Goal: Task Accomplishment & Management: Manage account settings

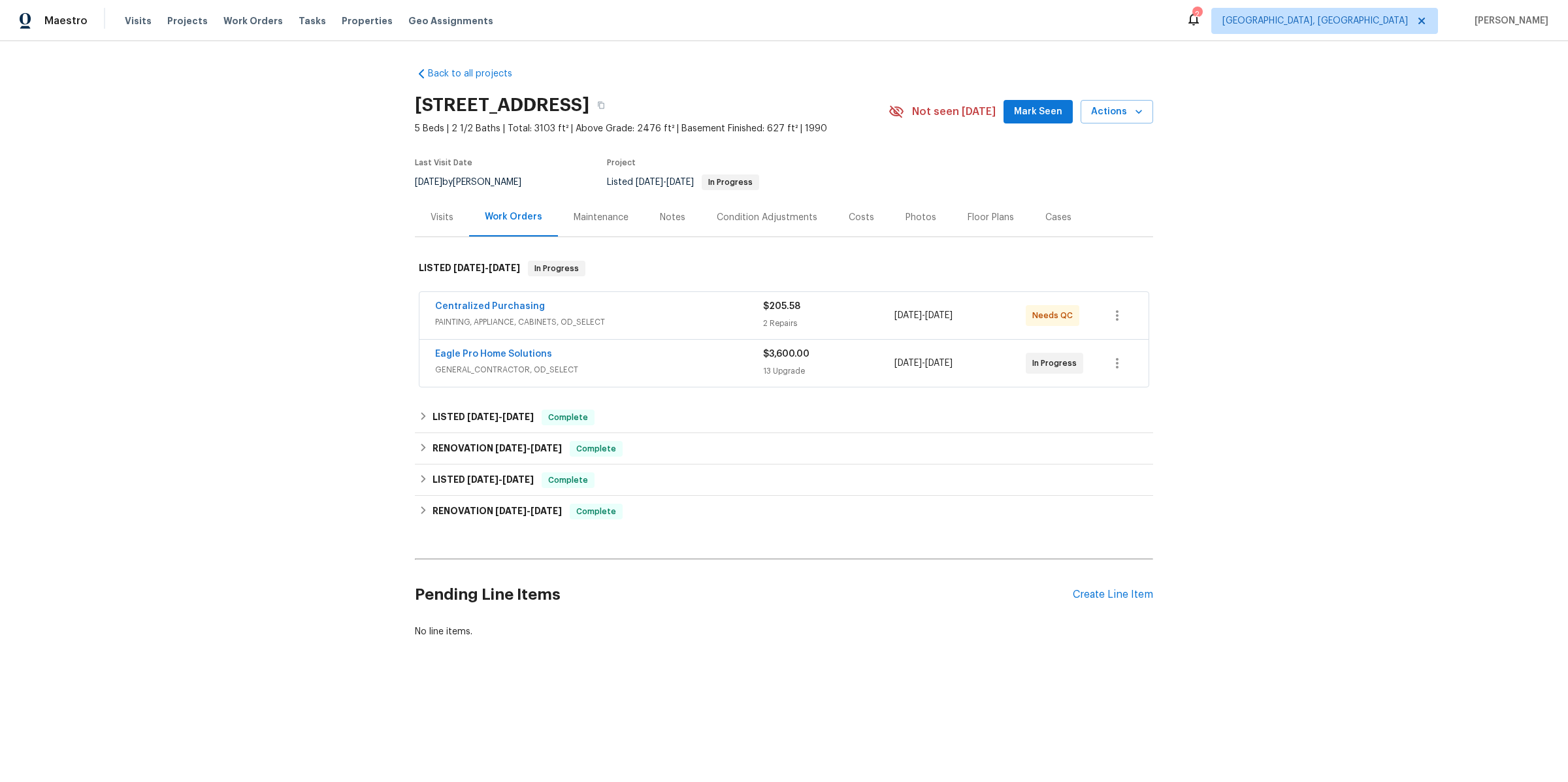
click at [725, 372] on span "GENERAL_CONTRACTOR, OD_SELECT" at bounding box center [599, 370] width 328 height 13
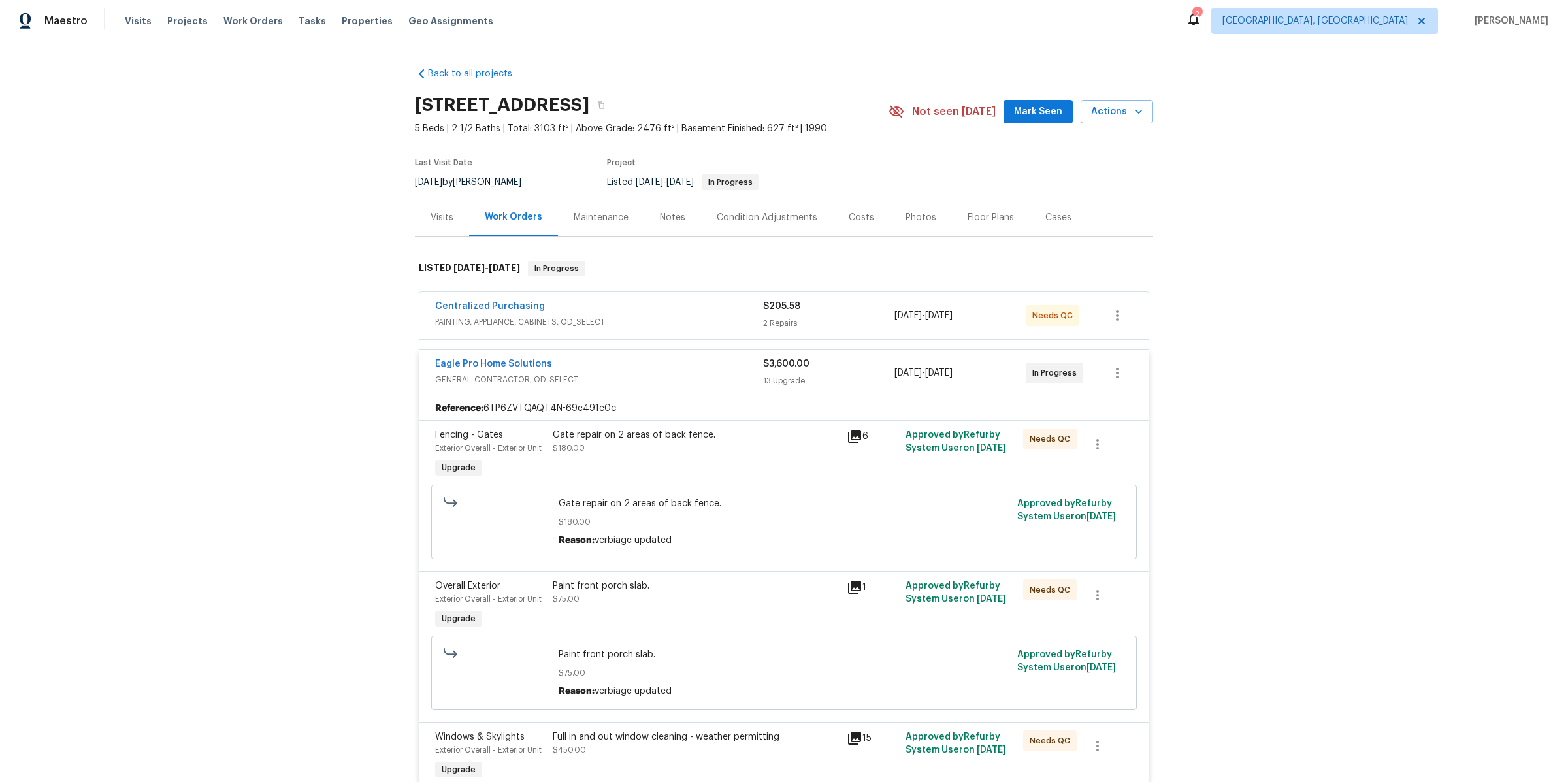
click at [505, 357] on span "Eagle Pro Home Solutions" at bounding box center [493, 364] width 117 height 13
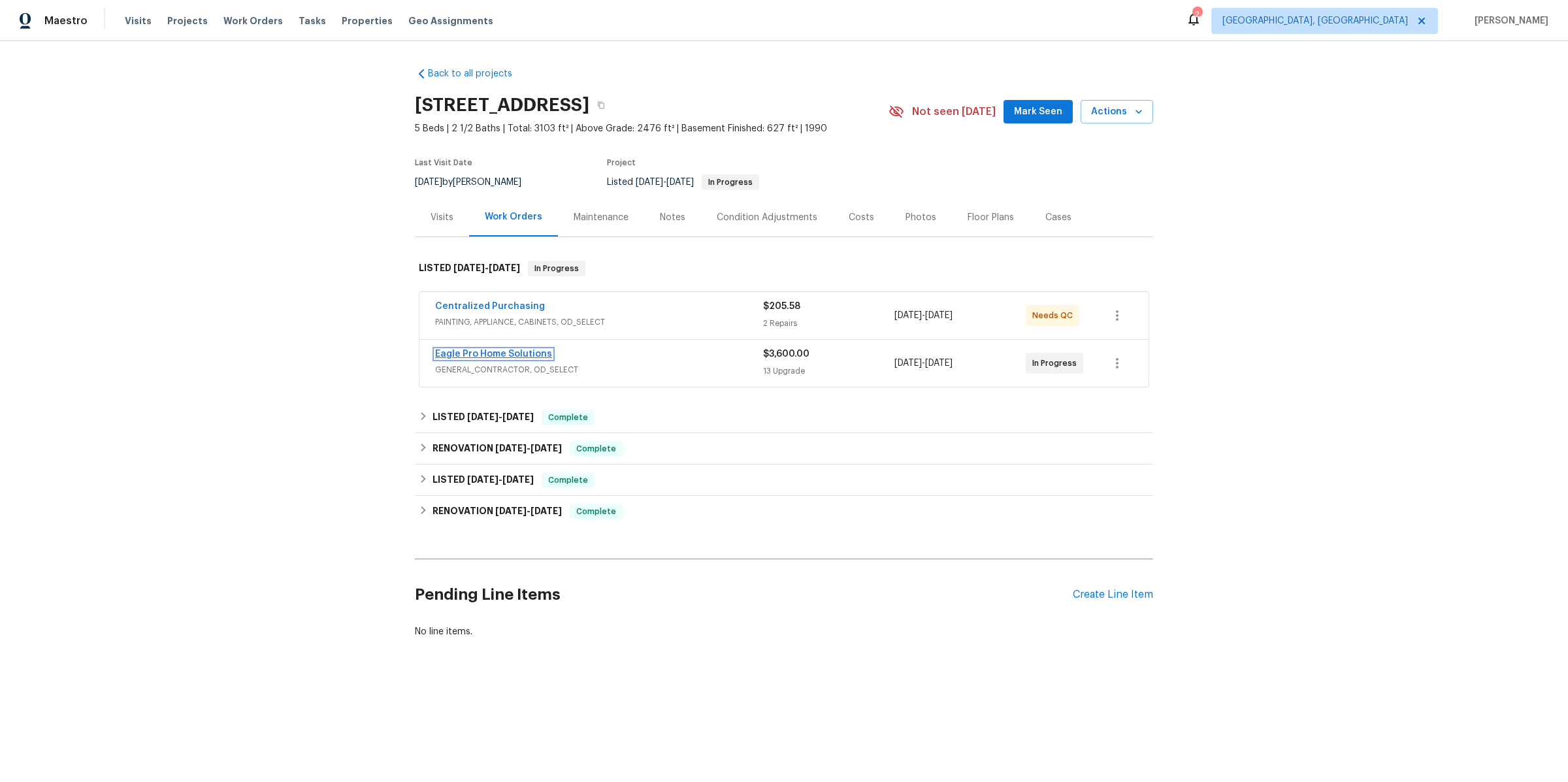
click at [506, 354] on link "Eagle Pro Home Solutions" at bounding box center [493, 355] width 117 height 10
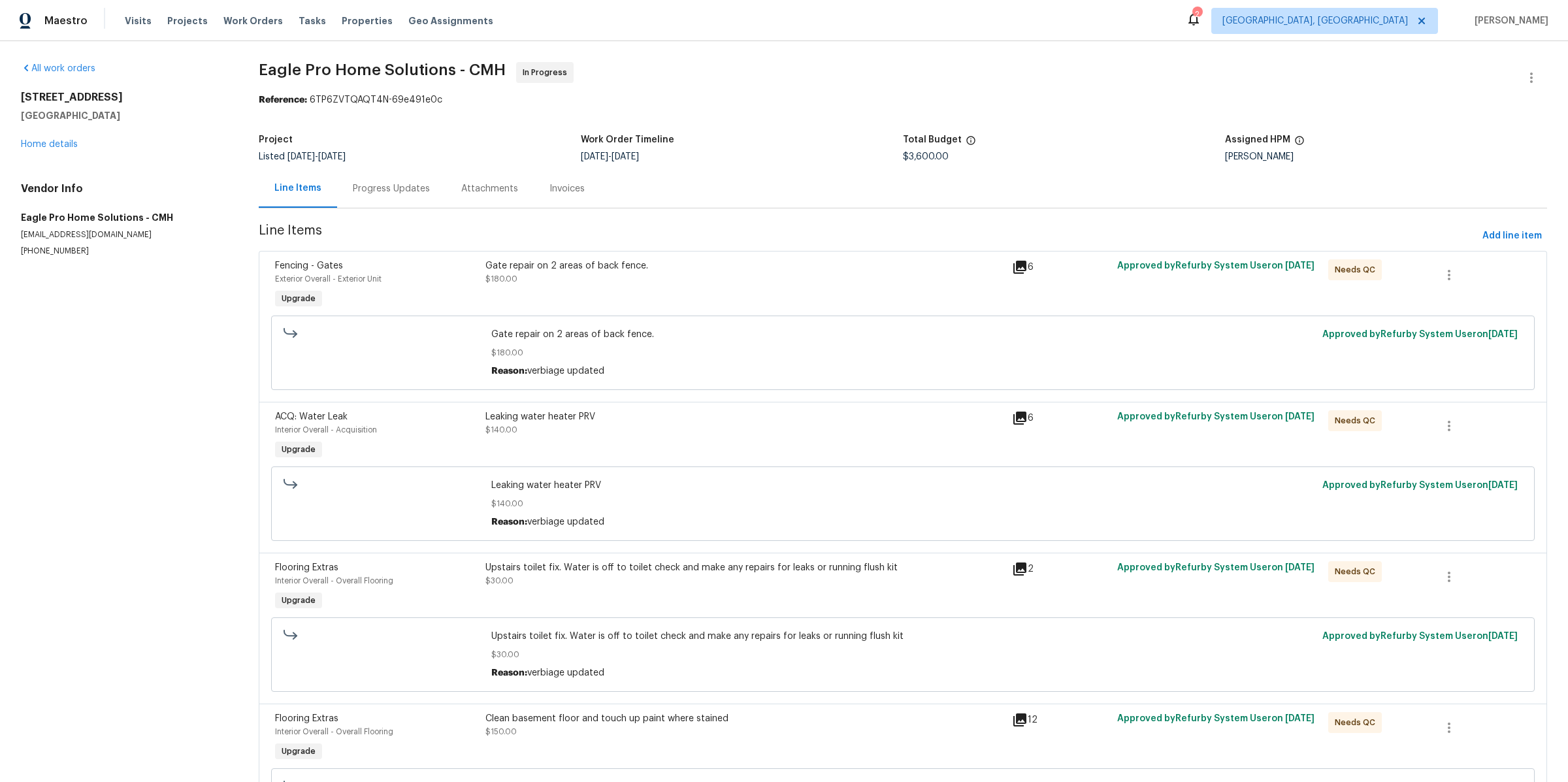
click at [358, 186] on div "Progress Updates" at bounding box center [391, 189] width 77 height 13
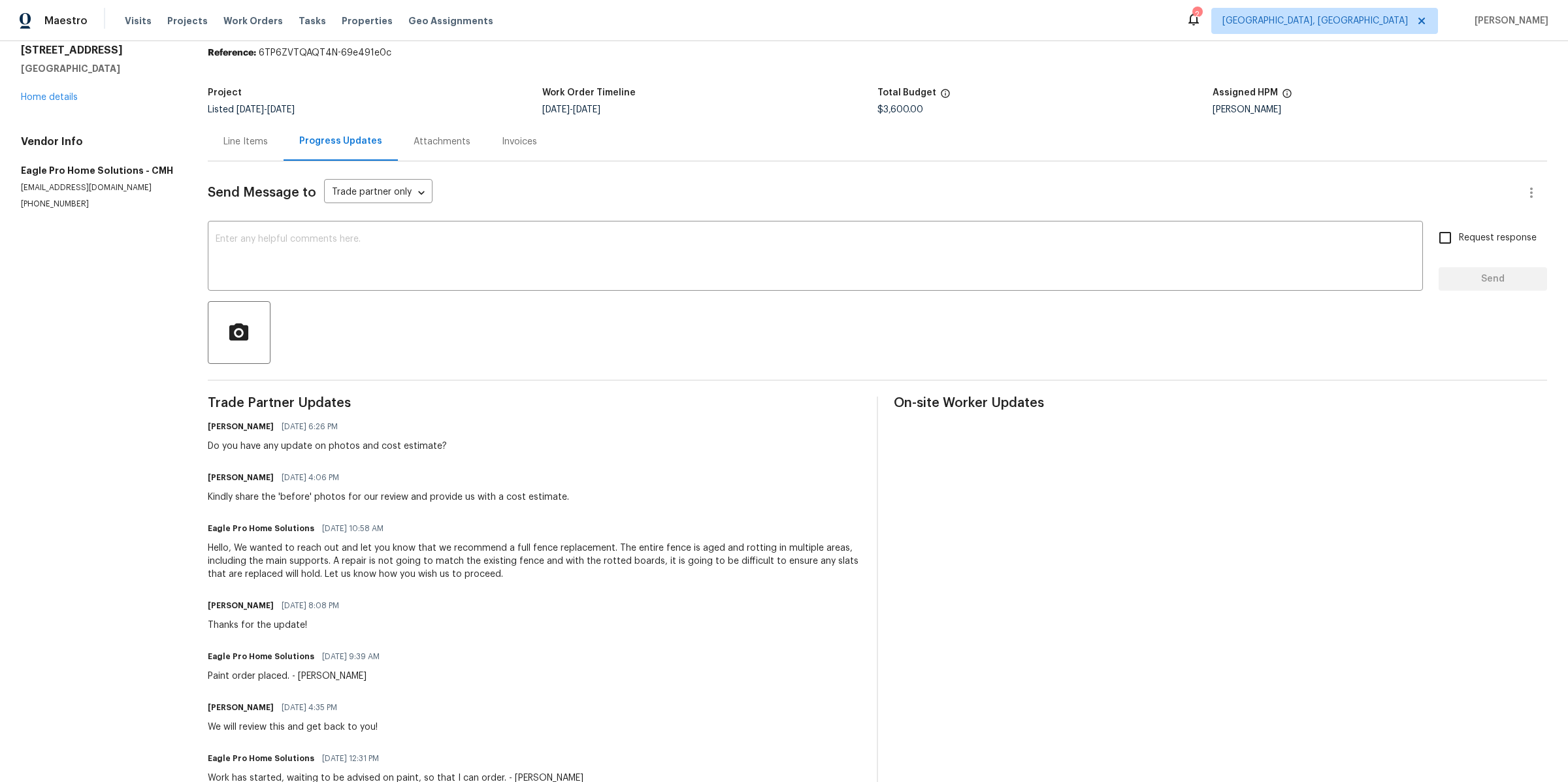
scroll to position [48, 0]
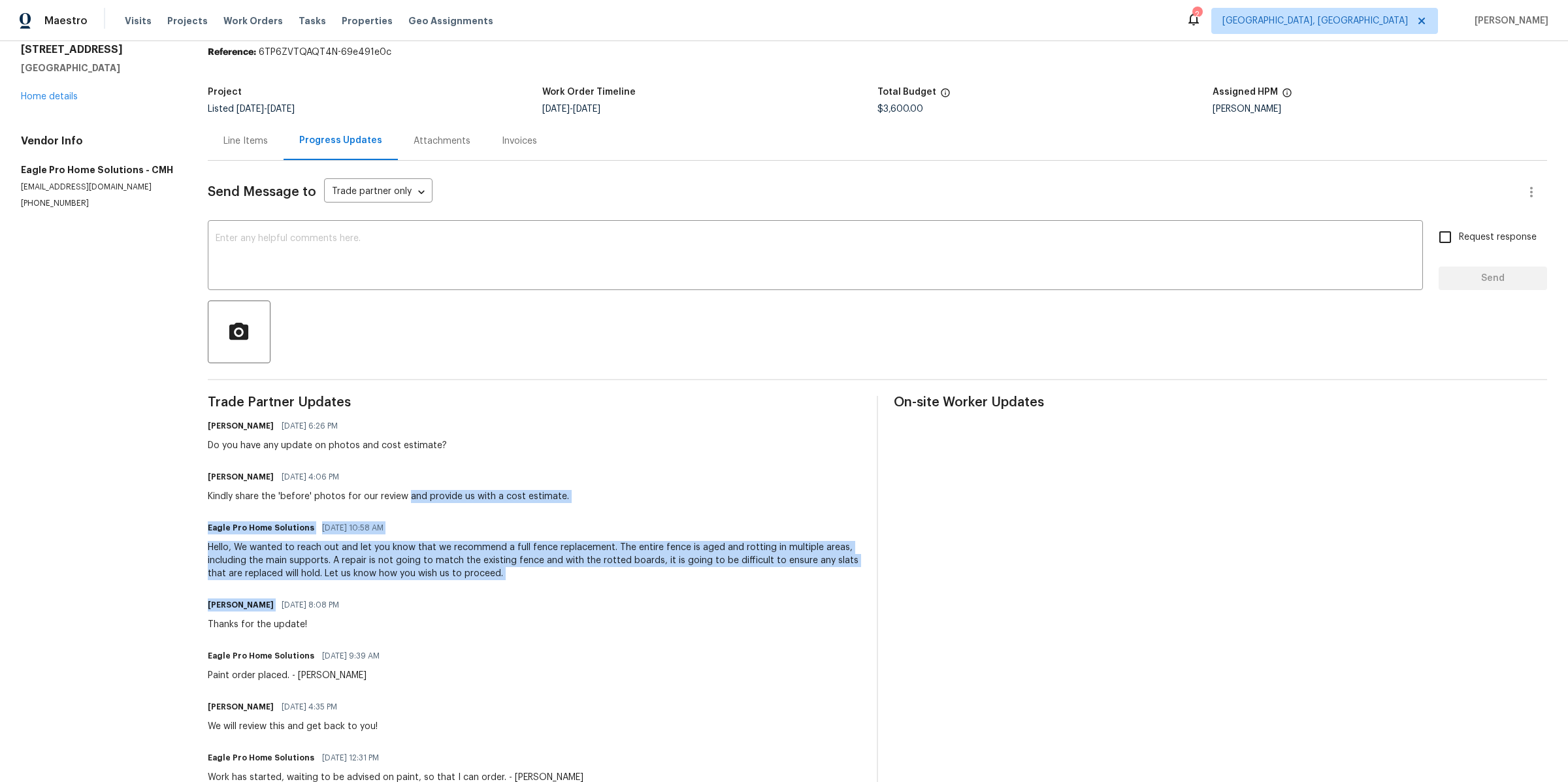
drag, startPoint x: 408, startPoint y: 494, endPoint x: 605, endPoint y: 595, distance: 221.4
click at [605, 597] on div "Trade Partner Updates Pavithra Sekar 09/16/2025 6:26 PM Do you have any update …" at bounding box center [534, 789] width 653 height 787
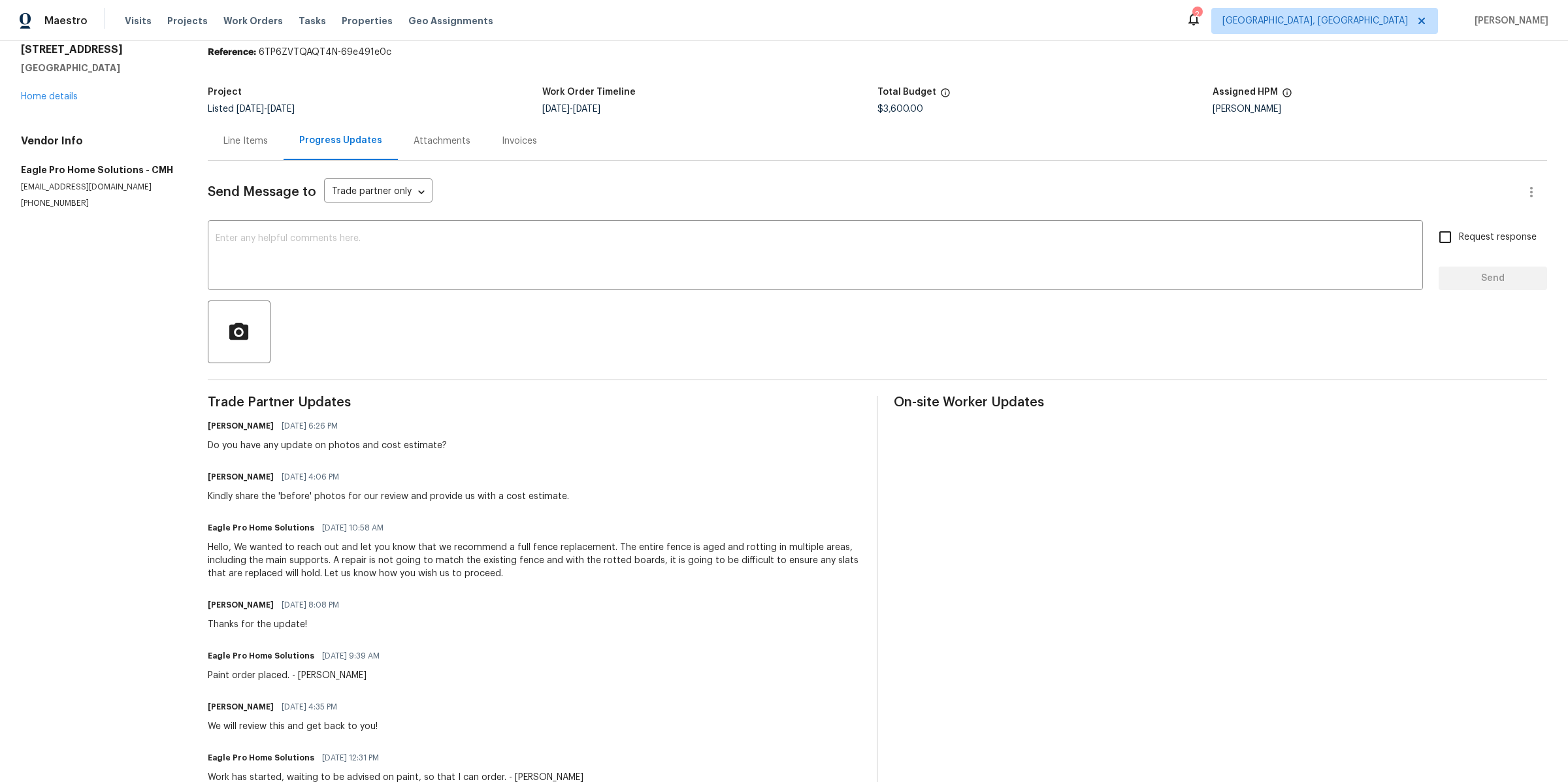
click at [605, 588] on div "Trade Partner Updates Pavithra Sekar 09/16/2025 6:26 PM Do you have any update …" at bounding box center [534, 789] width 653 height 787
click at [348, 262] on textarea at bounding box center [815, 257] width 1199 height 46
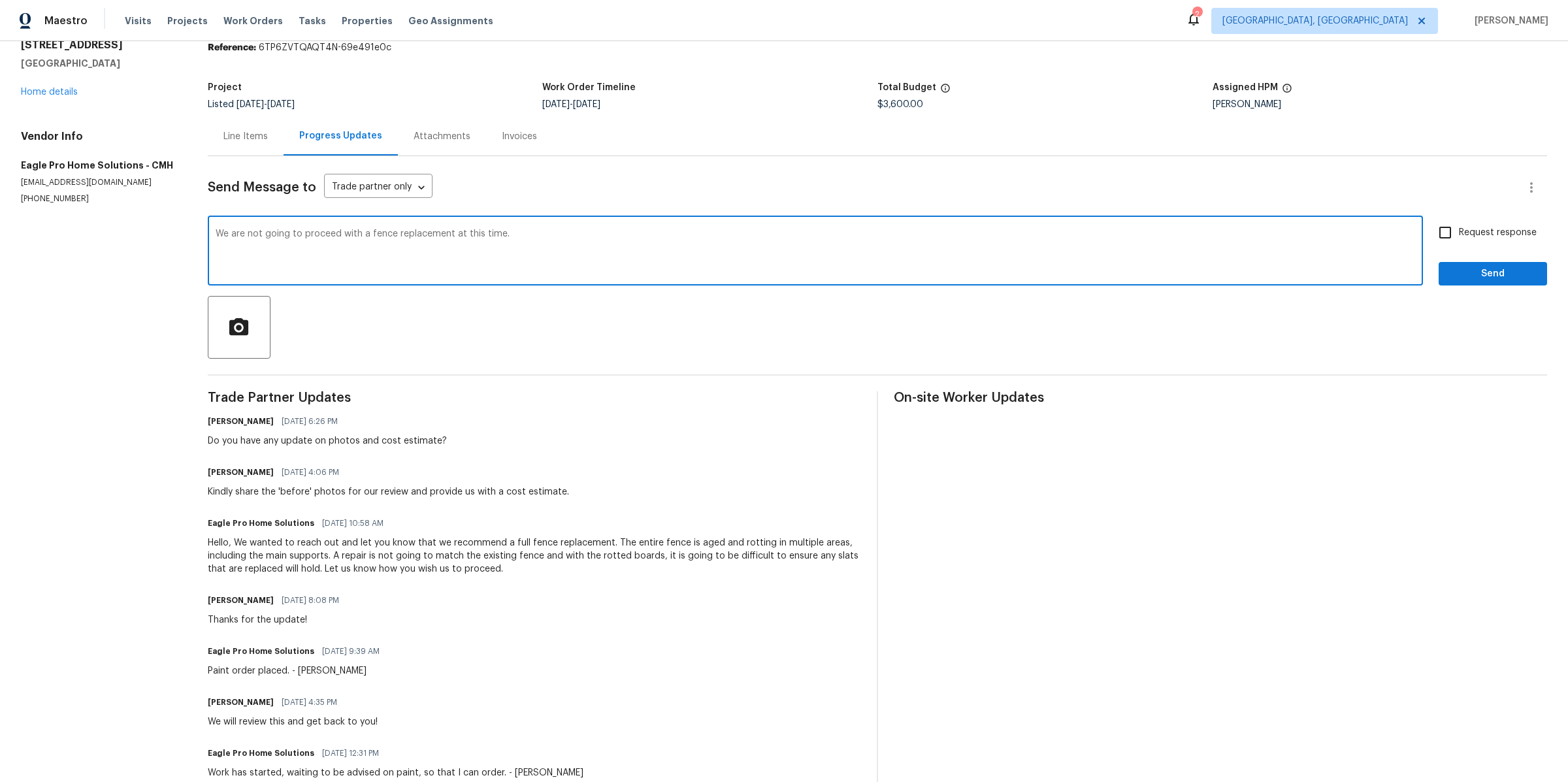
scroll to position [51, 0]
type textarea "We are not going to proceed with a fence replacement at this time. Confirming t…"
click at [1460, 239] on span "Request response" at bounding box center [1497, 235] width 78 height 13
click at [1459, 239] on input "Request response" at bounding box center [1444, 235] width 28 height 28
checkbox input "true"
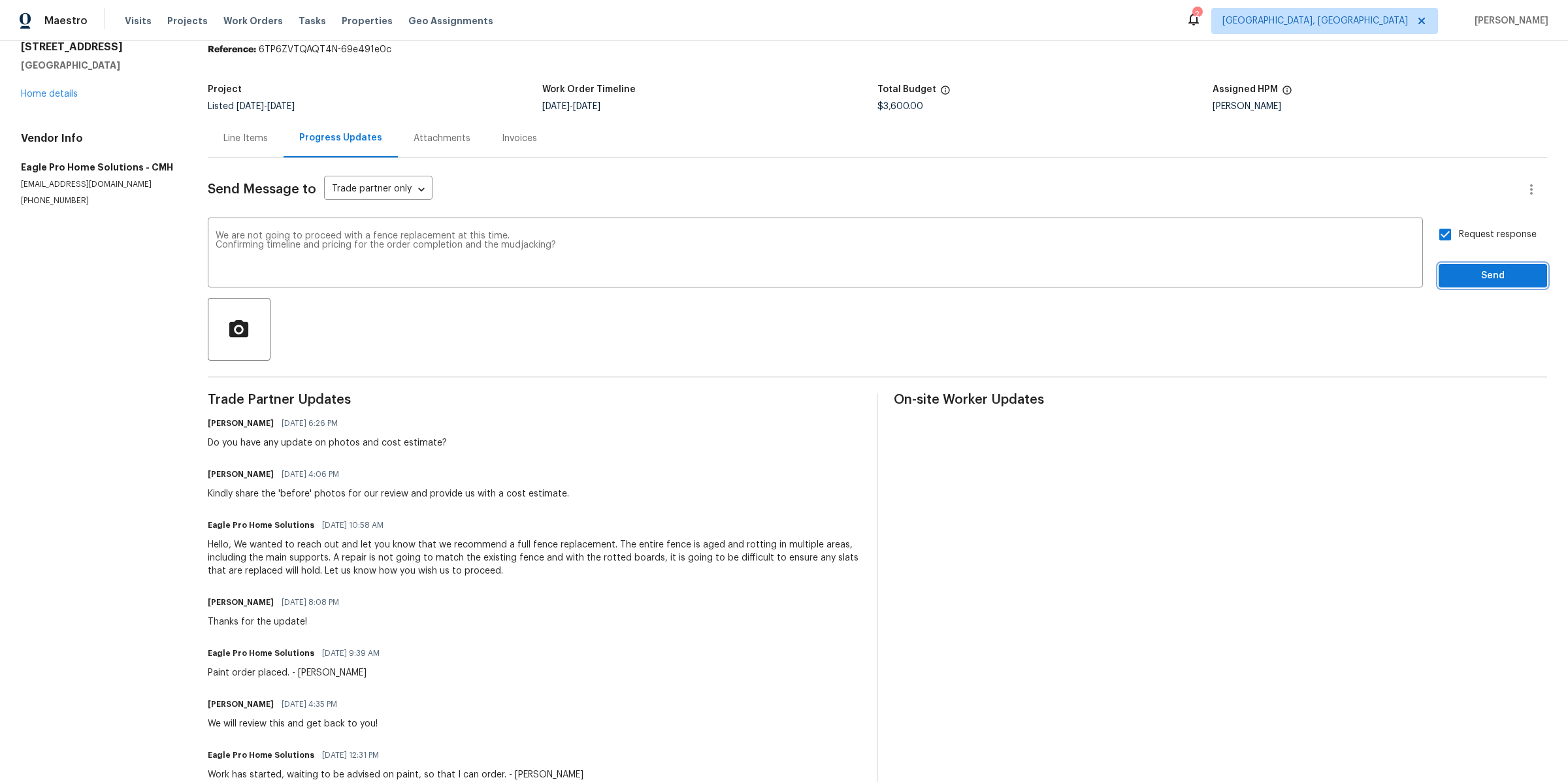
click at [1458, 275] on span "Send" at bounding box center [1492, 276] width 87 height 16
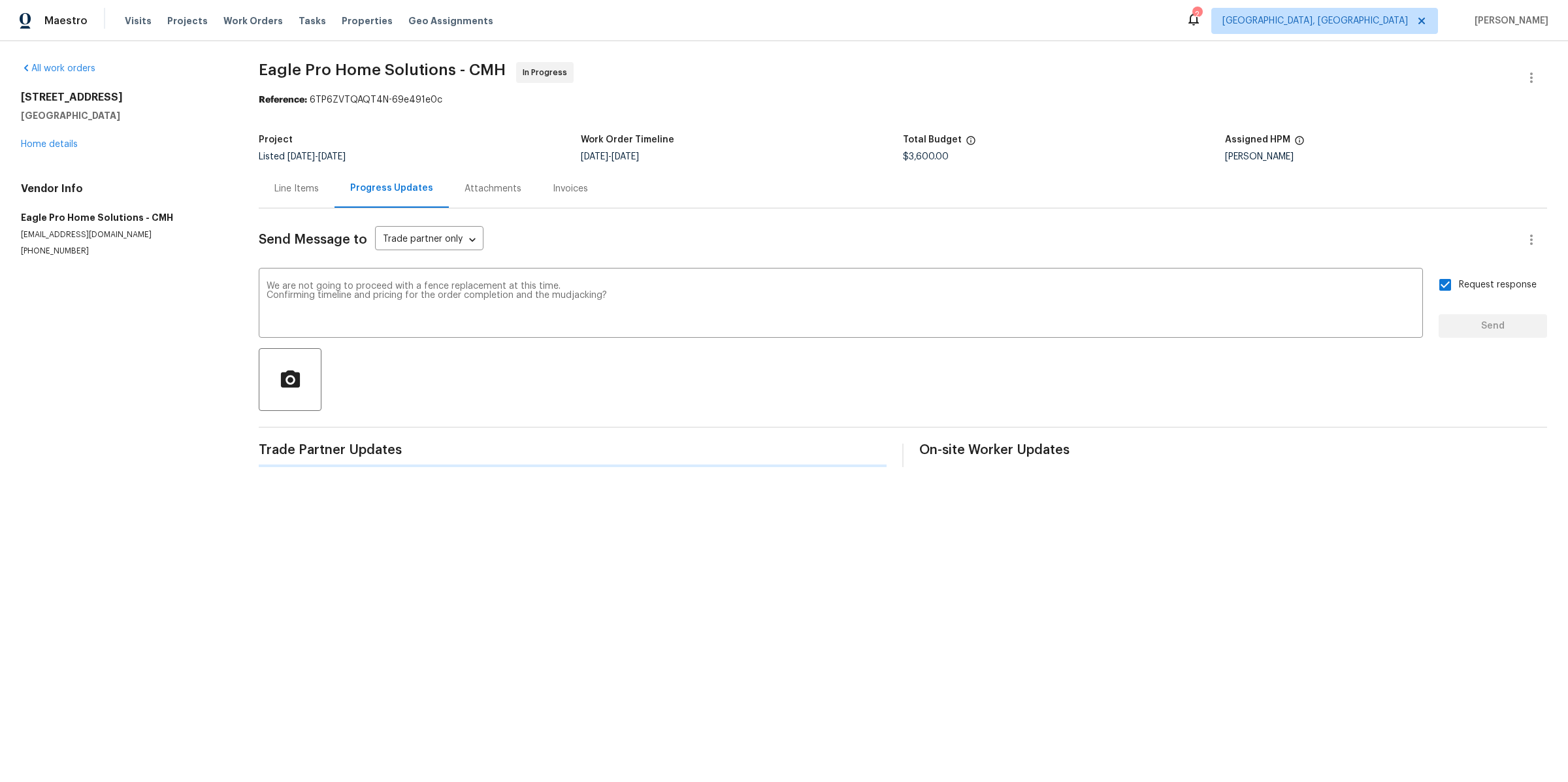
scroll to position [0, 0]
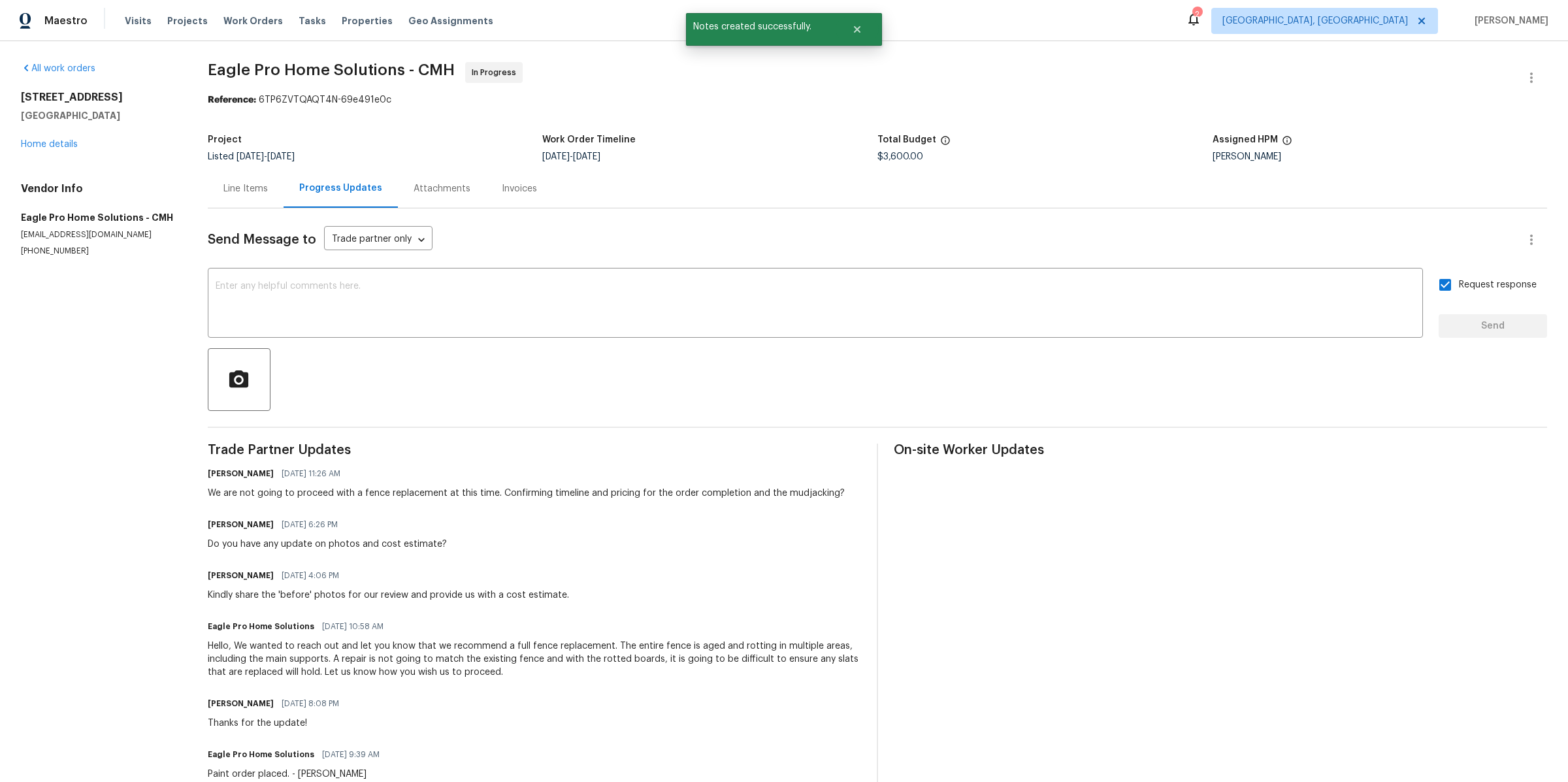
click at [248, 193] on div "Line Items" at bounding box center [245, 189] width 44 height 13
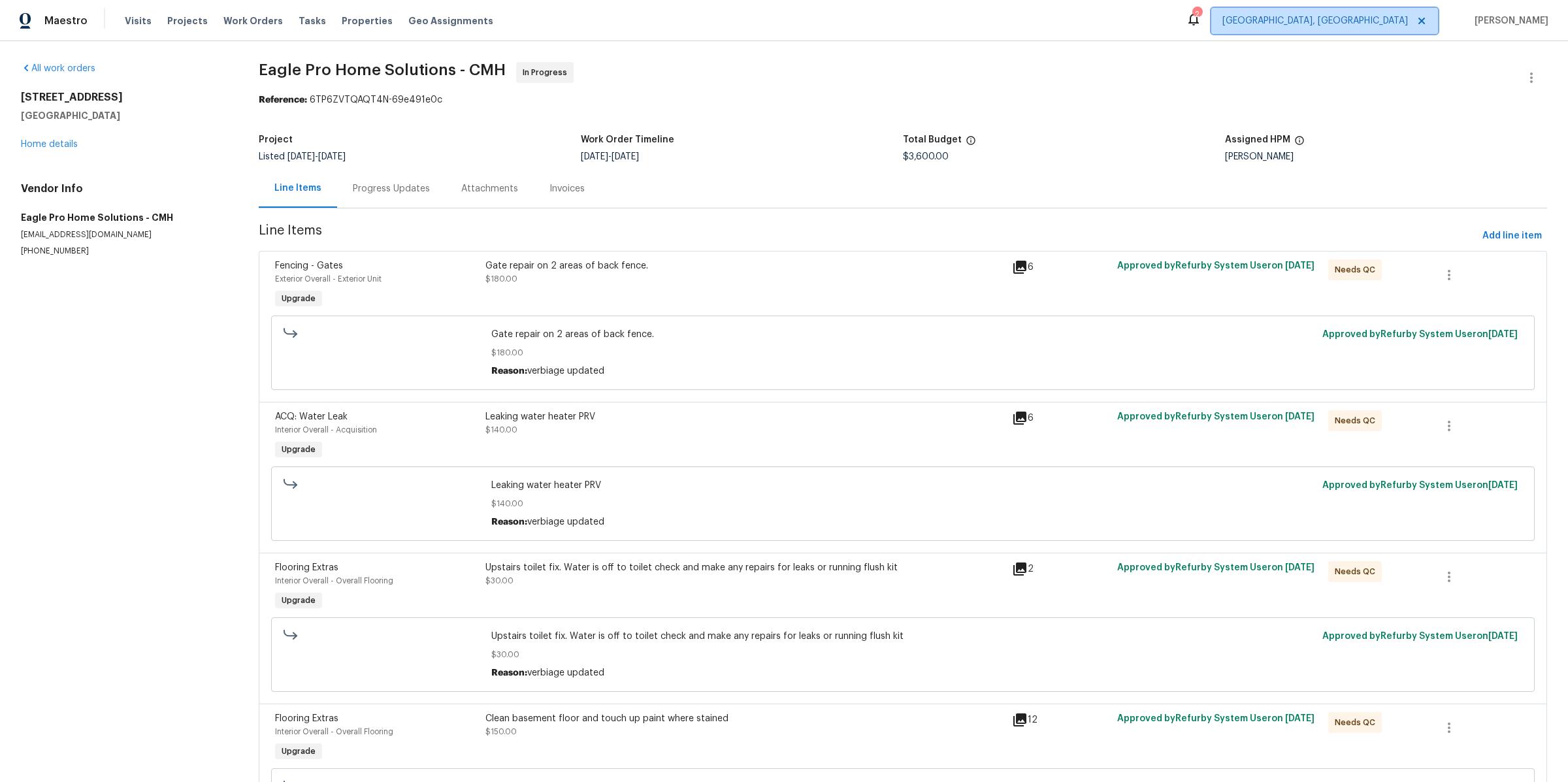
click at [1408, 18] on span "Detroit, MI" at bounding box center [1315, 21] width 186 height 13
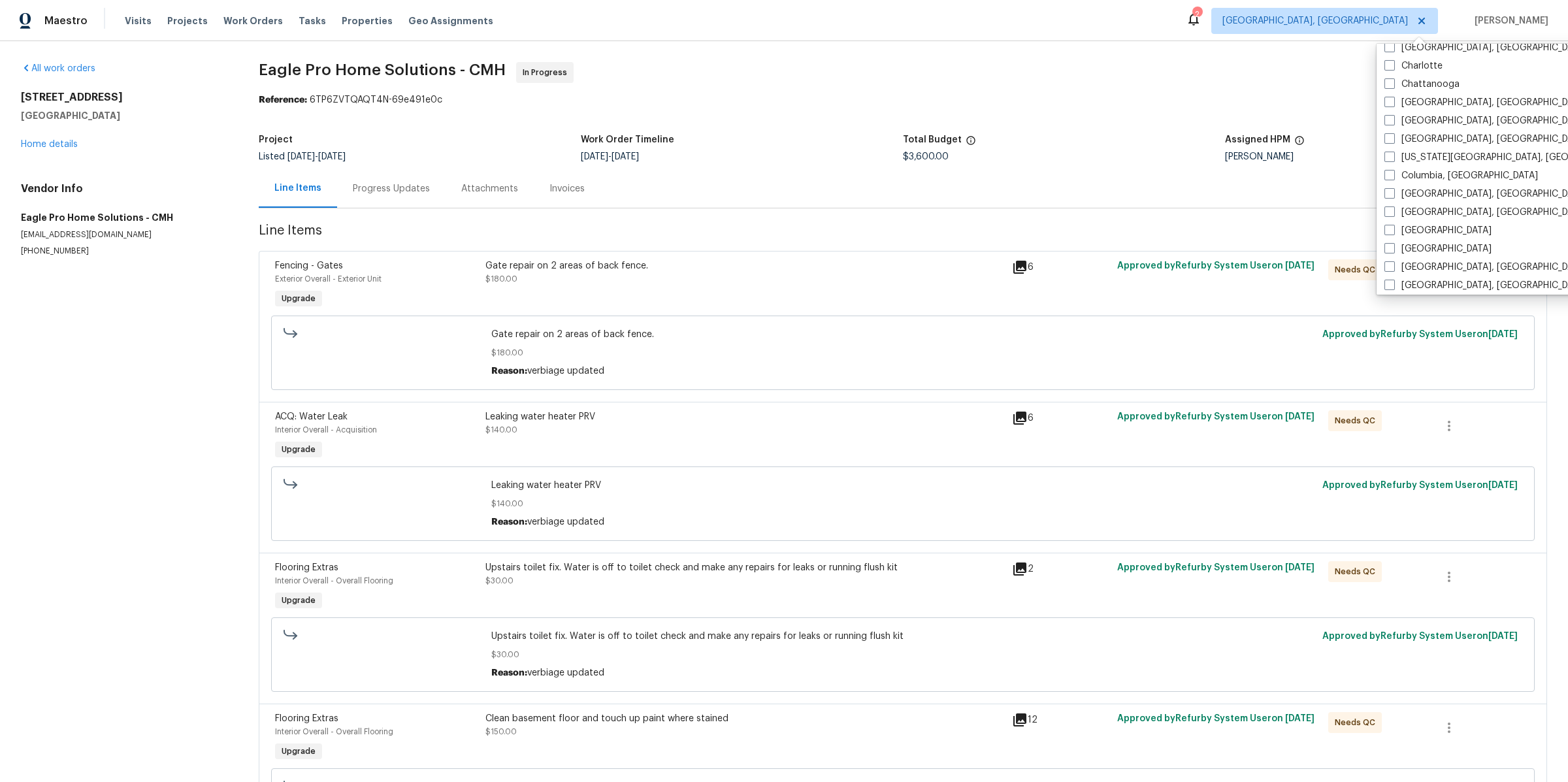
scroll to position [200, 0]
click at [1396, 131] on label "Cleveland, OH" at bounding box center [1485, 133] width 202 height 13
click at [1393, 131] on input "Cleveland, OH" at bounding box center [1388, 130] width 9 height 9
checkbox input "true"
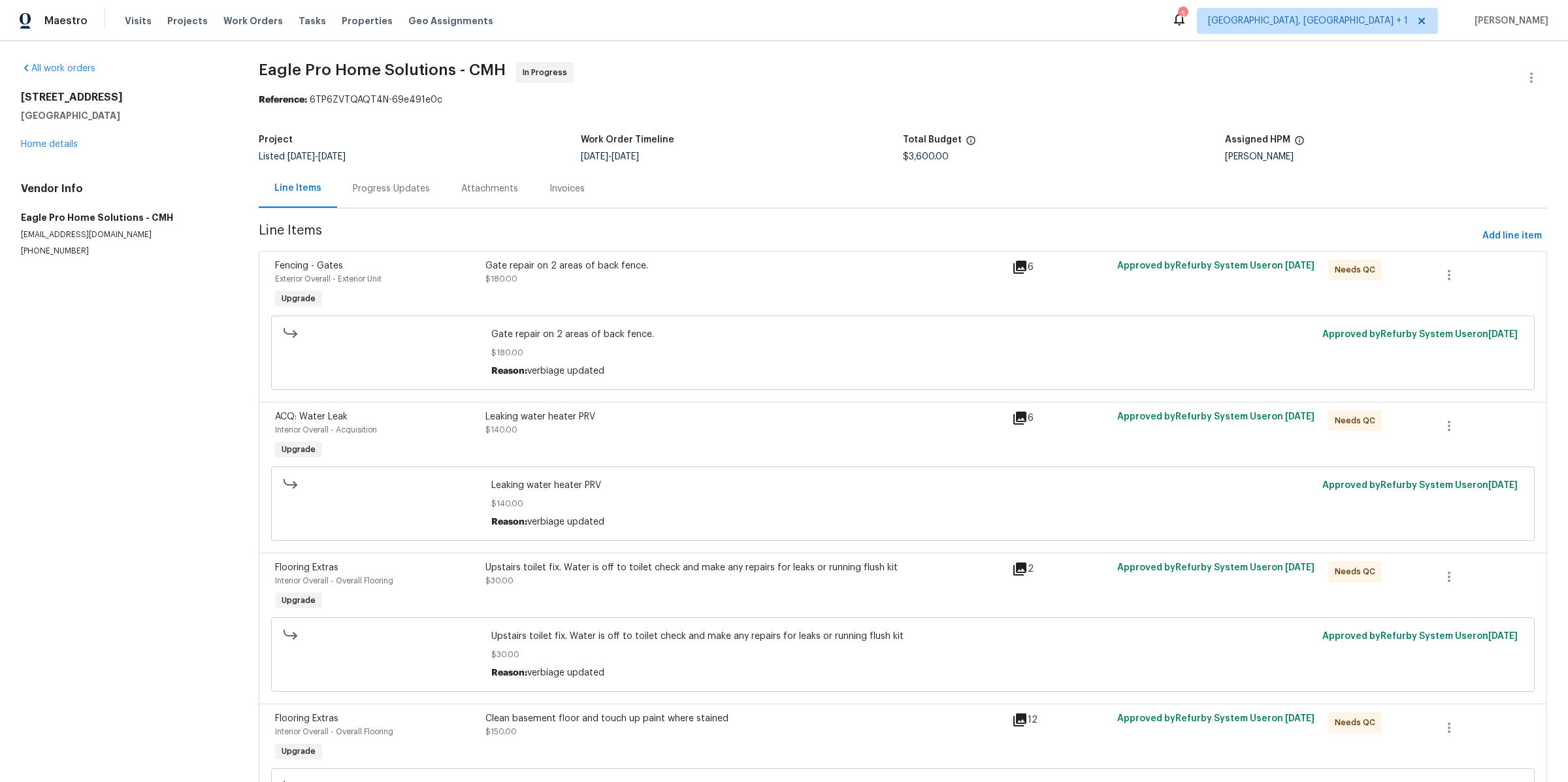
drag, startPoint x: 1000, startPoint y: 94, endPoint x: 1003, endPoint y: 101, distance: 7.6
click at [1003, 101] on div "Reference: 6TP6ZVTQAQT4N-69e491e0c" at bounding box center [902, 101] width 1288 height 13
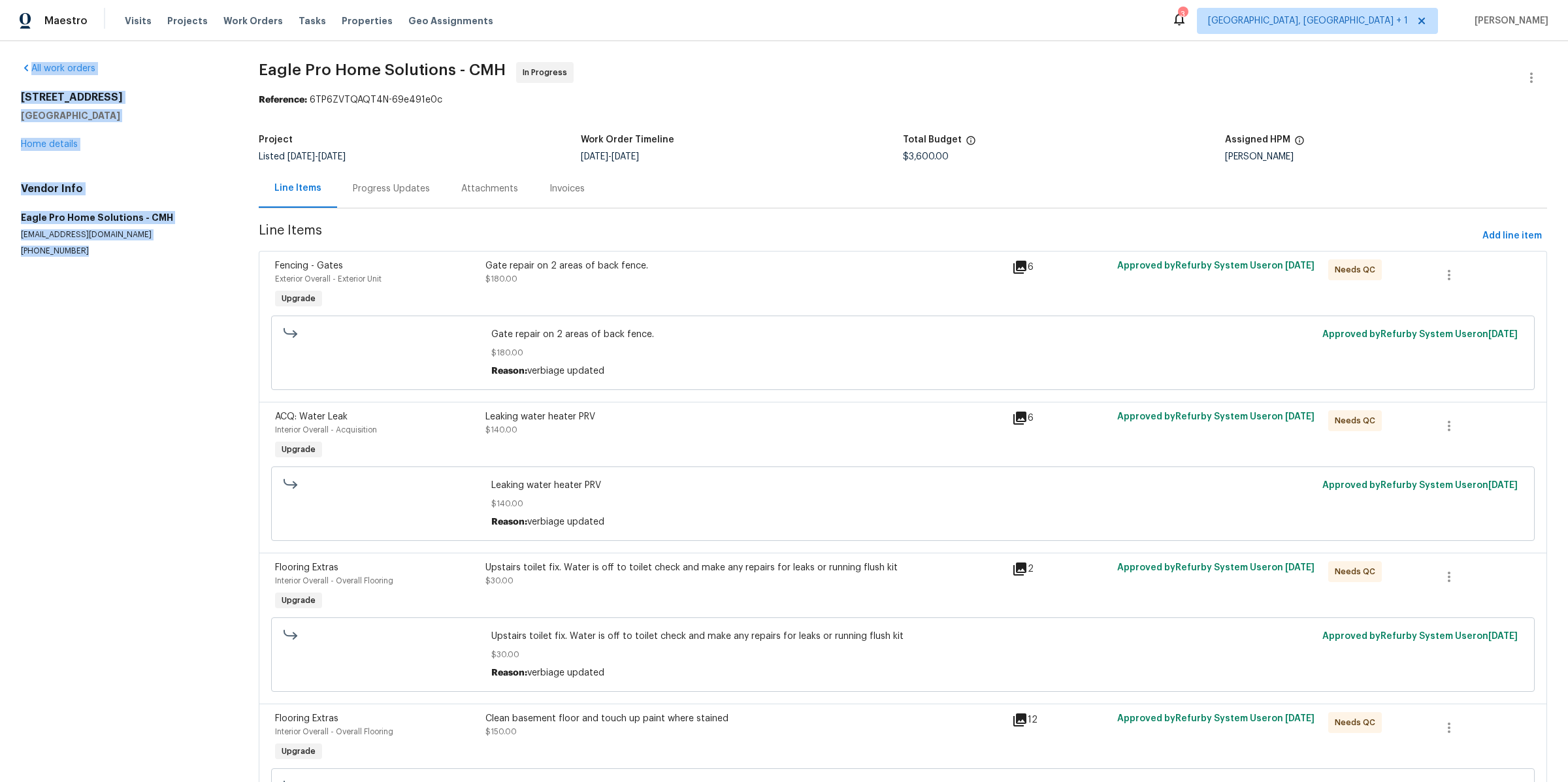
drag, startPoint x: 233, startPoint y: 55, endPoint x: 183, endPoint y: 420, distance: 368.4
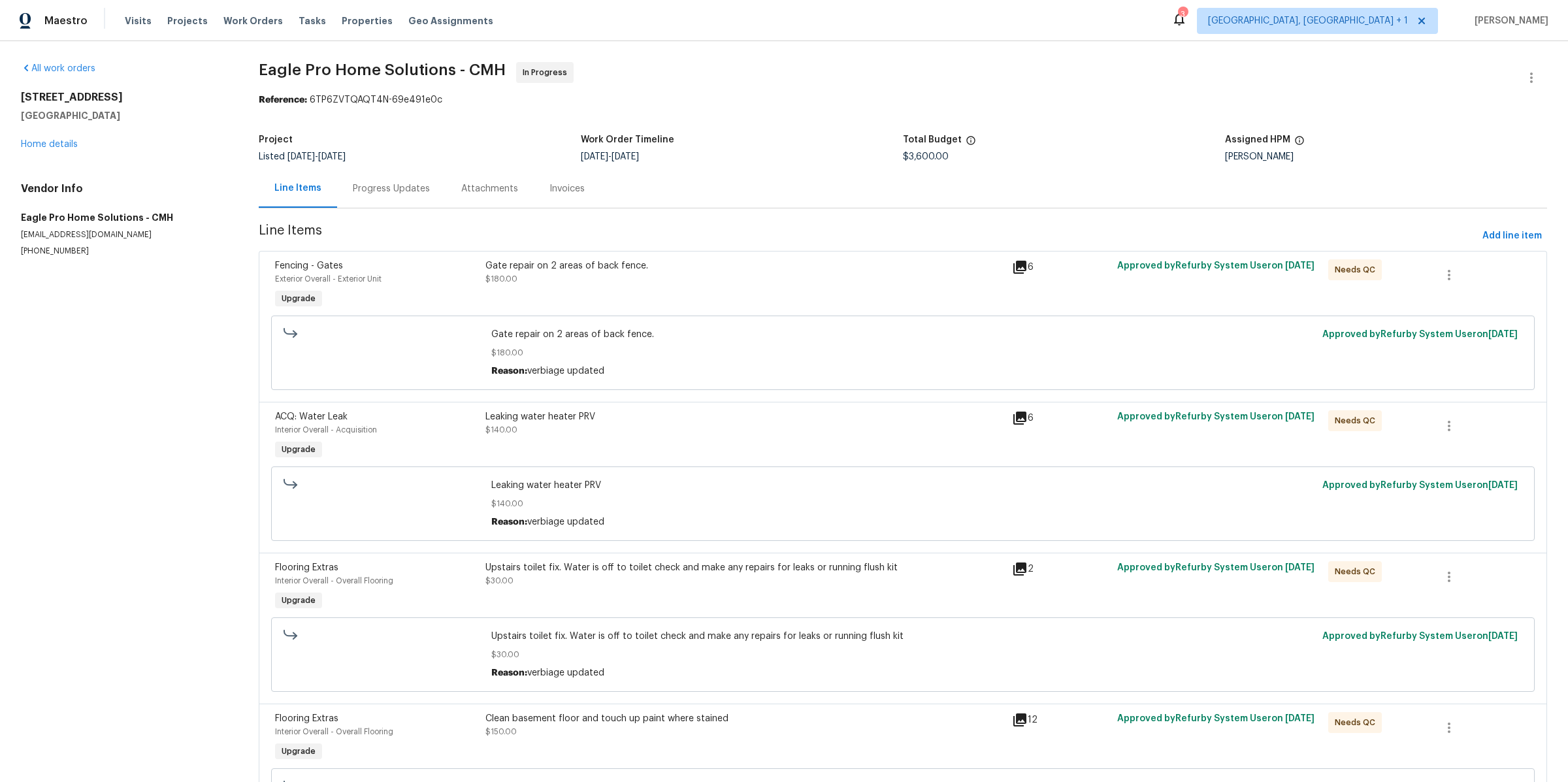
click at [276, 16] on div "Visits Projects Work Orders Tasks Properties Geo Assignments" at bounding box center [316, 20] width 384 height 26
click at [263, 16] on span "Work Orders" at bounding box center [253, 21] width 59 height 13
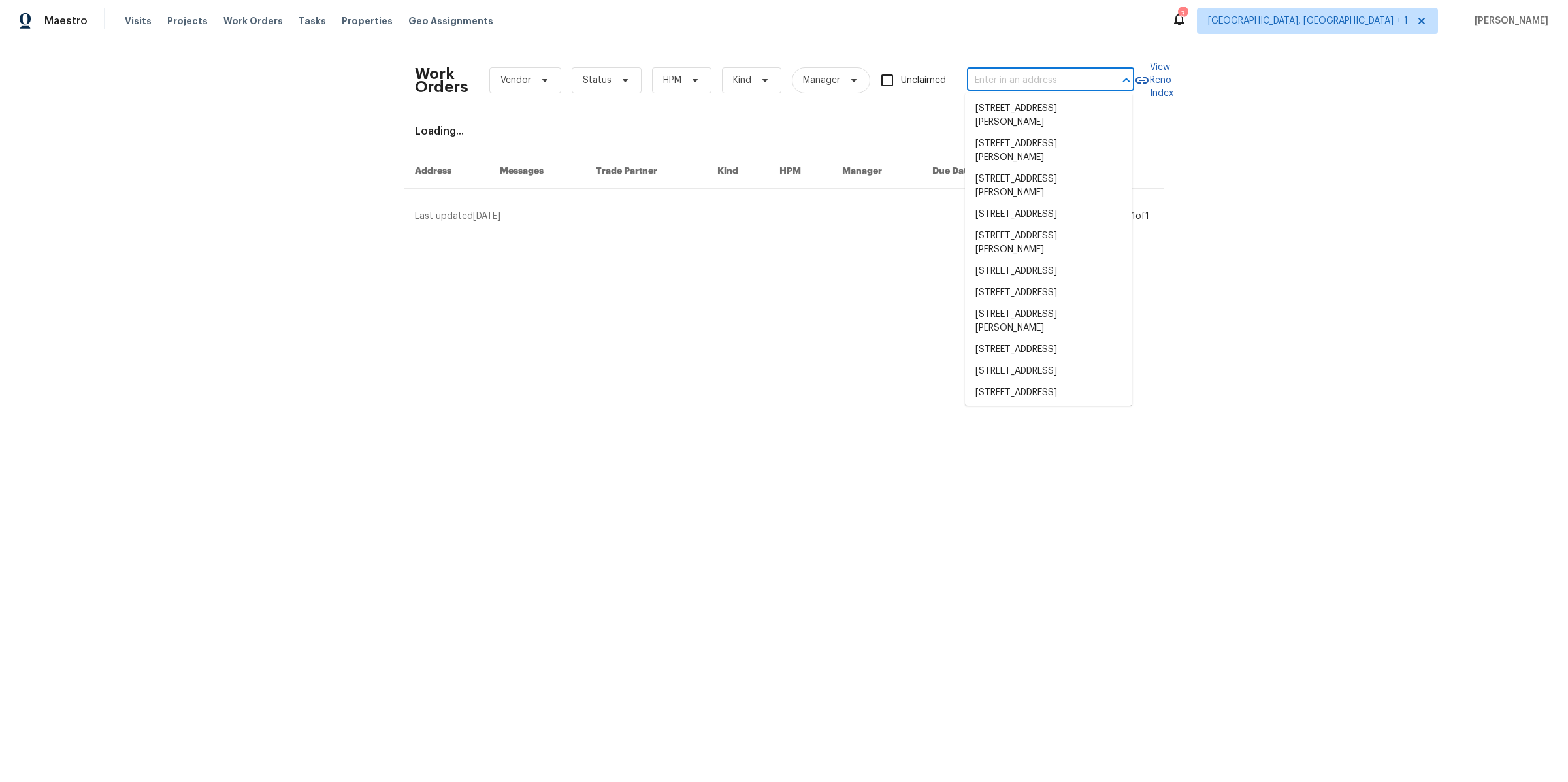
click at [1069, 72] on input "text" at bounding box center [1032, 80] width 130 height 20
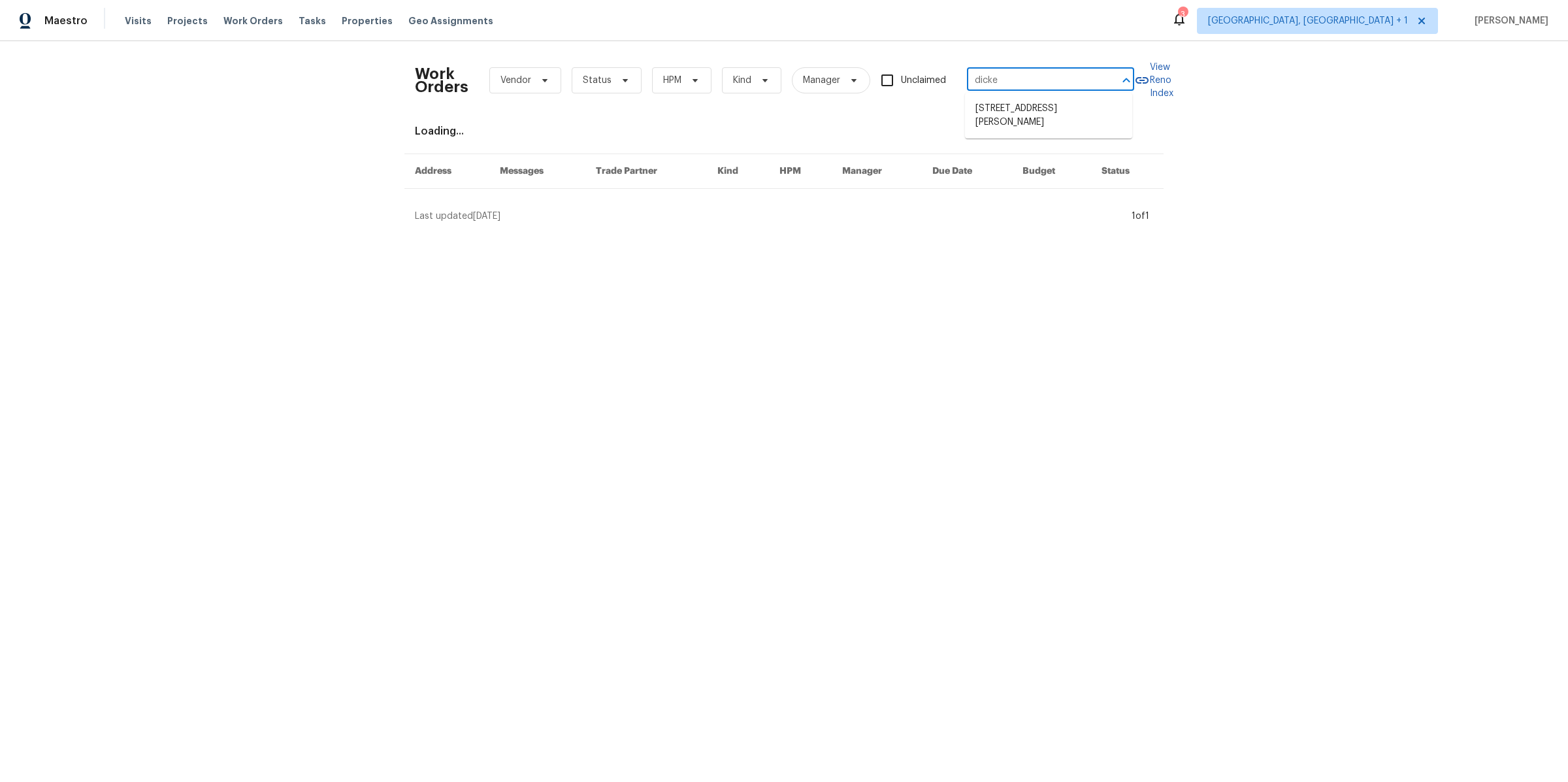
type input "dicken"
click at [1061, 116] on li "33531 Dickens Cir, North Ridgeville, OH 44039" at bounding box center [1048, 115] width 168 height 35
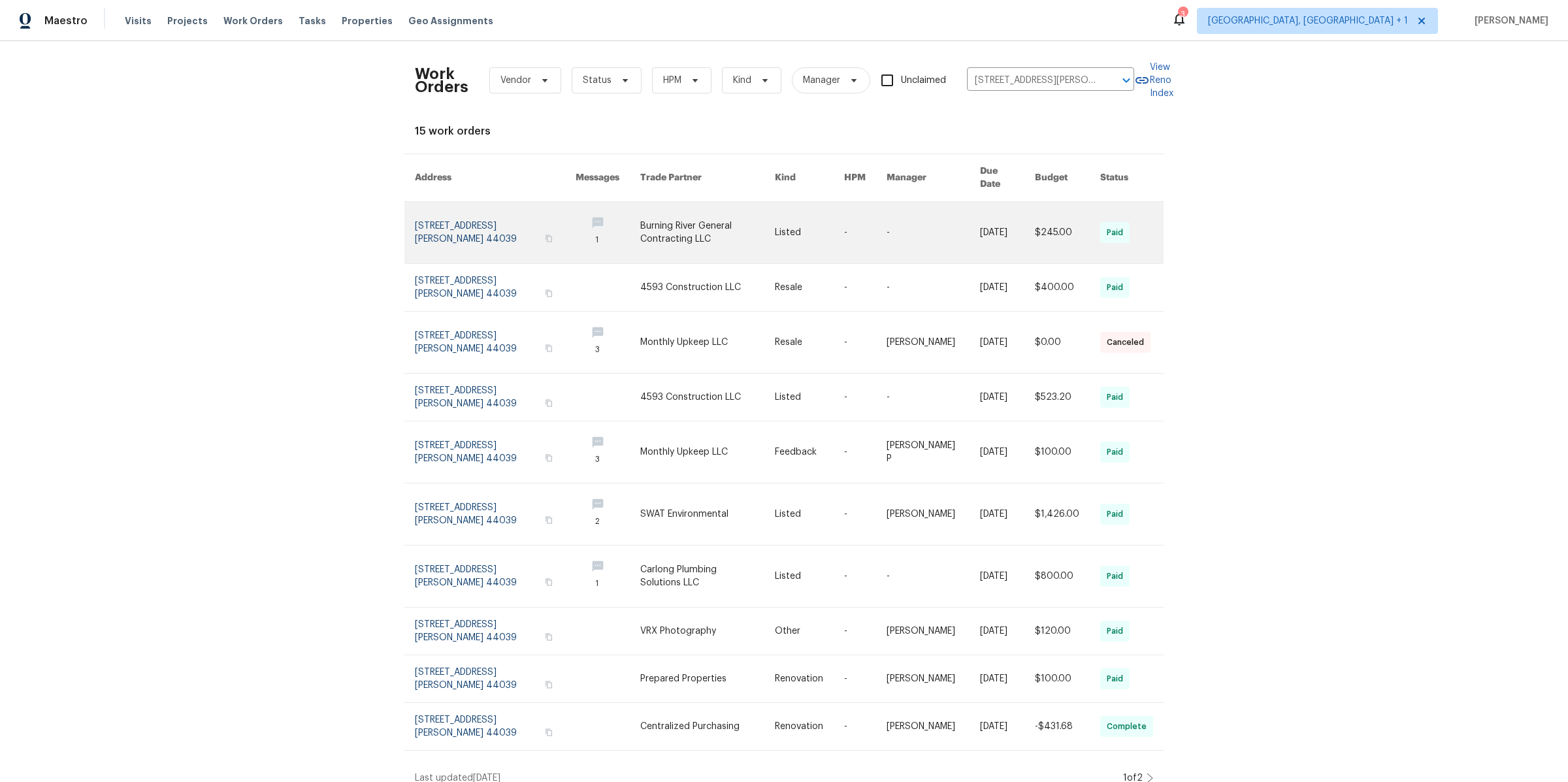
click at [413, 217] on td "33531 Dickens Cir, North Ridgeville, OH 44039" at bounding box center [485, 233] width 161 height 62
click at [434, 209] on link at bounding box center [495, 233] width 161 height 61
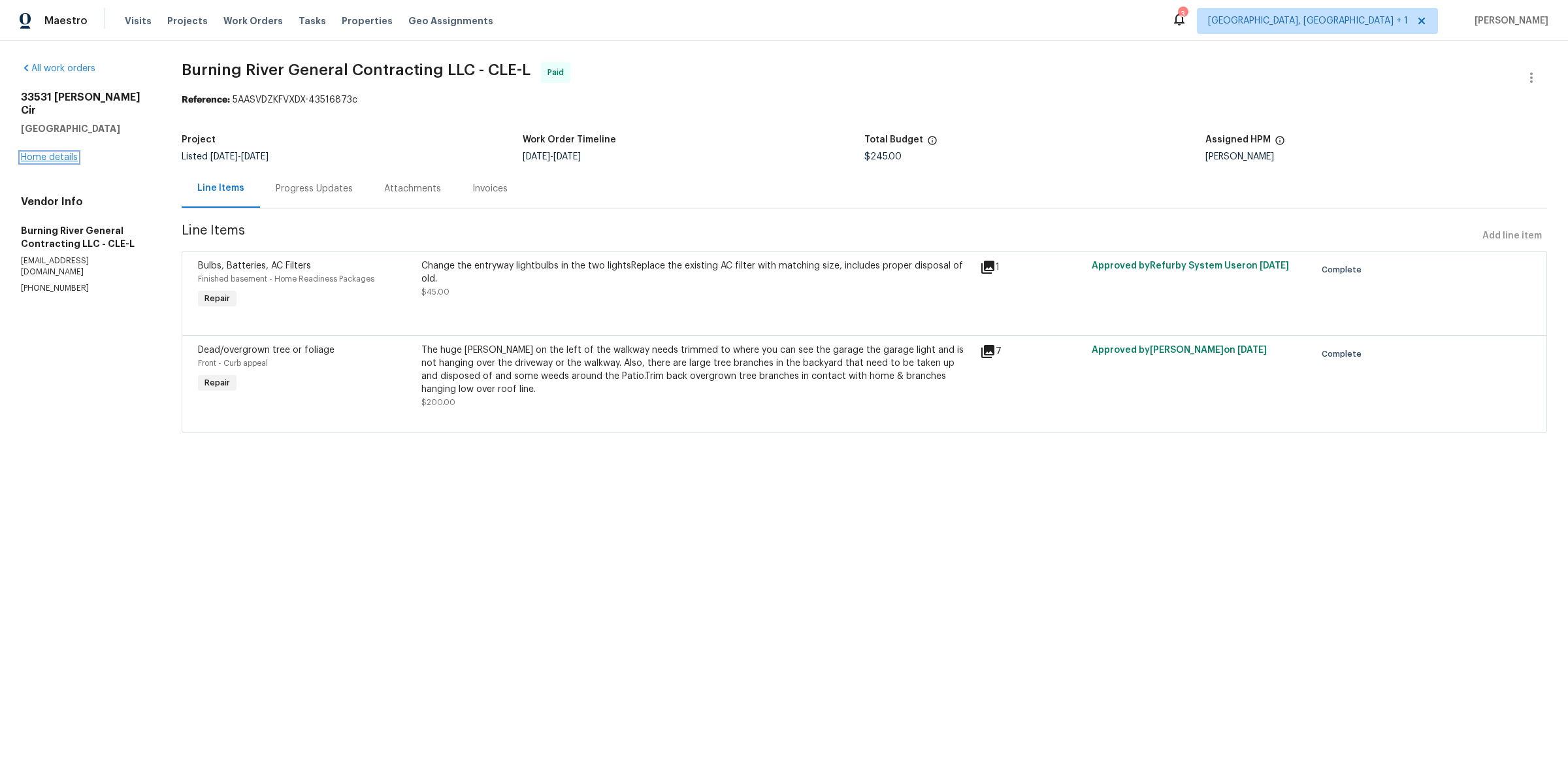
click at [61, 153] on link "Home details" at bounding box center [49, 158] width 57 height 10
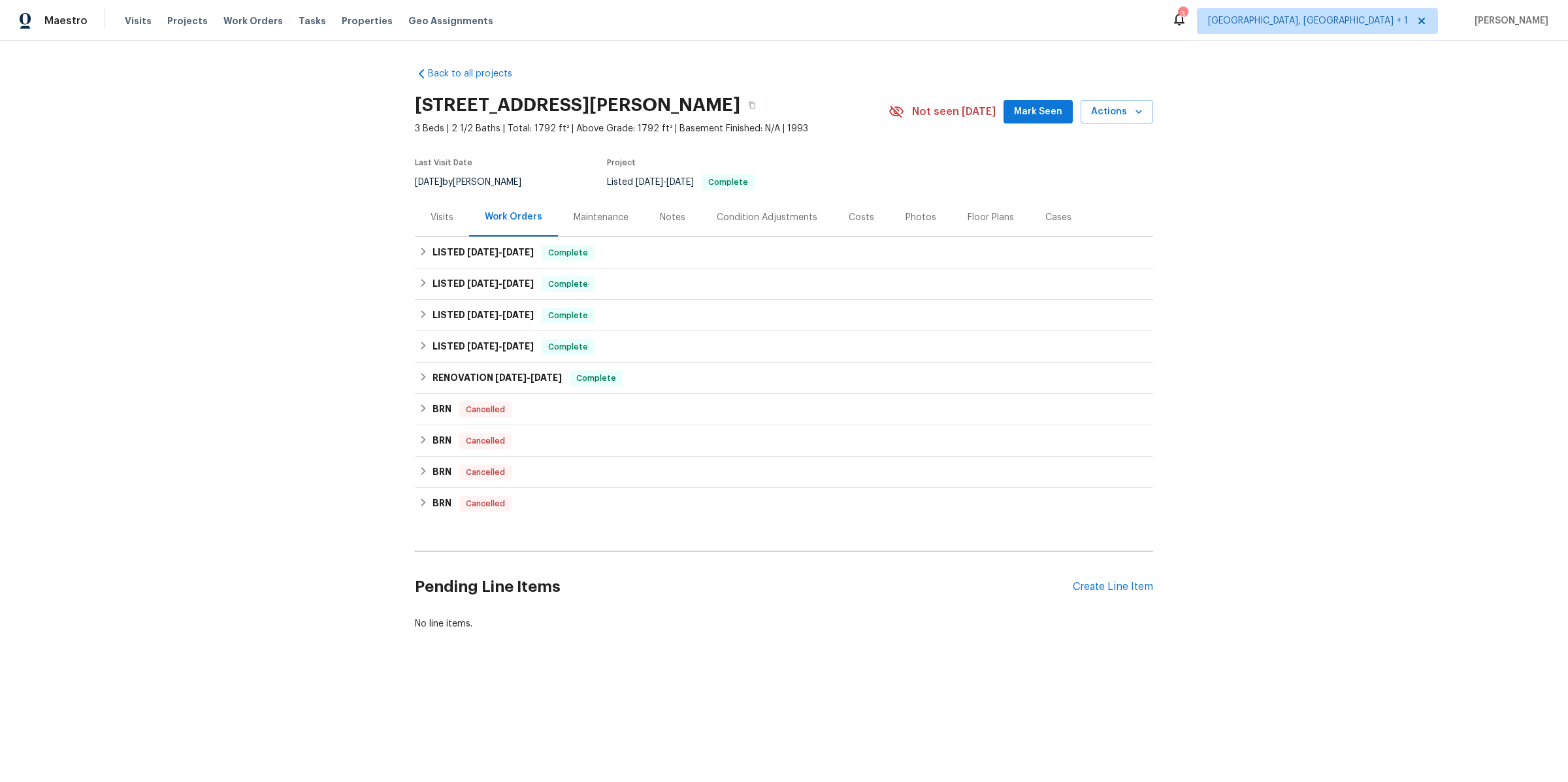
click at [906, 216] on div "Photos" at bounding box center [920, 218] width 31 height 13
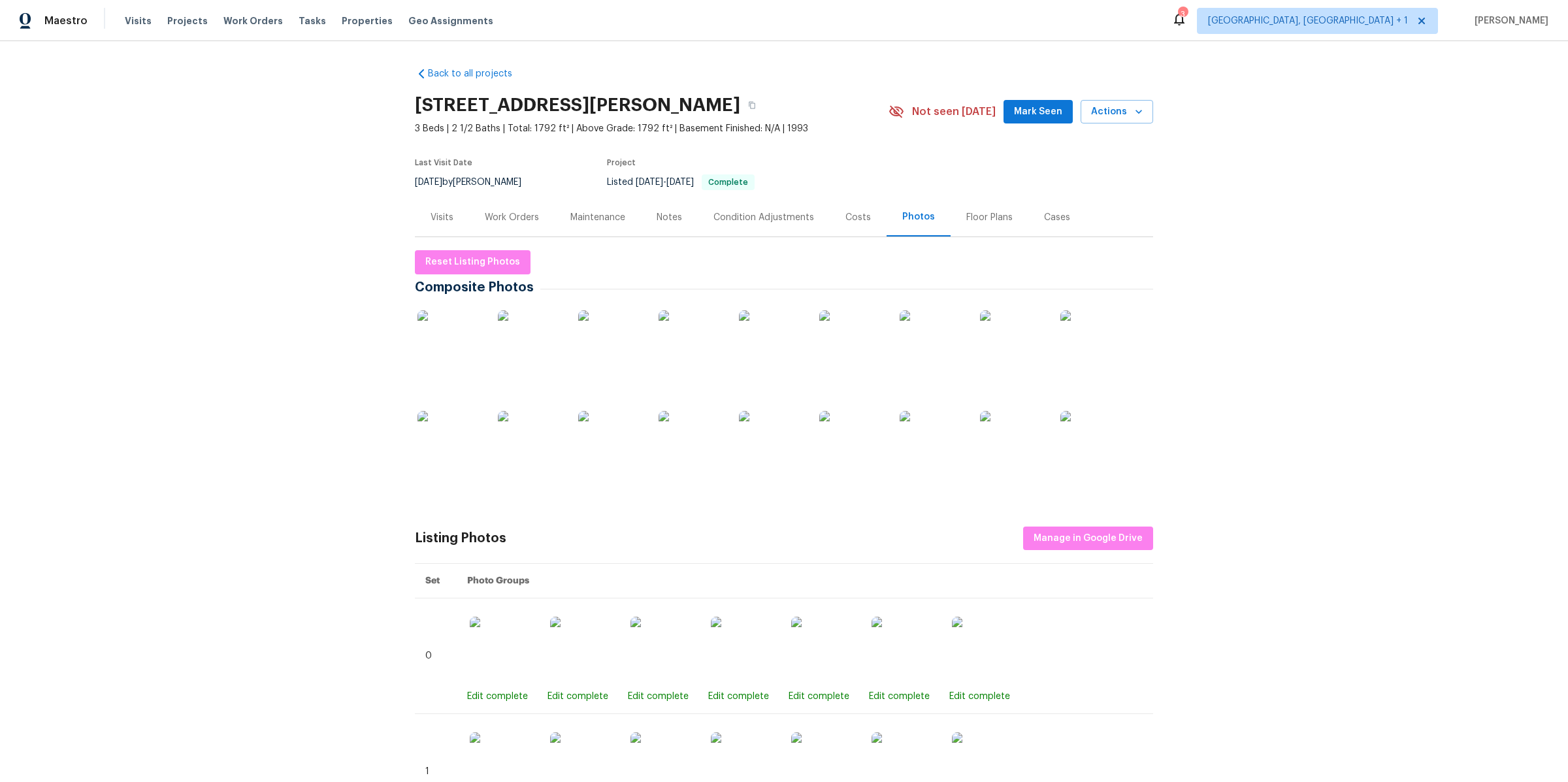
click at [527, 346] on img at bounding box center [531, 343] width 65 height 65
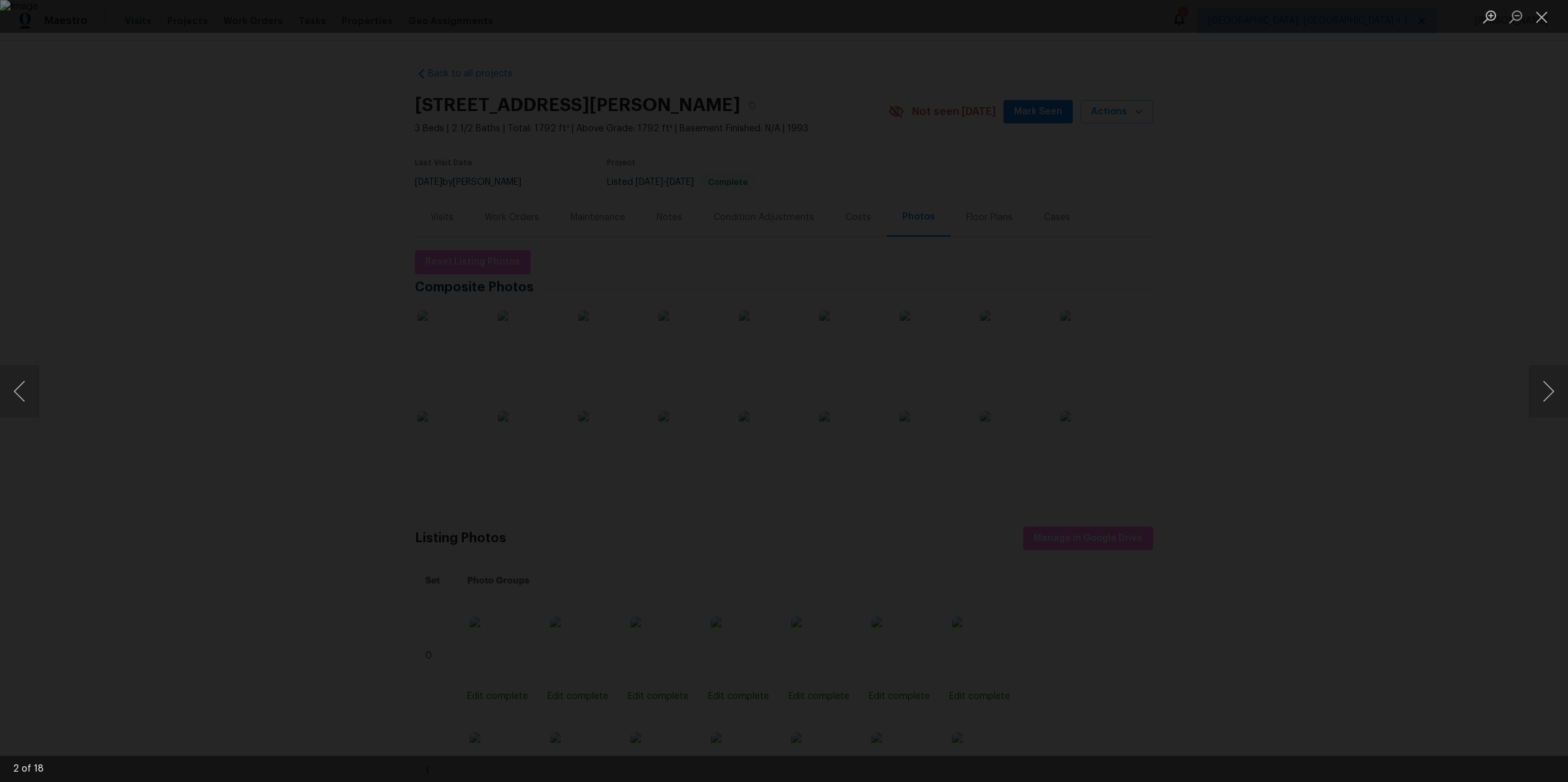
click at [1353, 443] on div "Lightbox" at bounding box center [784, 391] width 1568 height 782
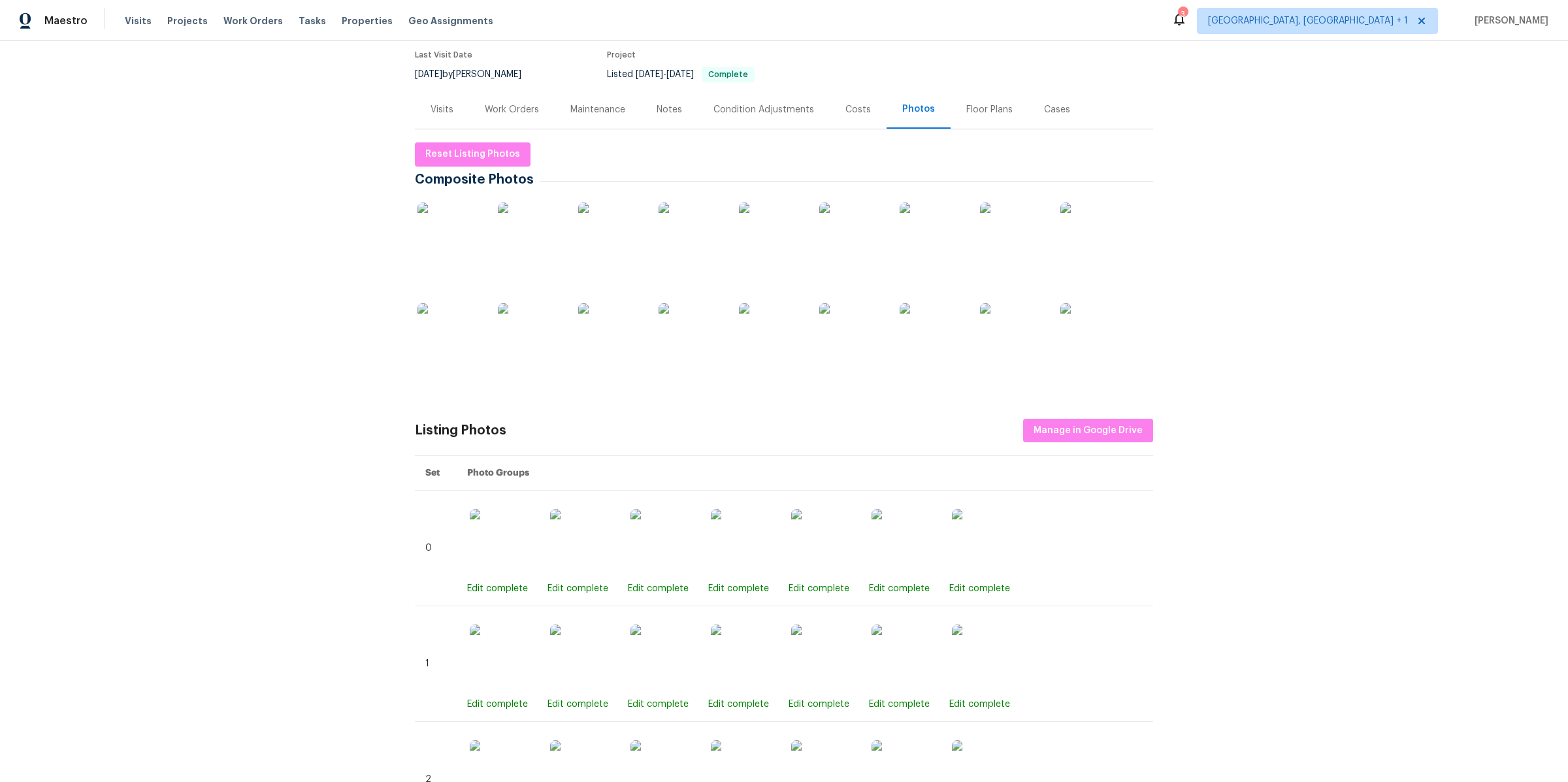
scroll to position [36, 0]
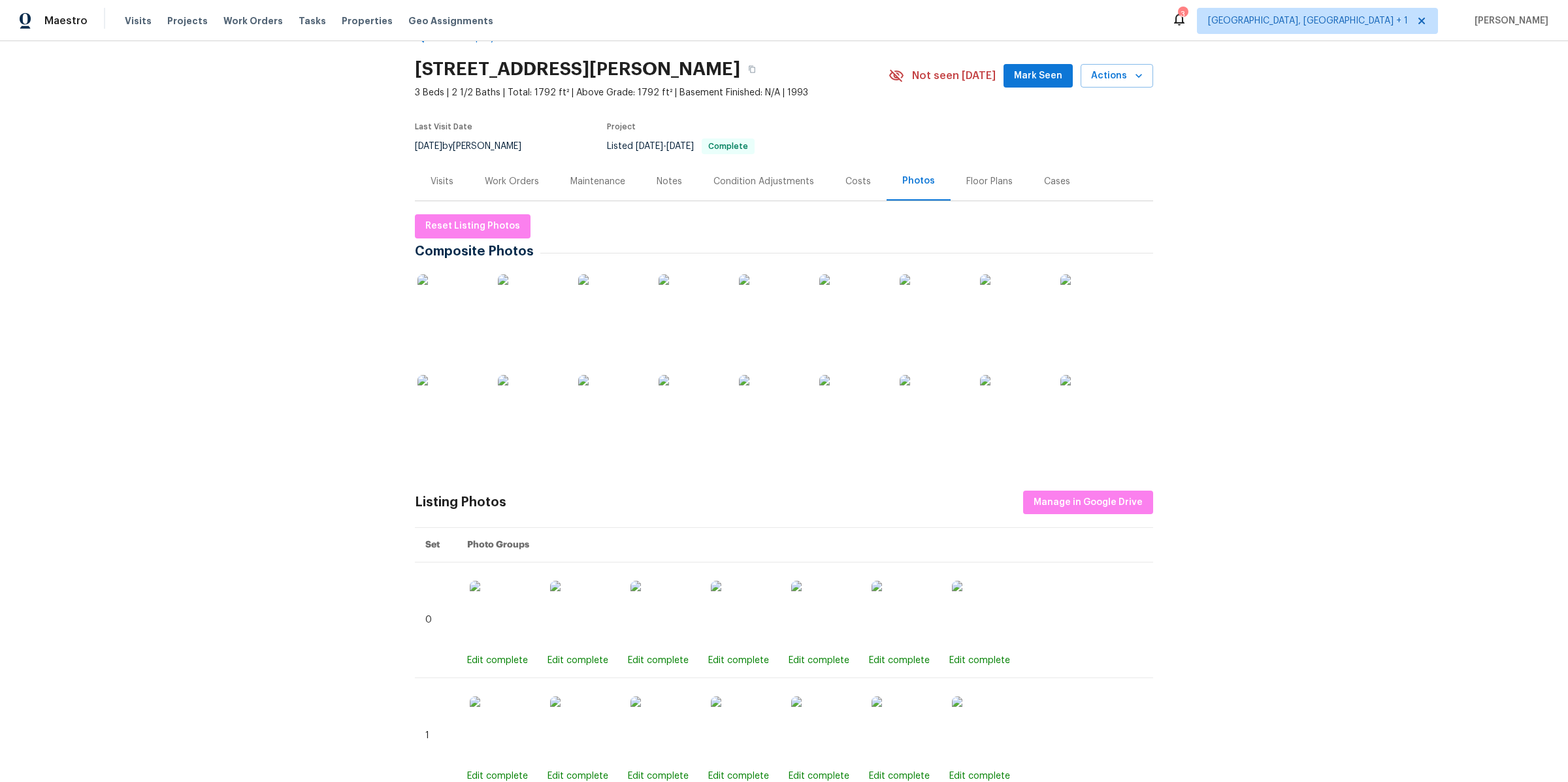
click at [697, 310] on img at bounding box center [691, 307] width 65 height 65
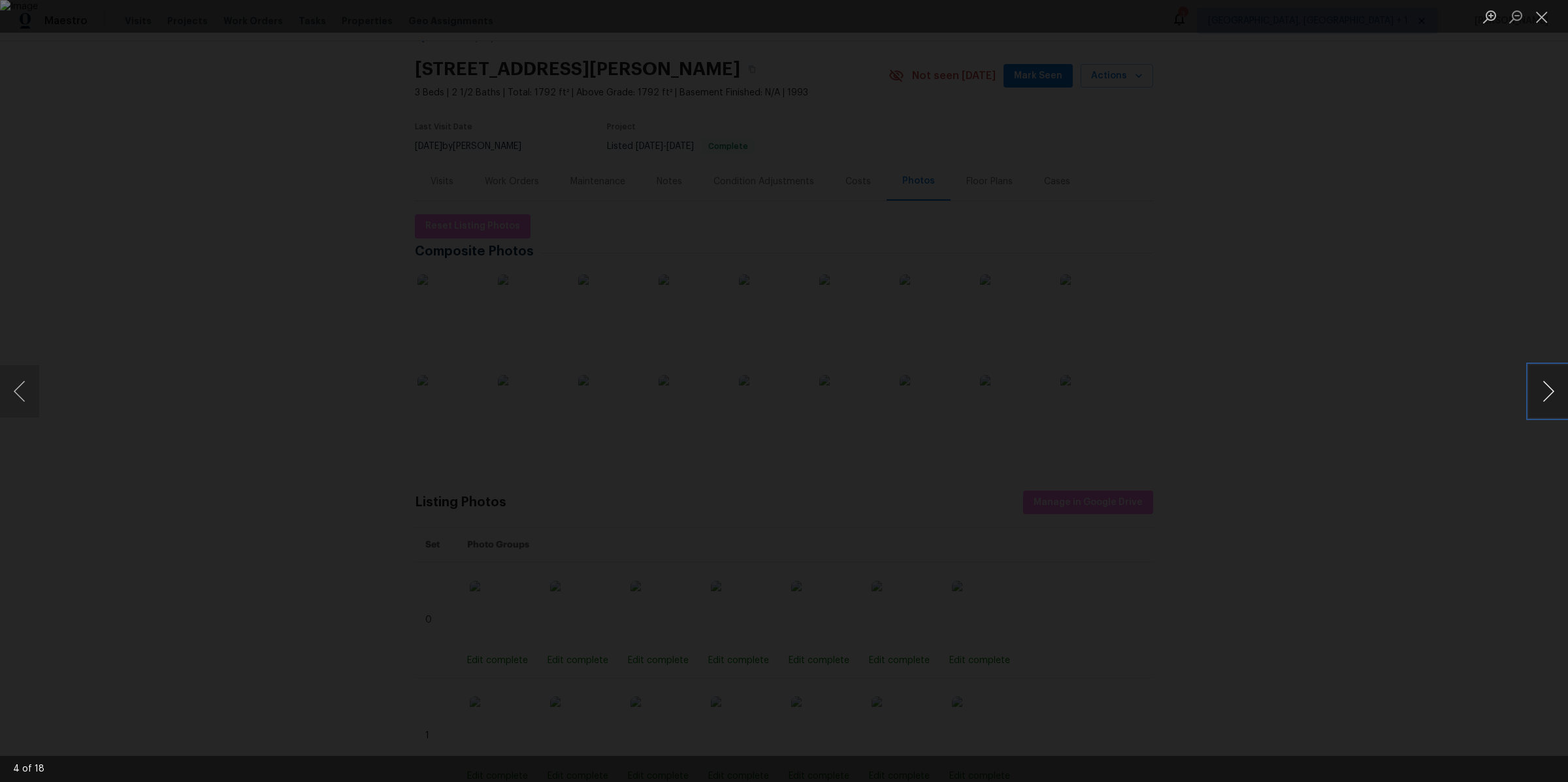
click at [1544, 384] on button "Next image" at bounding box center [1548, 391] width 39 height 53
click at [410, 498] on div "Lightbox" at bounding box center [784, 391] width 1568 height 782
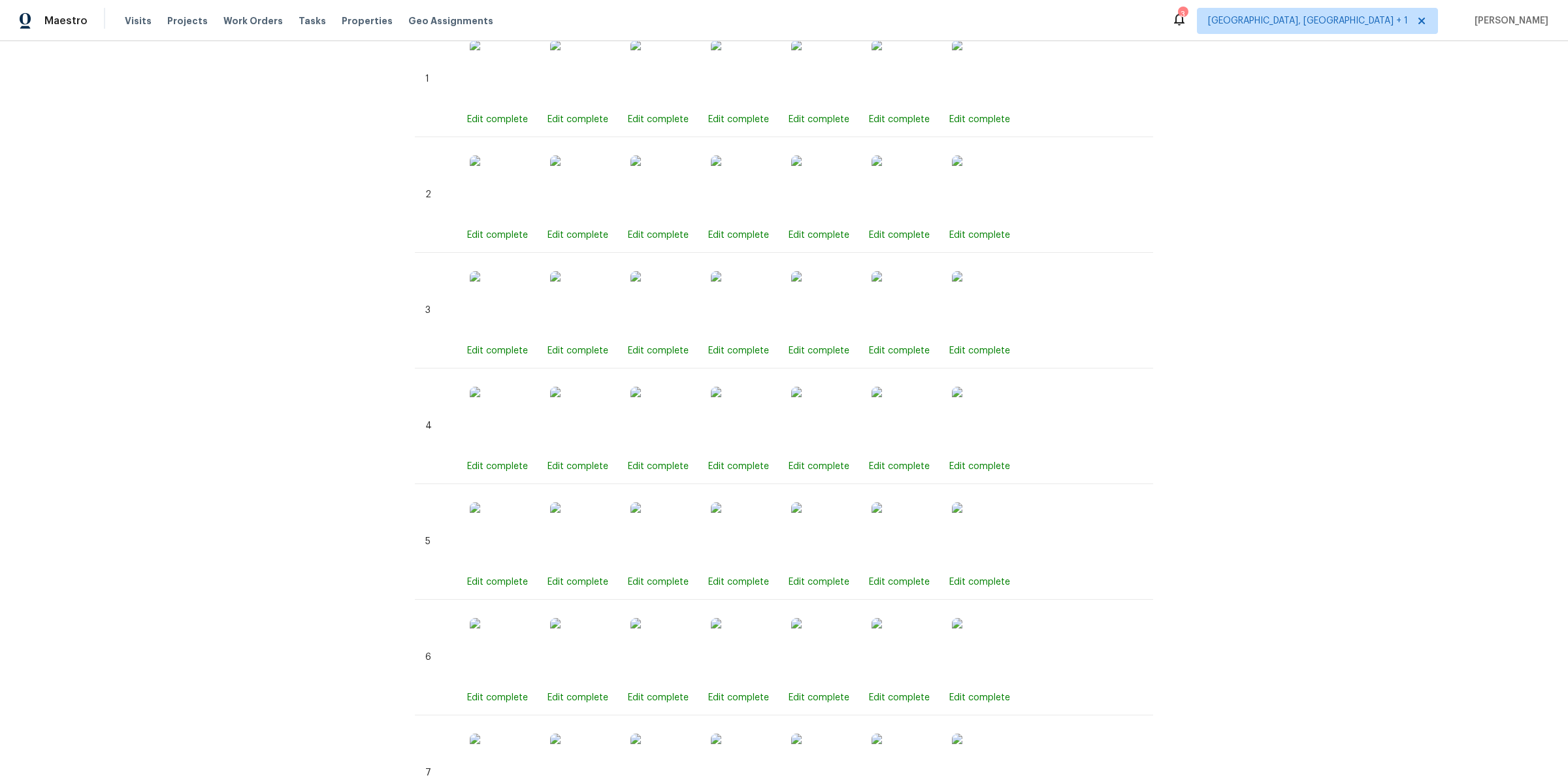
scroll to position [0, 0]
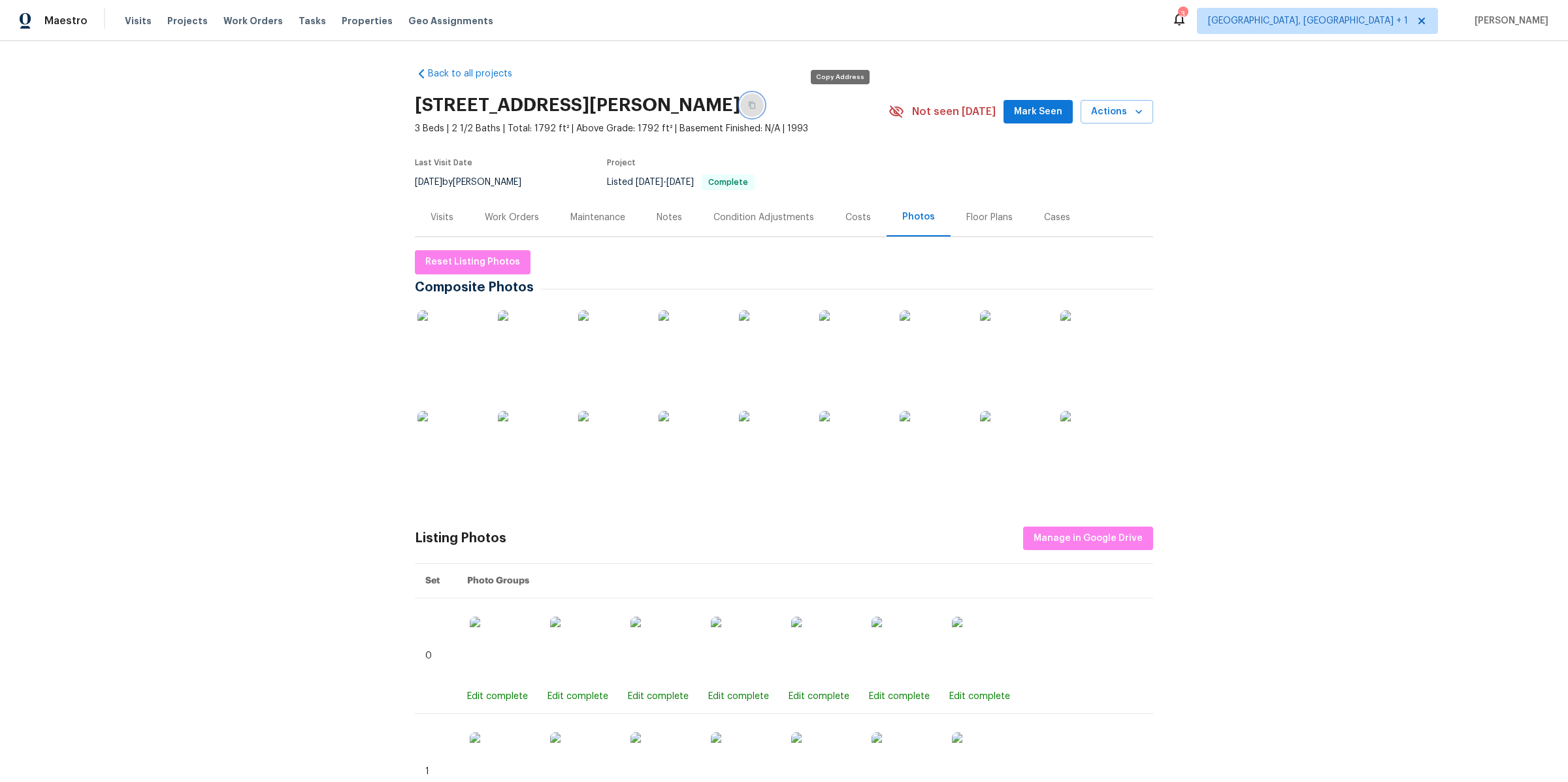
click at [756, 106] on icon "button" at bounding box center [752, 105] width 8 height 8
click at [342, 19] on span "Properties" at bounding box center [367, 21] width 51 height 13
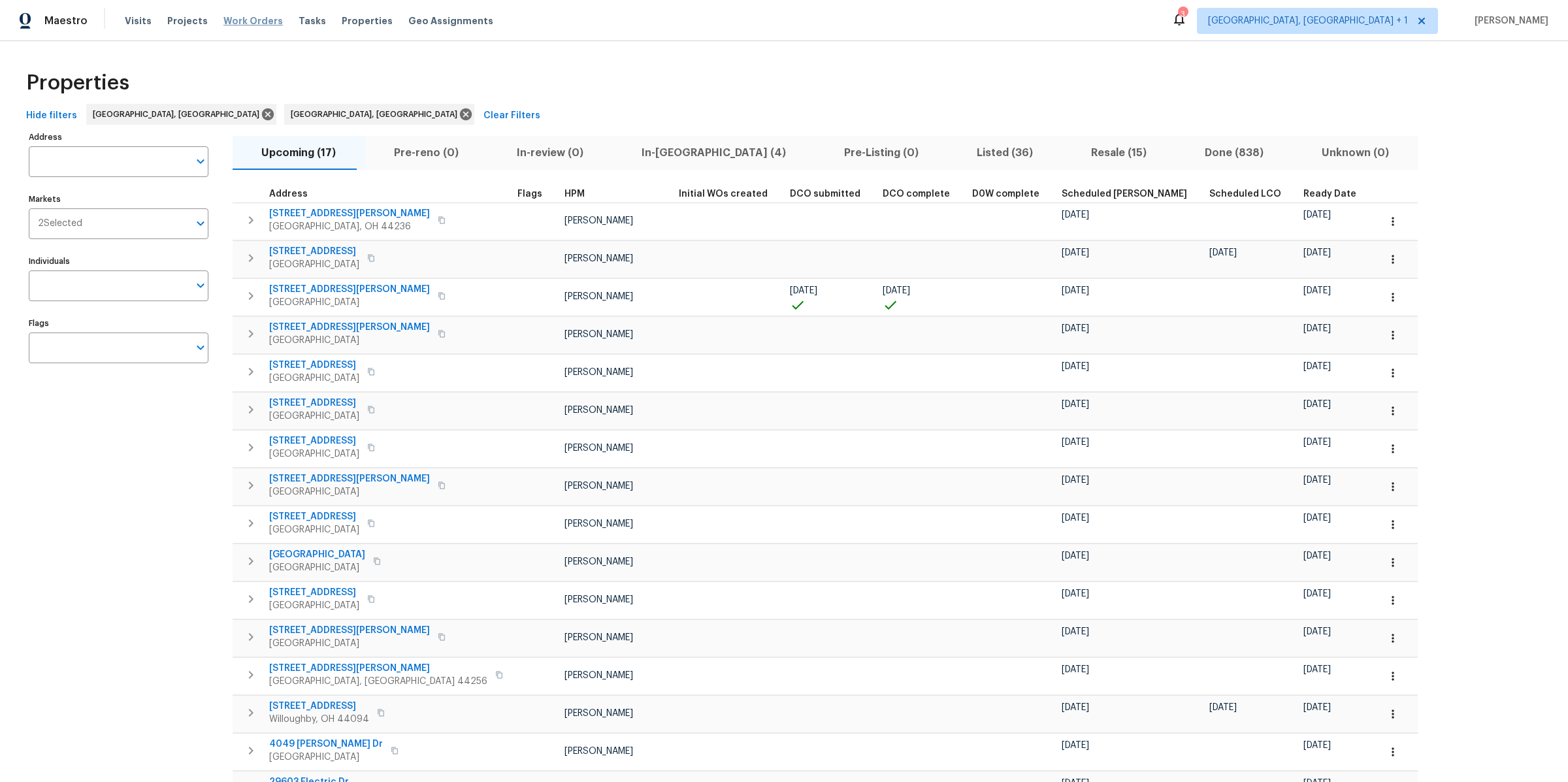
click at [234, 17] on span "Work Orders" at bounding box center [253, 21] width 59 height 13
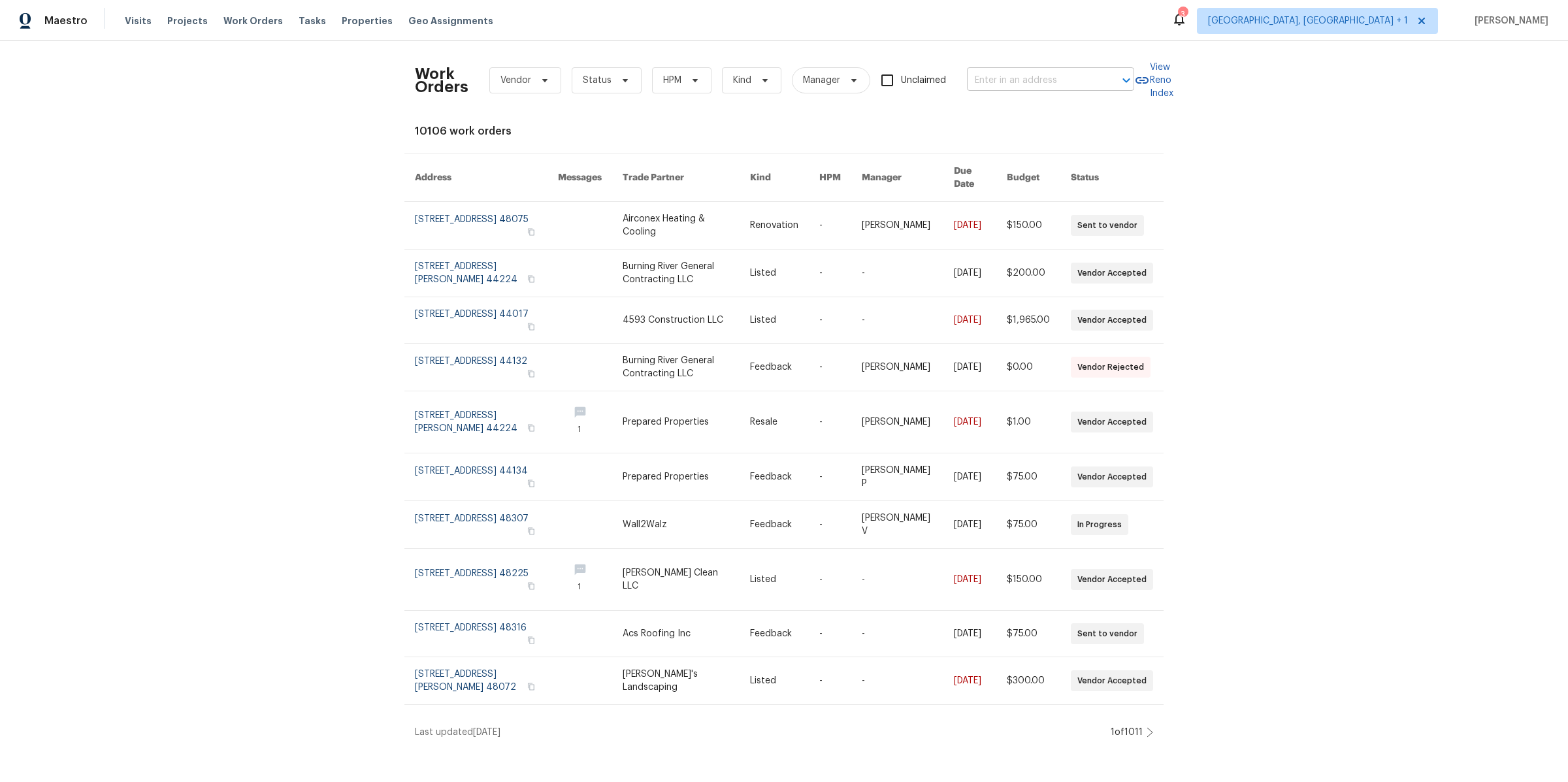
click at [993, 77] on input "text" at bounding box center [1032, 80] width 130 height 20
type input "tradewinds"
click at [1020, 141] on li "13335 Tradewinds Dr, Strongsville, OH 44136" at bounding box center [1048, 130] width 168 height 22
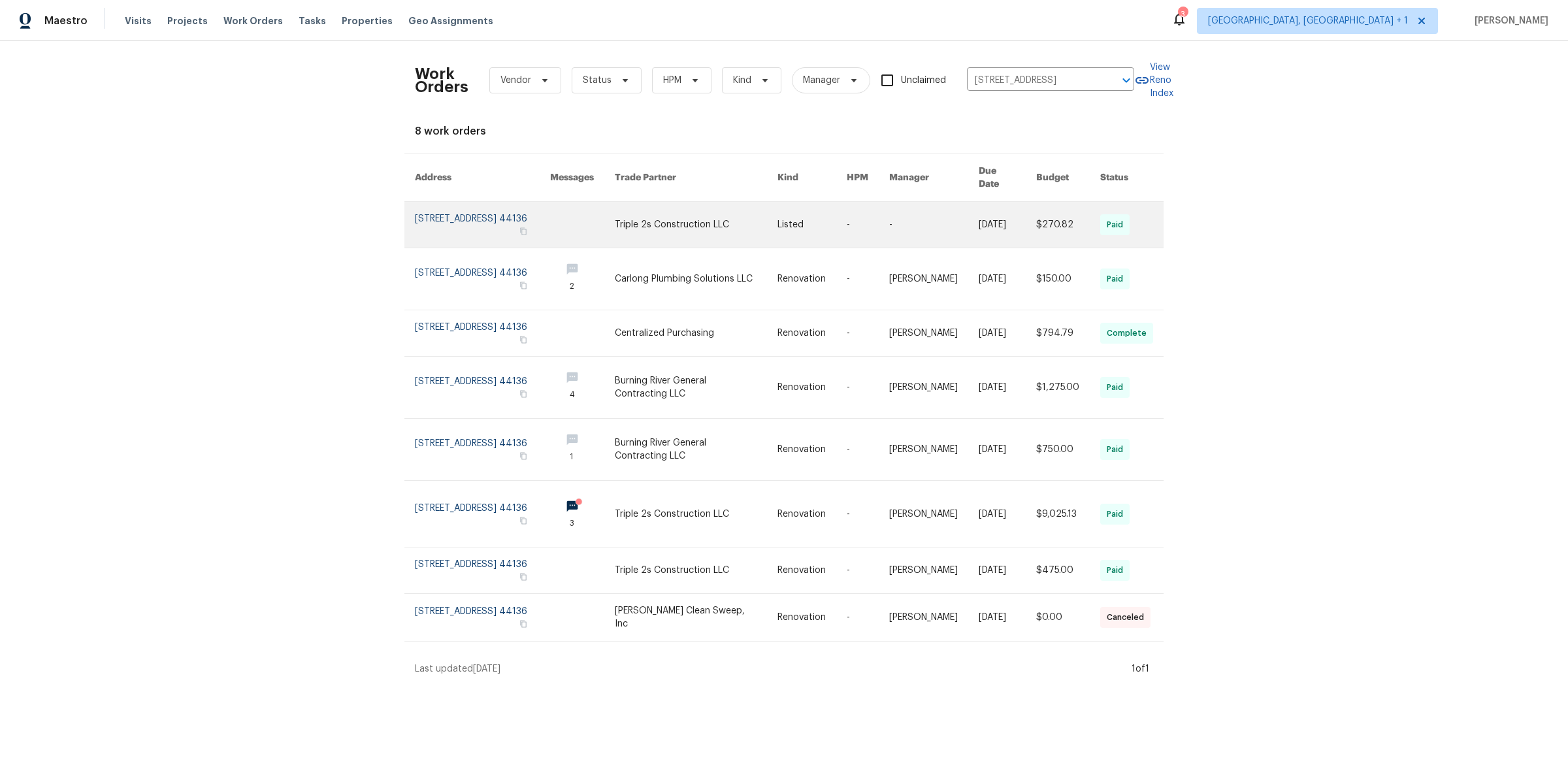
click at [453, 218] on link at bounding box center [482, 225] width 135 height 46
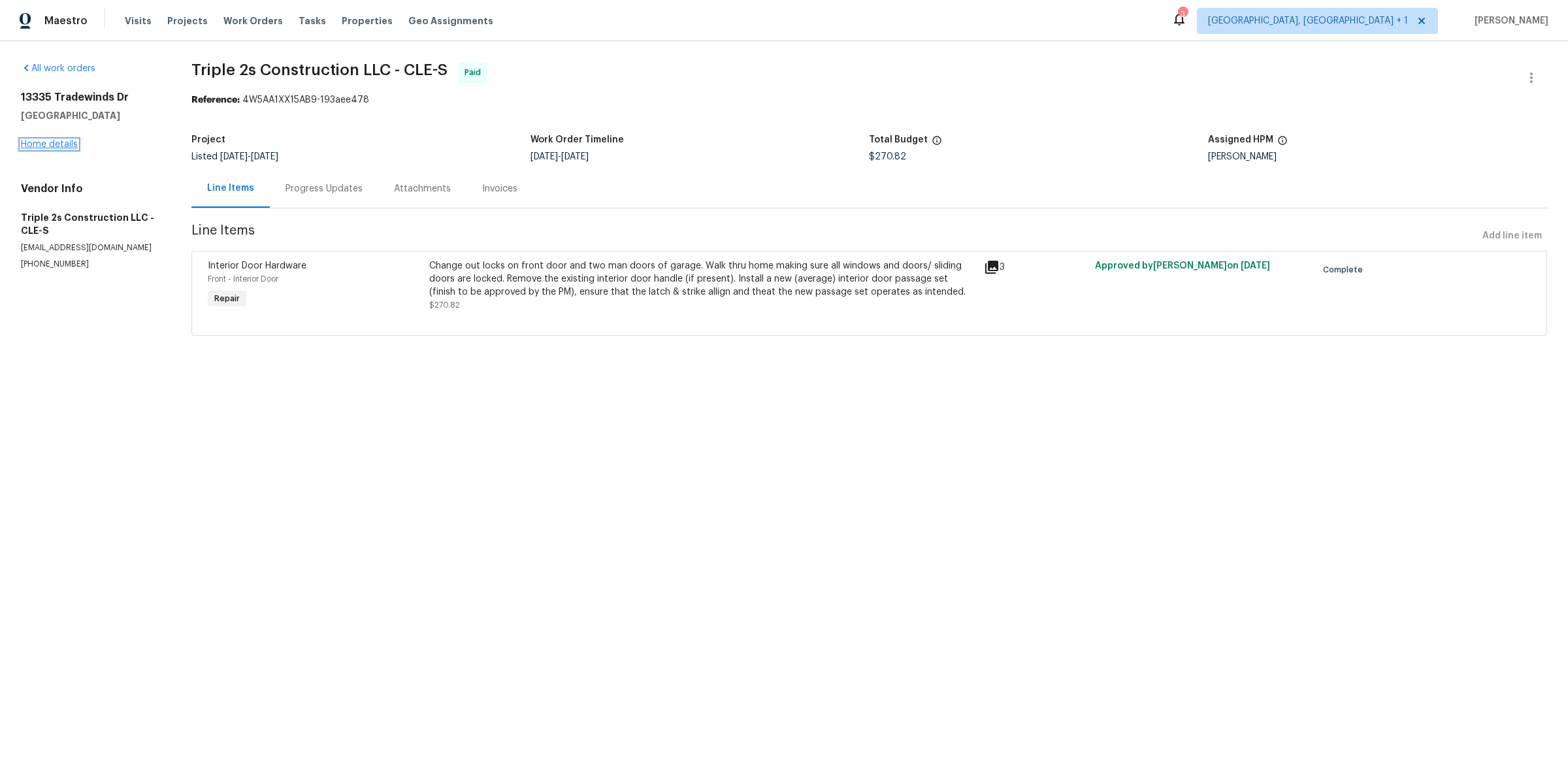
click at [40, 143] on link "Home details" at bounding box center [49, 145] width 57 height 10
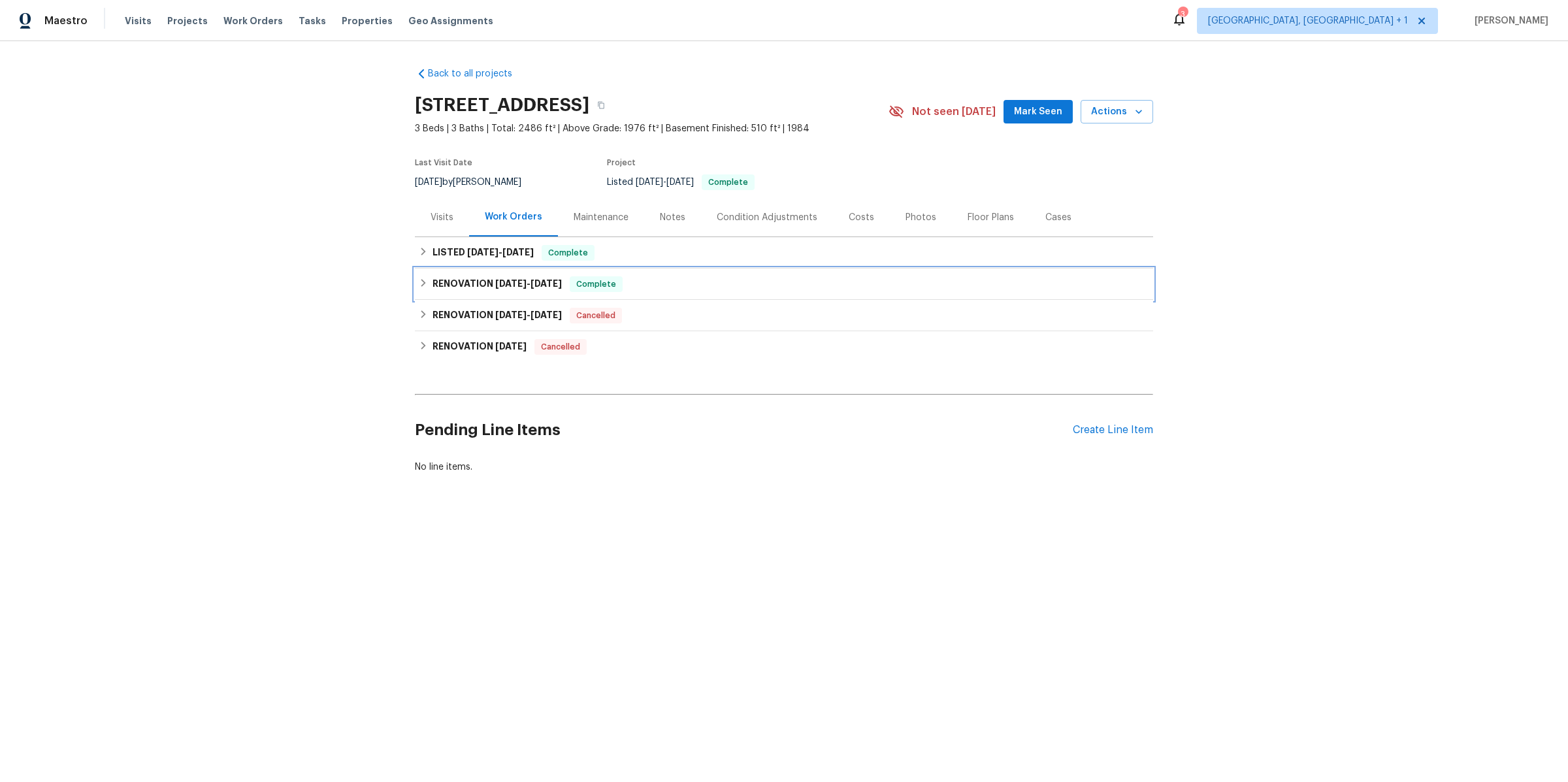
click at [466, 290] on h6 "RENOVATION 6/27/25 - 7/7/25" at bounding box center [496, 284] width 129 height 15
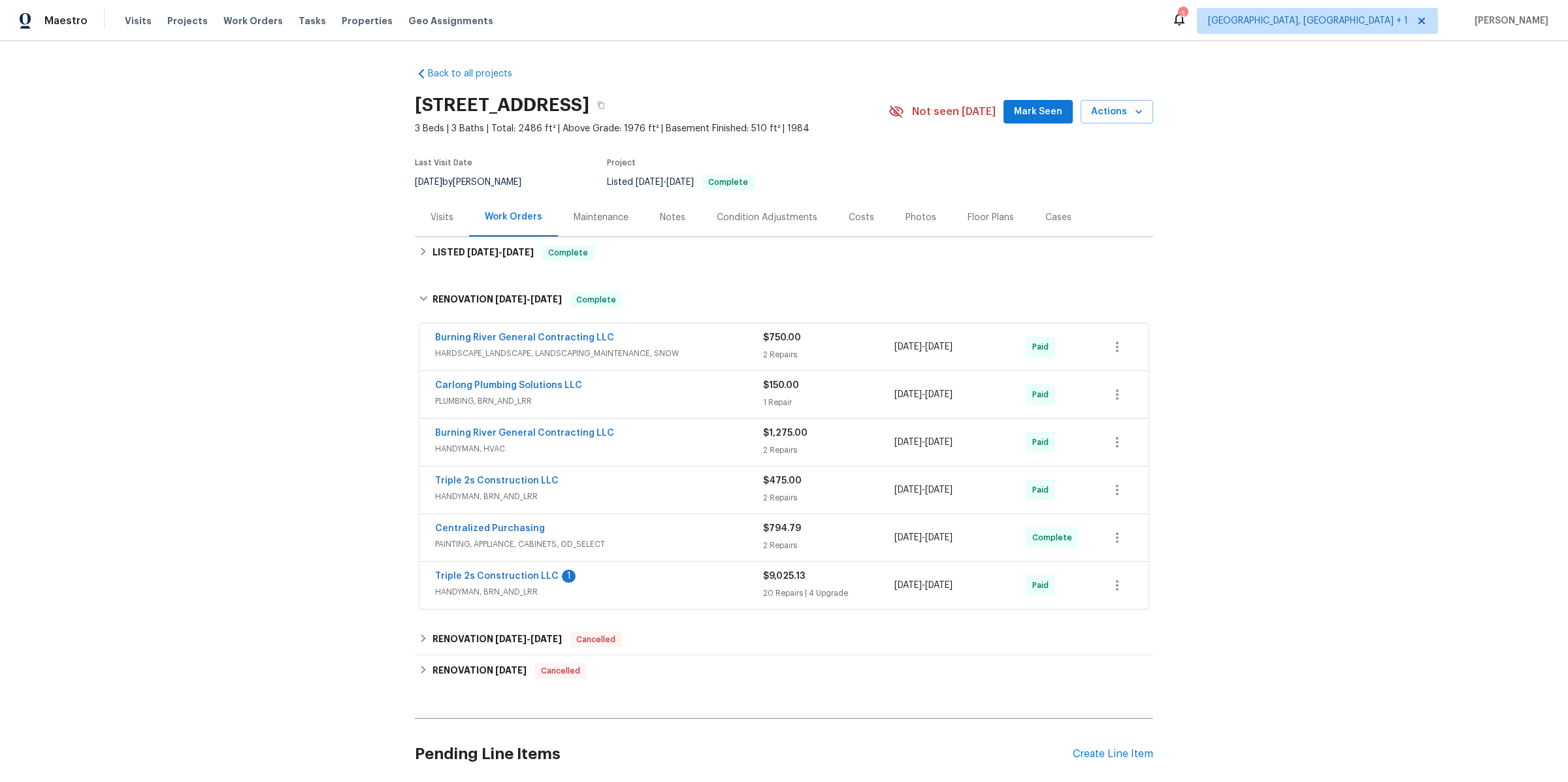
click at [691, 574] on div "Triple 2s Construction LLC 1" at bounding box center [599, 578] width 328 height 15
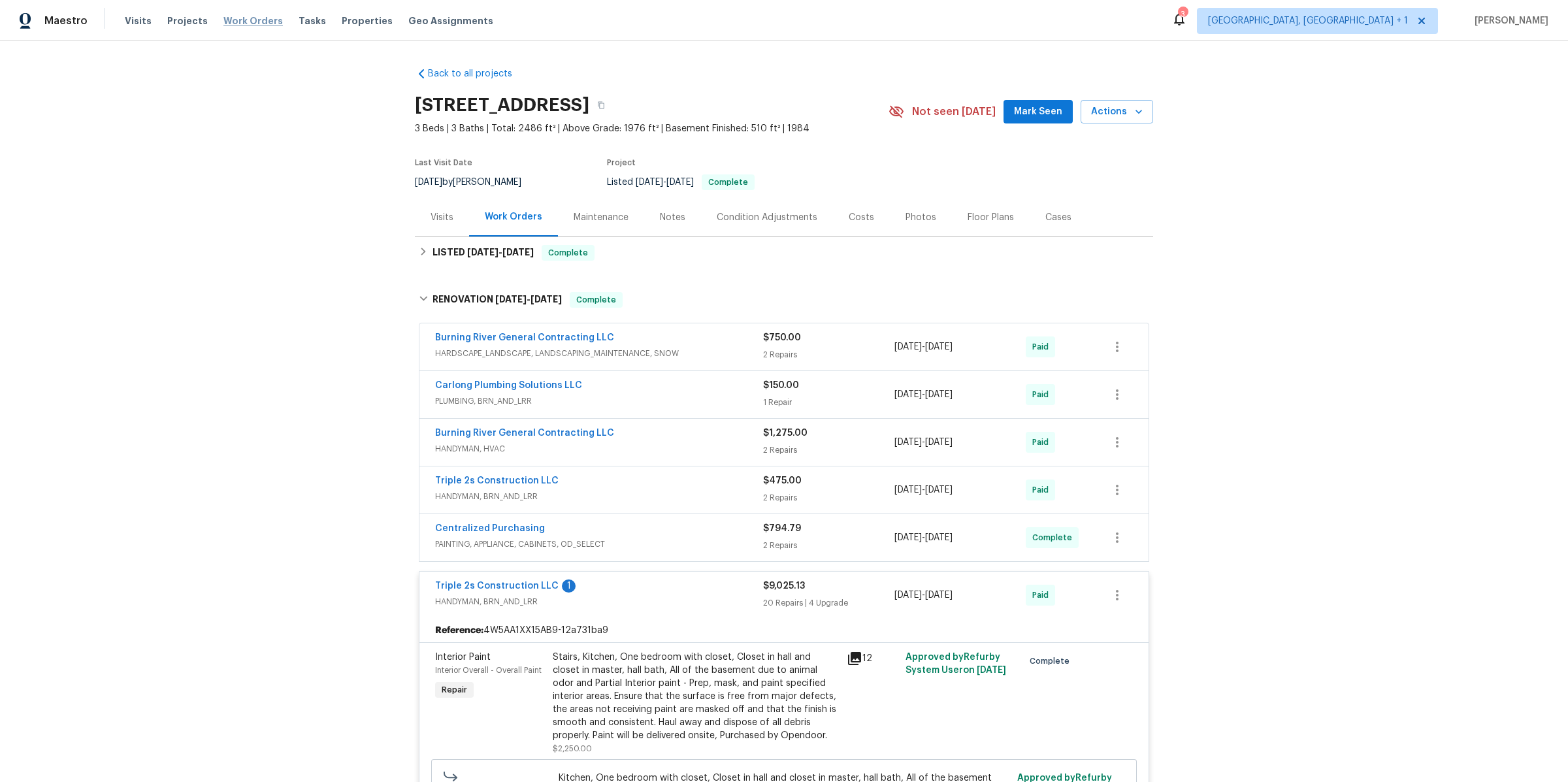
click at [237, 25] on span "Work Orders" at bounding box center [253, 21] width 59 height 13
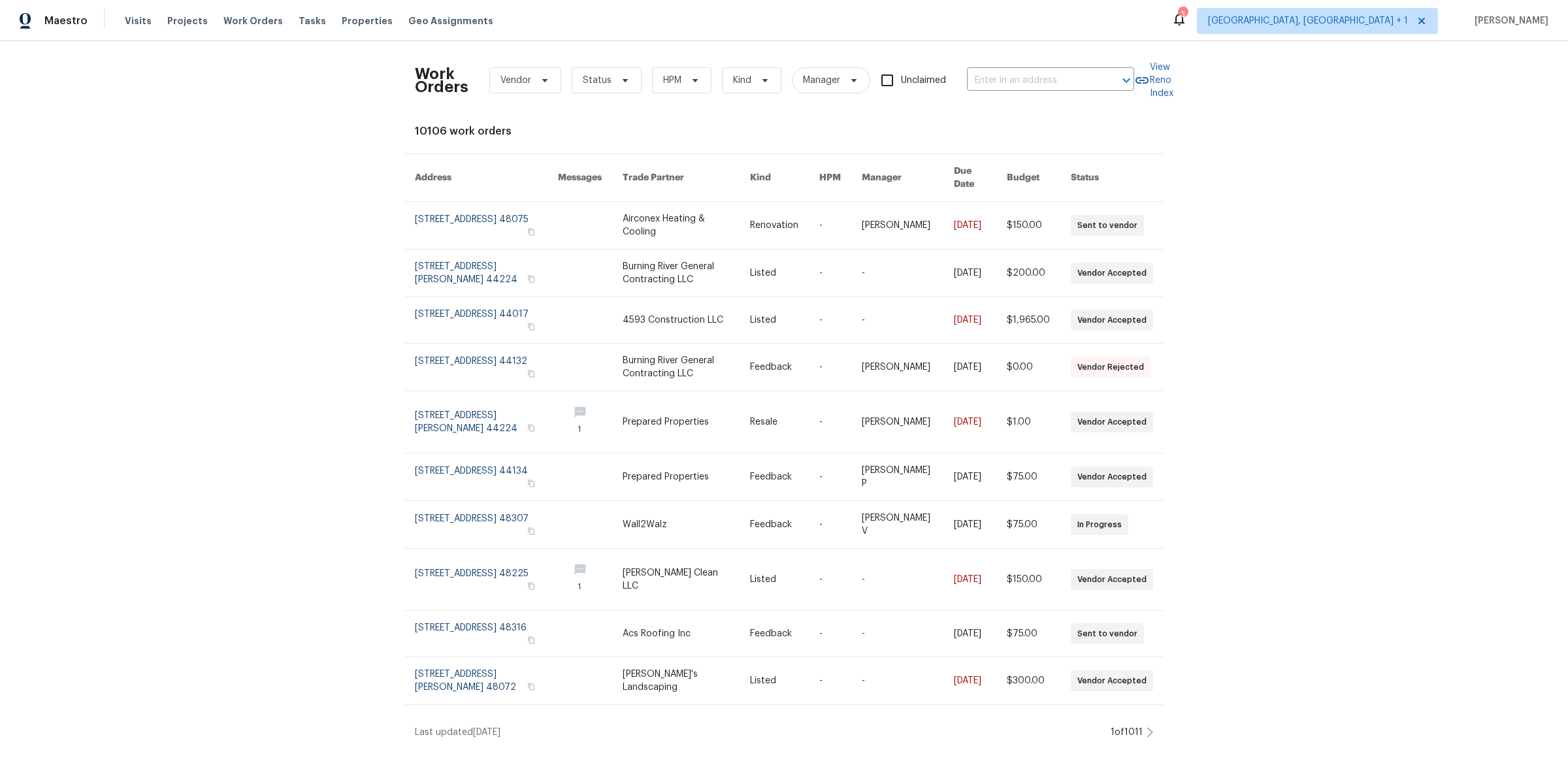
click at [1013, 69] on div "Work Orders Vendor Status HPM Kind Manager Unclaimed ​" at bounding box center [774, 80] width 719 height 58
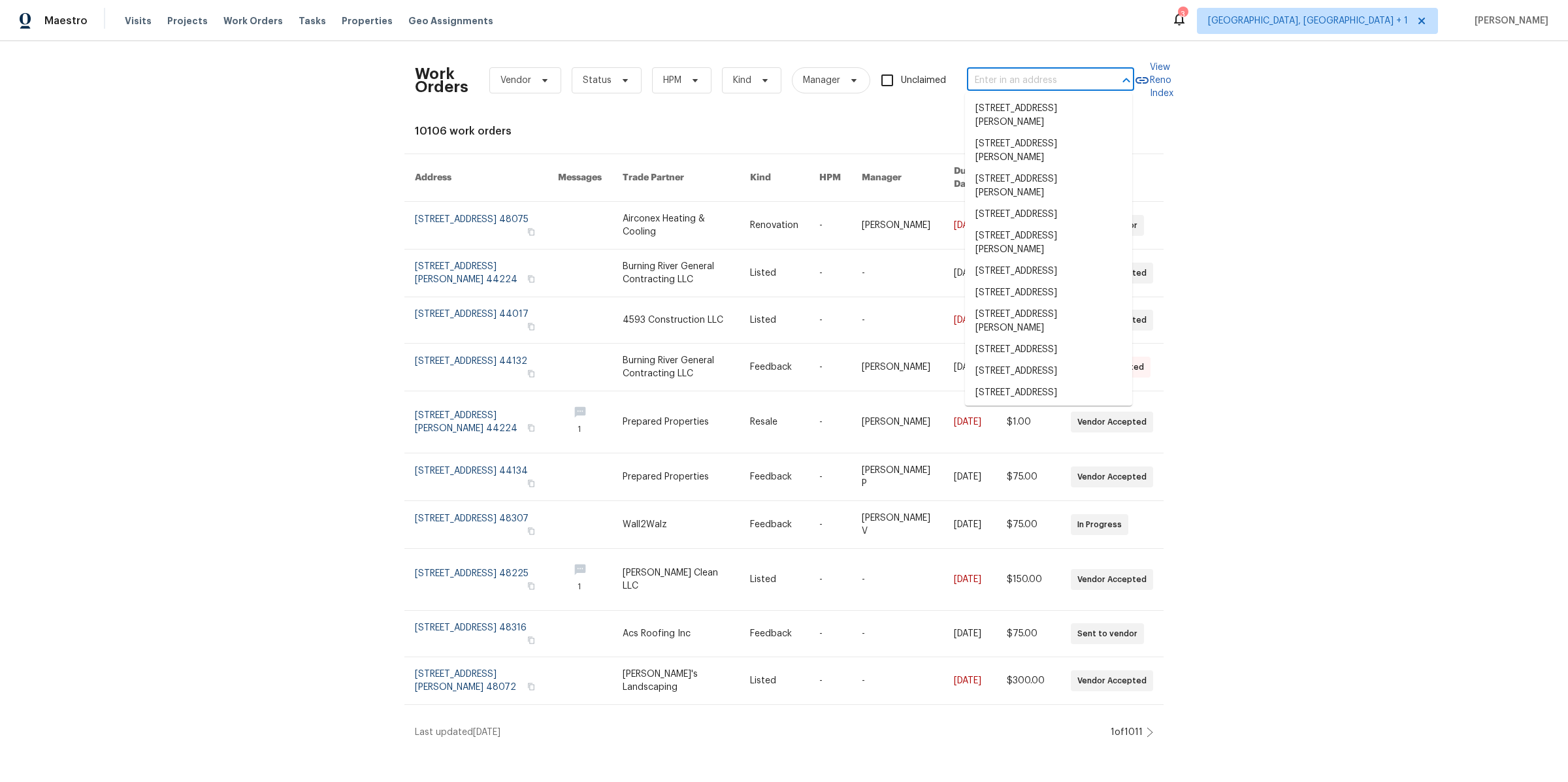
click at [1015, 80] on input "text" at bounding box center [1032, 80] width 130 height 20
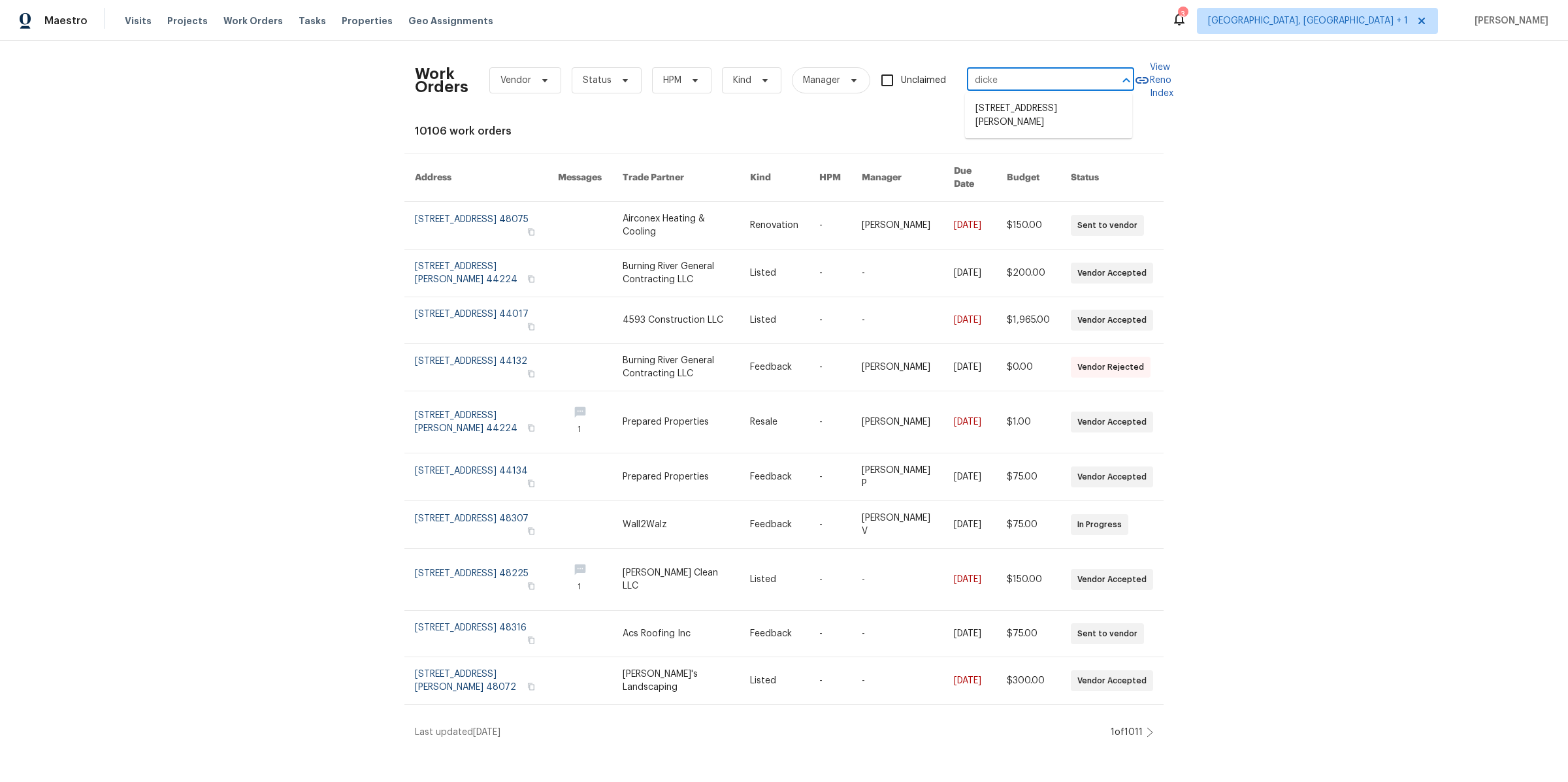
type input "dicken"
click at [986, 105] on li "33531 Dickens Cir, North Ridgeville, OH 44039" at bounding box center [1048, 115] width 168 height 35
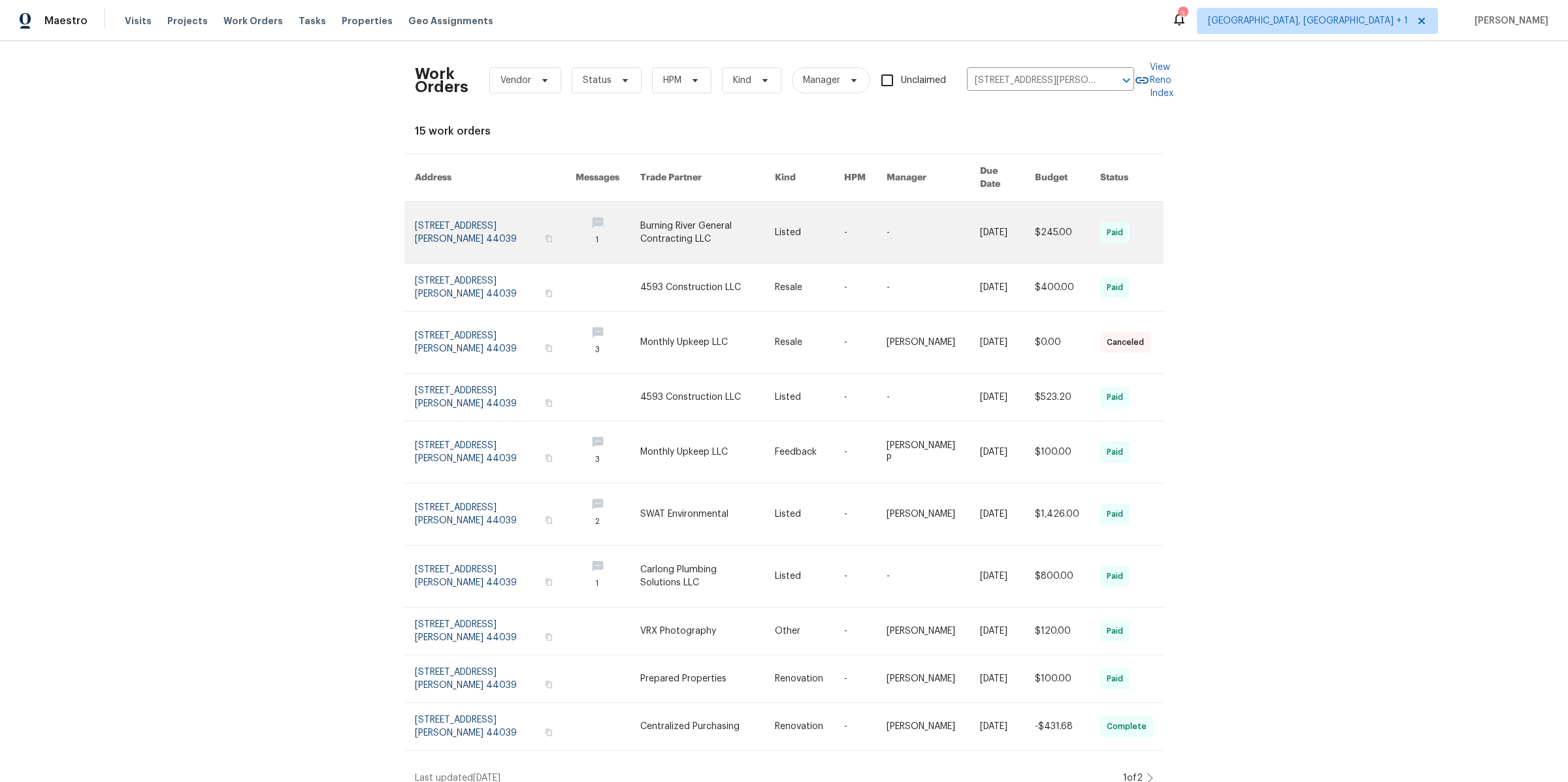
click at [448, 218] on link at bounding box center [495, 233] width 161 height 61
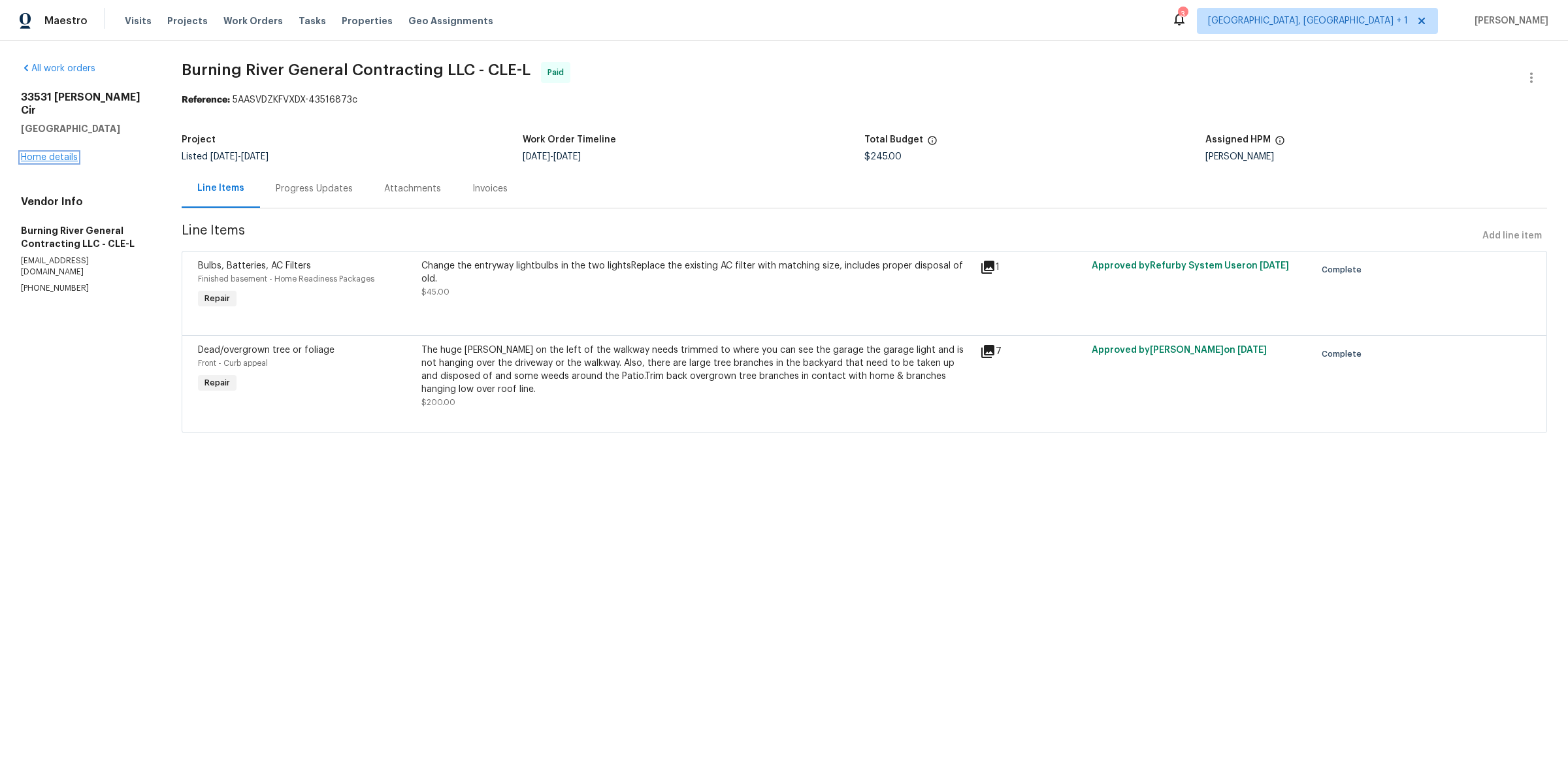
click at [67, 153] on link "Home details" at bounding box center [49, 158] width 57 height 10
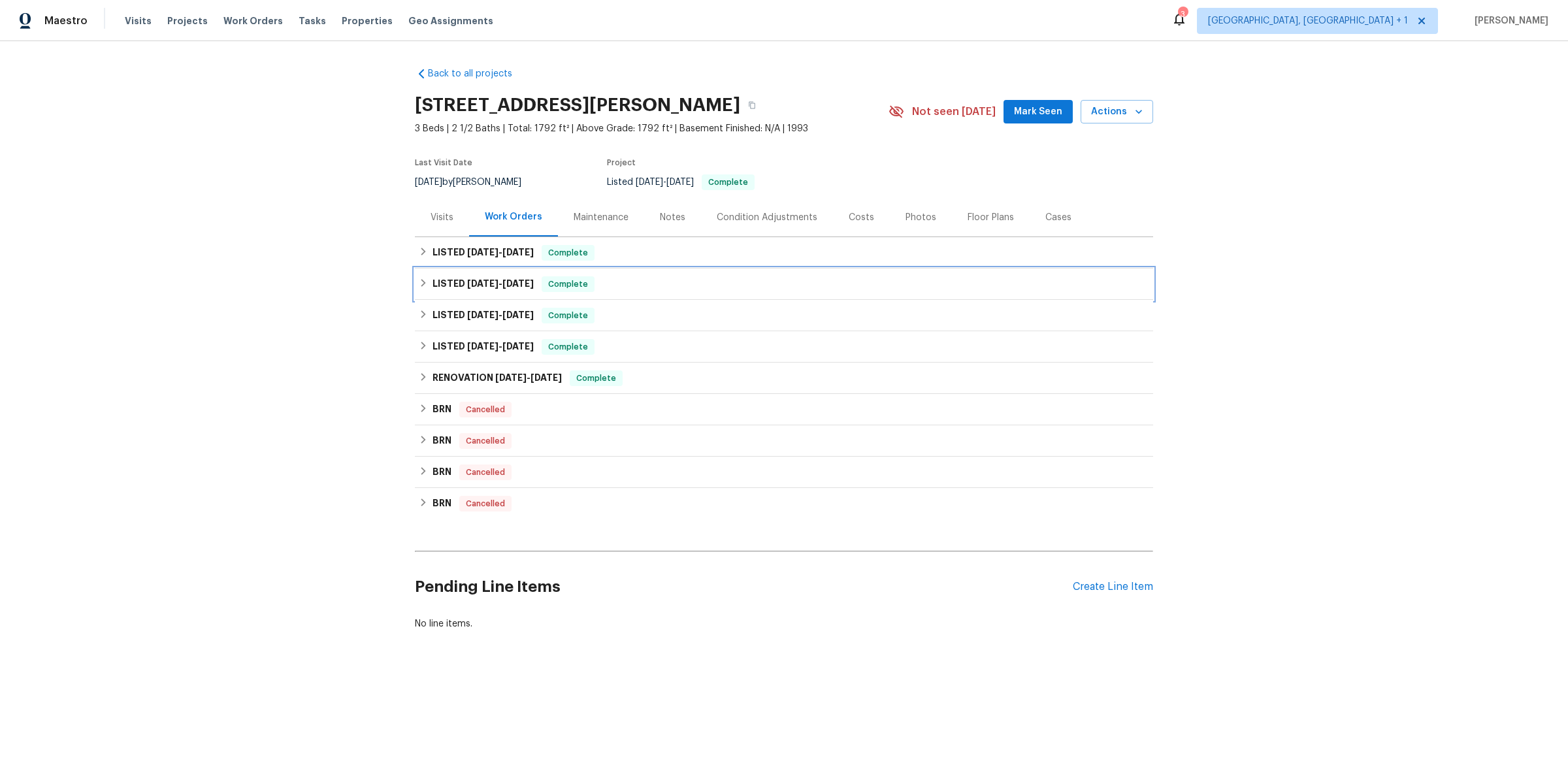
click at [478, 281] on span "7/2/25" at bounding box center [483, 284] width 32 height 10
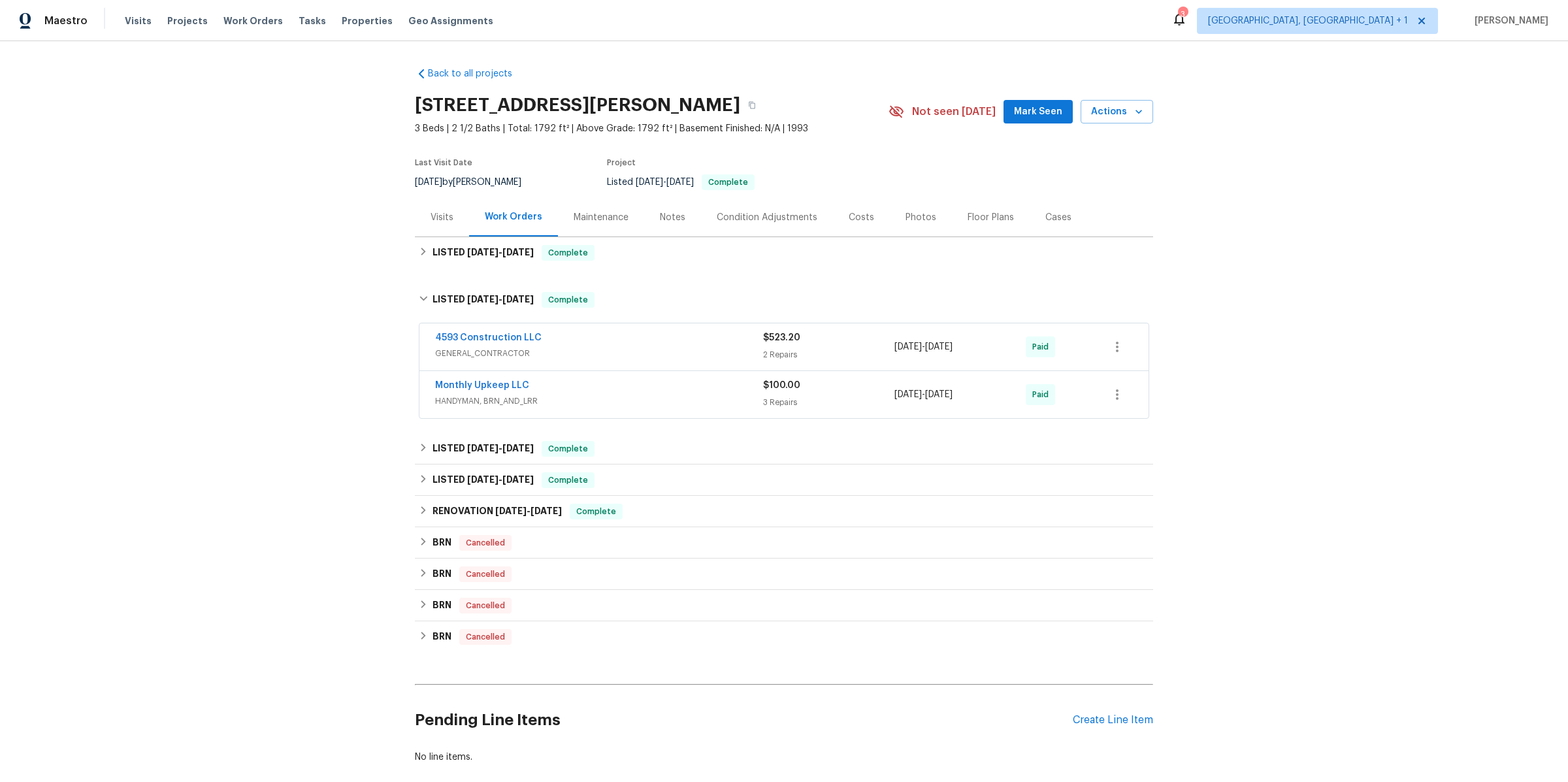
click at [638, 340] on div "4593 Construction LLC" at bounding box center [599, 339] width 328 height 15
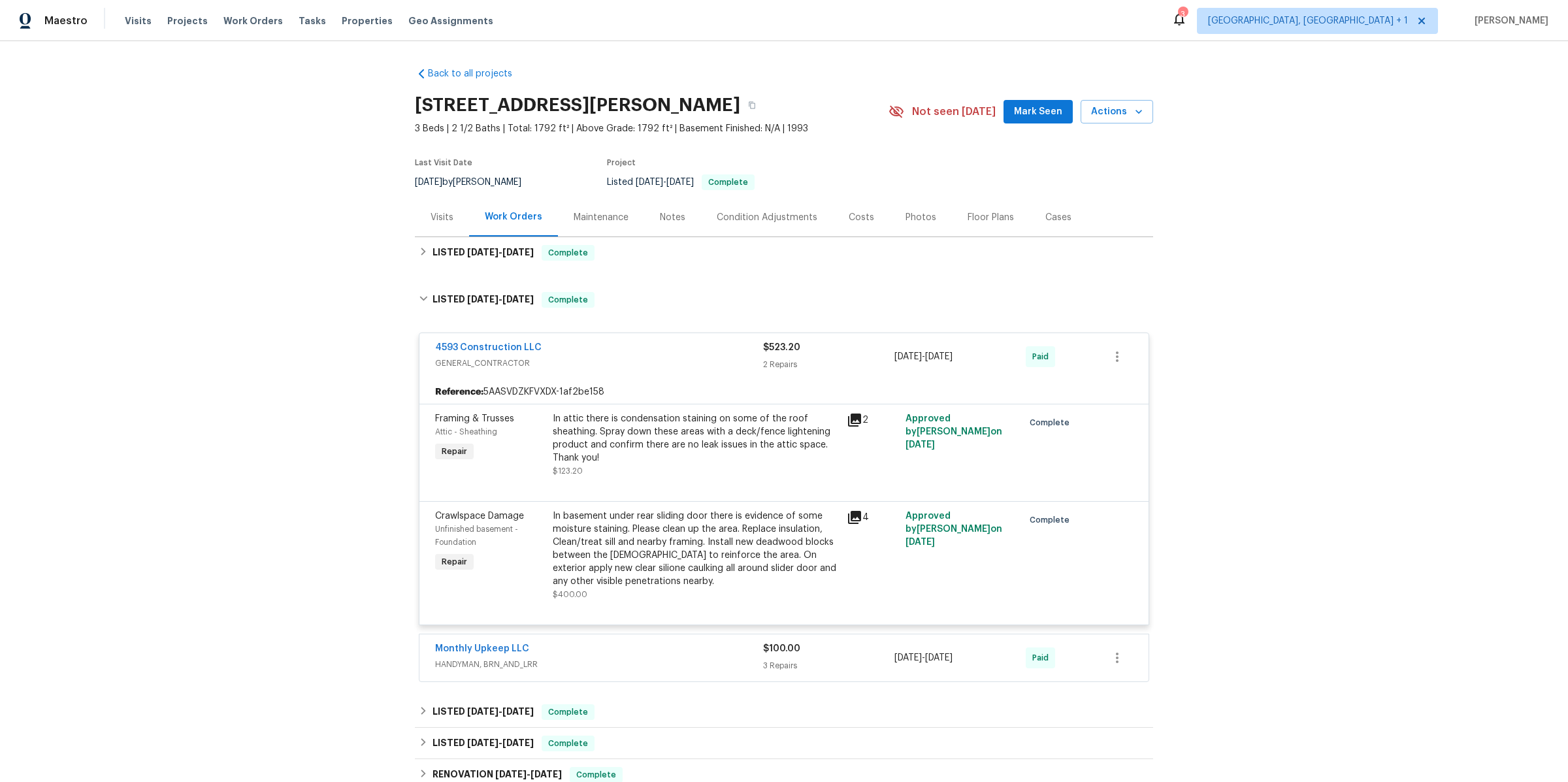
click at [858, 515] on icon at bounding box center [854, 518] width 13 height 13
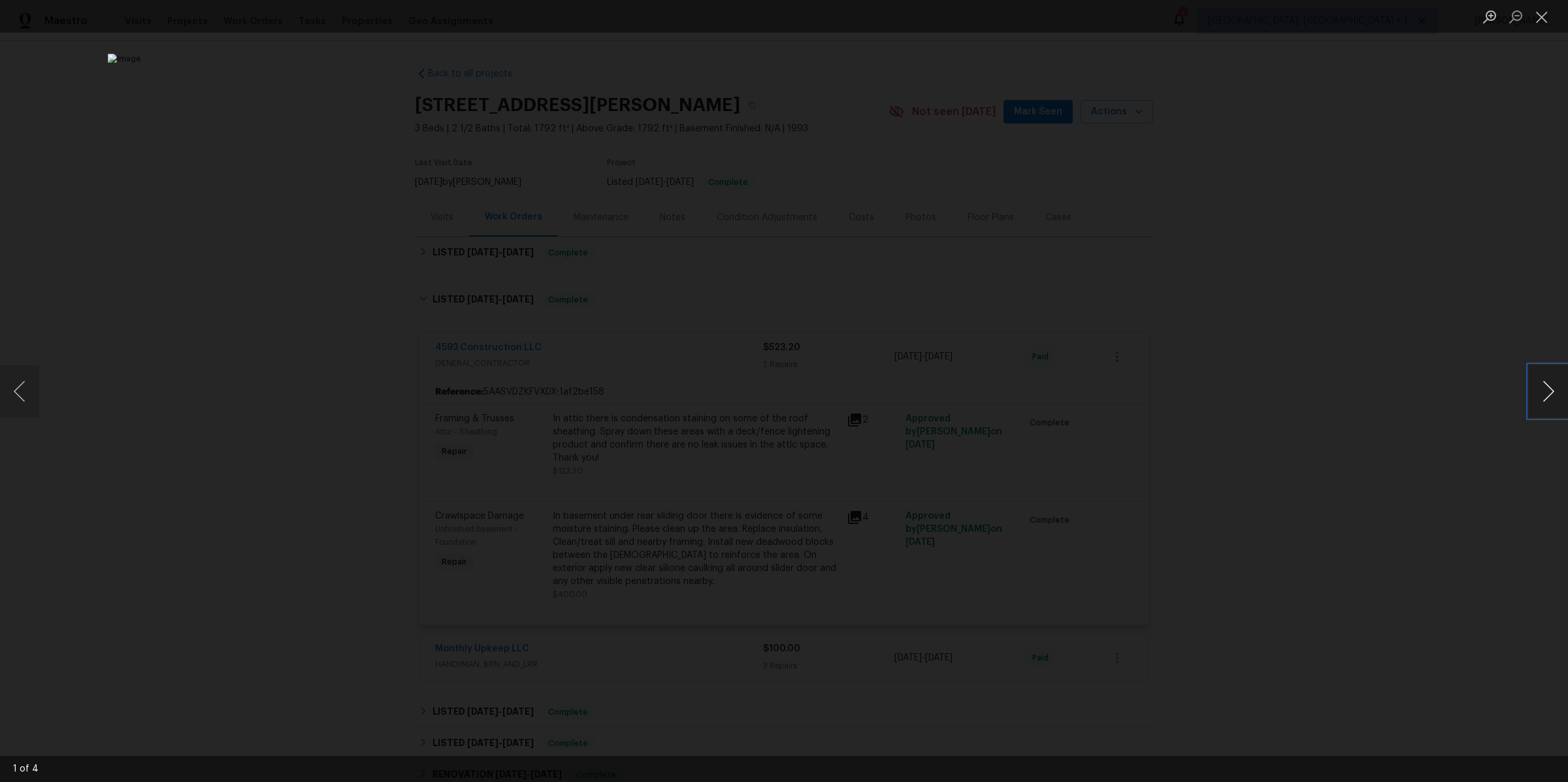
click at [1536, 389] on button "Next image" at bounding box center [1548, 391] width 39 height 53
click at [1398, 407] on div "Lightbox" at bounding box center [784, 391] width 1568 height 782
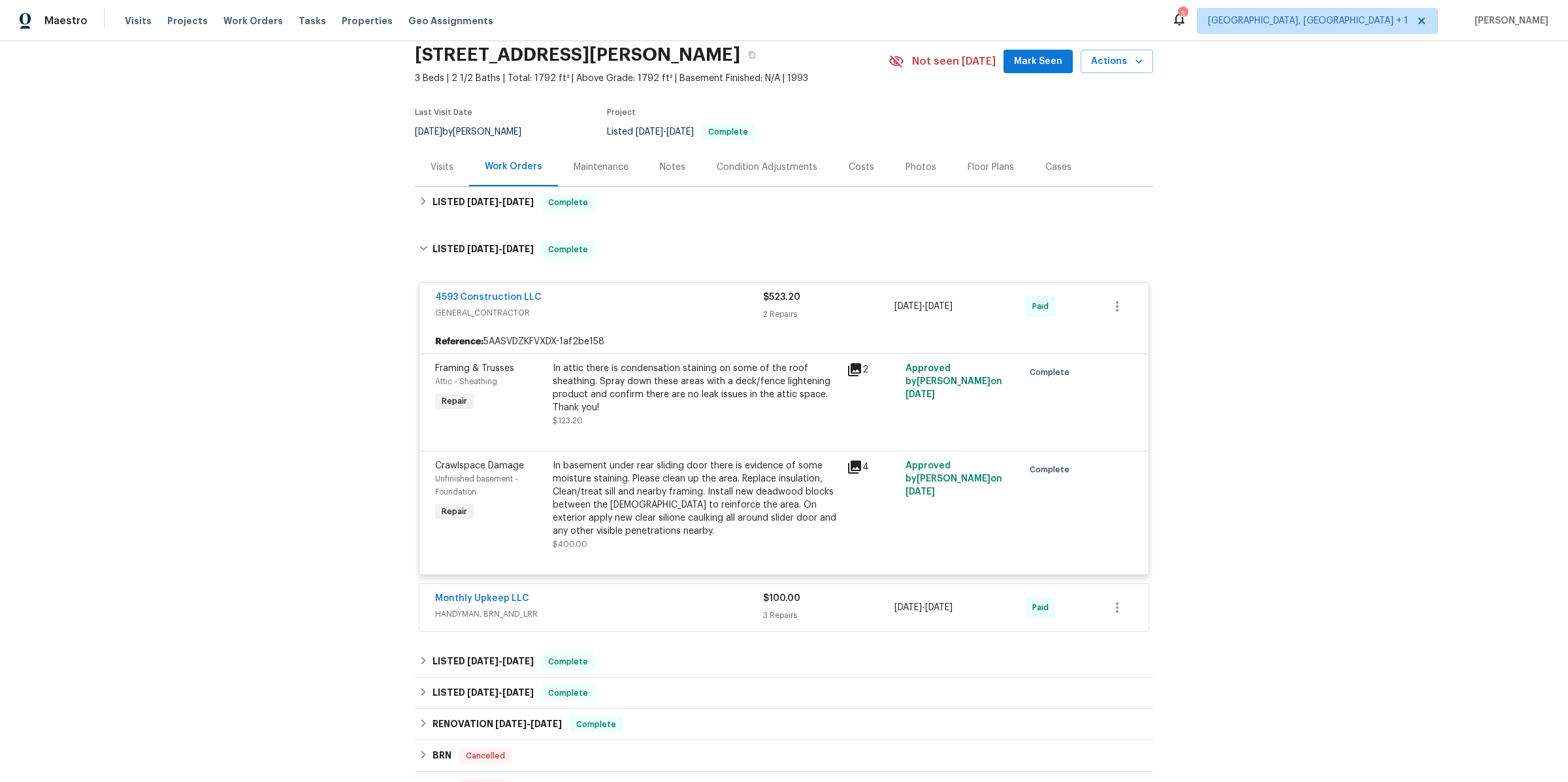
scroll to position [59, 0]
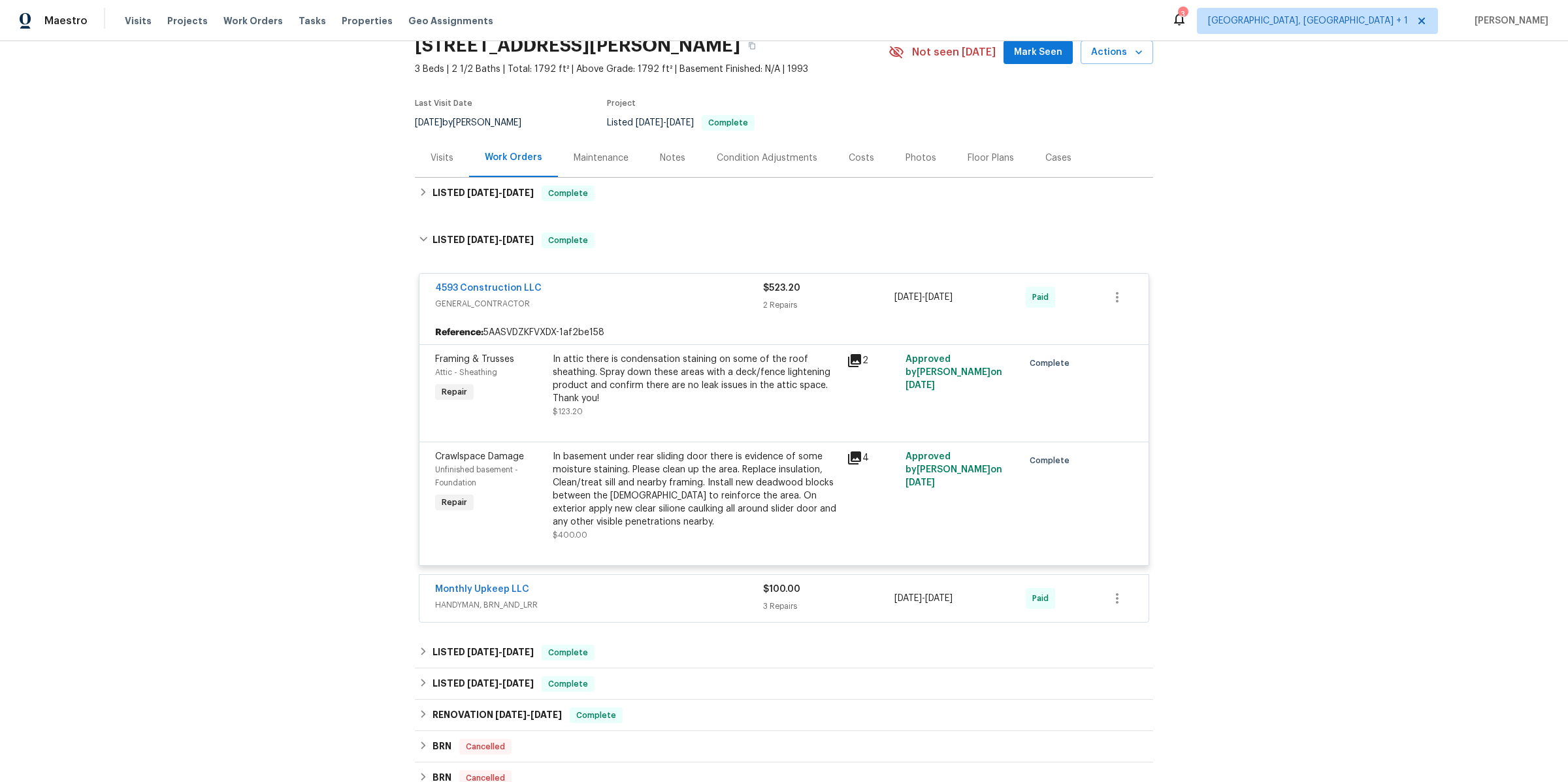
click at [620, 589] on div "Monthly Upkeep LLC" at bounding box center [599, 590] width 328 height 15
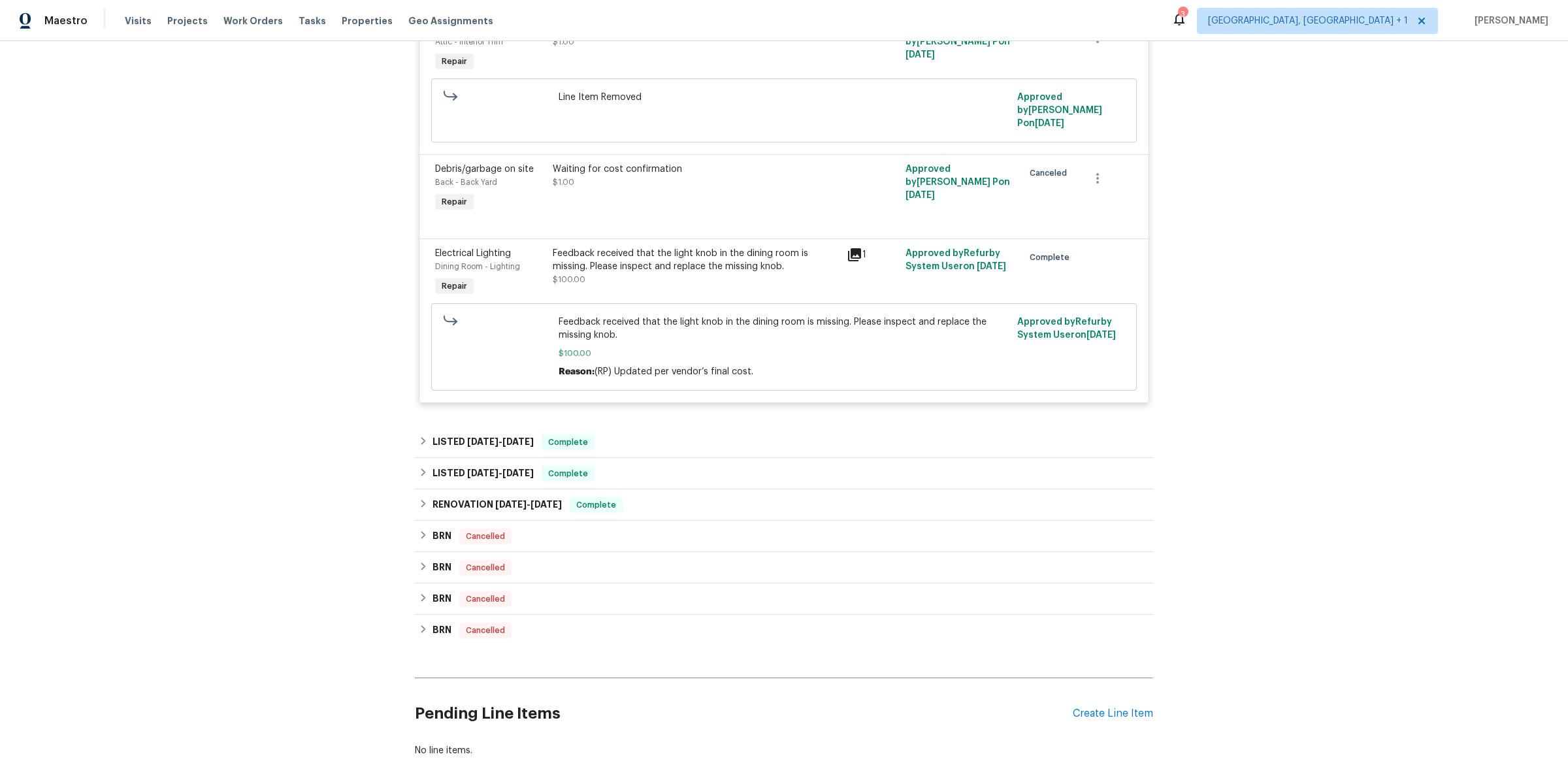
scroll to position [698, 0]
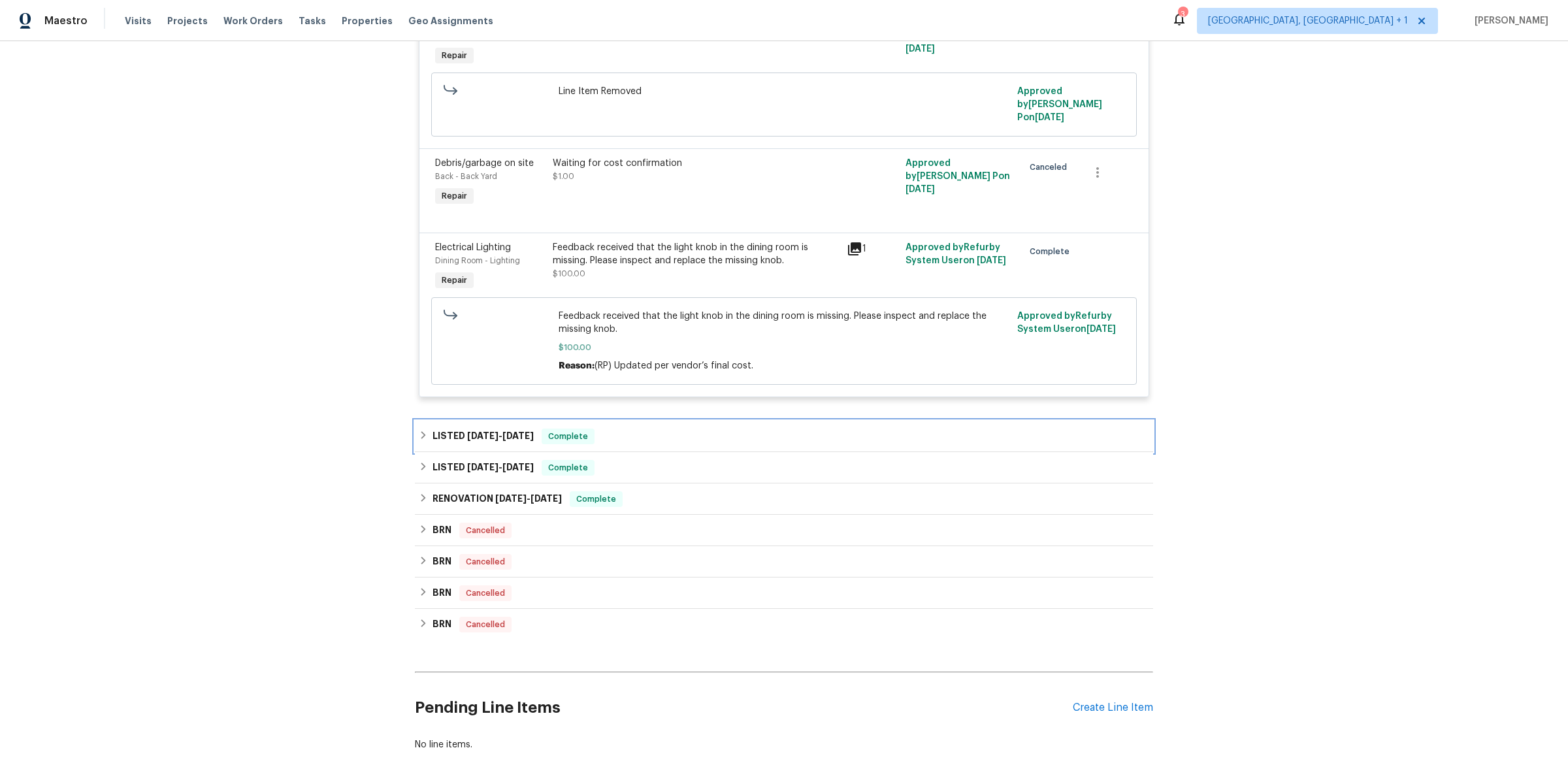
click at [630, 428] on div "LISTED 5/29/25 - 6/4/25 Complete" at bounding box center [784, 436] width 730 height 15
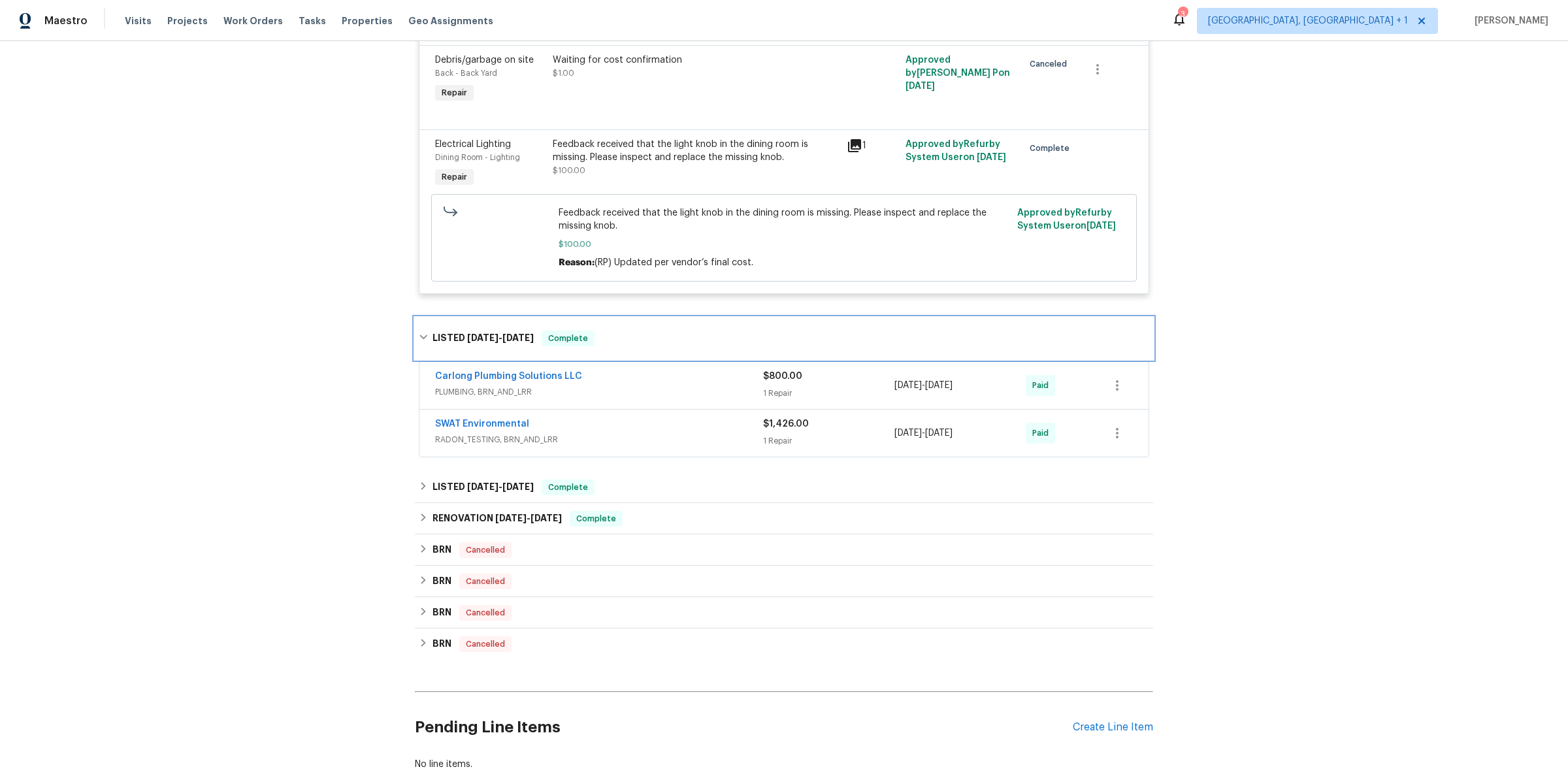
scroll to position [811, 0]
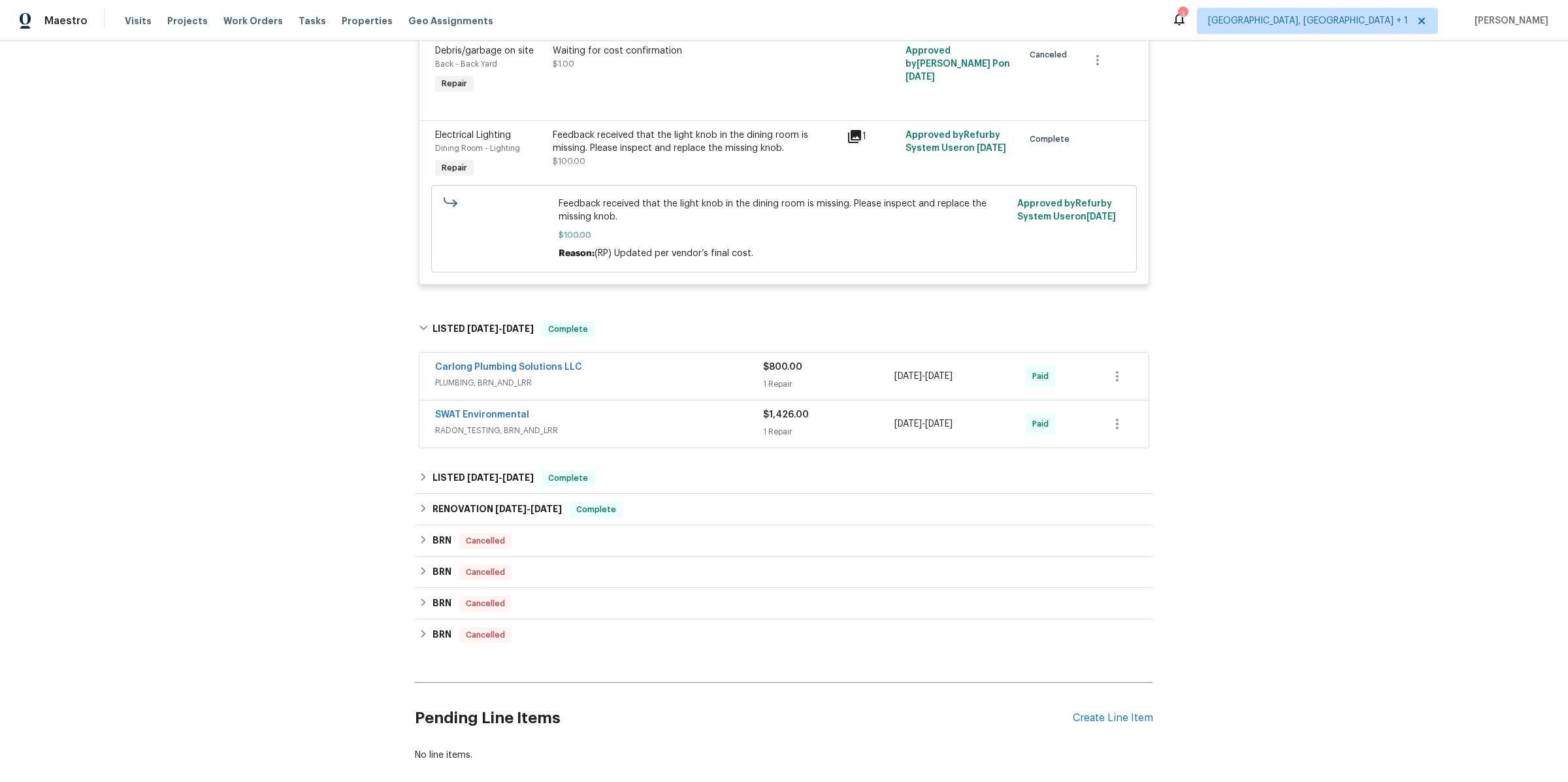
click at [644, 377] on span "PLUMBING, BRN_AND_LRR" at bounding box center [599, 383] width 328 height 13
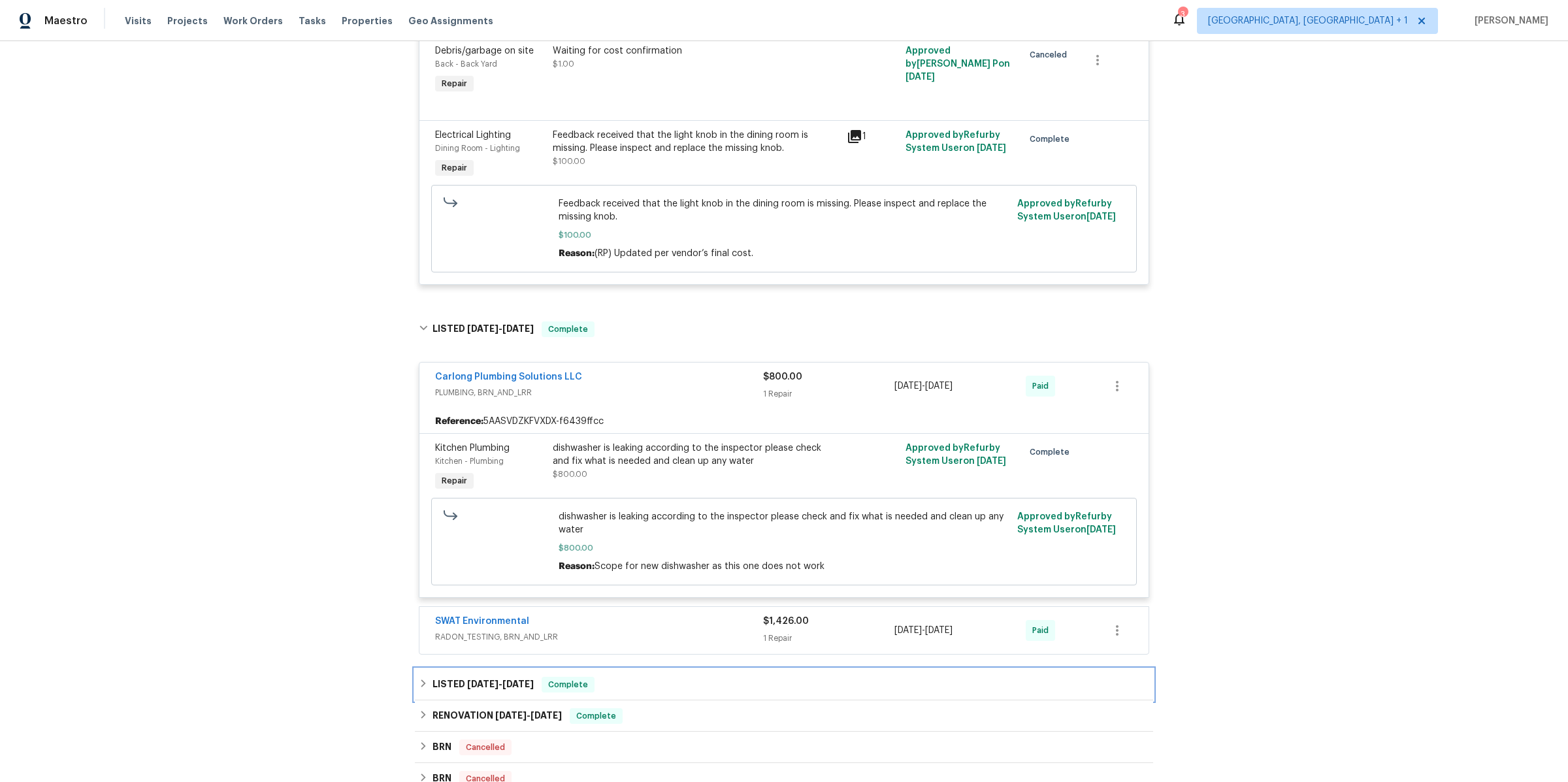
click at [606, 678] on div "LISTED 5/16/25 - 5/17/25 Complete" at bounding box center [784, 685] width 730 height 15
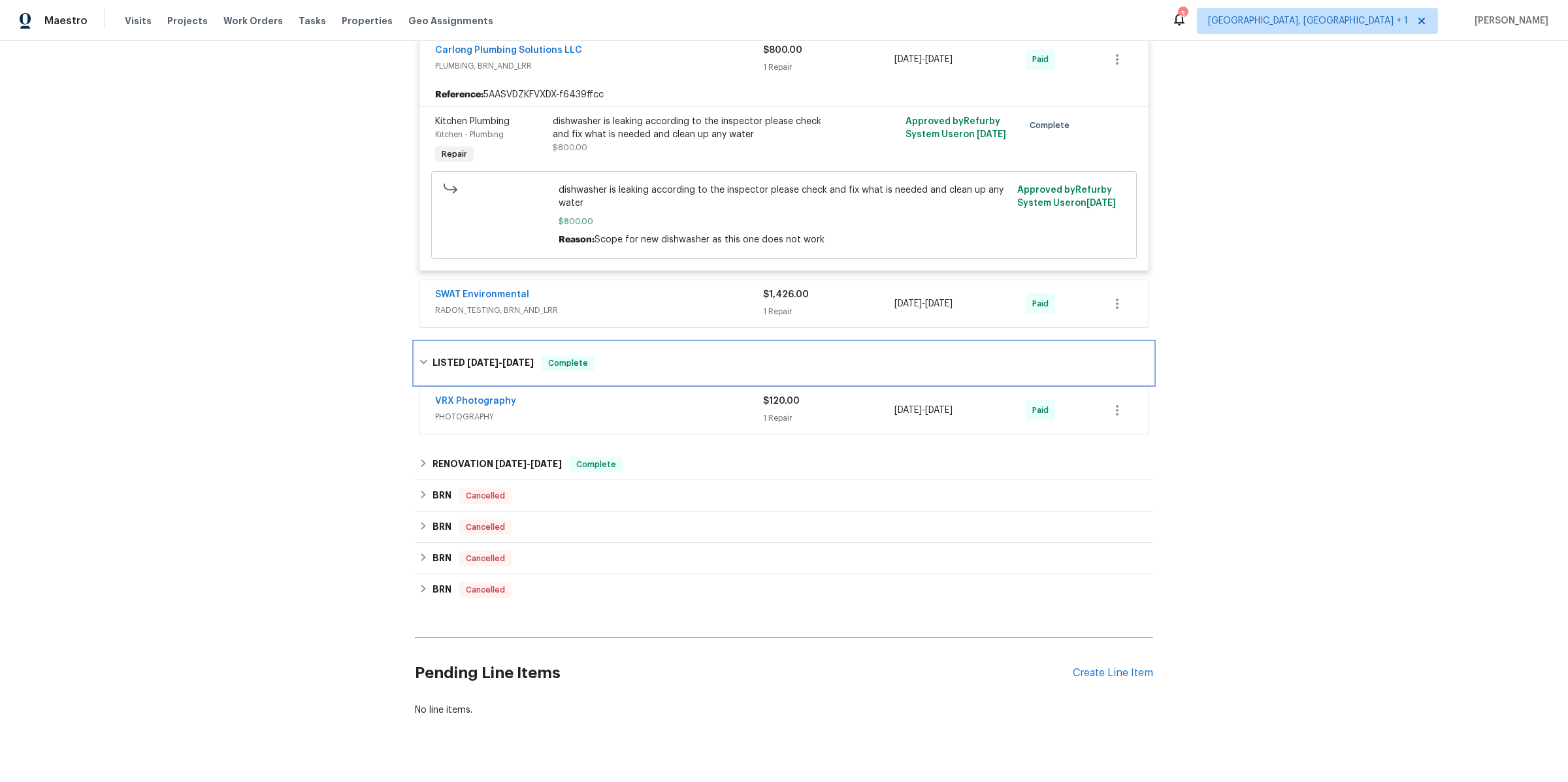
scroll to position [1143, 0]
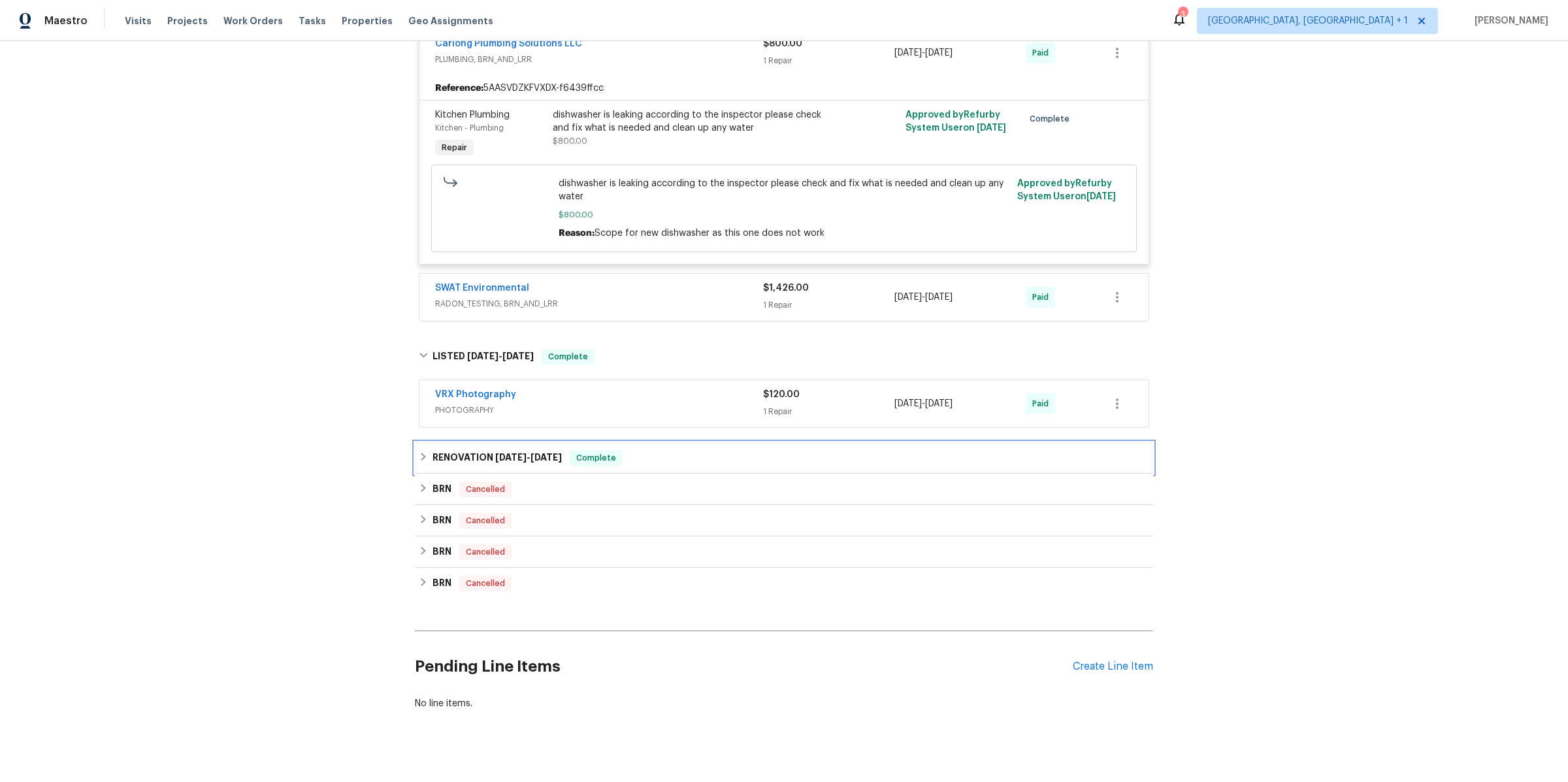
click at [637, 450] on div "RENOVATION 5/5/25 - 5/14/25 Complete" at bounding box center [784, 458] width 730 height 15
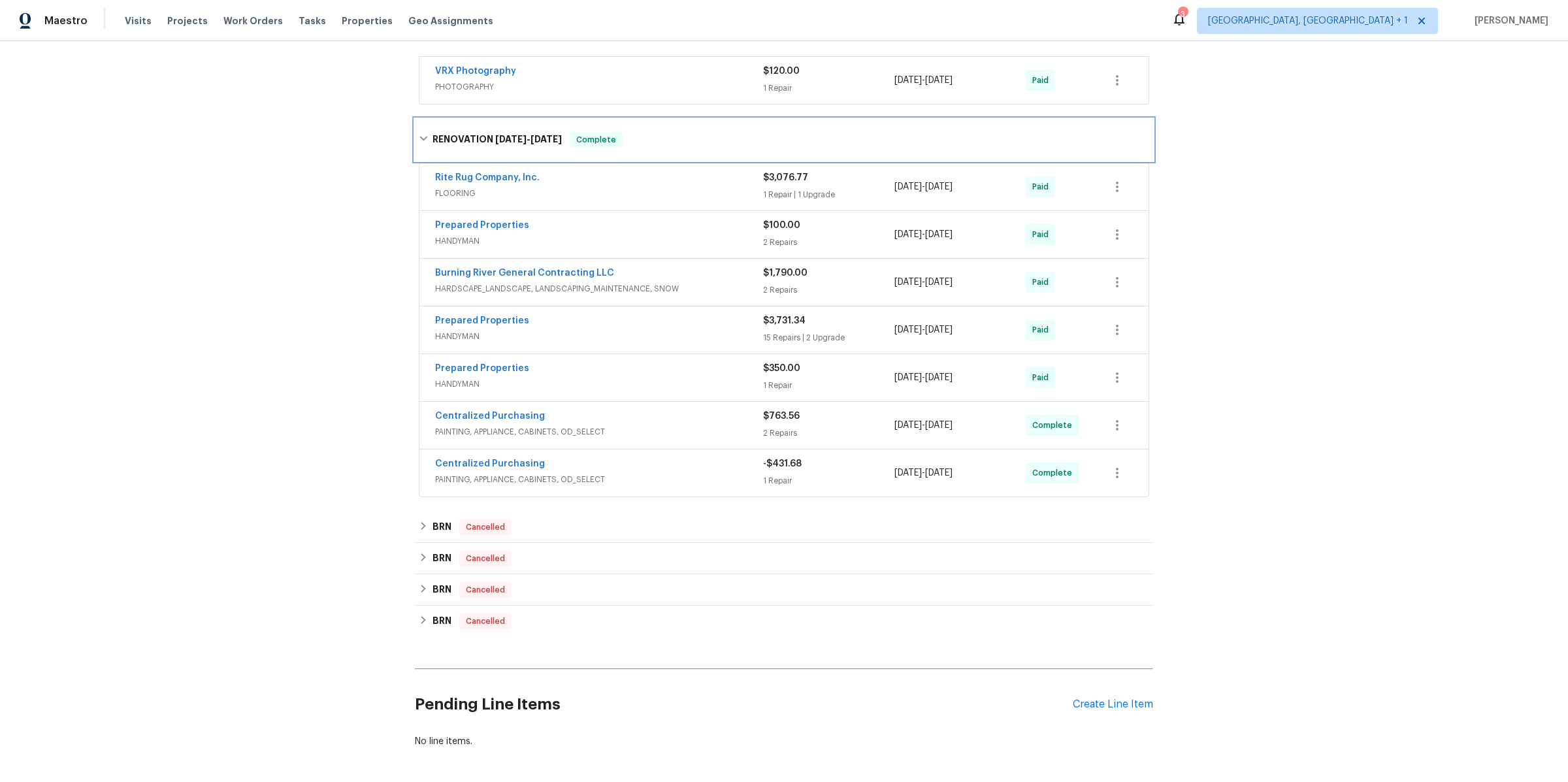
scroll to position [1502, 0]
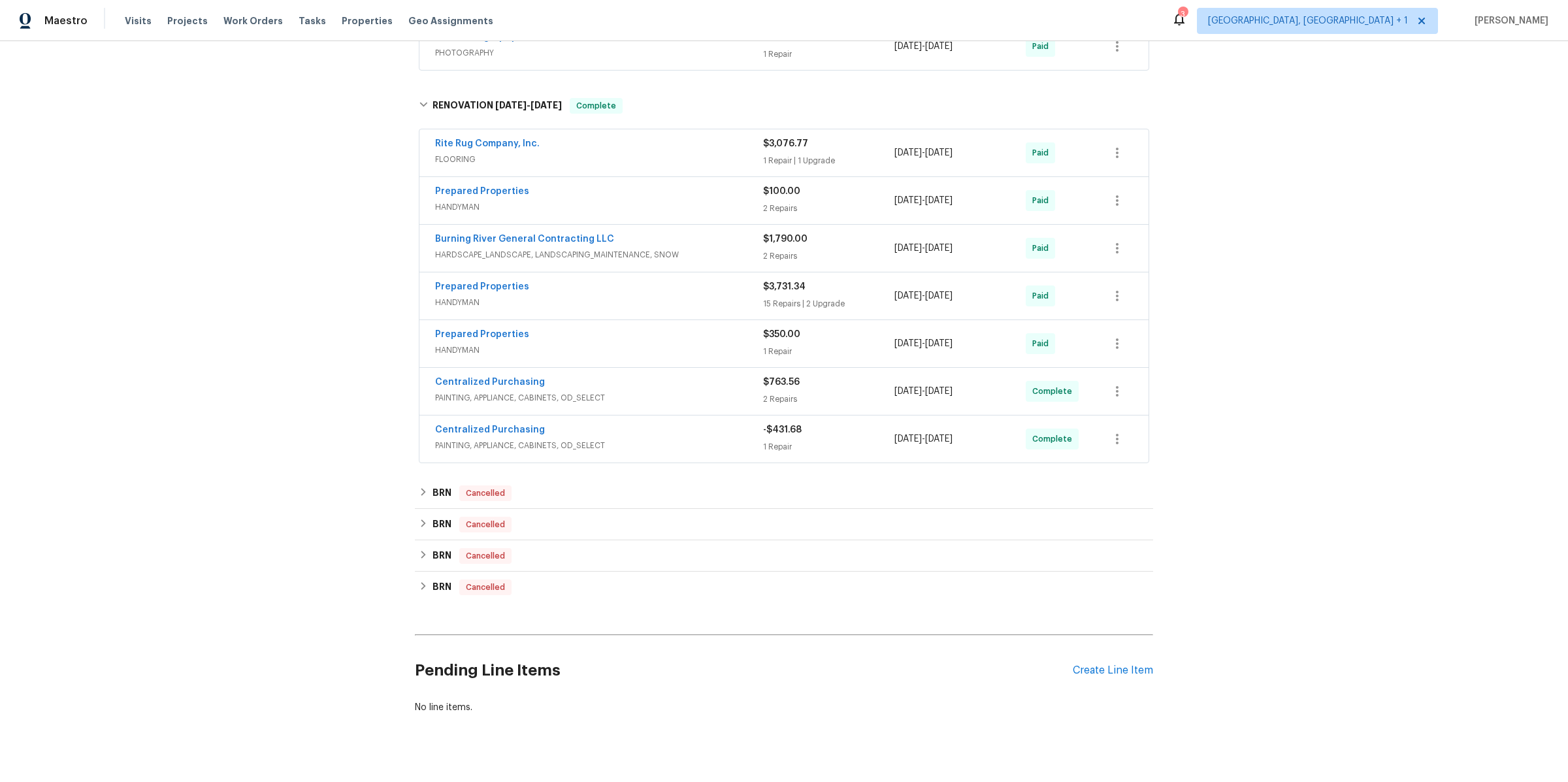
click at [601, 296] on span "HANDYMAN" at bounding box center [599, 303] width 328 height 13
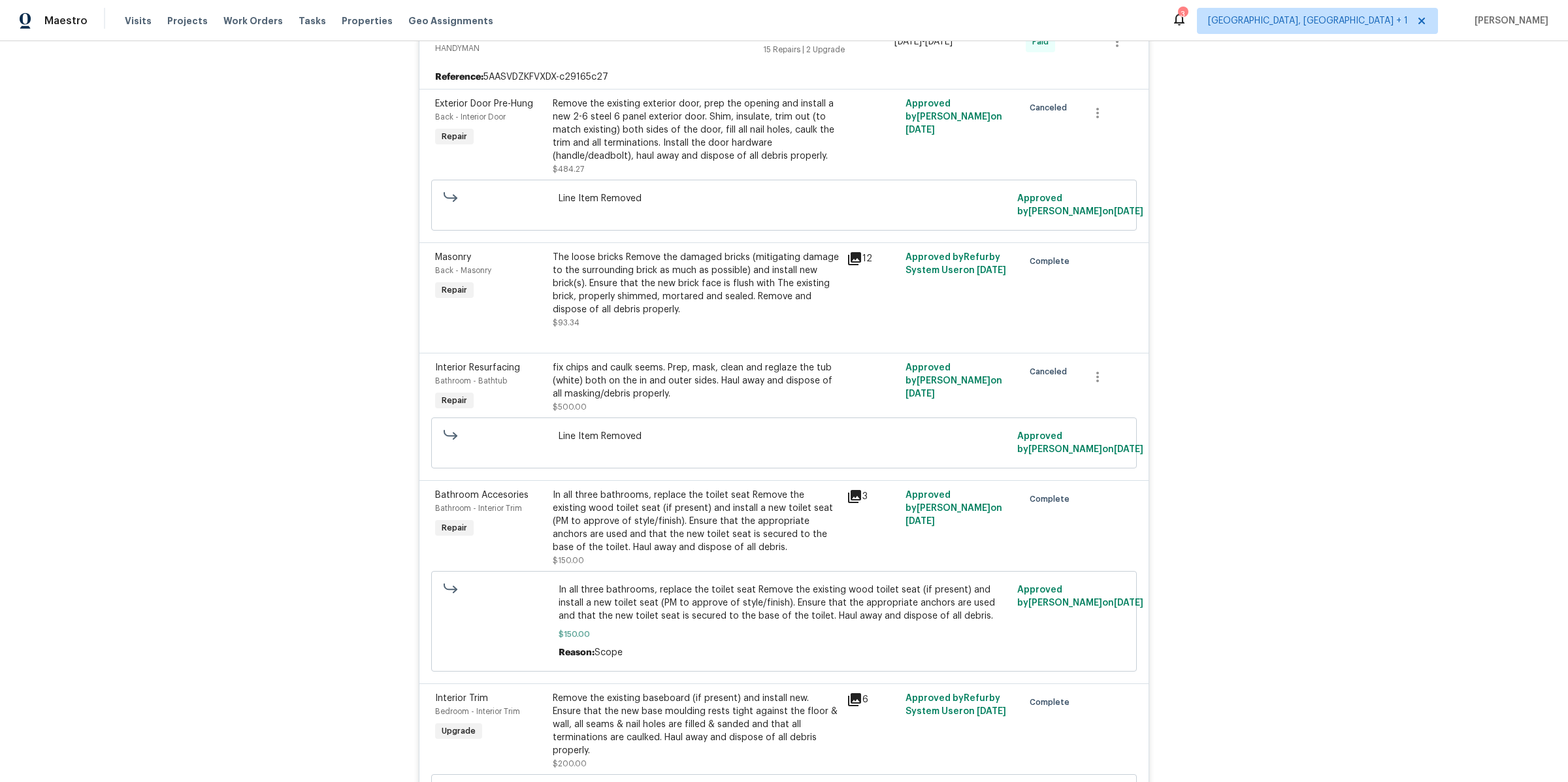
scroll to position [4449, 0]
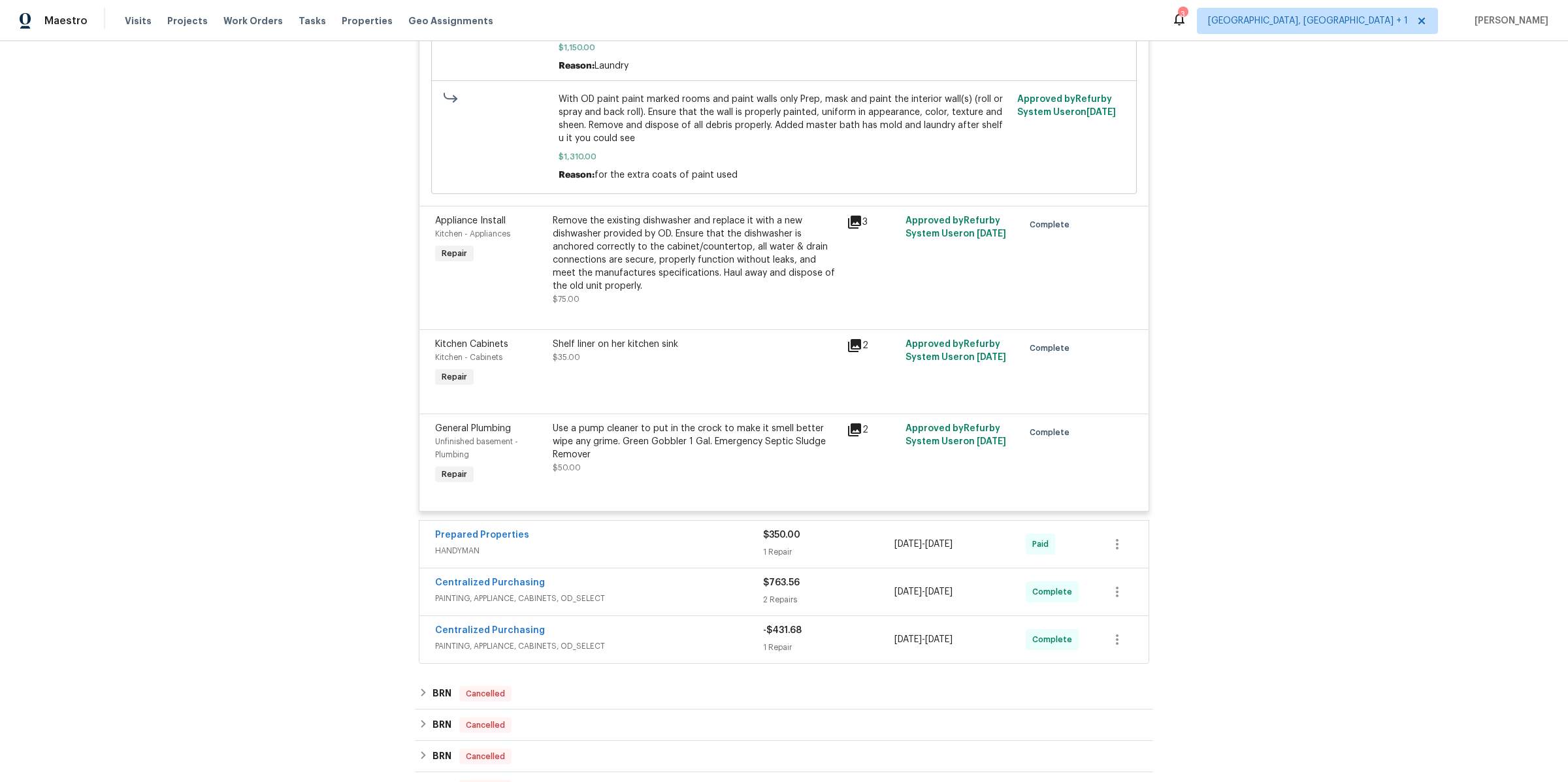
click at [850, 423] on icon at bounding box center [854, 430] width 15 height 15
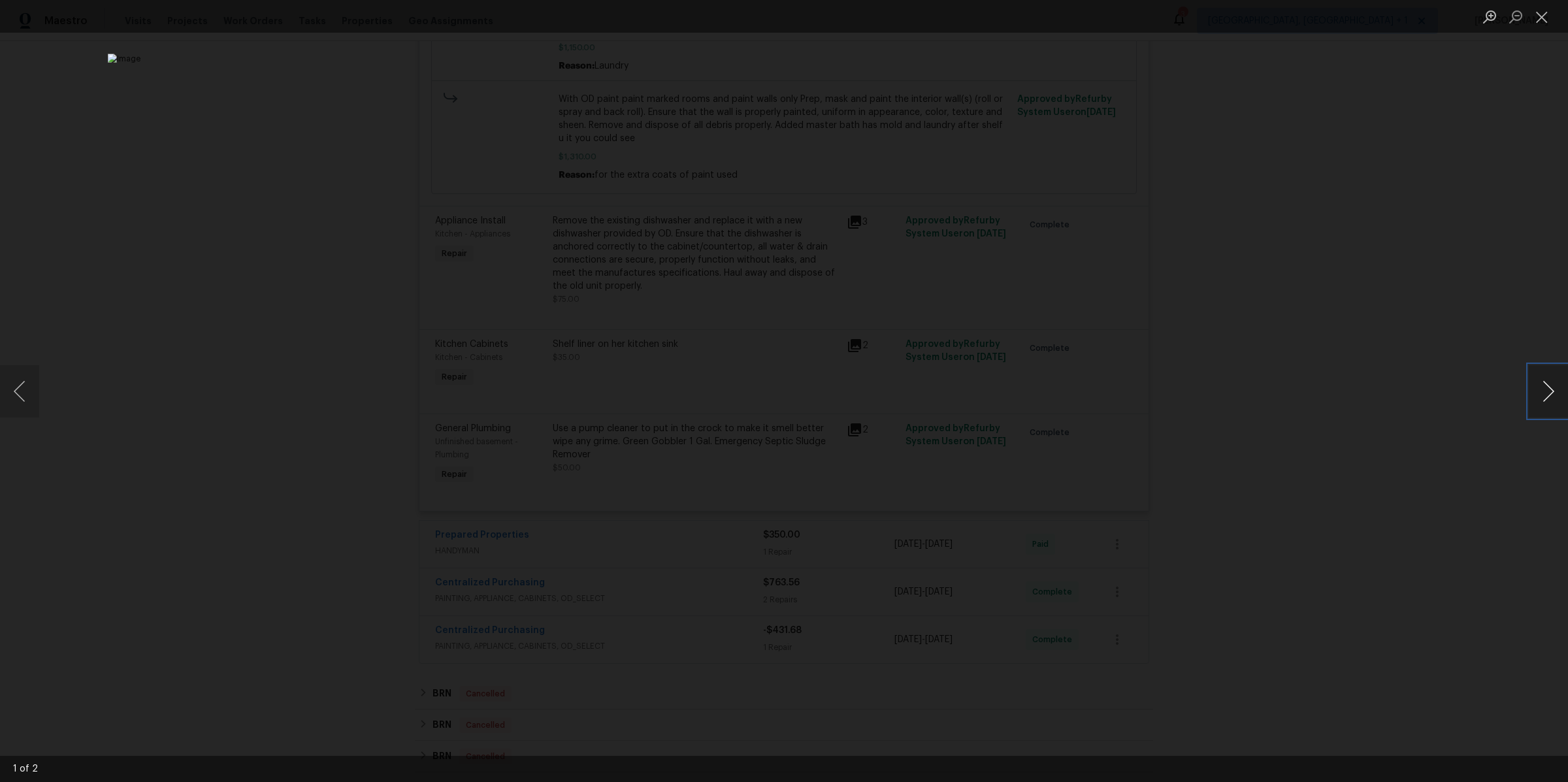
click at [1553, 406] on button "Next image" at bounding box center [1548, 391] width 39 height 53
click at [1347, 394] on div "Lightbox" at bounding box center [784, 391] width 1568 height 782
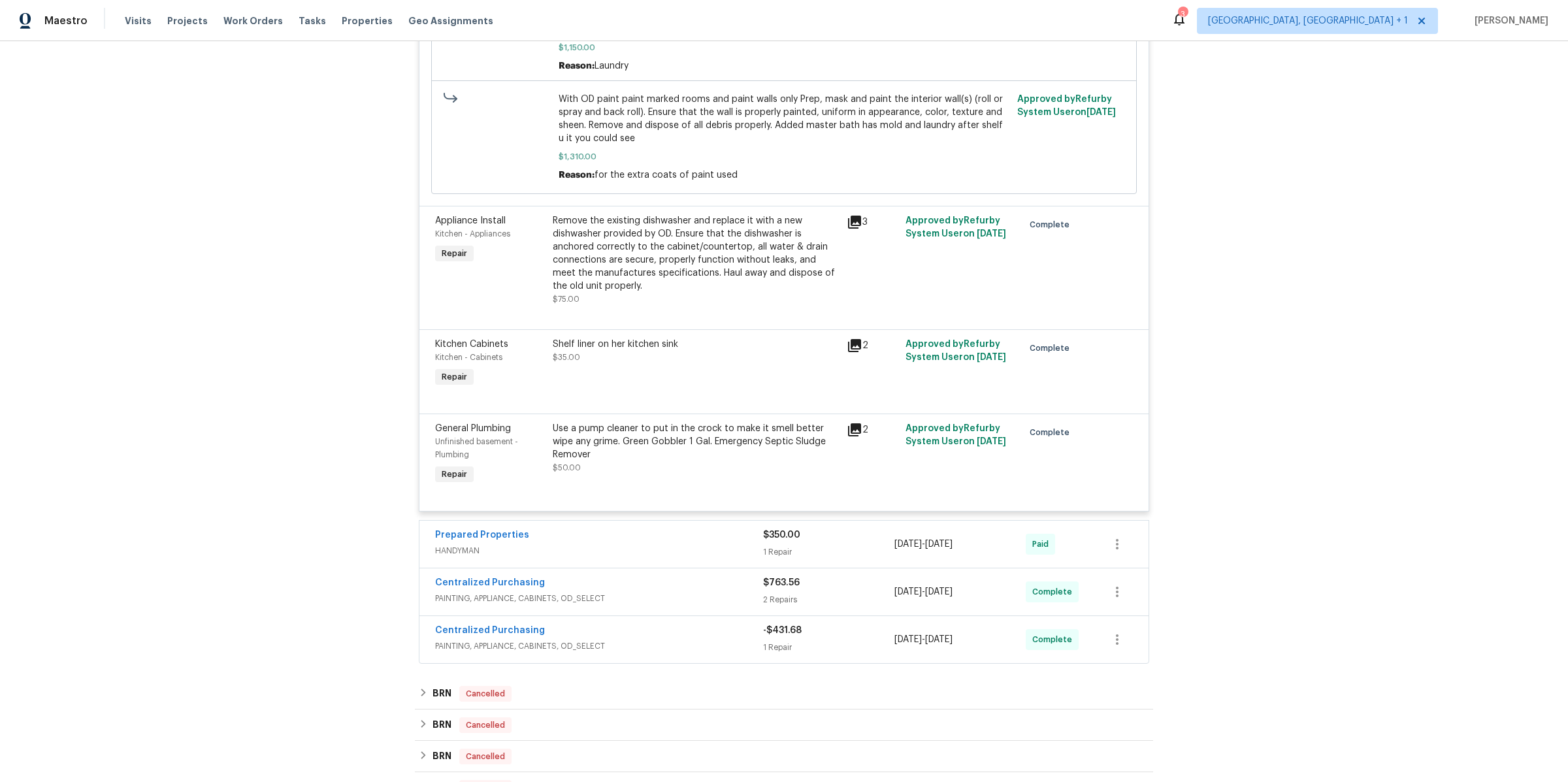
click at [1347, 394] on div "Back to all projects 33531 Dickens Cir, North Ridgeville, OH 44039 3 Beds | 2 1…" at bounding box center [784, 411] width 1568 height 741
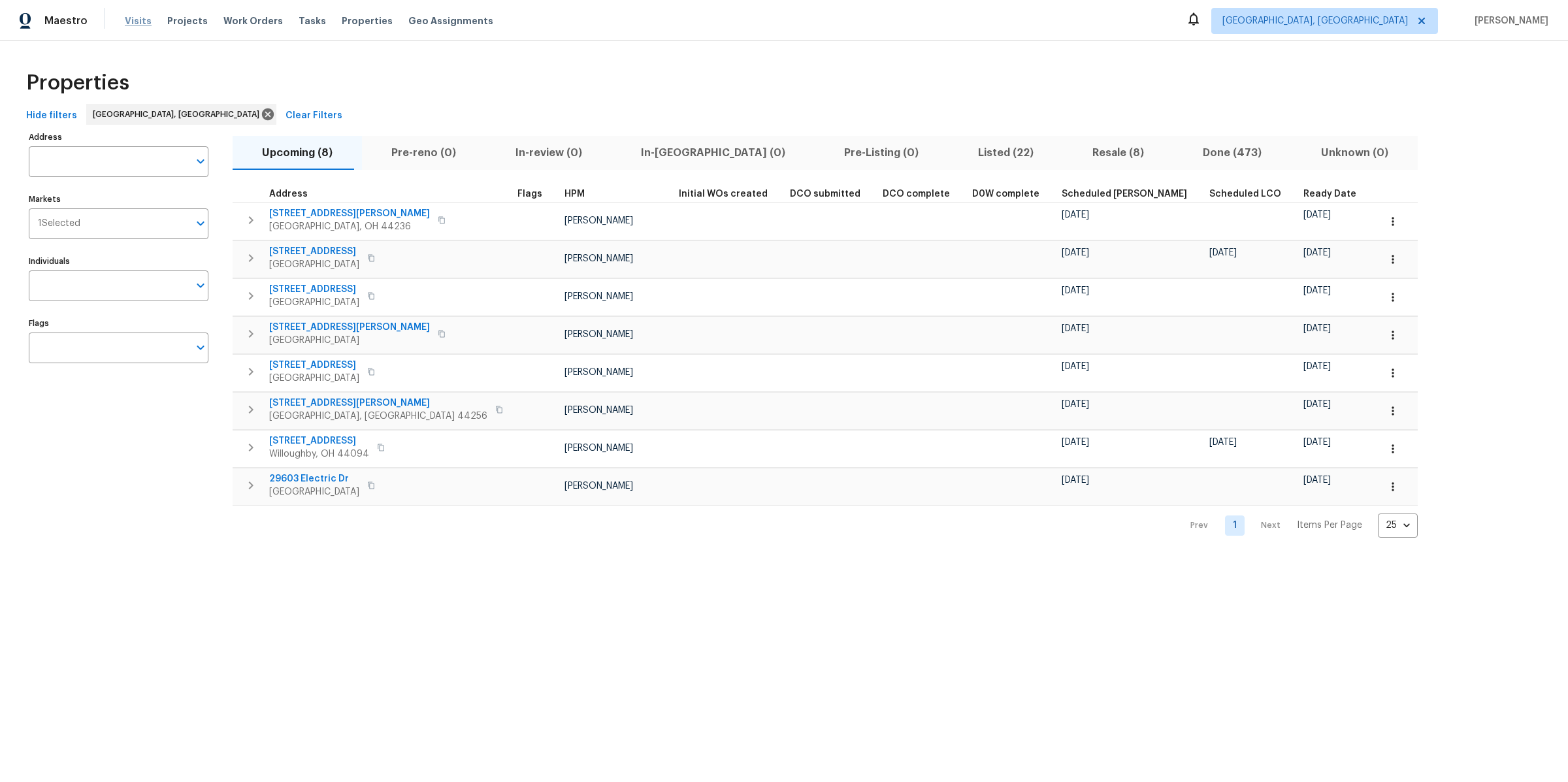
click at [131, 22] on span "Visits" at bounding box center [138, 21] width 27 height 13
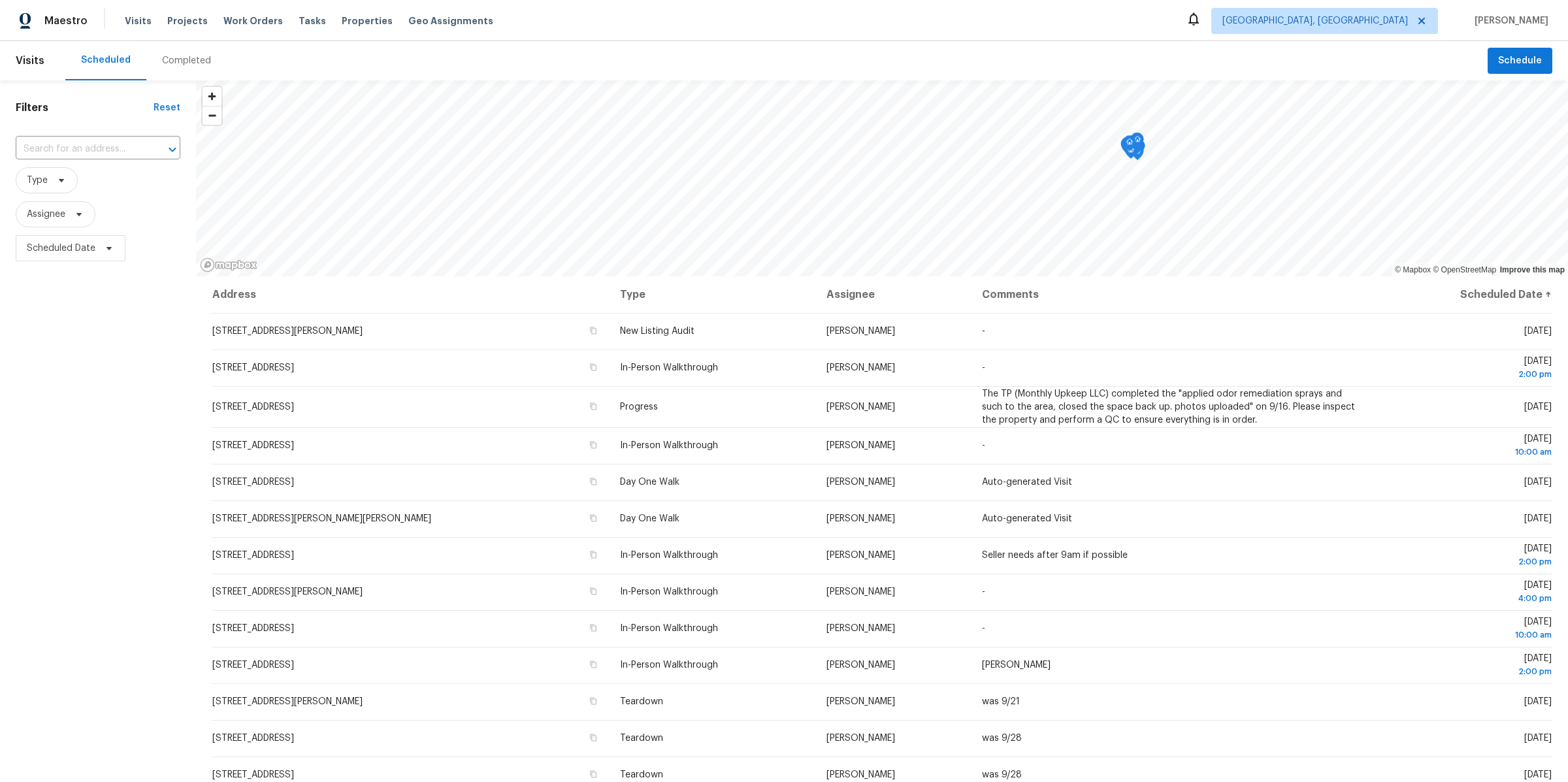
click at [194, 52] on div "Completed" at bounding box center [187, 60] width 80 height 39
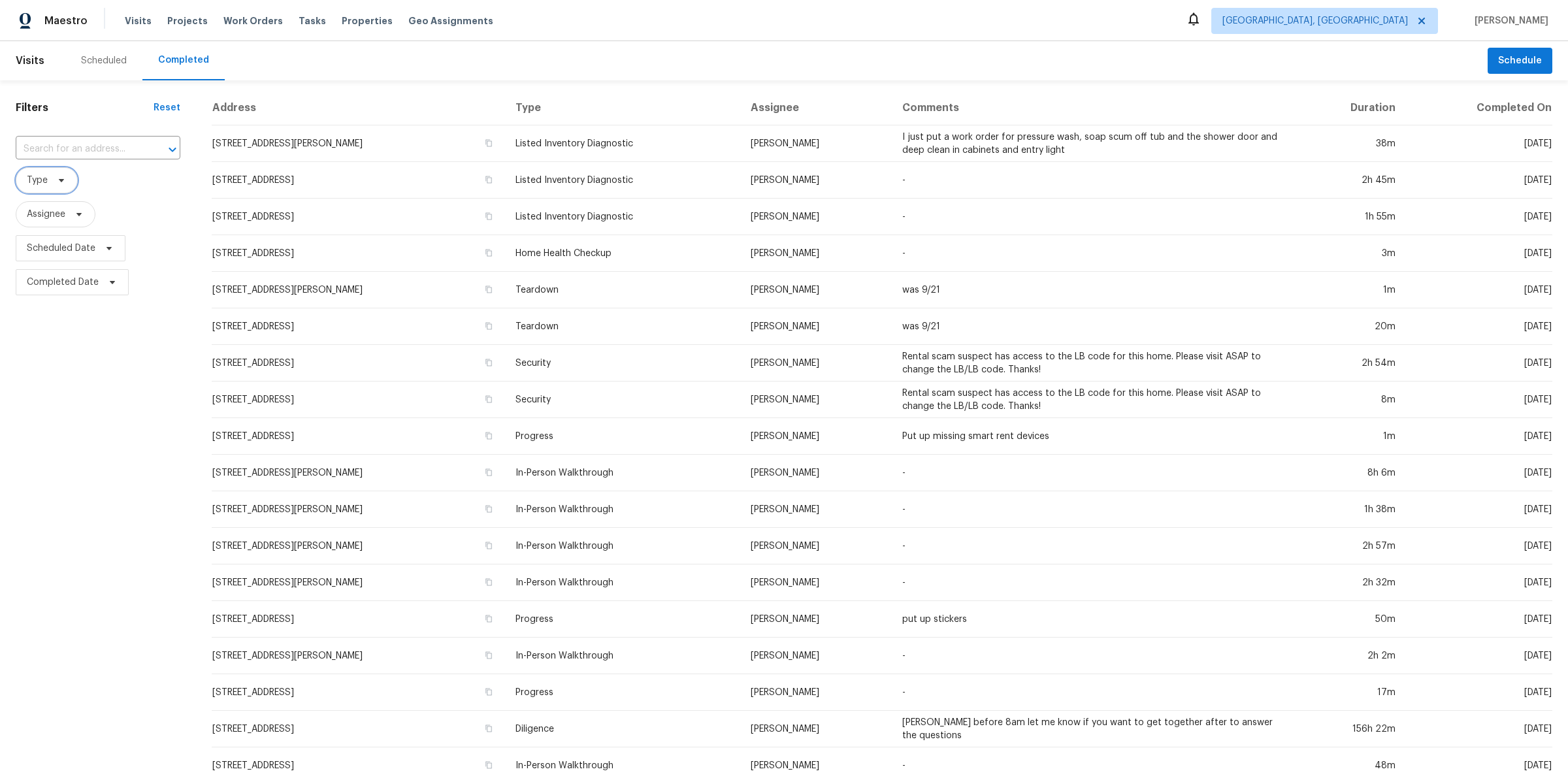
click at [60, 186] on span "Type" at bounding box center [46, 180] width 62 height 26
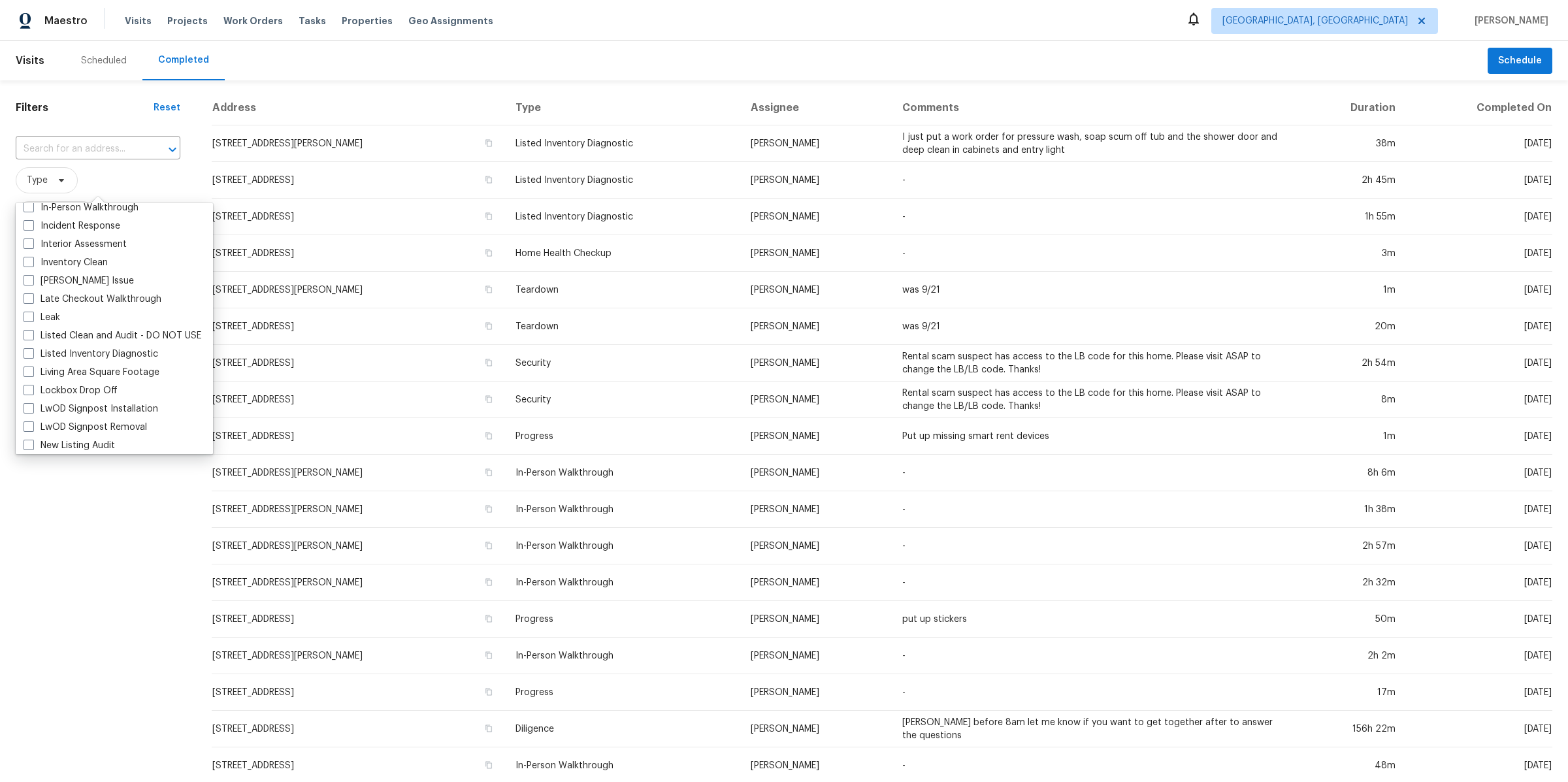
scroll to position [523, 0]
click at [77, 353] on label "Listed Inventory Diagnostic" at bounding box center [91, 351] width 134 height 13
click at [32, 353] on input "Listed Inventory Diagnostic" at bounding box center [28, 348] width 9 height 9
checkbox input "true"
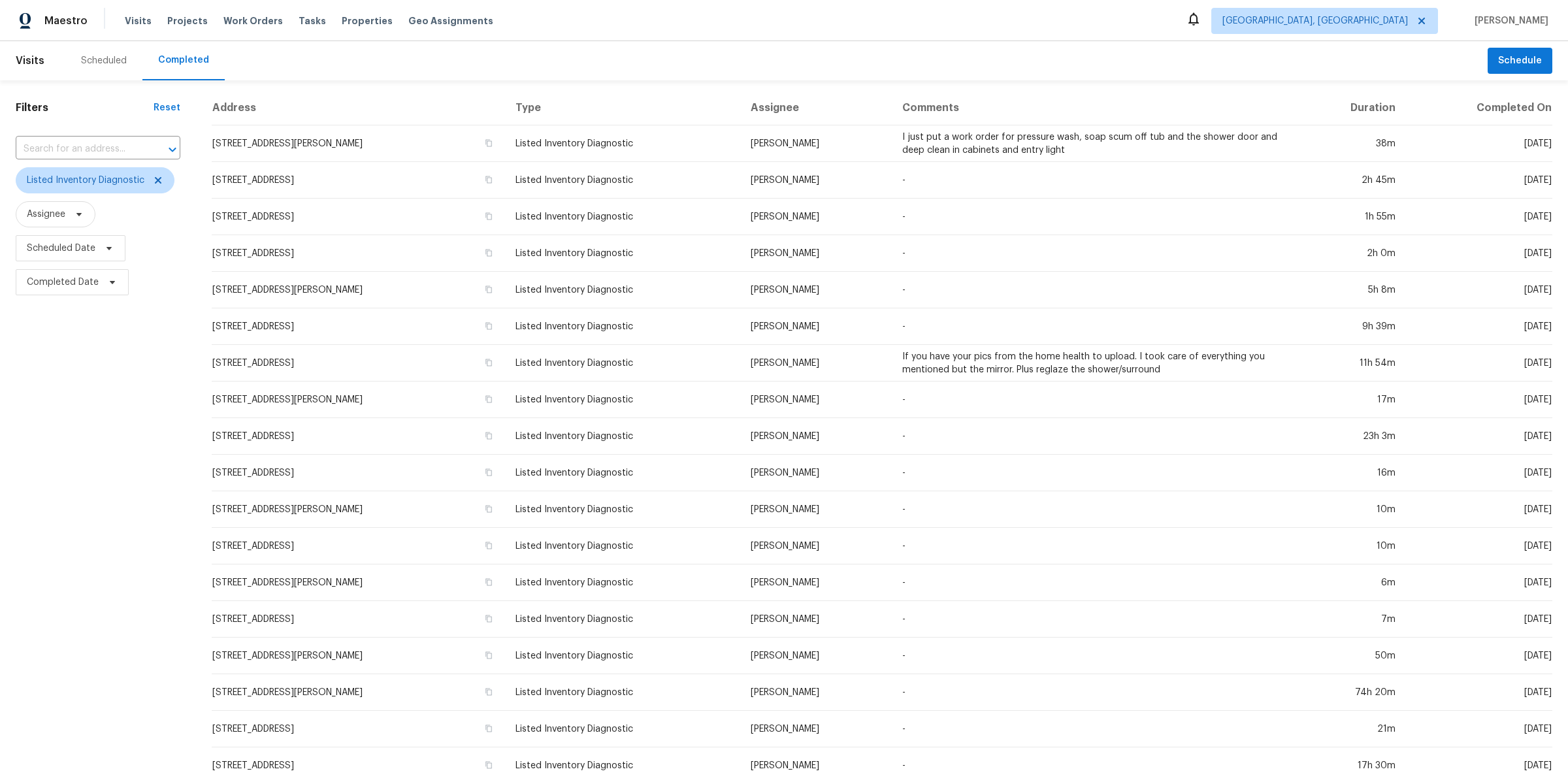
click at [74, 594] on div "Filters Reset ​ Listed Inventory Diagnostic Assignee Scheduled Date Completed D…" at bounding box center [98, 486] width 196 height 812
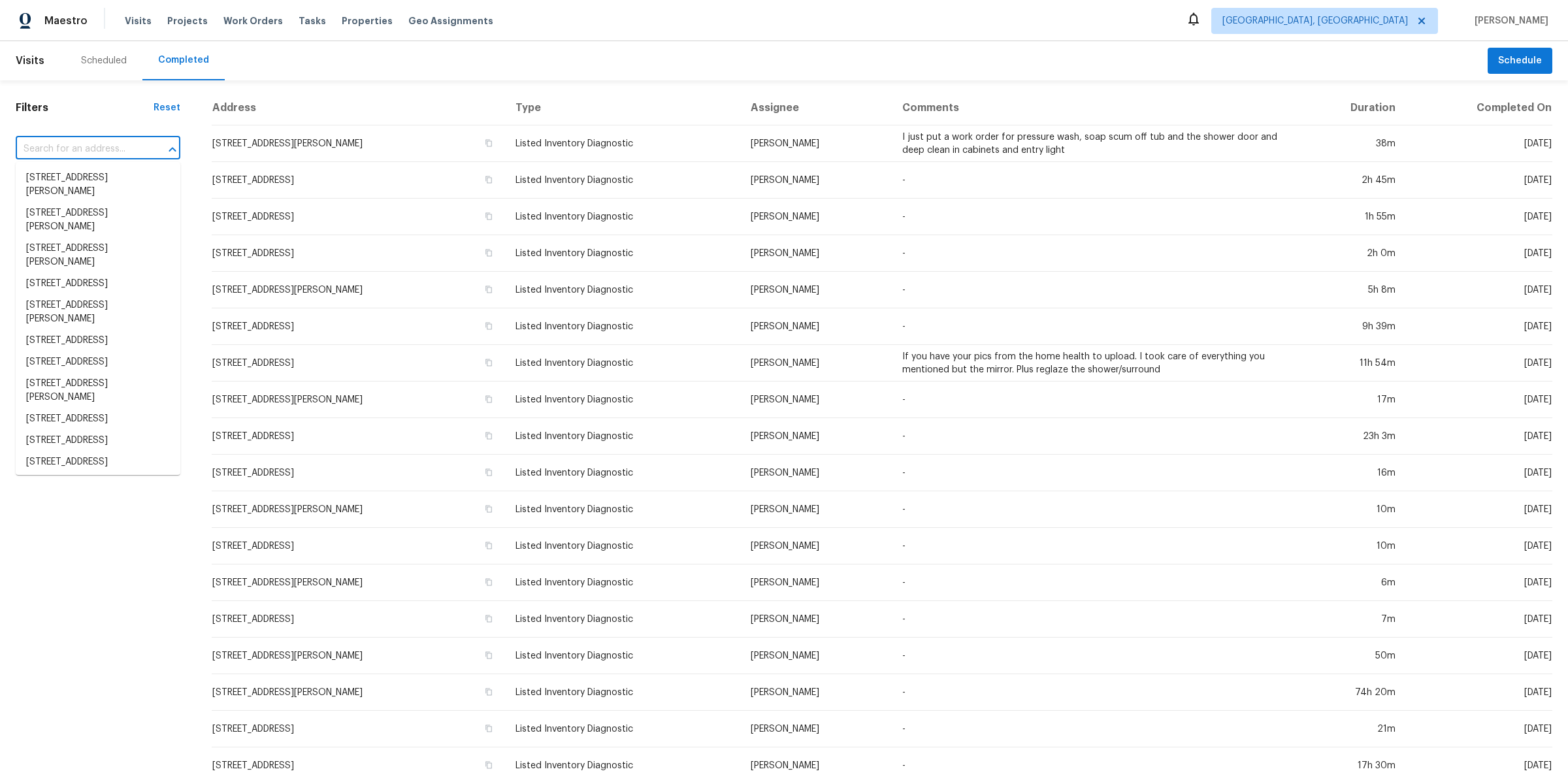
click at [114, 155] on input "text" at bounding box center [80, 149] width 128 height 20
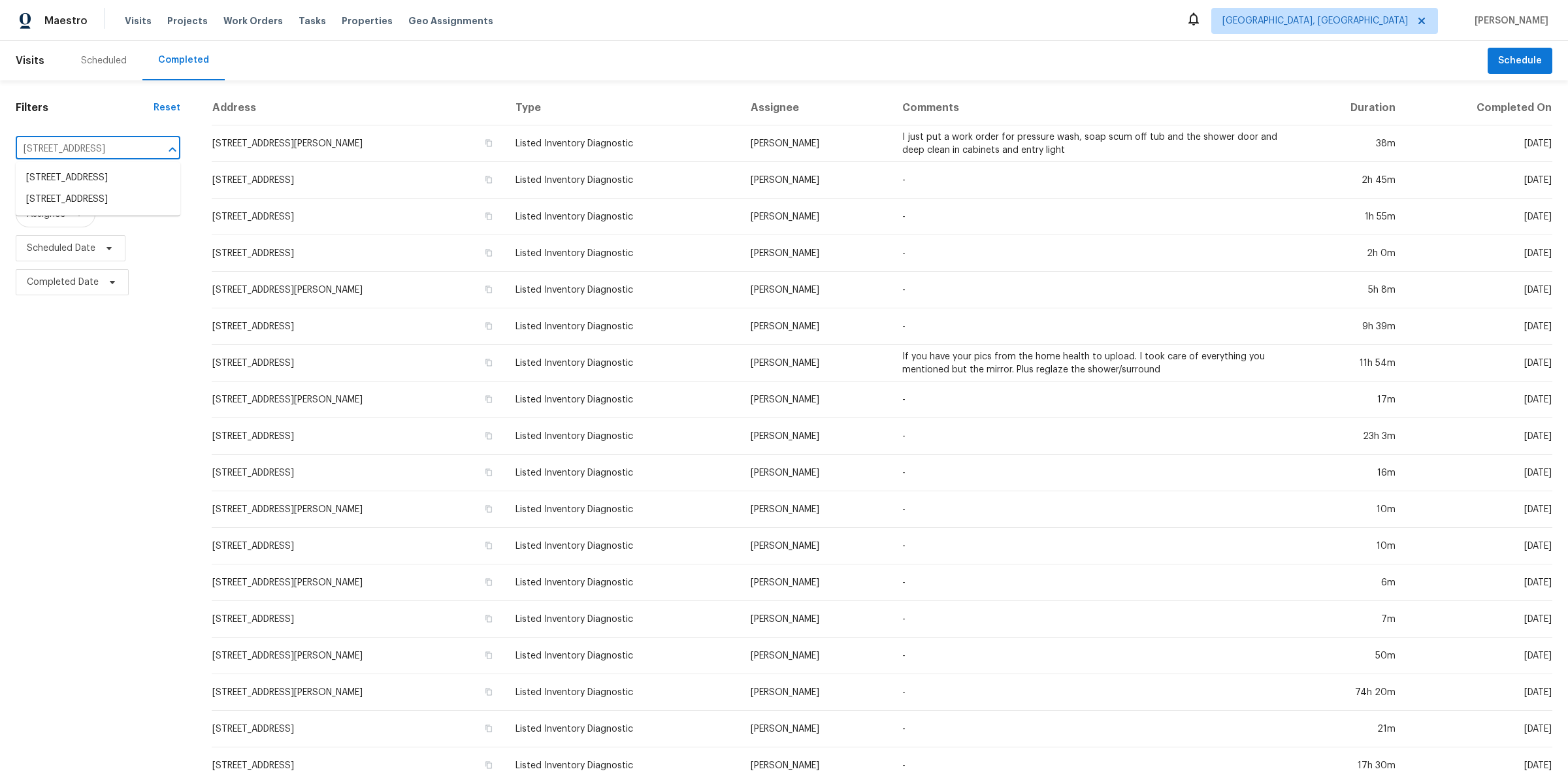
type input "13335 Tradewinds Dr, Strongsville, OH 44136"
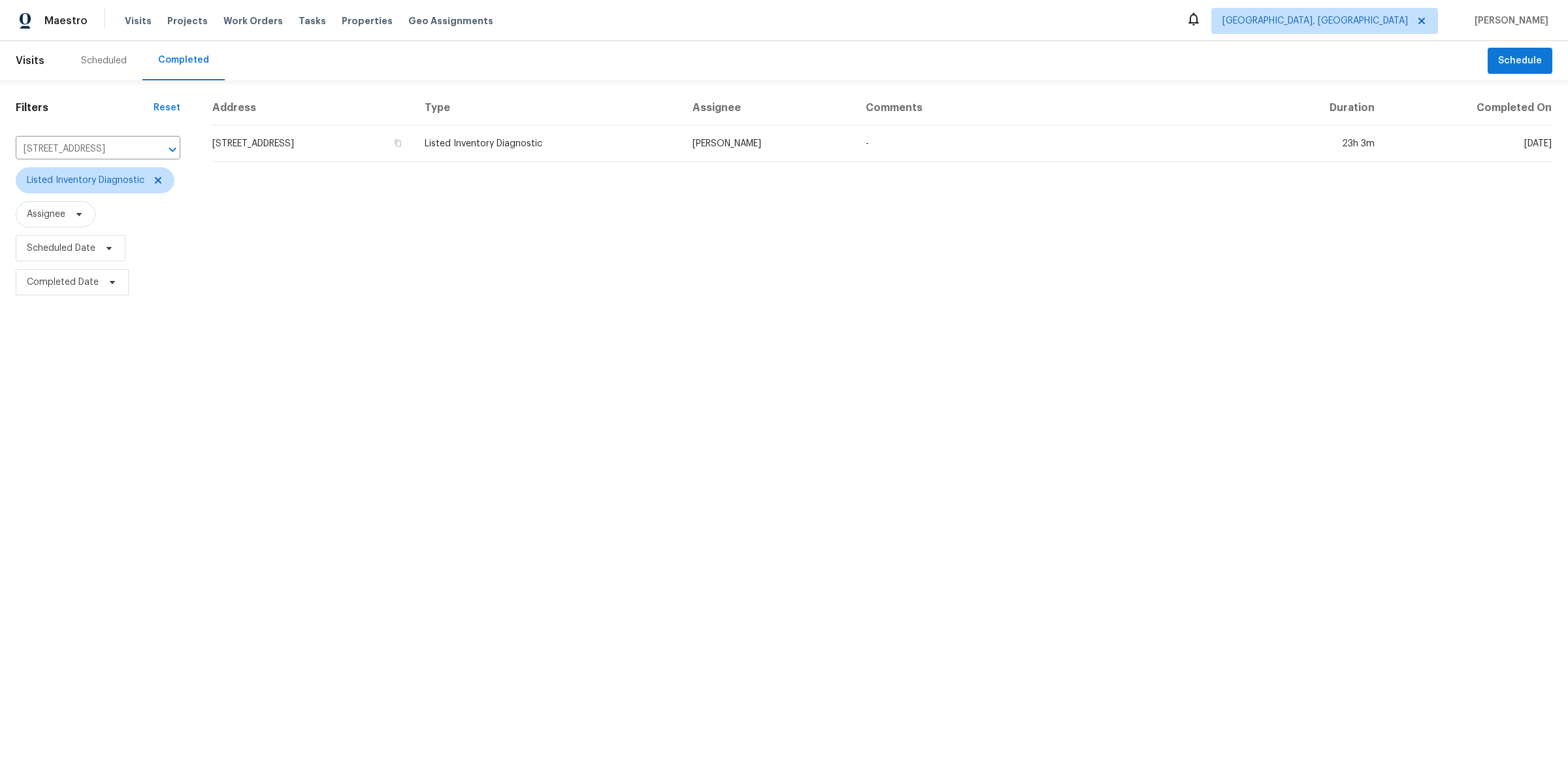
click at [578, 237] on div "Address Type Assignee Comments Duration Completed On 13335 Tradewinds Dr, Stron…" at bounding box center [882, 196] width 1372 height 209
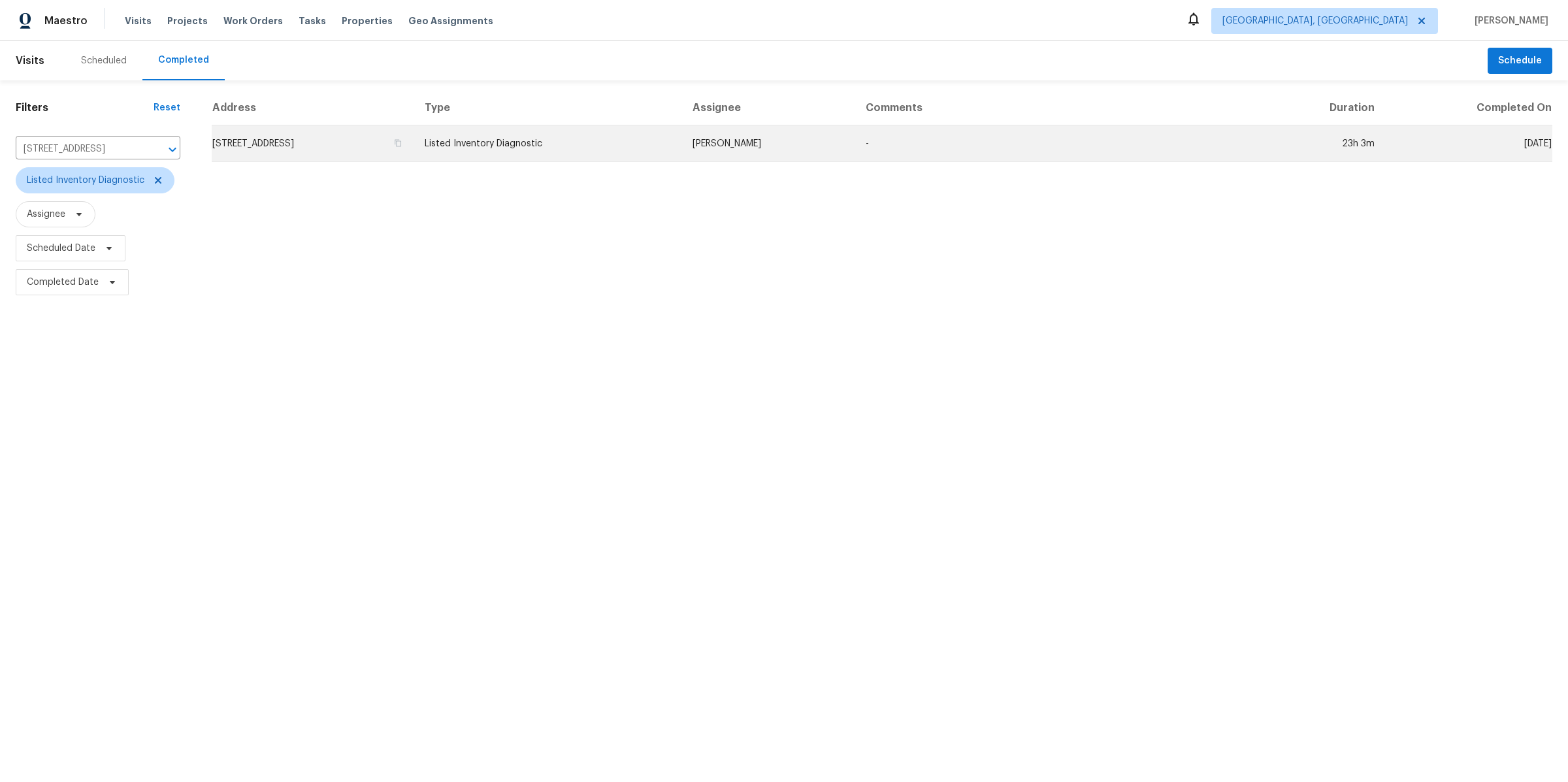
click at [627, 148] on td "Listed Inventory Diagnostic" at bounding box center [548, 144] width 268 height 36
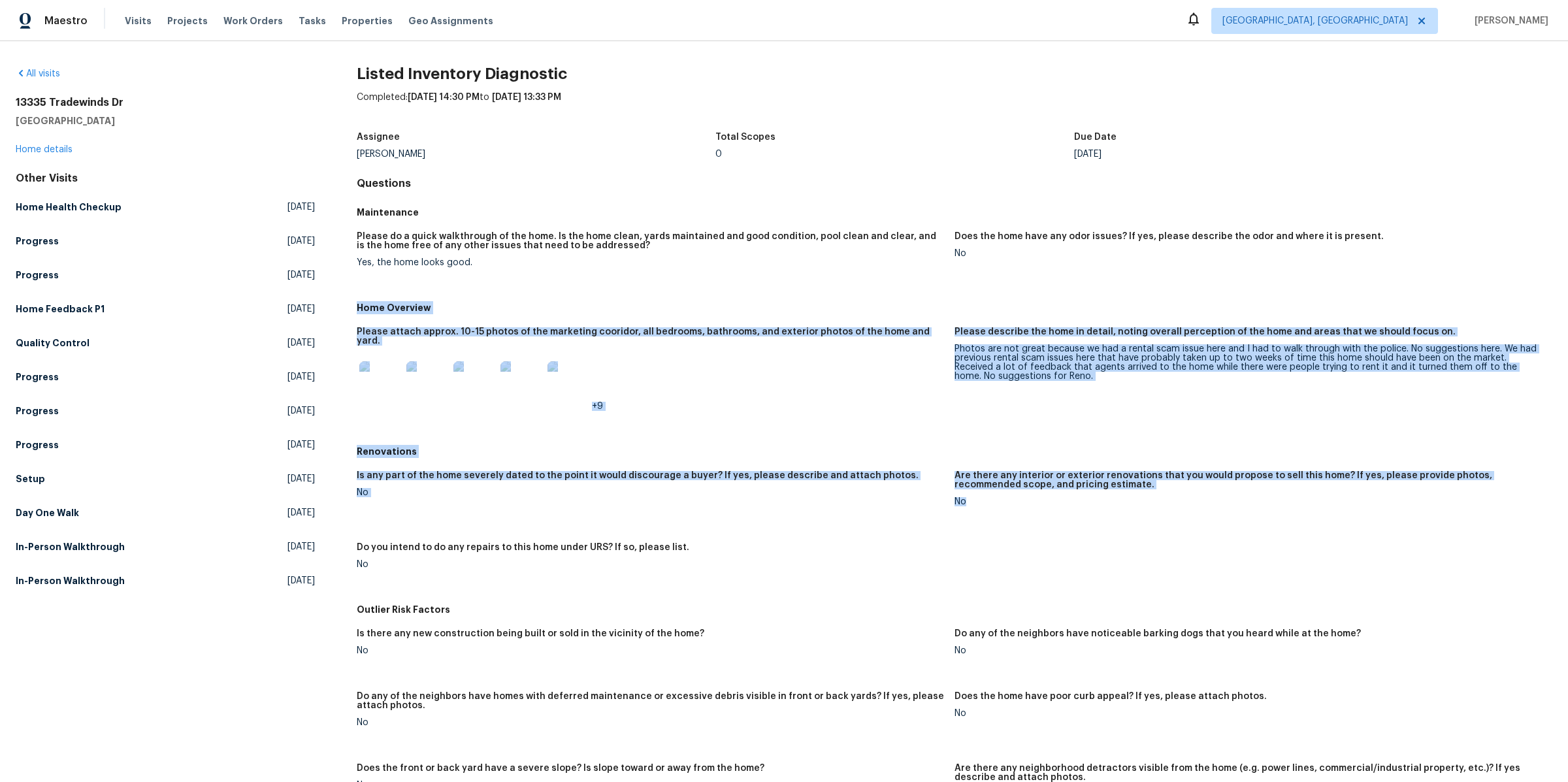
drag, startPoint x: 1034, startPoint y: 287, endPoint x: 1061, endPoint y: 606, distance: 320.1
click at [1060, 610] on div "Maintenance Please do a quick walkthrough of the home. Is the home clean, yards…" at bounding box center [954, 612] width 1195 height 825
click at [1061, 606] on h5 "Outlier Risk Factors" at bounding box center [954, 610] width 1195 height 13
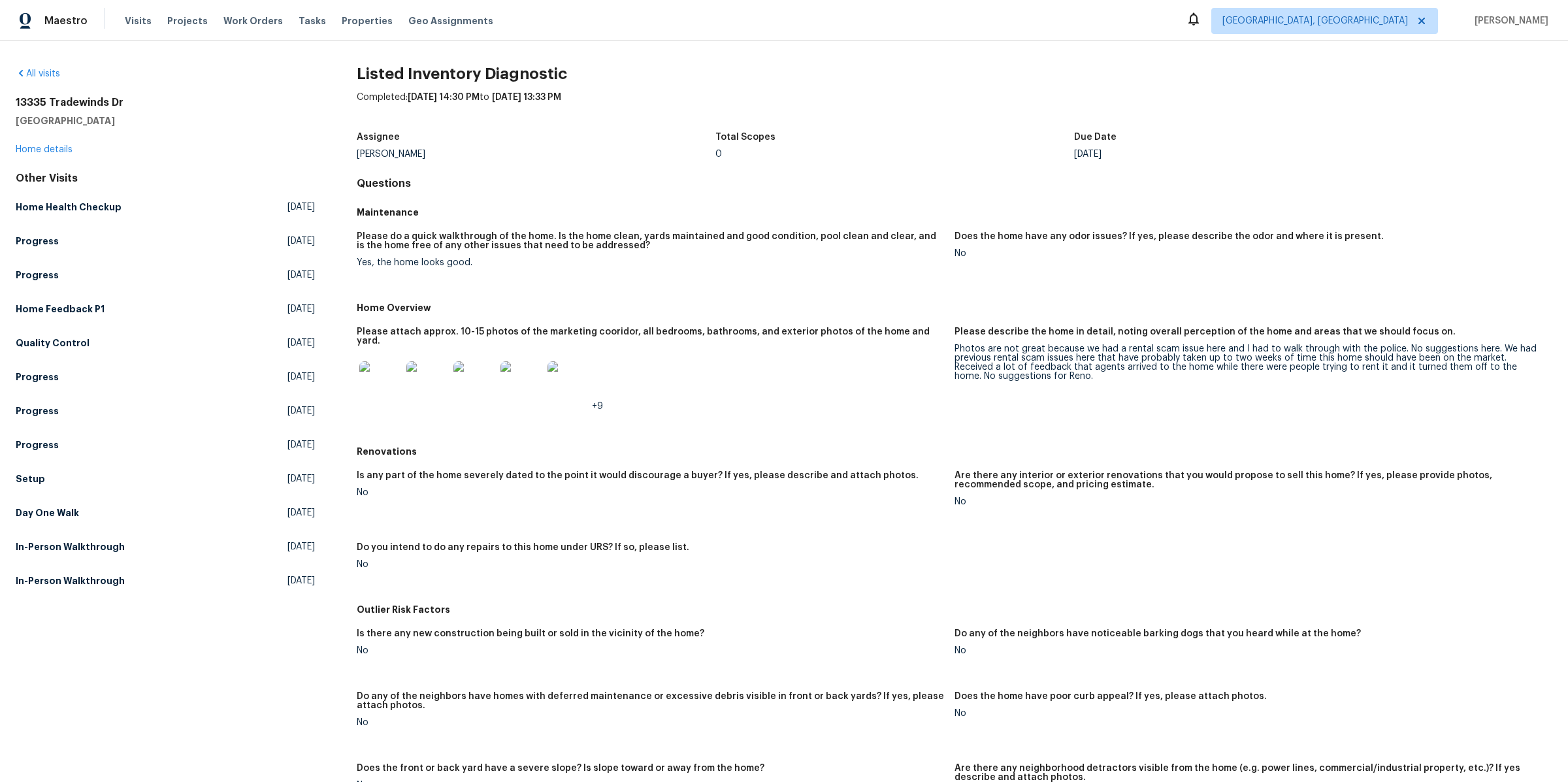
click at [393, 367] on img at bounding box center [380, 382] width 42 height 42
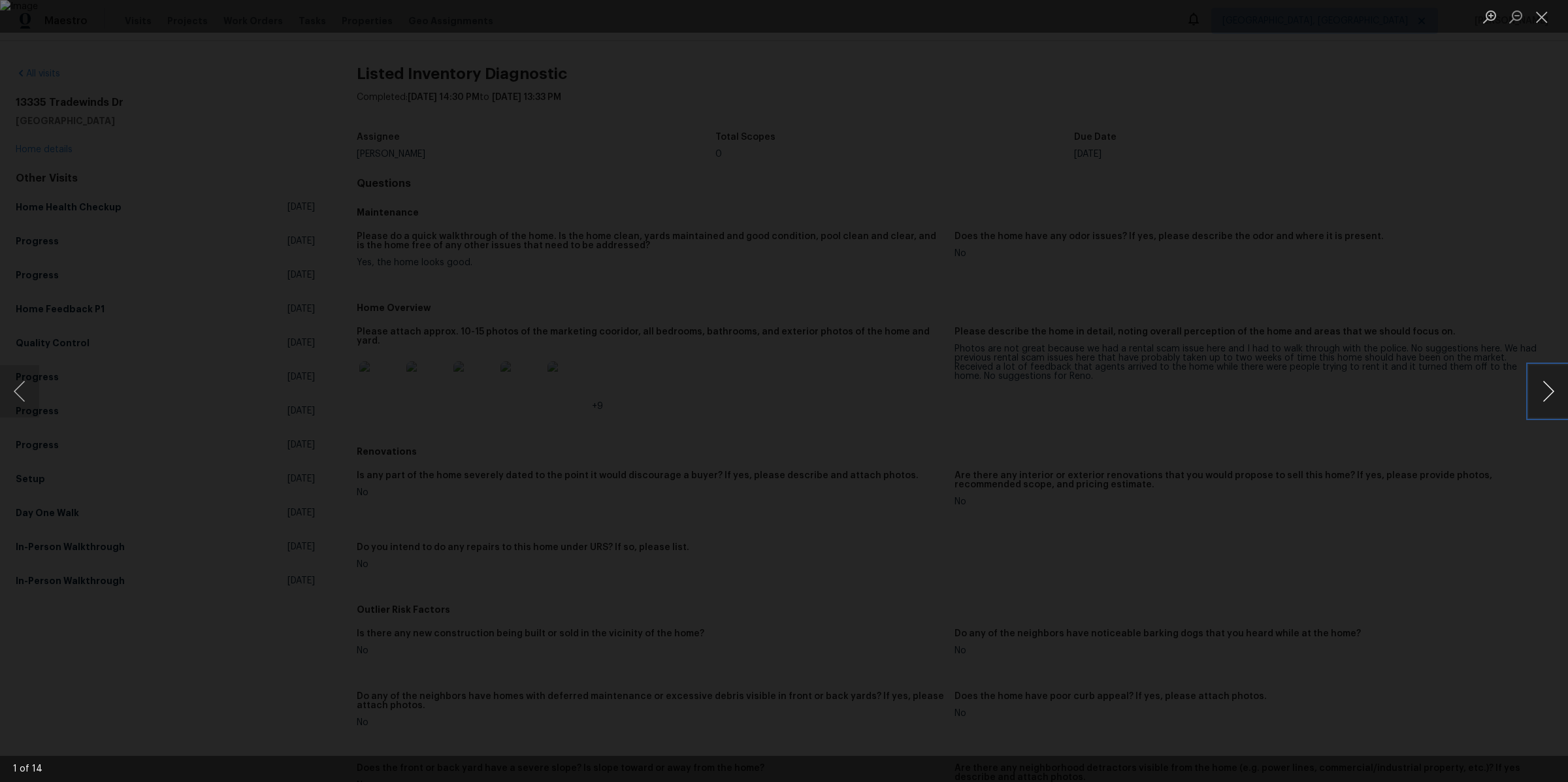
click at [1540, 402] on button "Next image" at bounding box center [1548, 391] width 39 height 53
click at [1371, 380] on div "Lightbox" at bounding box center [784, 391] width 1568 height 782
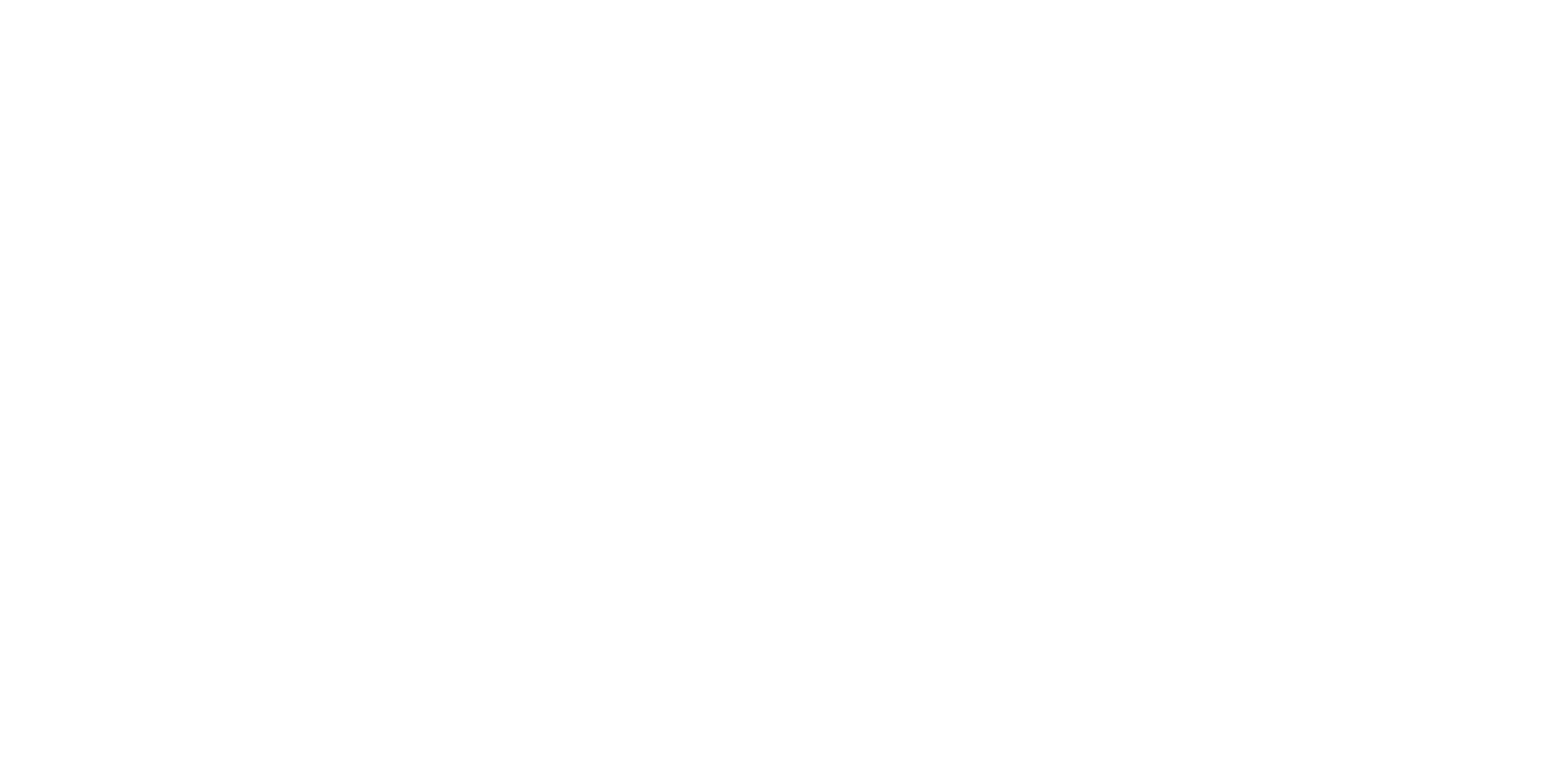
click at [157, 0] on html at bounding box center [784, 0] width 1568 height 0
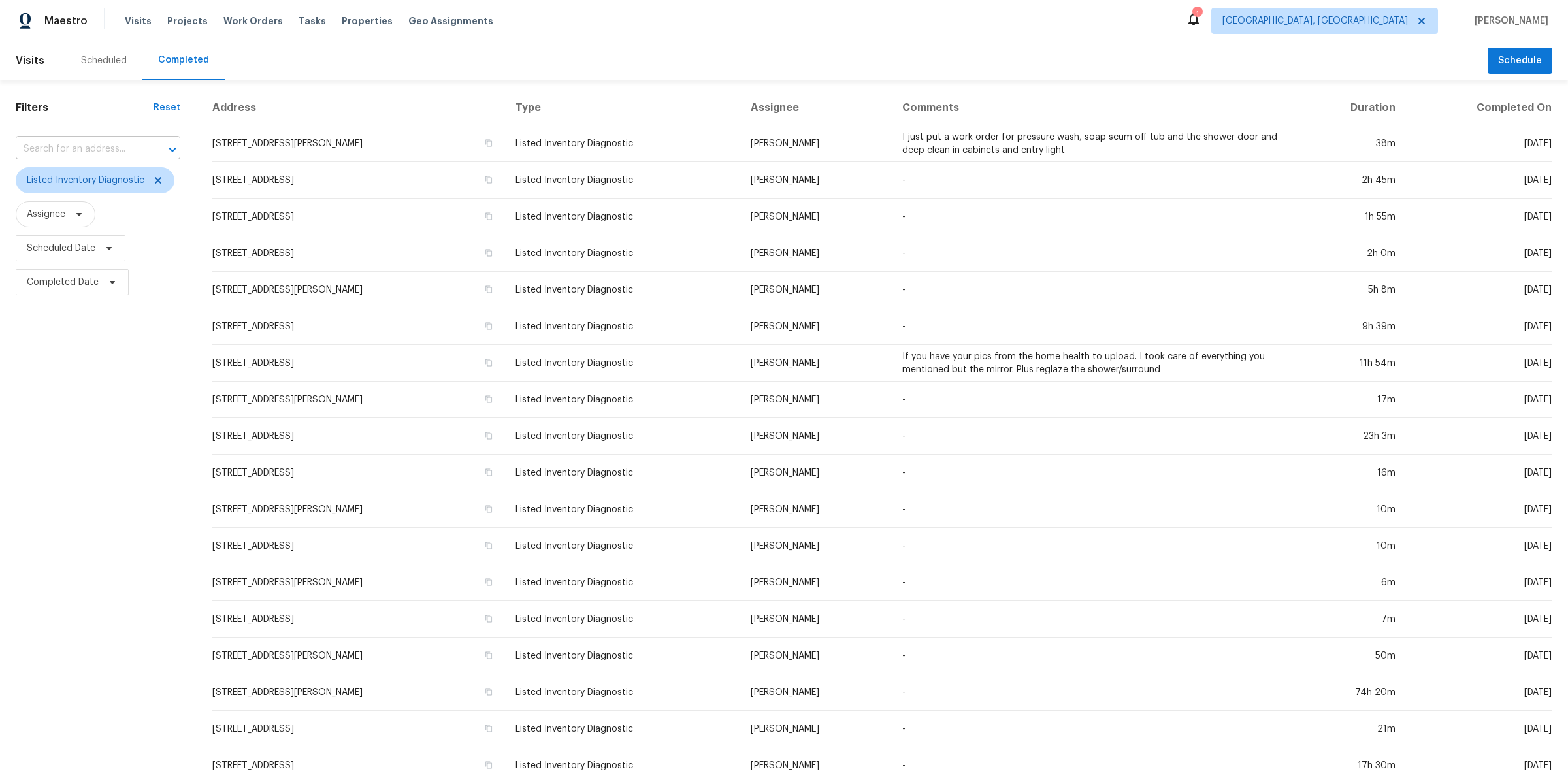
click at [136, 147] on input "text" at bounding box center [80, 149] width 128 height 20
type input "af"
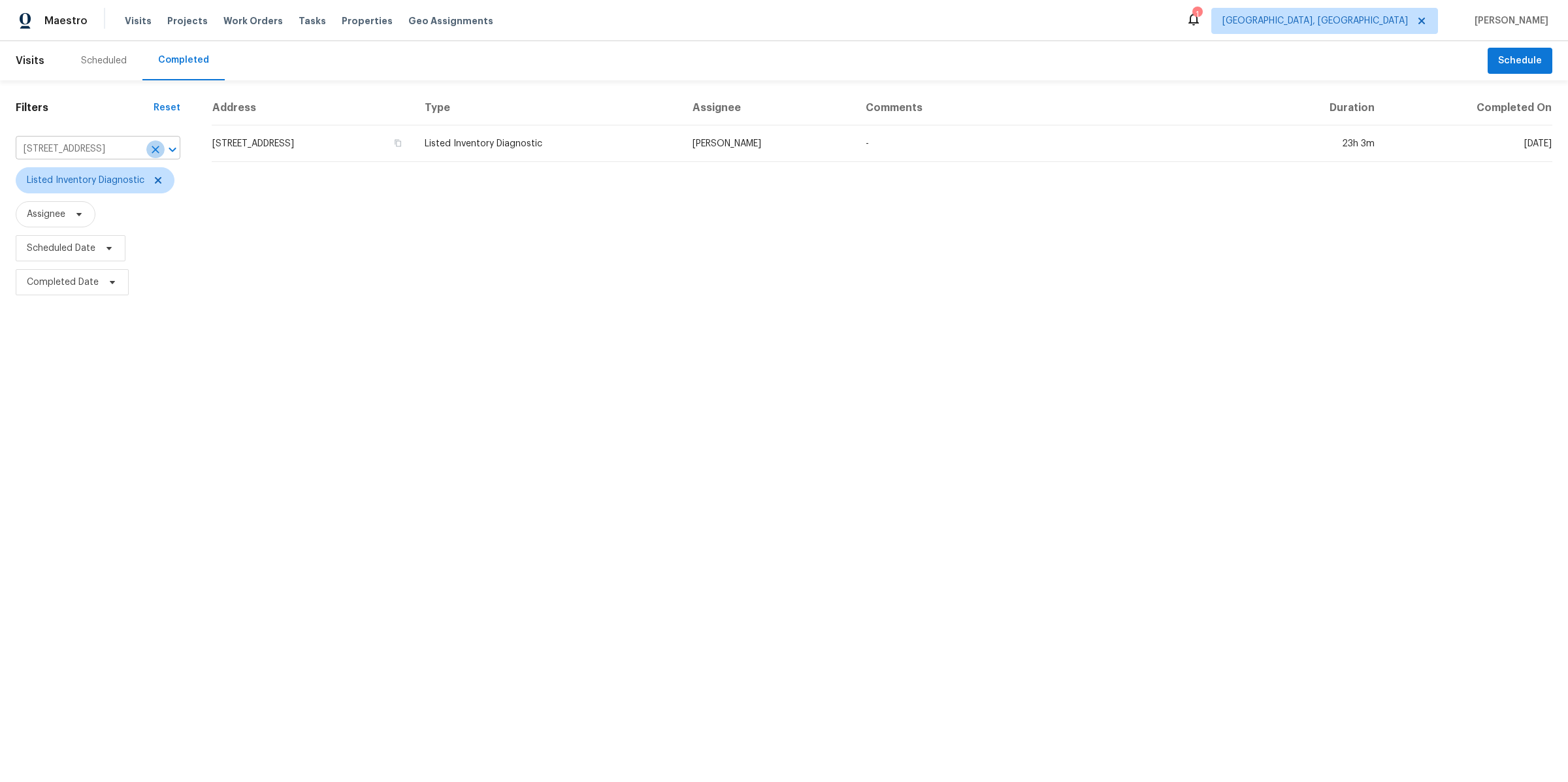
click at [153, 143] on icon "Clear" at bounding box center [155, 150] width 13 height 13
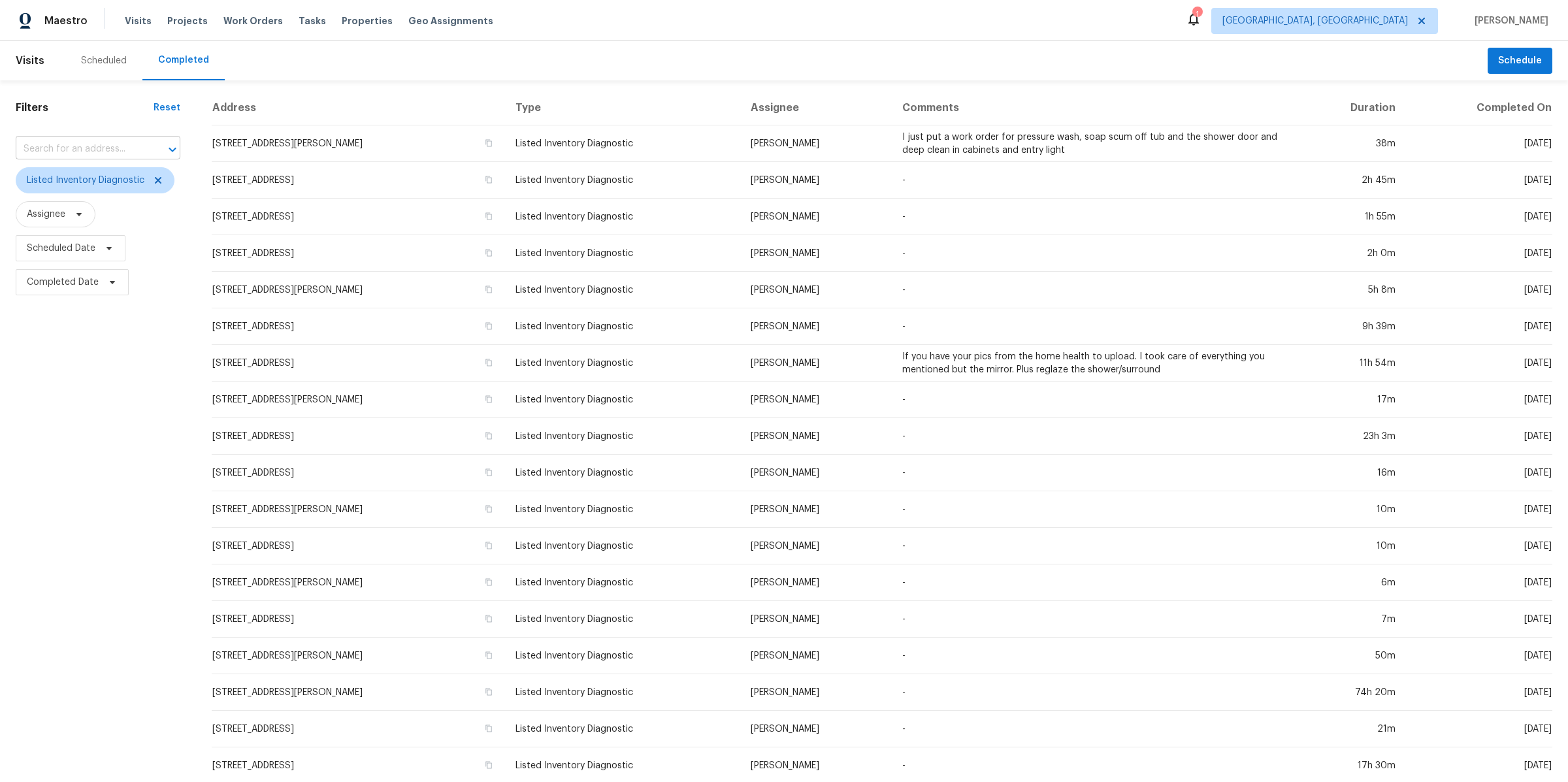
click at [80, 148] on input "text" at bounding box center [80, 149] width 128 height 20
type input "burton"
click at [102, 213] on li "[STREET_ADDRESS][PERSON_NAME]" at bounding box center [98, 219] width 165 height 35
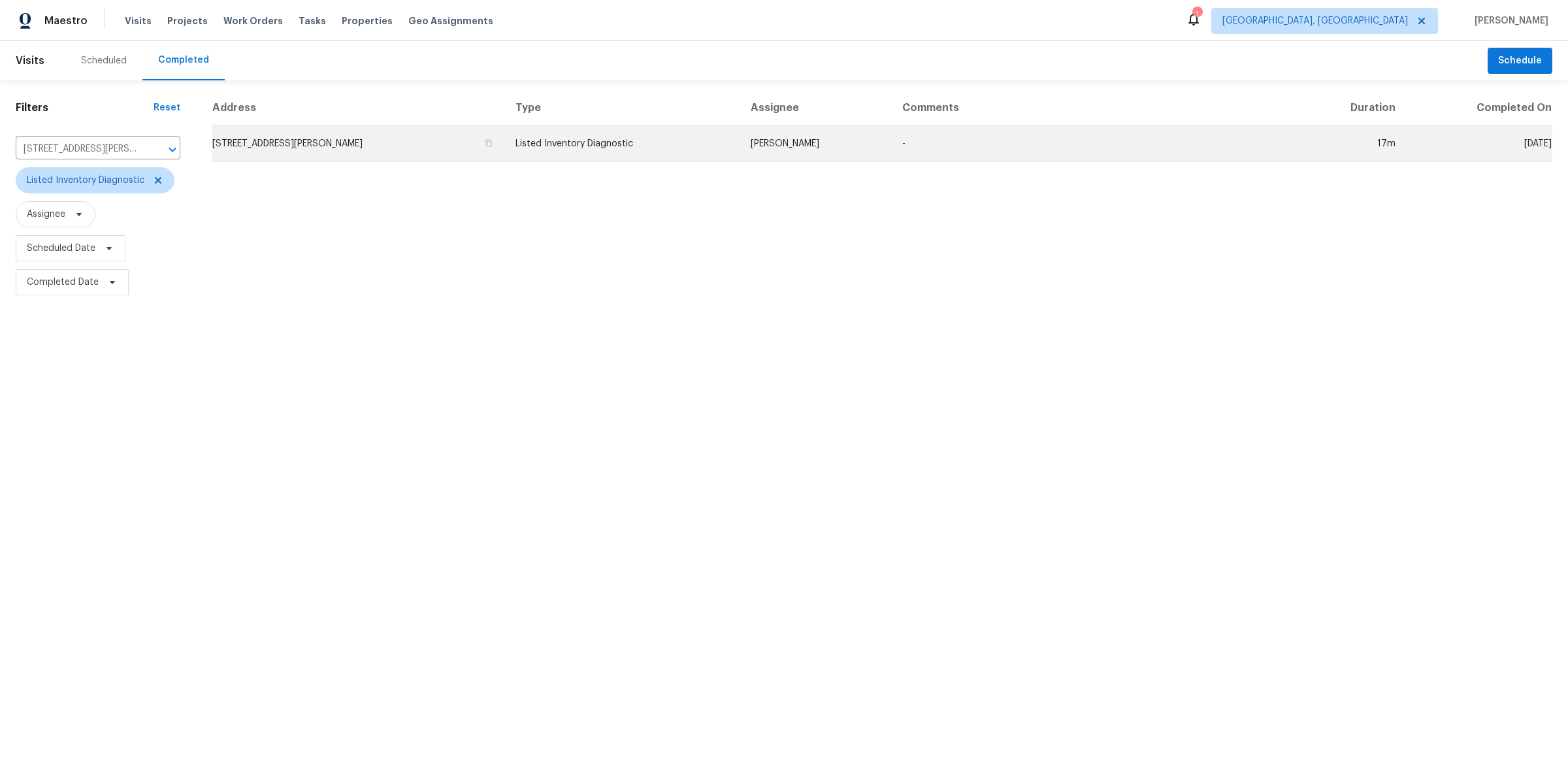
click at [663, 147] on td "Listed Inventory Diagnostic" at bounding box center [623, 144] width 236 height 36
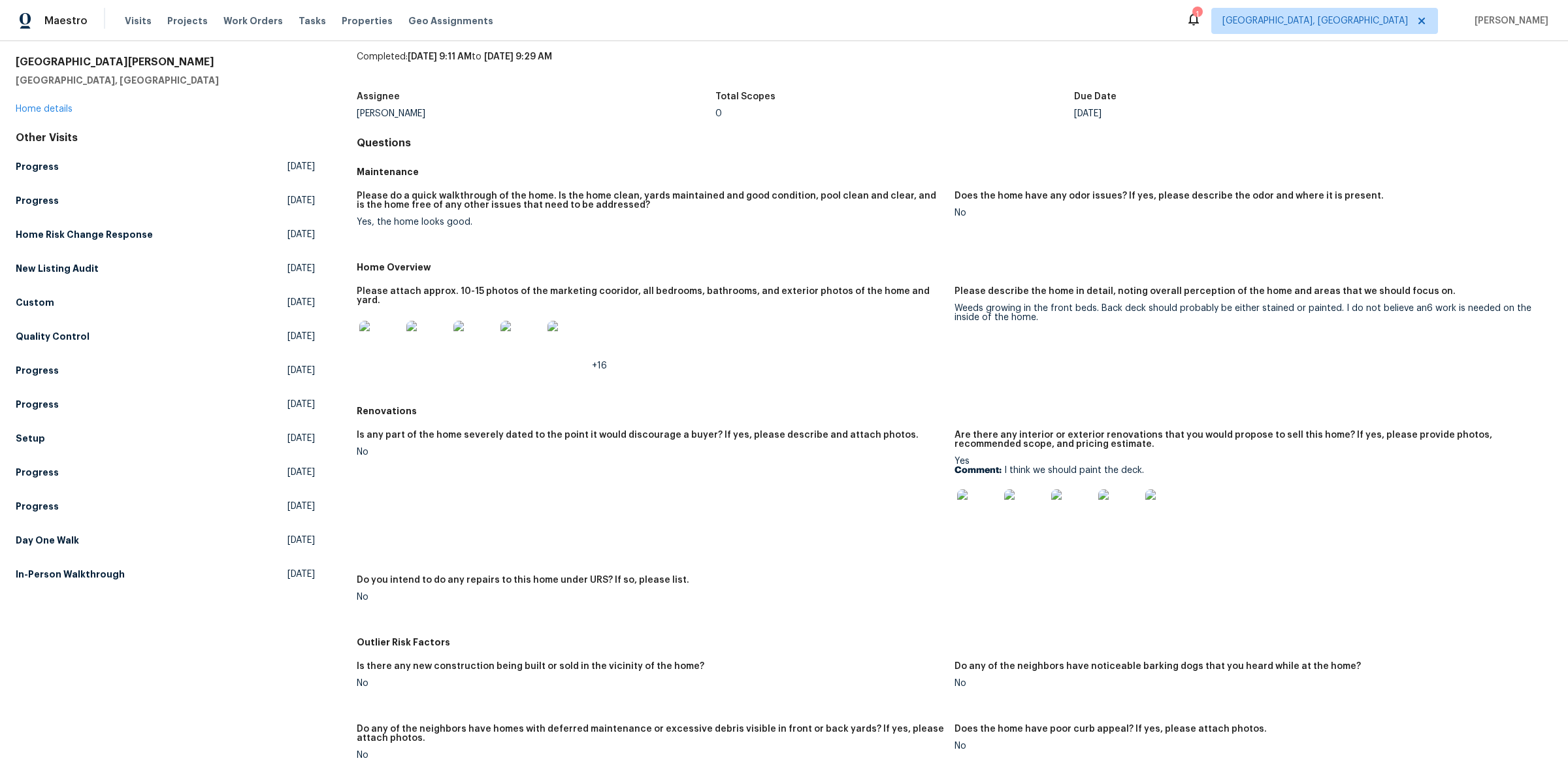
scroll to position [41, 0]
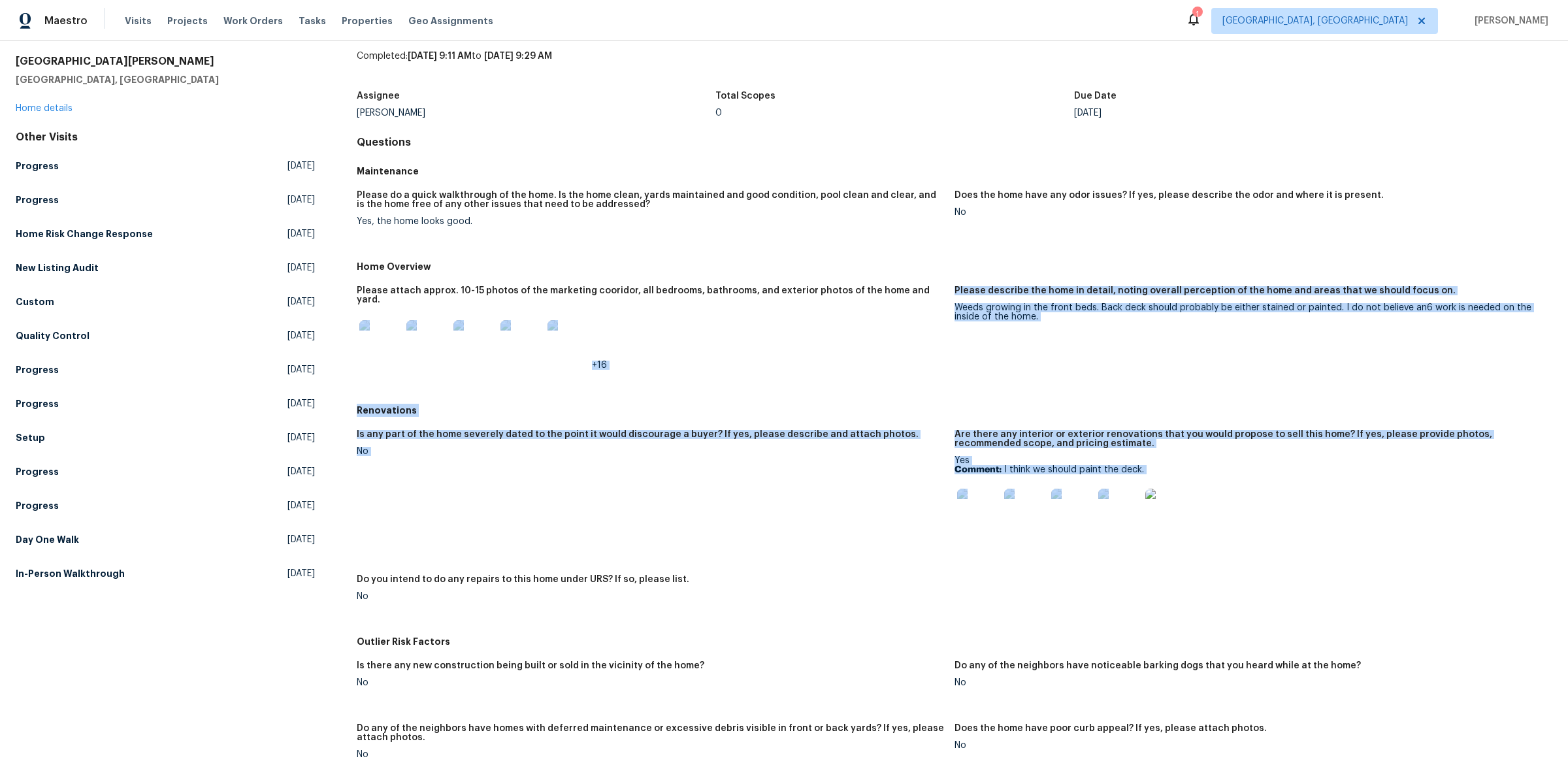
drag, startPoint x: 934, startPoint y: 291, endPoint x: 1254, endPoint y: 556, distance: 415.5
click at [1252, 554] on div "Maintenance Please do a quick walkthrough of the home. Is the home clean, yards…" at bounding box center [954, 608] width 1195 height 898
click at [1254, 556] on div "Is any part of the home severely dated to the point it would discourage a buyer…" at bounding box center [954, 526] width 1195 height 208
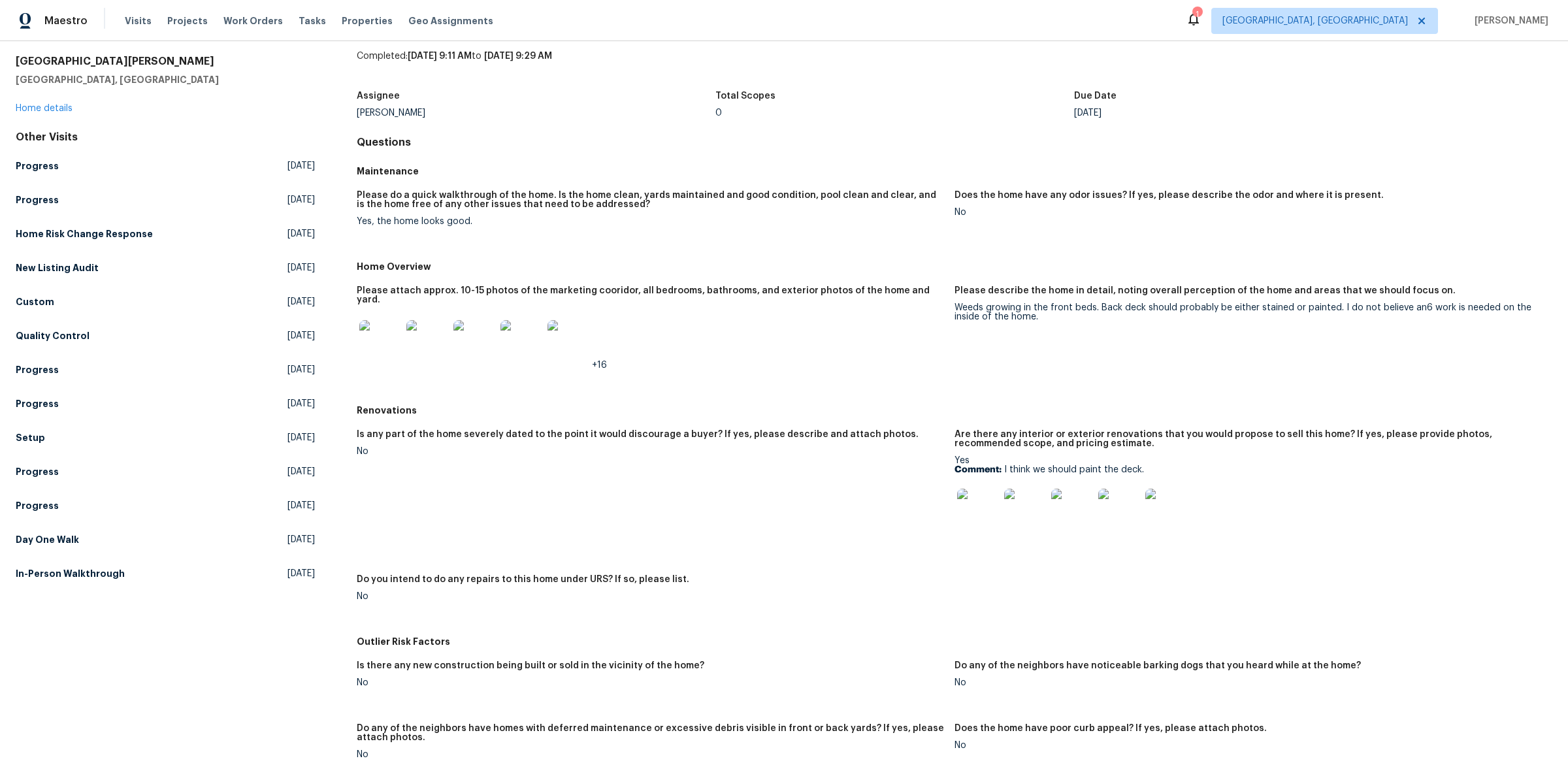
click at [376, 334] on img at bounding box center [380, 341] width 42 height 42
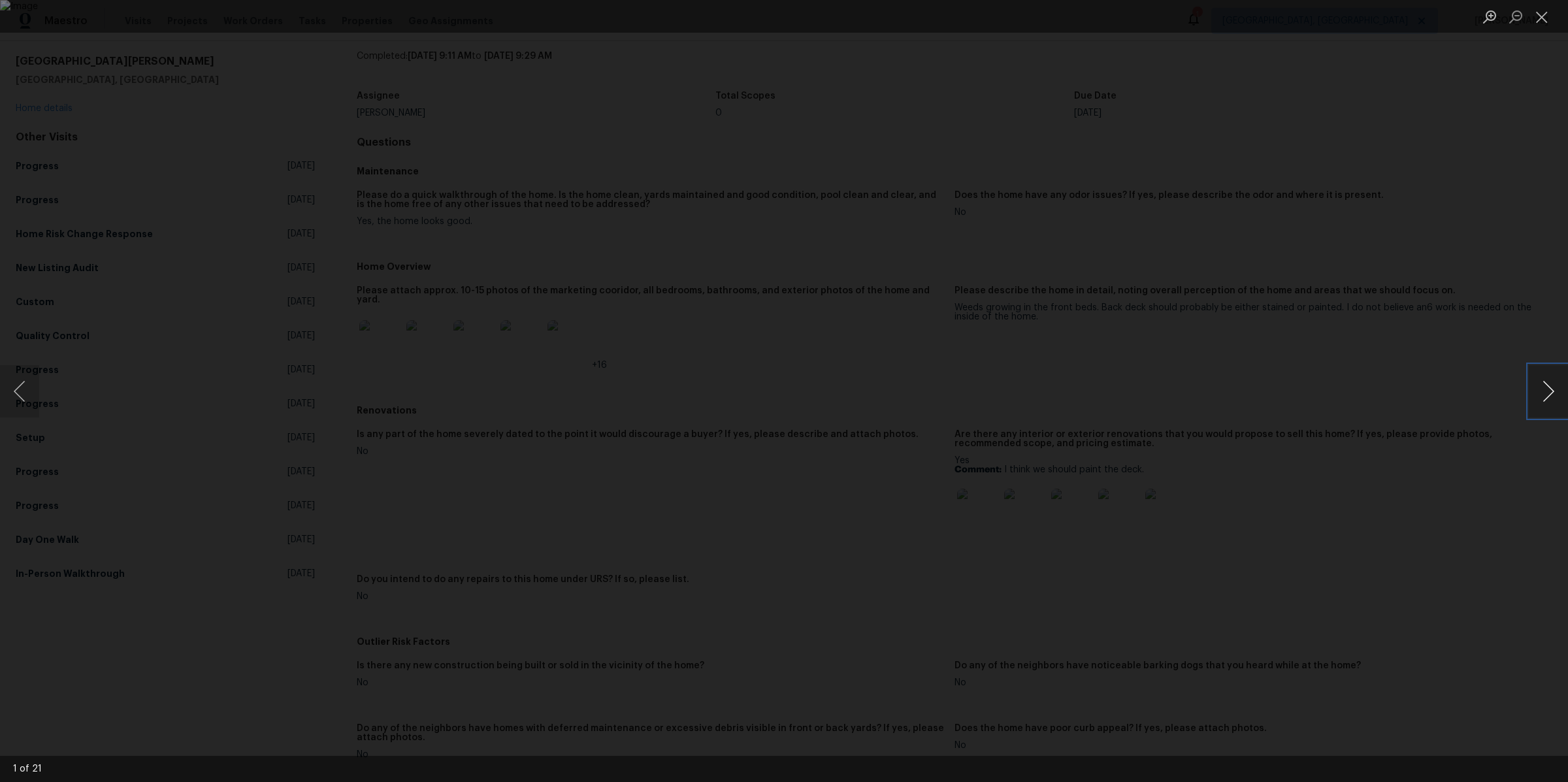
click at [1557, 392] on button "Next image" at bounding box center [1548, 391] width 39 height 53
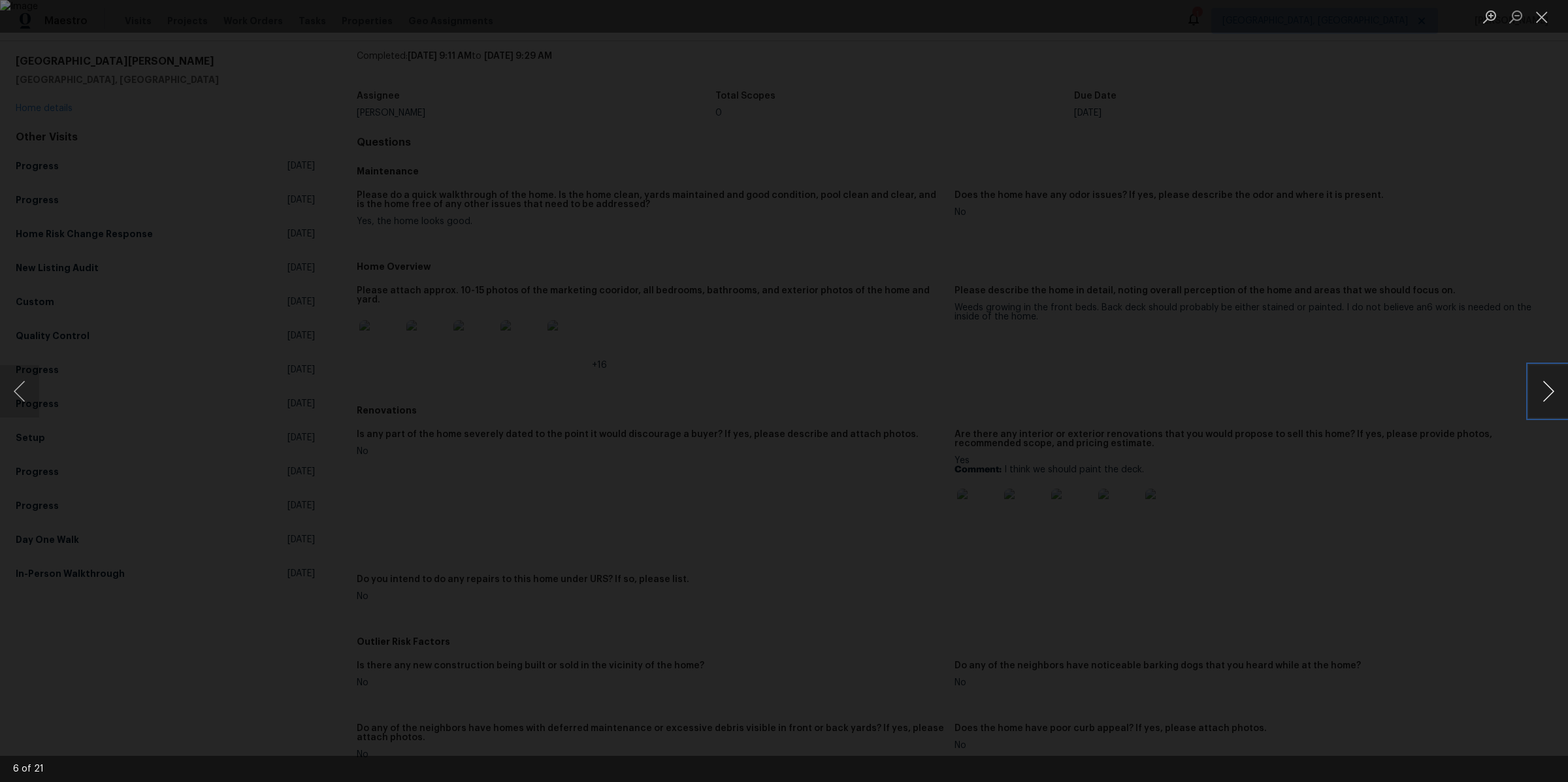
click at [1557, 392] on button "Next image" at bounding box center [1548, 391] width 39 height 53
click at [27, 396] on button "Previous image" at bounding box center [19, 391] width 39 height 53
click at [1539, 394] on button "Next image" at bounding box center [1548, 391] width 39 height 53
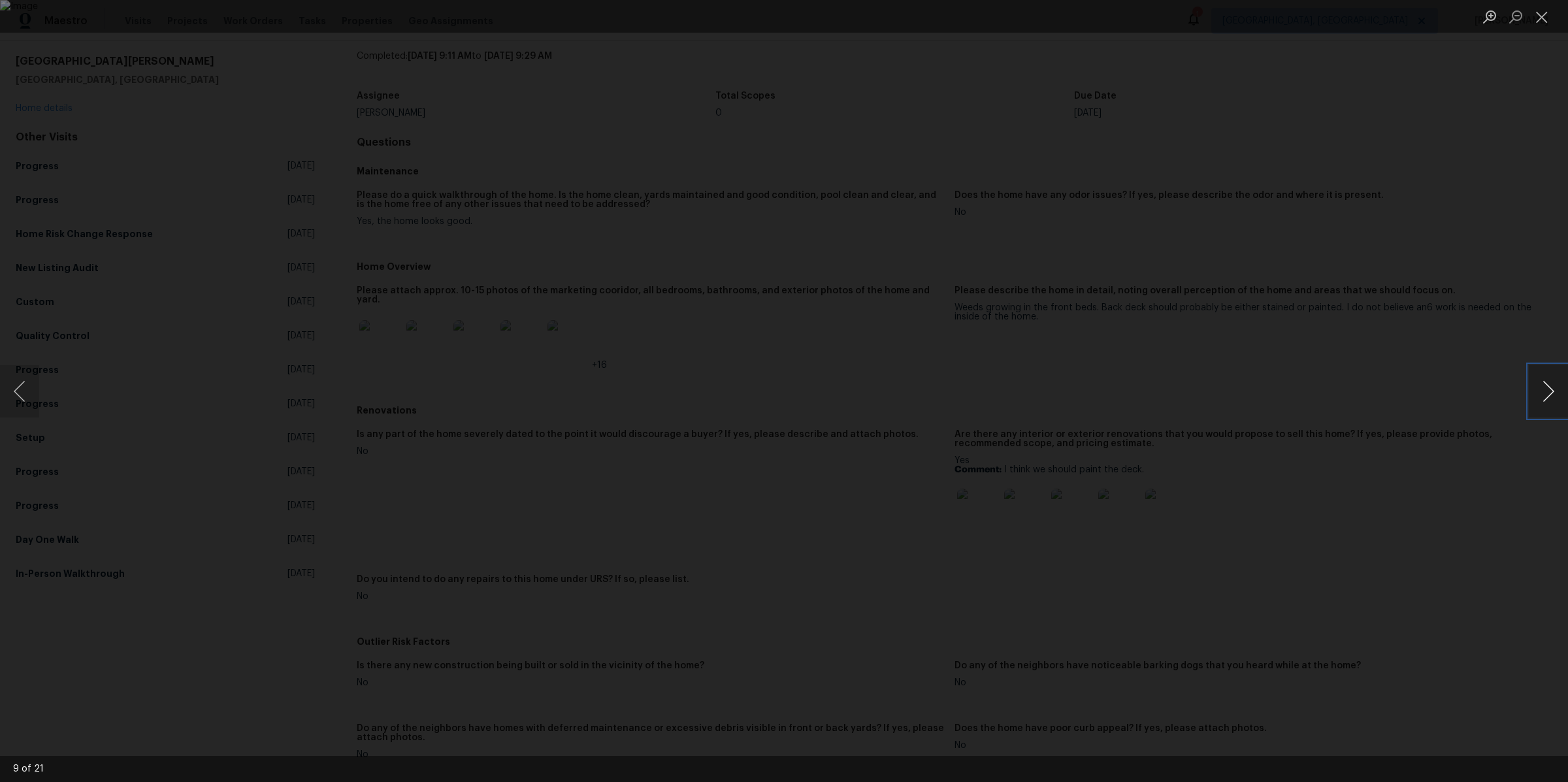
click at [1539, 394] on button "Next image" at bounding box center [1548, 391] width 39 height 53
click at [15, 395] on button "Previous image" at bounding box center [19, 391] width 39 height 53
click at [1550, 380] on button "Next image" at bounding box center [1548, 391] width 39 height 53
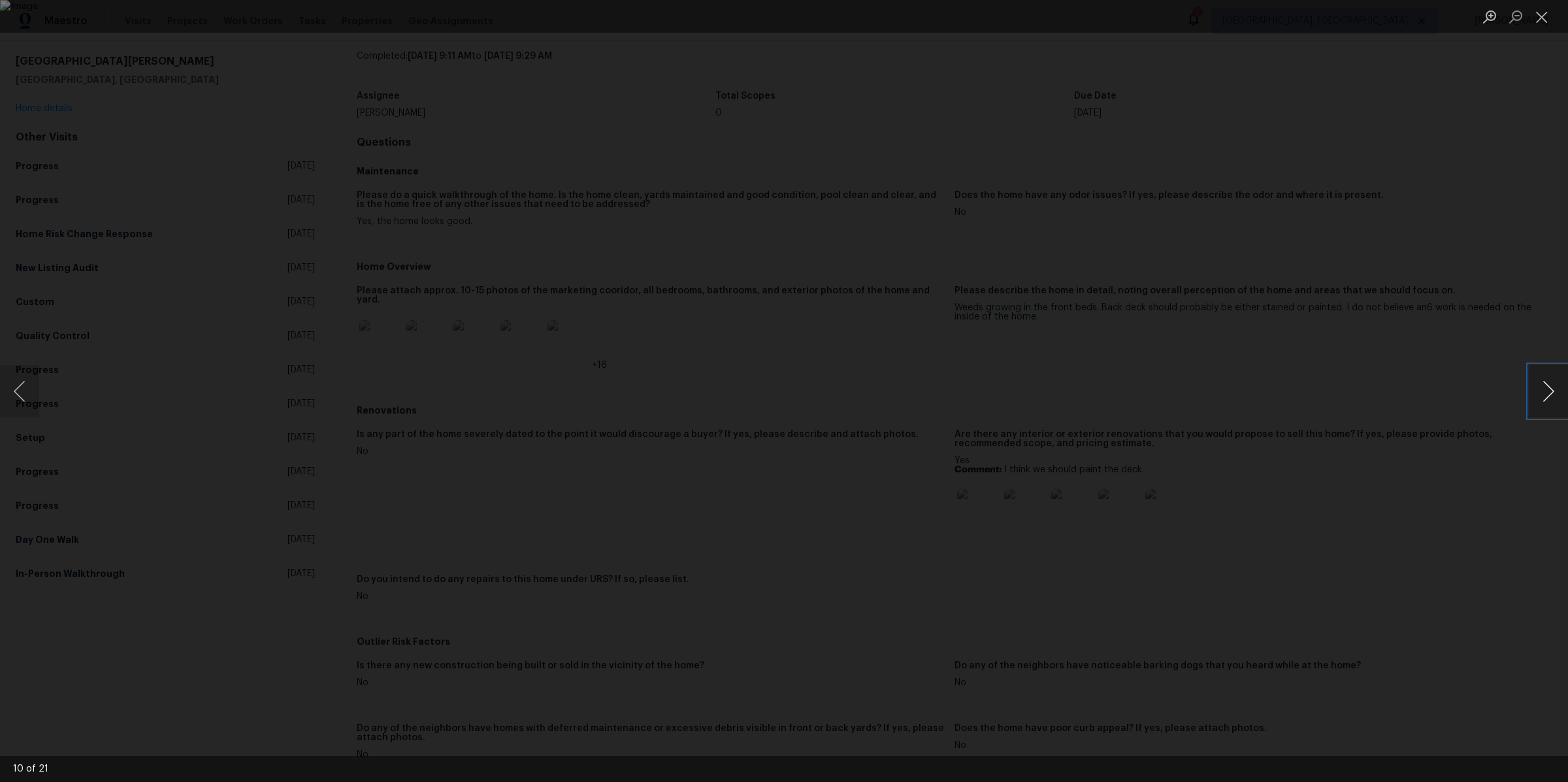
click at [1550, 380] on button "Next image" at bounding box center [1548, 391] width 39 height 53
click at [1550, 394] on button "Next image" at bounding box center [1548, 391] width 39 height 53
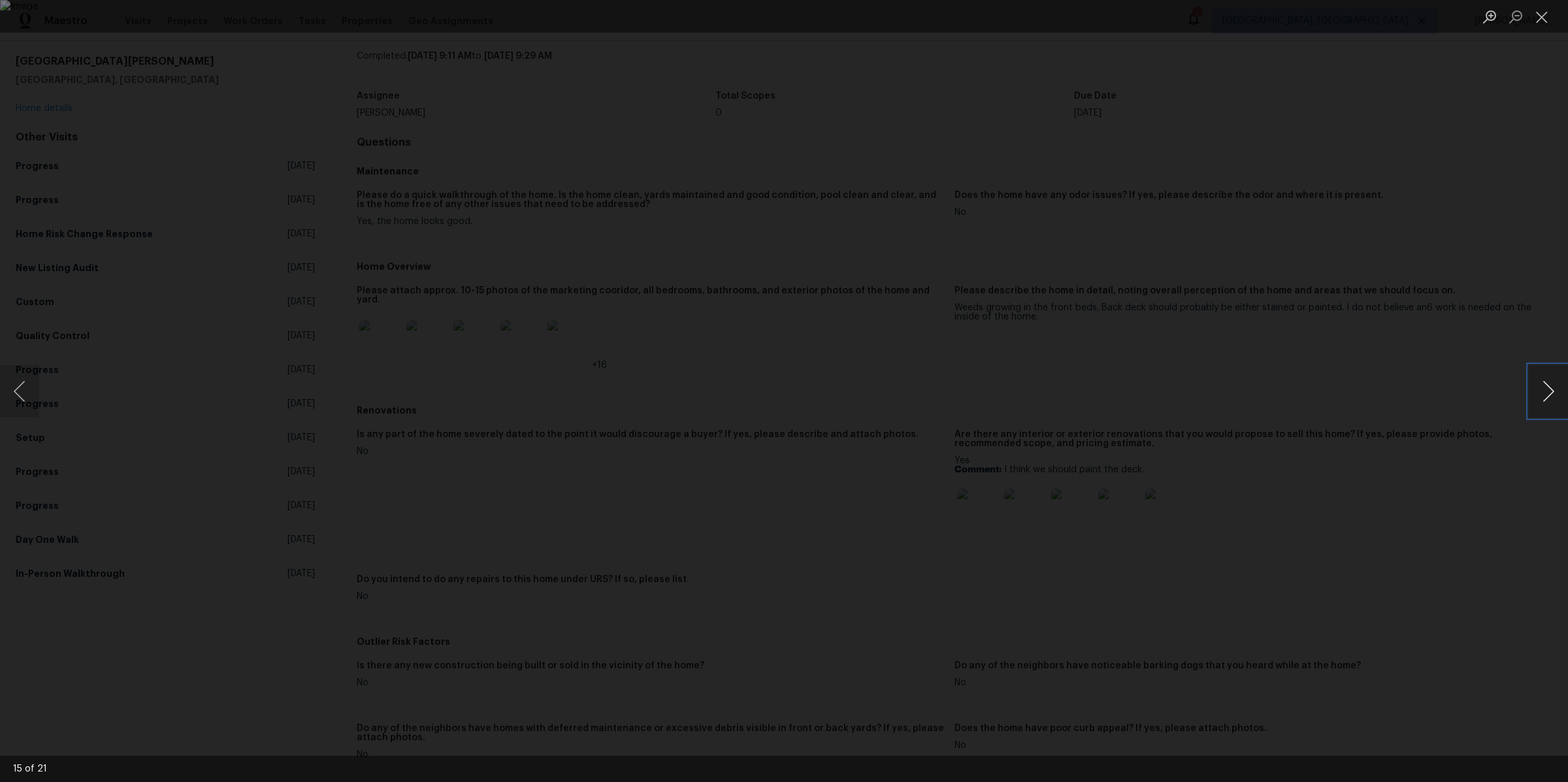
click at [1550, 394] on button "Next image" at bounding box center [1548, 391] width 39 height 53
click at [1545, 389] on button "Next image" at bounding box center [1548, 391] width 39 height 53
click at [15, 373] on button "Previous image" at bounding box center [19, 391] width 39 height 53
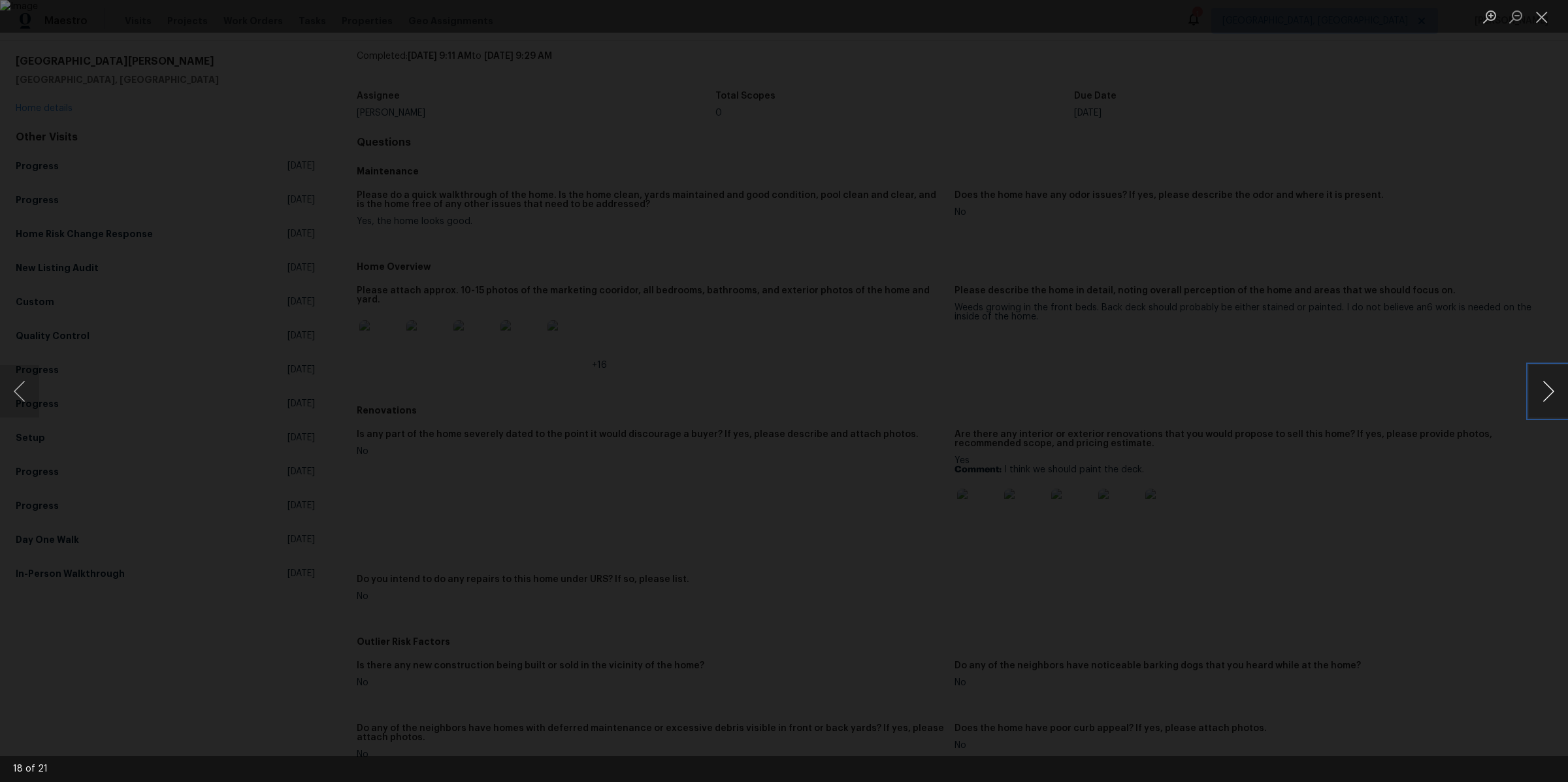
click at [1548, 385] on button "Next image" at bounding box center [1548, 391] width 39 height 53
click at [1550, 384] on button "Next image" at bounding box center [1548, 391] width 39 height 53
click at [1551, 384] on button "Next image" at bounding box center [1548, 391] width 39 height 53
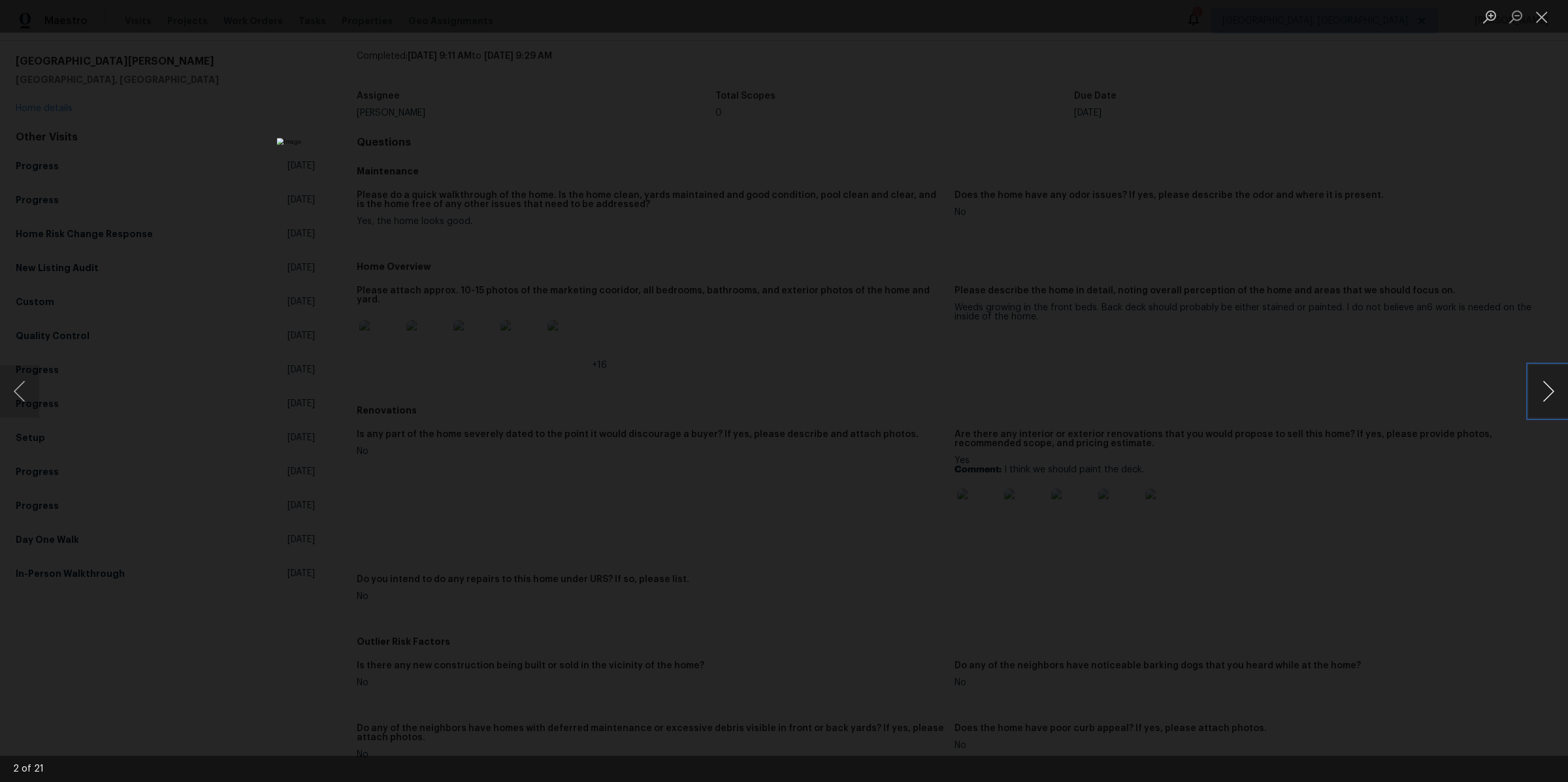
click at [1551, 384] on button "Next image" at bounding box center [1548, 391] width 39 height 53
click at [1207, 554] on div "Lightbox" at bounding box center [784, 391] width 1568 height 782
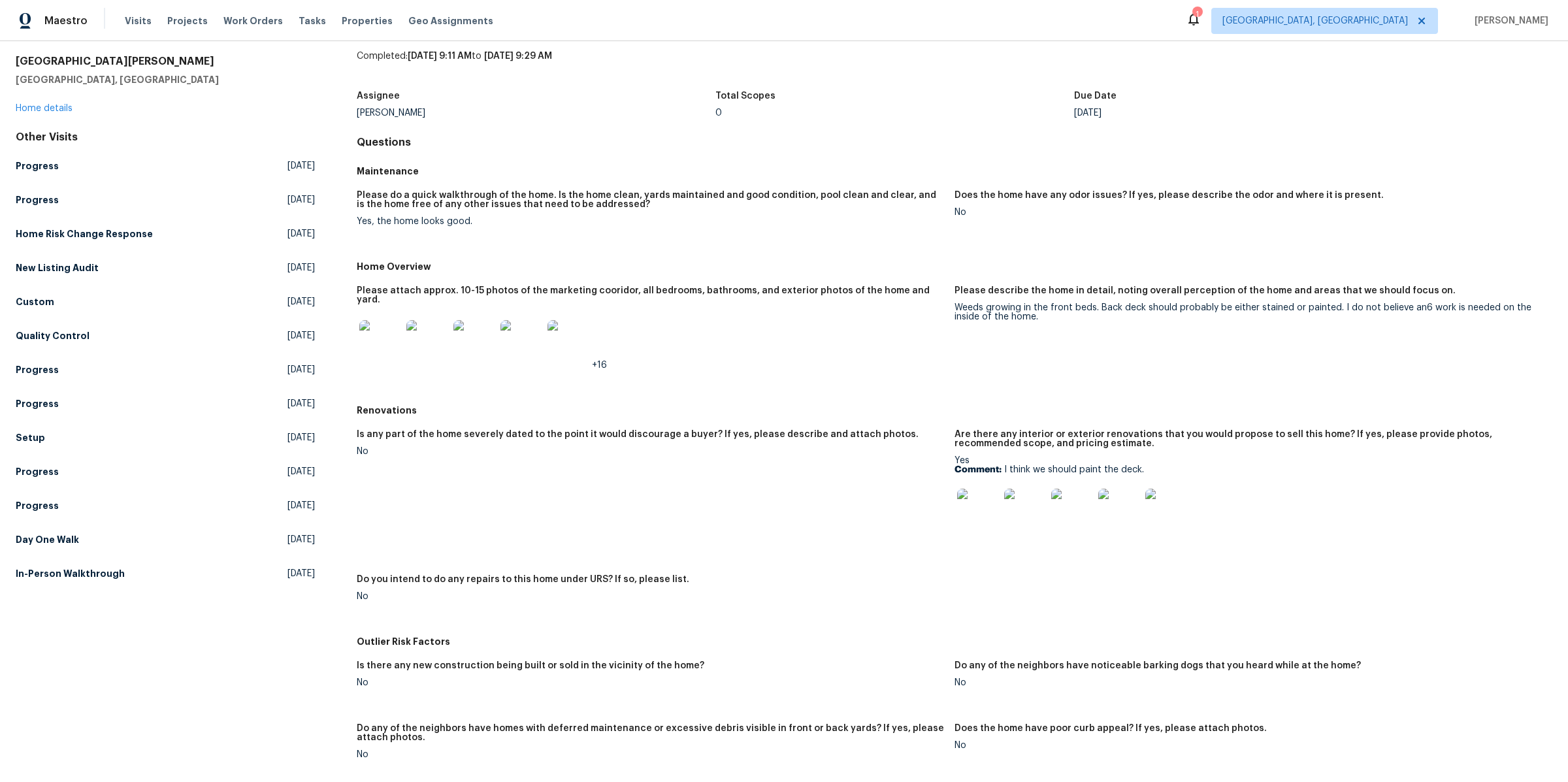
click at [1163, 501] on img at bounding box center [1167, 510] width 42 height 42
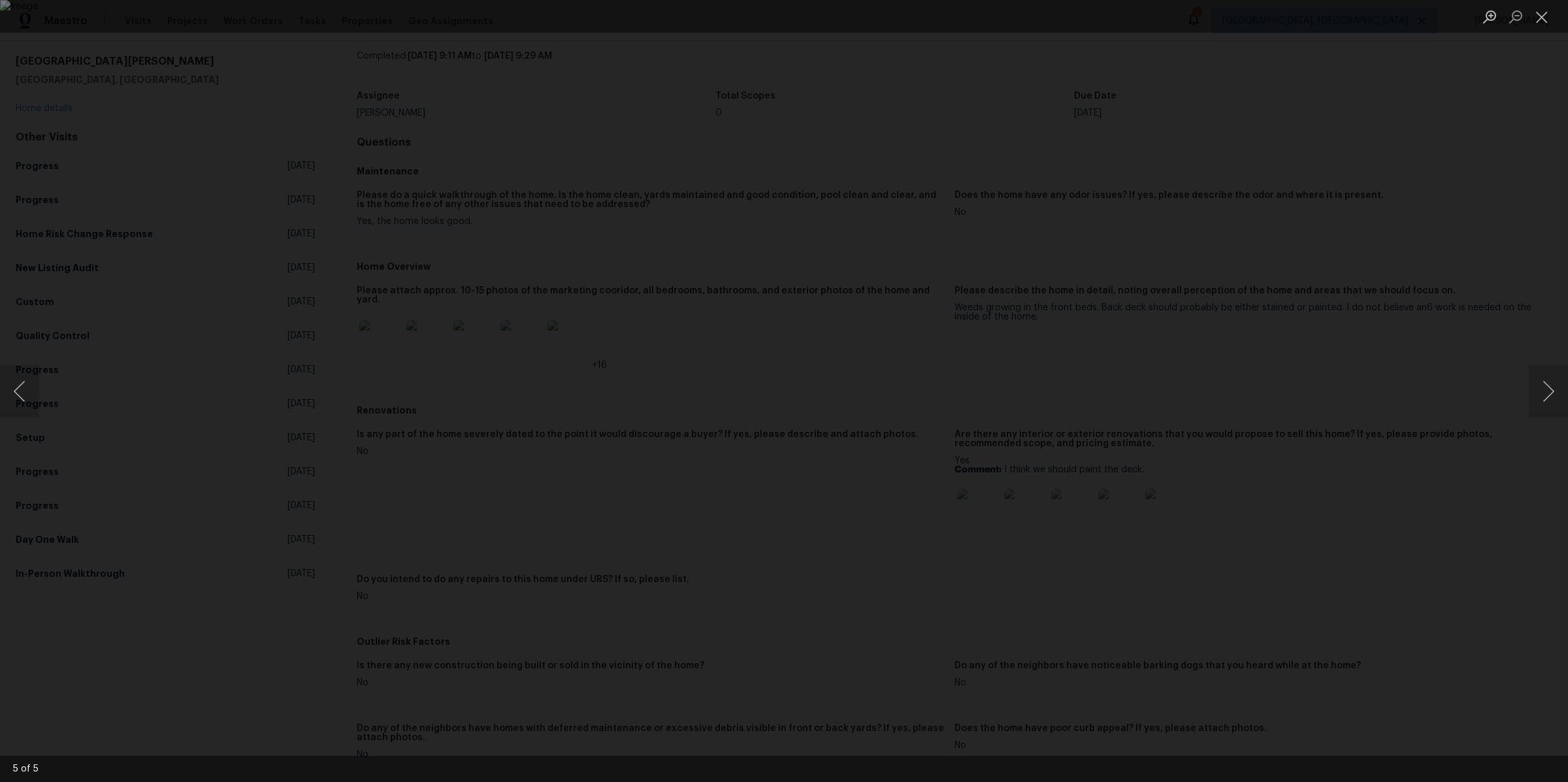
click at [356, 508] on div "Lightbox" at bounding box center [784, 391] width 1568 height 782
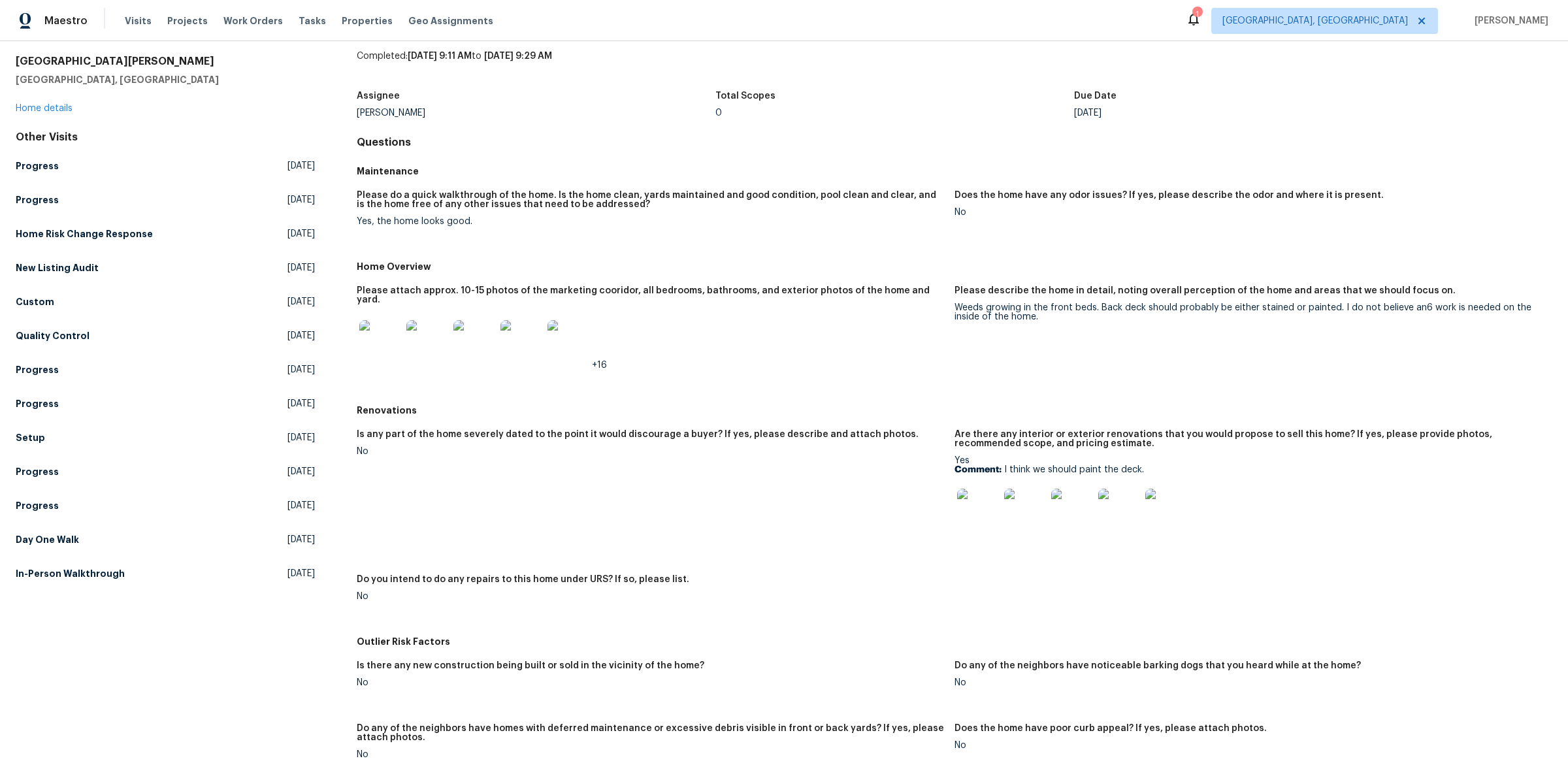
click at [434, 339] on img at bounding box center [427, 341] width 42 height 42
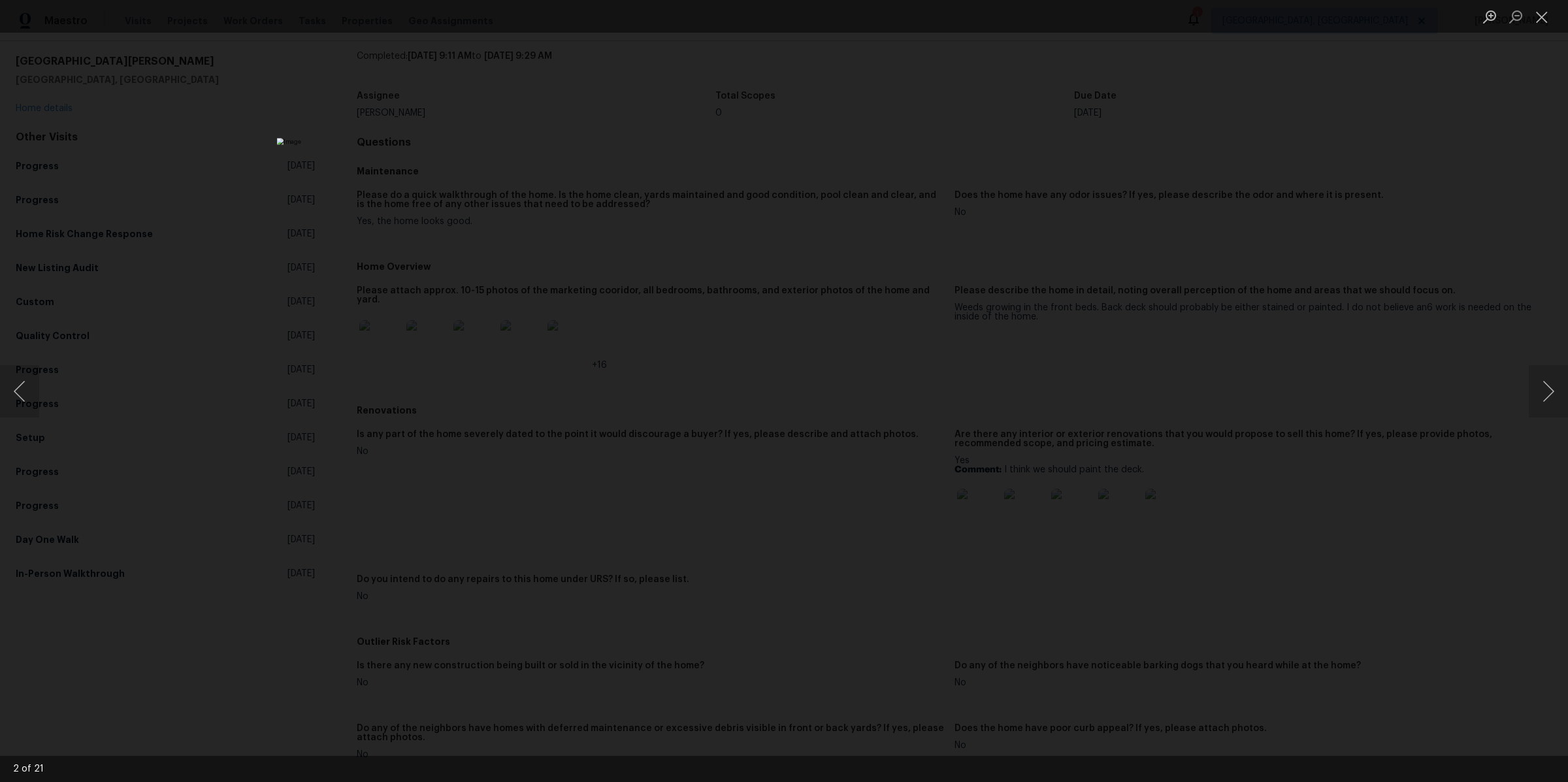
click at [154, 377] on div "Lightbox" at bounding box center [784, 391] width 1568 height 782
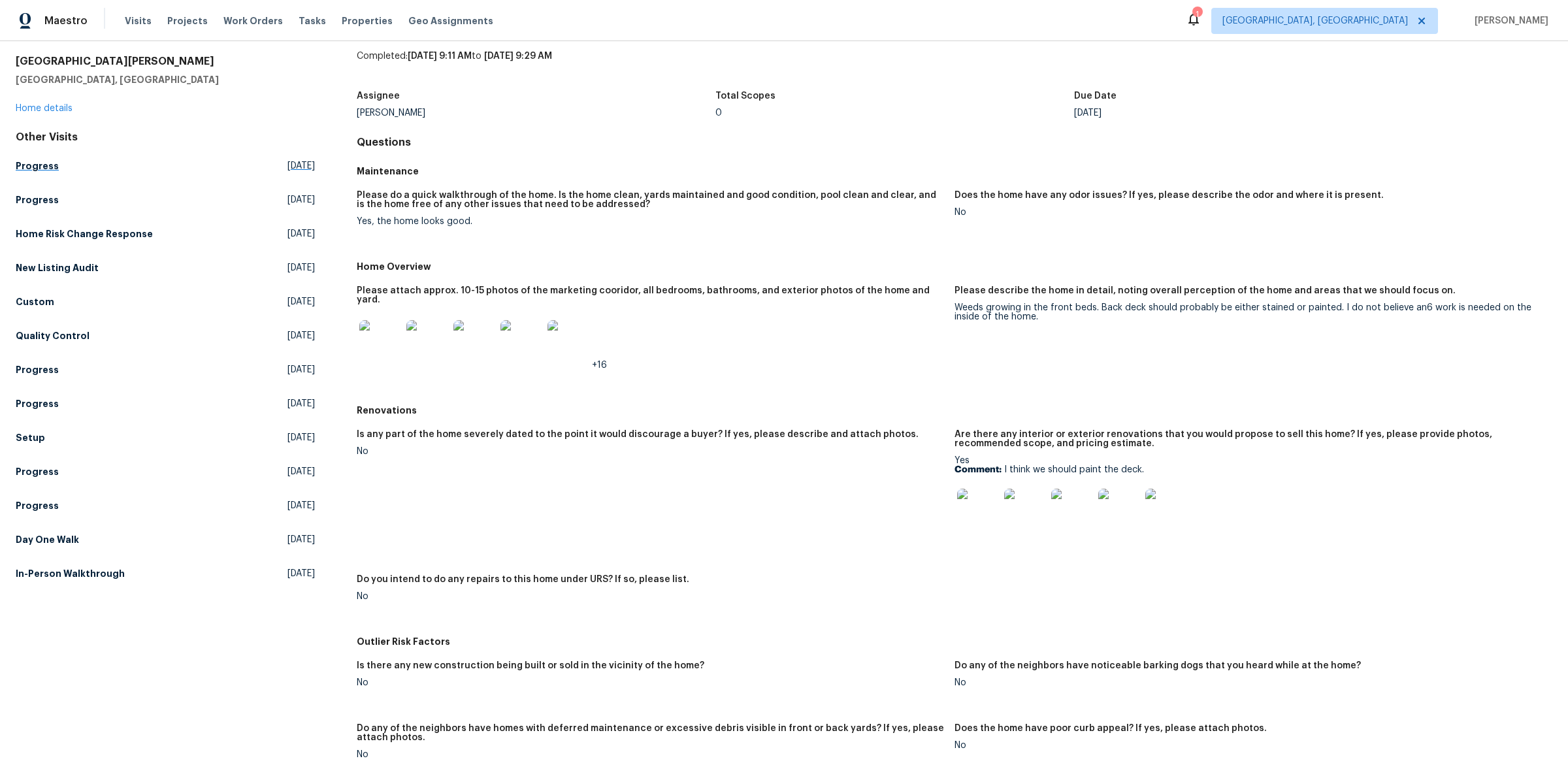
scroll to position [0, 0]
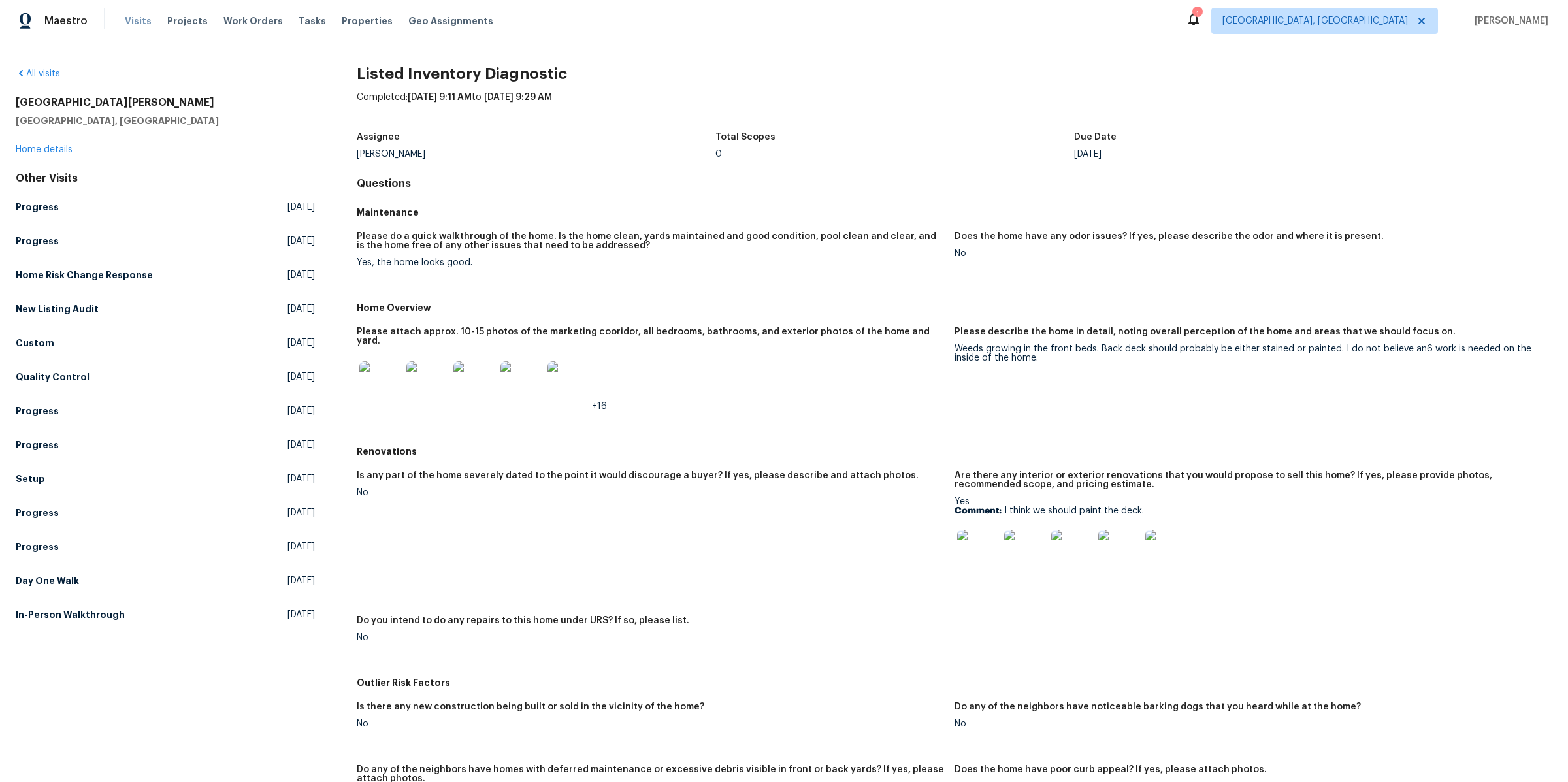
click at [128, 22] on span "Visits" at bounding box center [138, 21] width 27 height 13
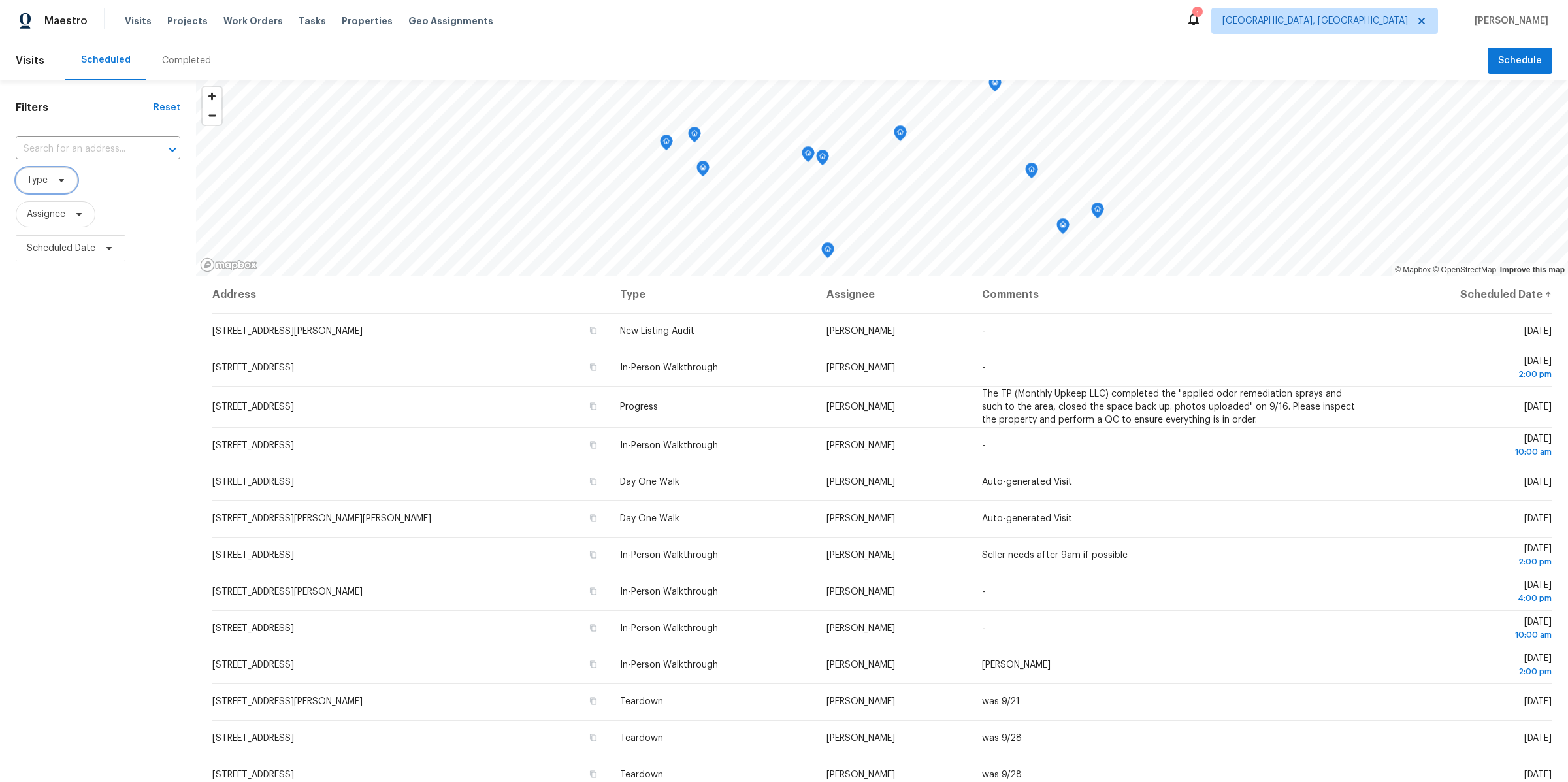
click at [44, 183] on span "Type" at bounding box center [37, 180] width 21 height 13
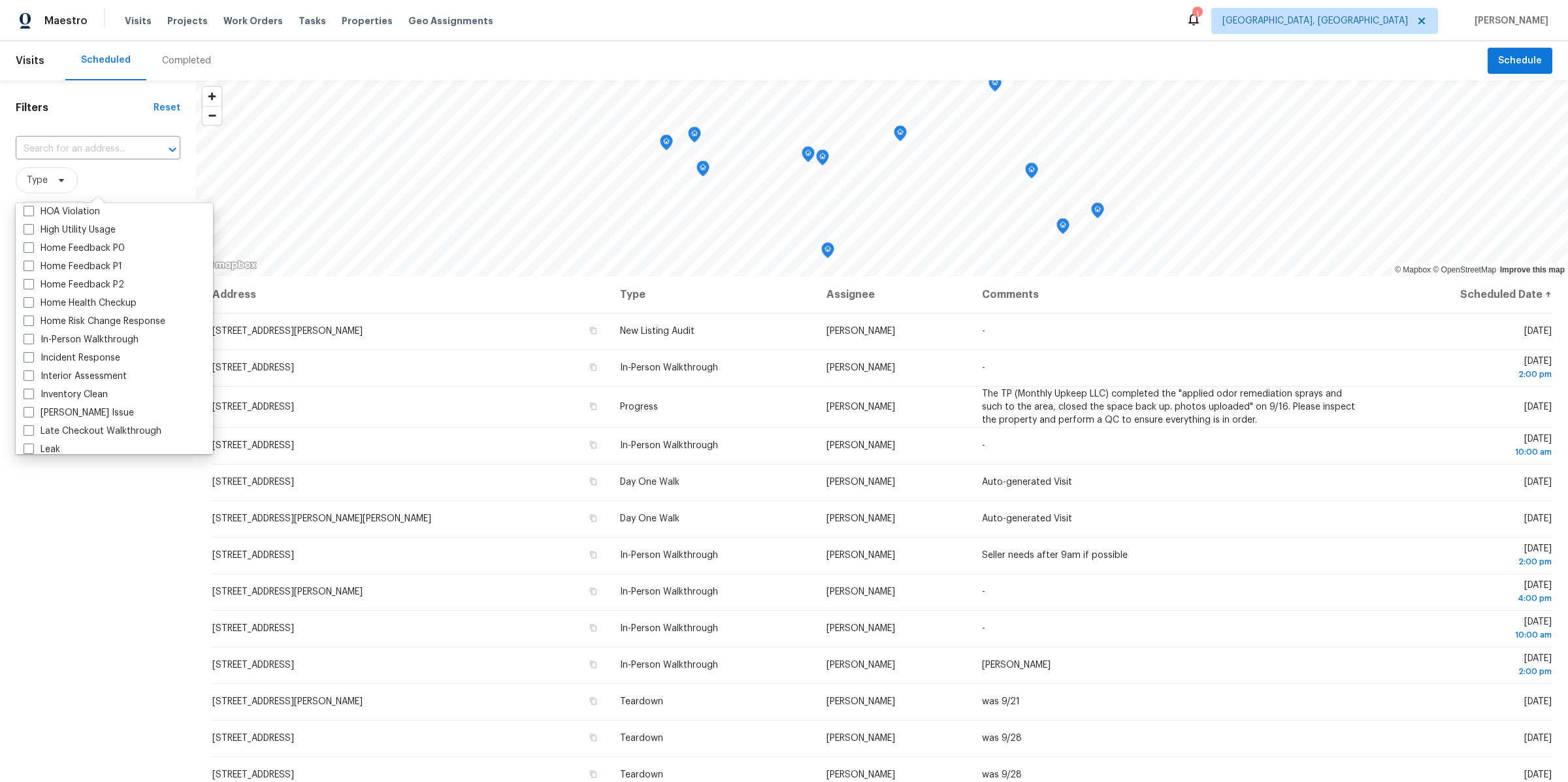
scroll to position [393, 0]
click at [48, 337] on label "In-Person Walkthrough" at bounding box center [81, 334] width 115 height 13
click at [32, 336] on input "In-Person Walkthrough" at bounding box center [28, 332] width 9 height 9
checkbox input "true"
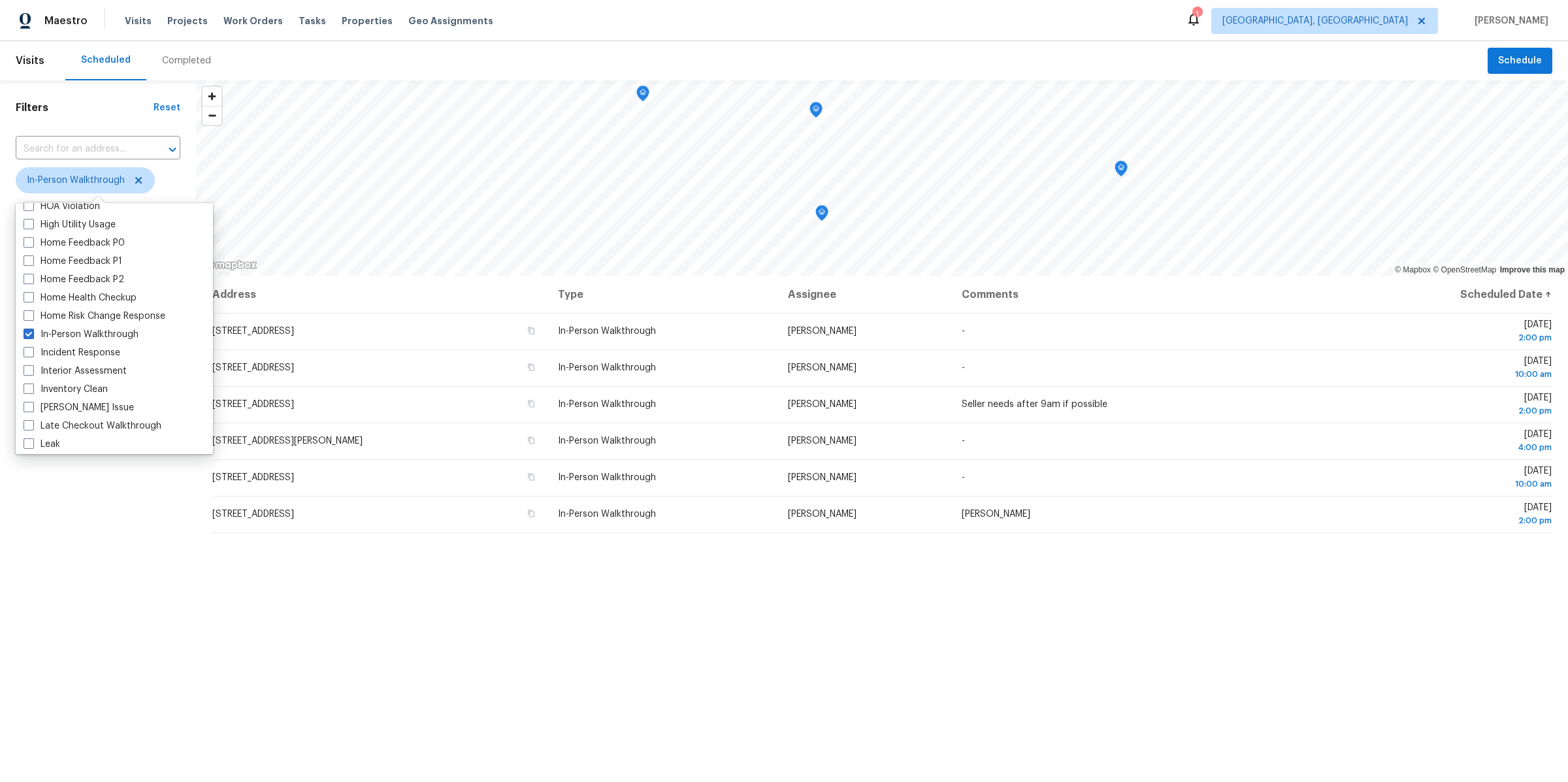
click at [95, 565] on div "Filters Reset ​ In-Person Walkthrough Assignee Scheduled Date" at bounding box center [98, 492] width 196 height 822
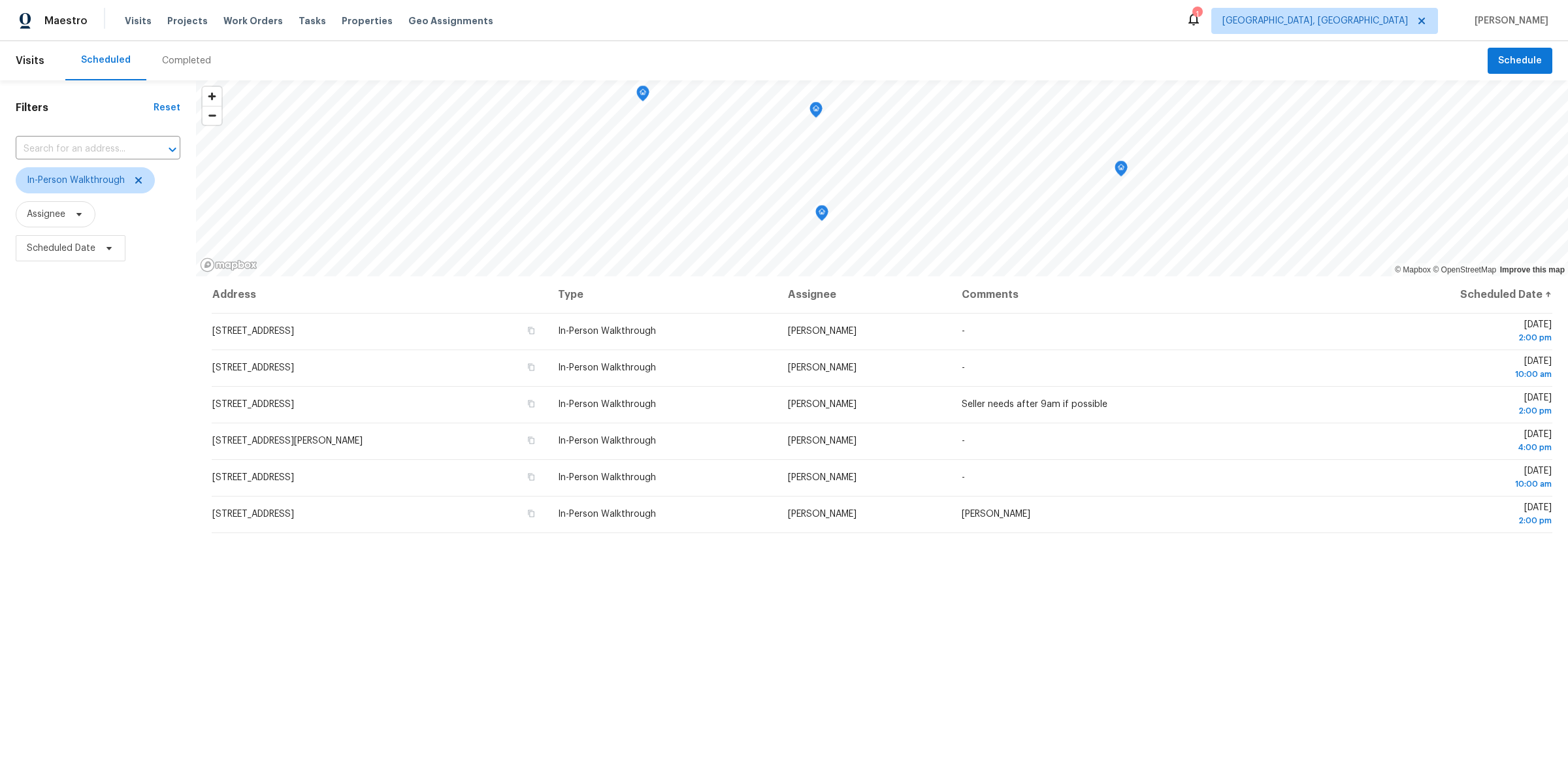
drag, startPoint x: 556, startPoint y: 608, endPoint x: 587, endPoint y: 615, distance: 31.8
click at [582, 613] on div "Address Type Assignee Comments Scheduled Date ↑ 824 S Chillicothe Rd Unit 11, A…" at bounding box center [882, 588] width 1372 height 626
click at [587, 615] on div "Address Type Assignee Comments Scheduled Date ↑ 824 S Chillicothe Rd Unit 11, A…" at bounding box center [882, 588] width 1372 height 626
click at [1511, 46] on header "Visits Scheduled Completed Schedule" at bounding box center [784, 60] width 1568 height 39
click at [1505, 61] on span "Schedule" at bounding box center [1520, 60] width 44 height 16
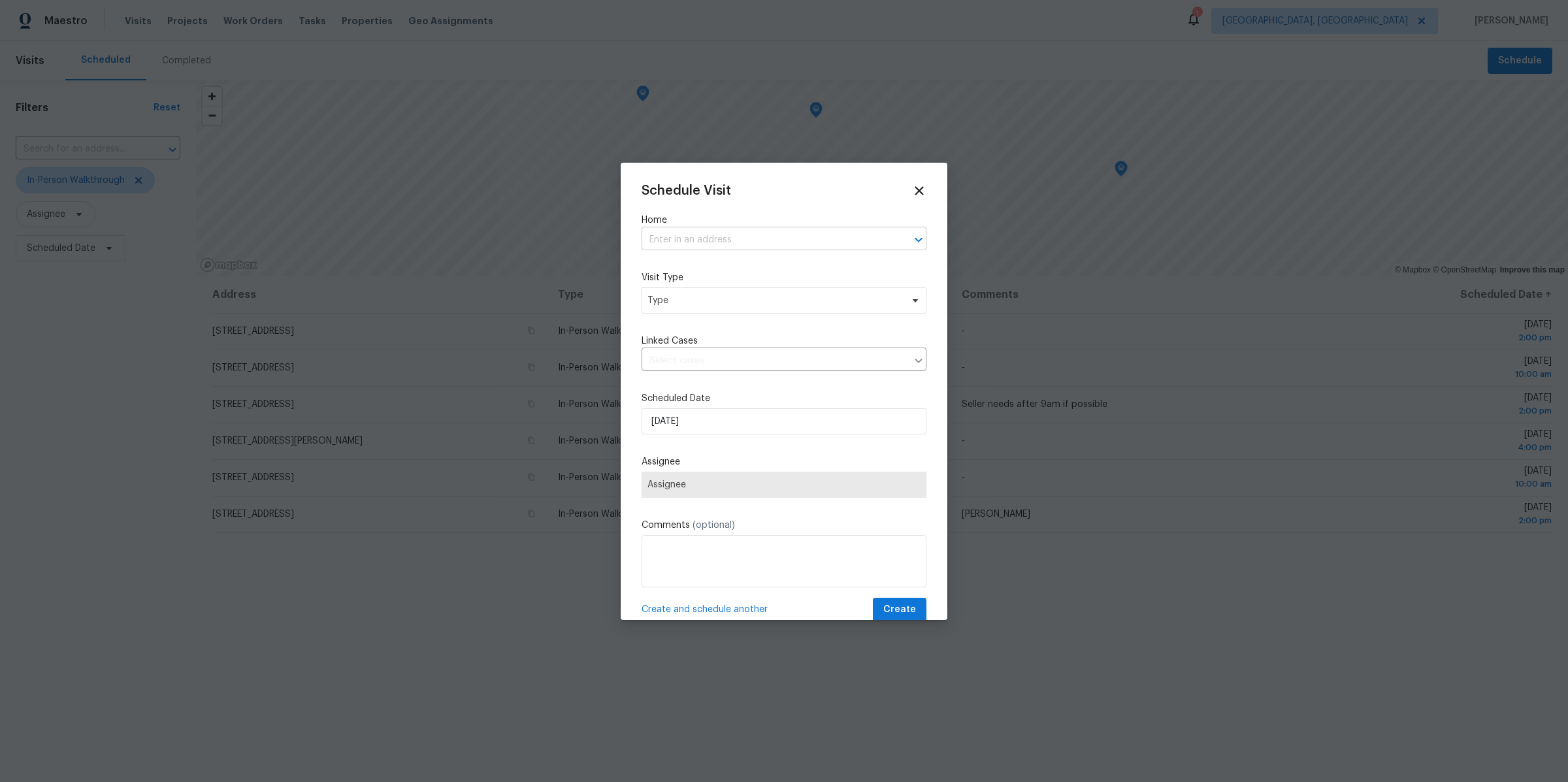
click at [690, 239] on input "text" at bounding box center [765, 240] width 248 height 20
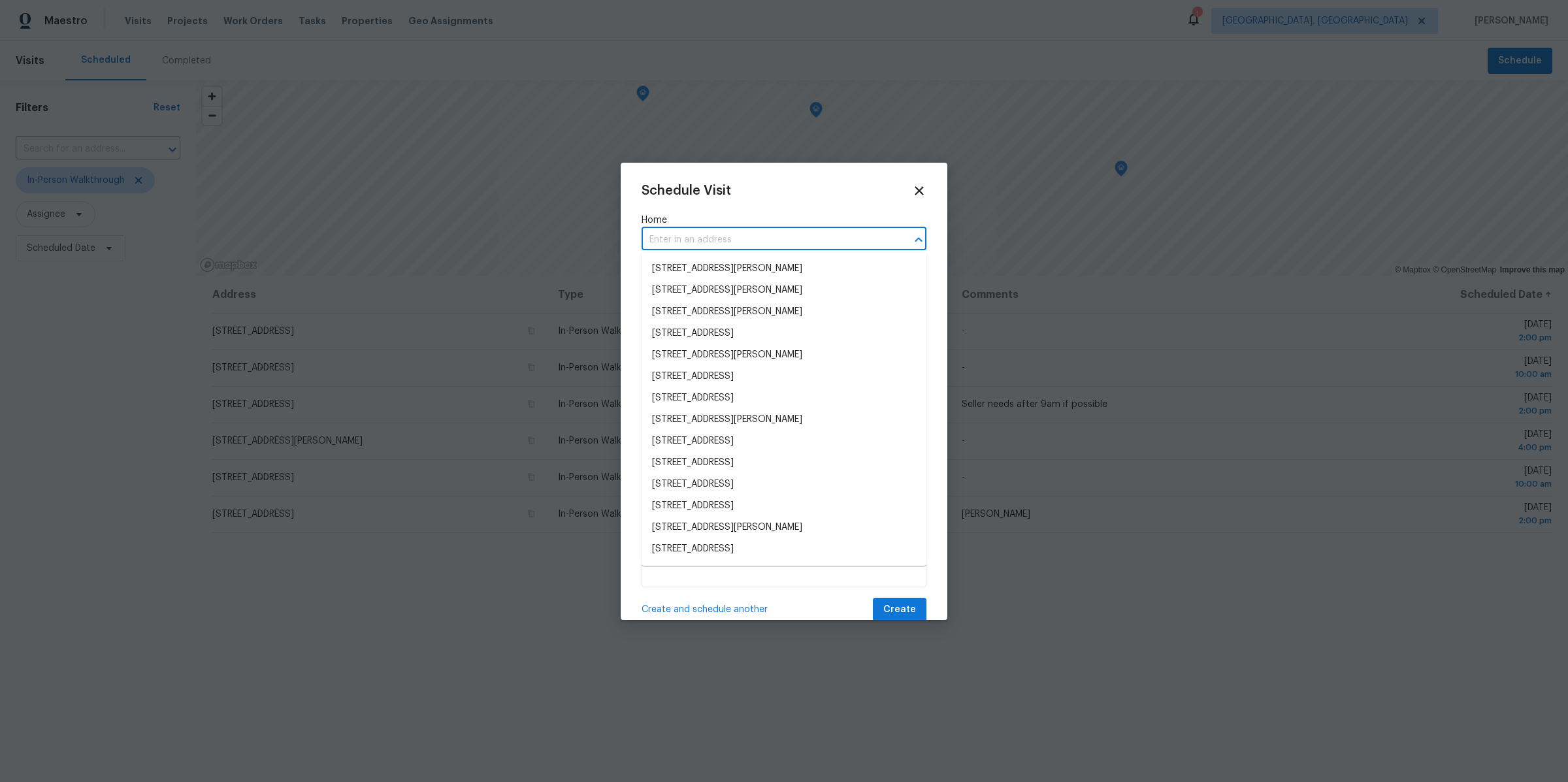
paste input "1394 Dewitt Dr, Akron, OH 44313"
type input "1394 Dewitt Dr, Akron, OH 44313"
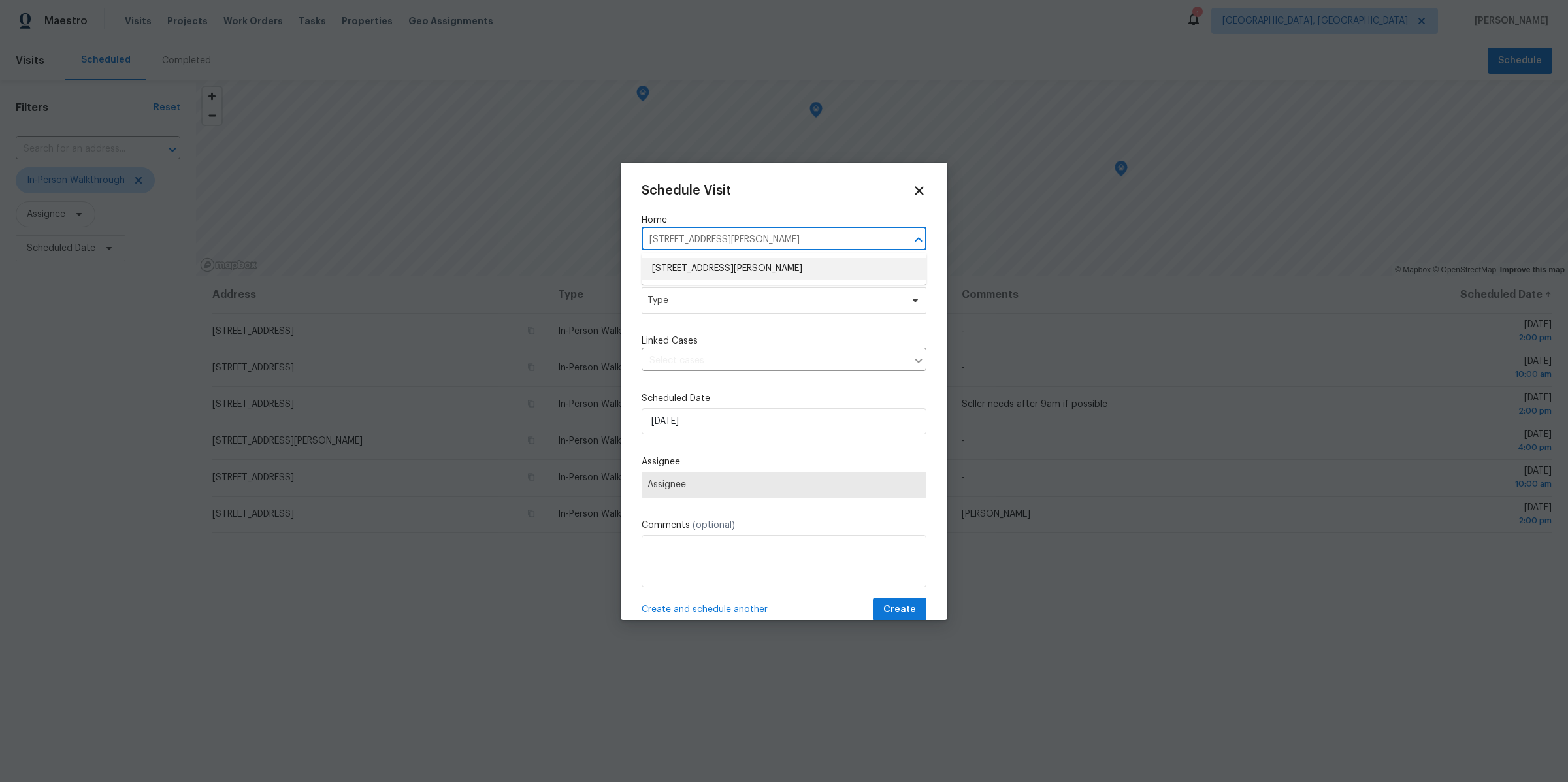
click at [690, 264] on li "1394 Dewitt Dr, Akron, OH 44313" at bounding box center [784, 268] width 284 height 22
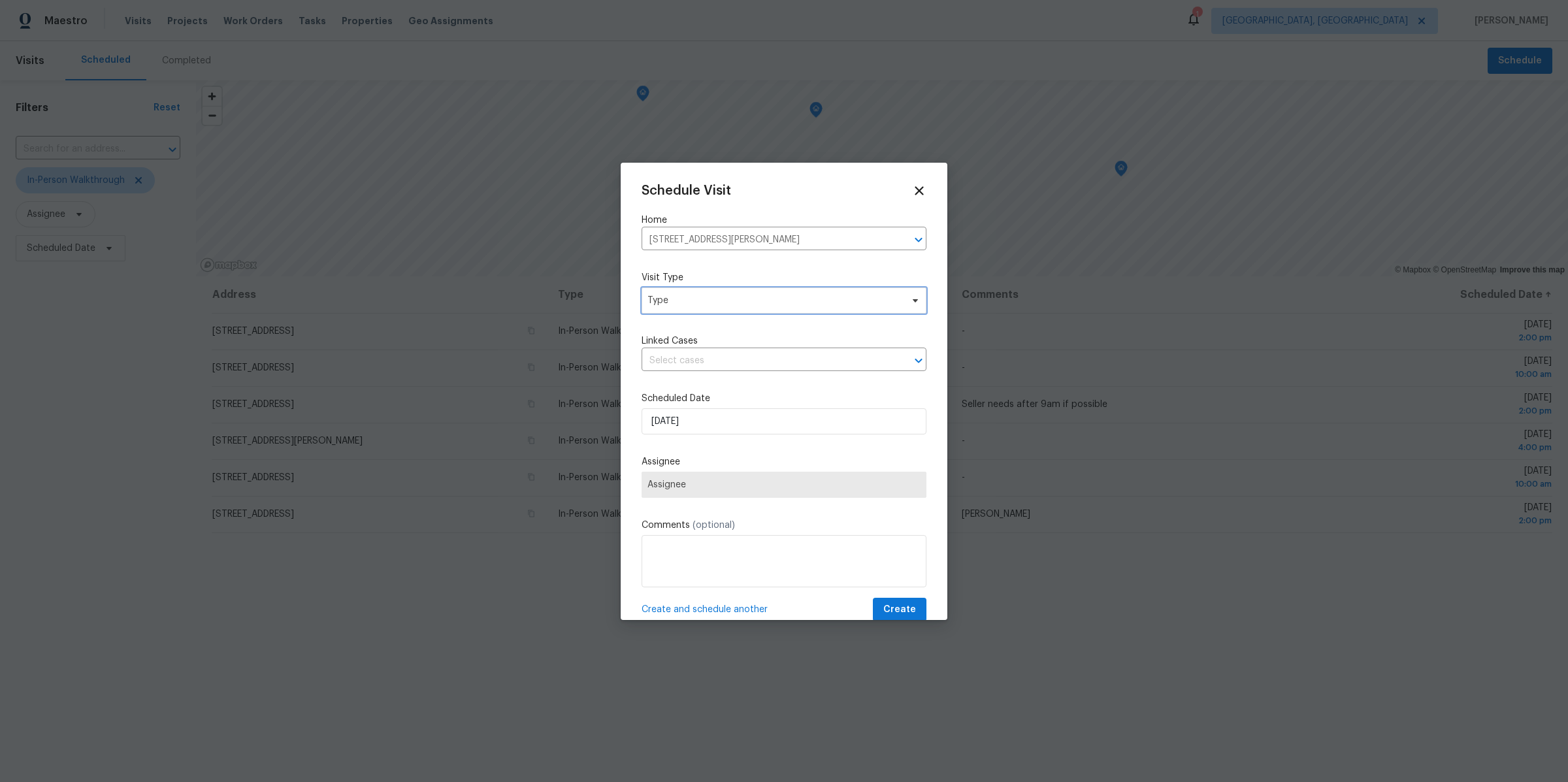
click at [660, 308] on span "Type" at bounding box center [784, 300] width 284 height 26
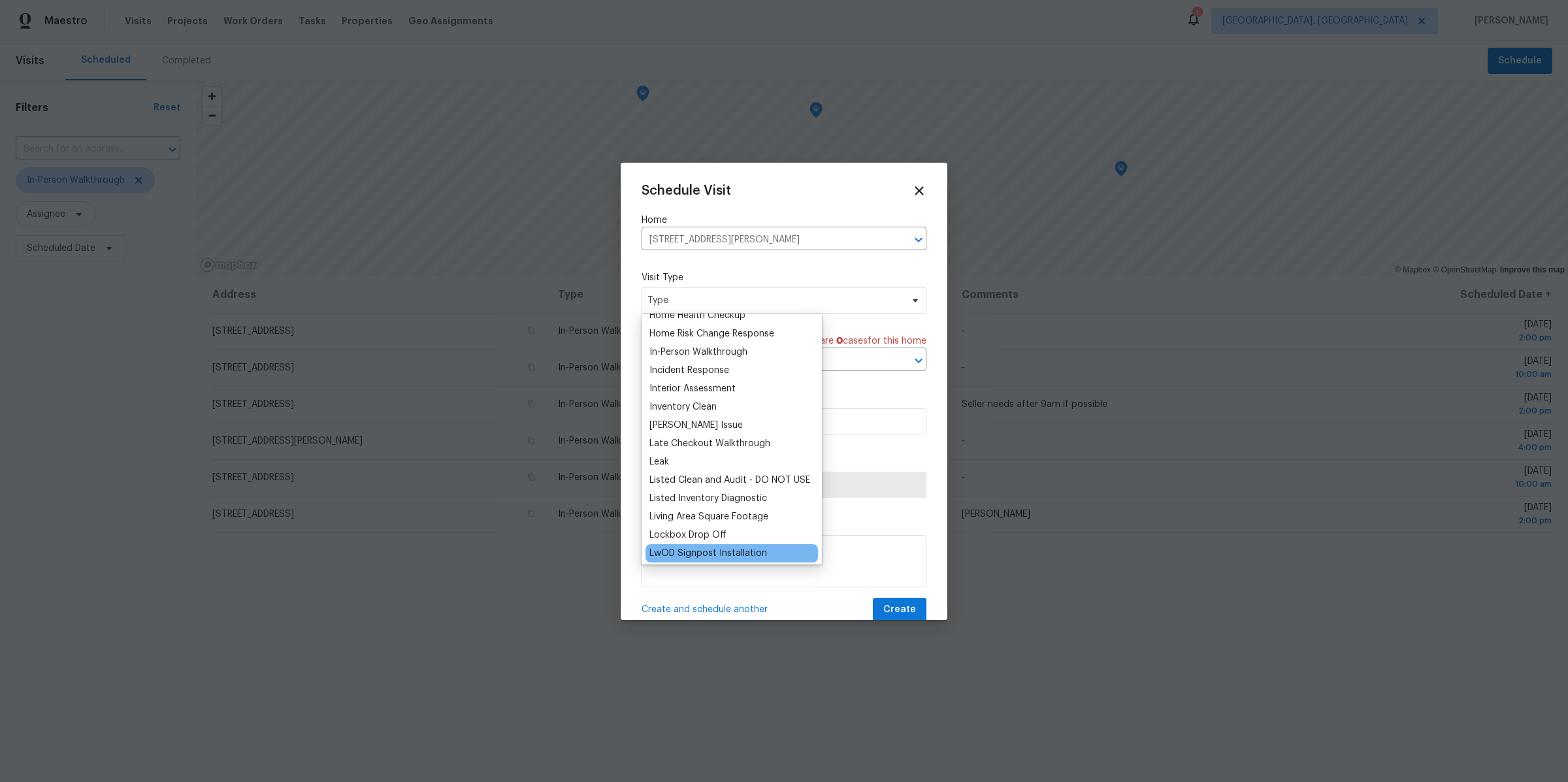
scroll to position [459, 0]
click at [685, 360] on div "In-Person Walkthrough" at bounding box center [698, 361] width 98 height 13
type input "09/17/2025 12:29 pm"
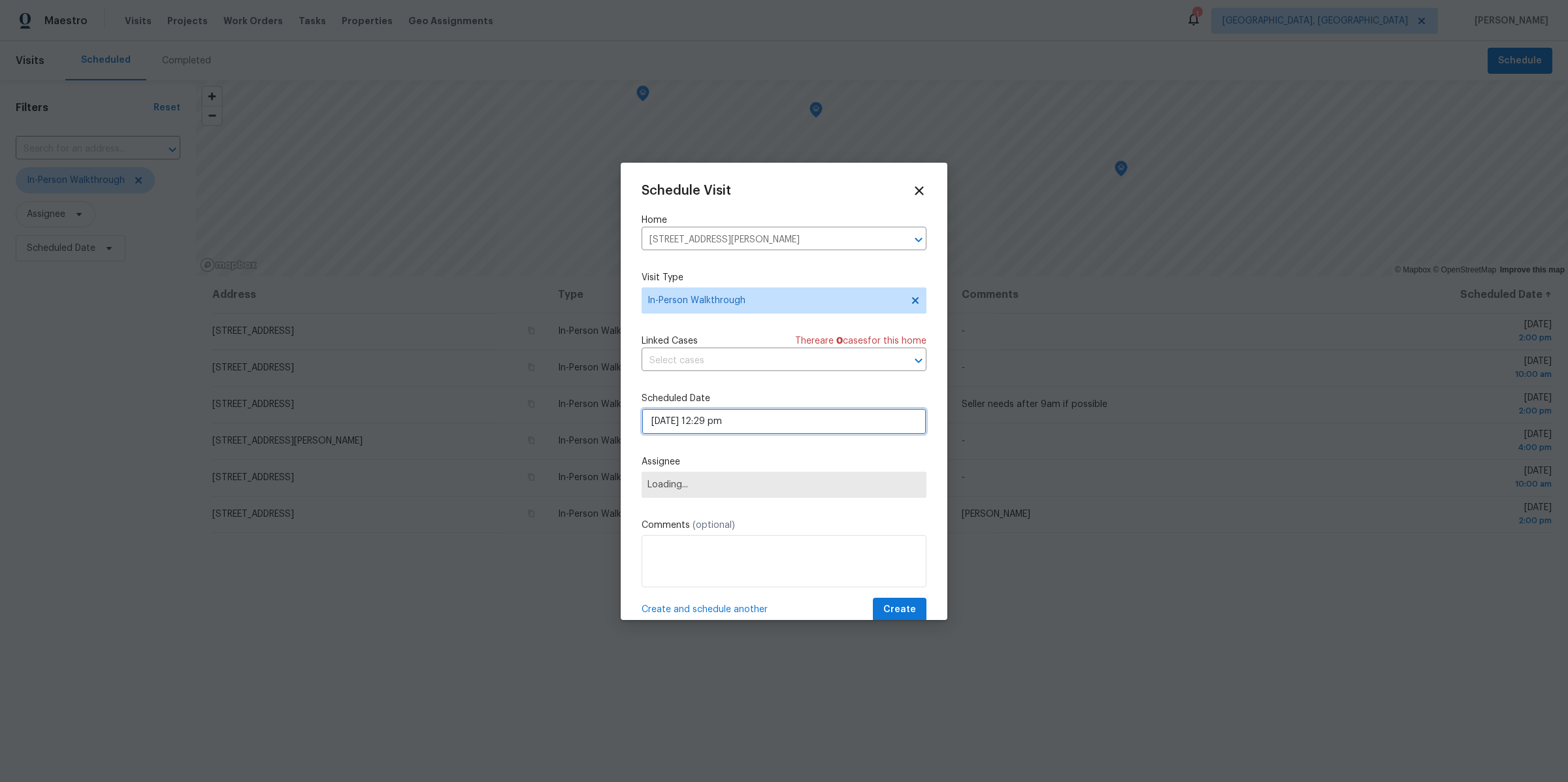
click at [684, 423] on input "09/17/2025 12:29 pm" at bounding box center [784, 421] width 284 height 26
select select "pm"
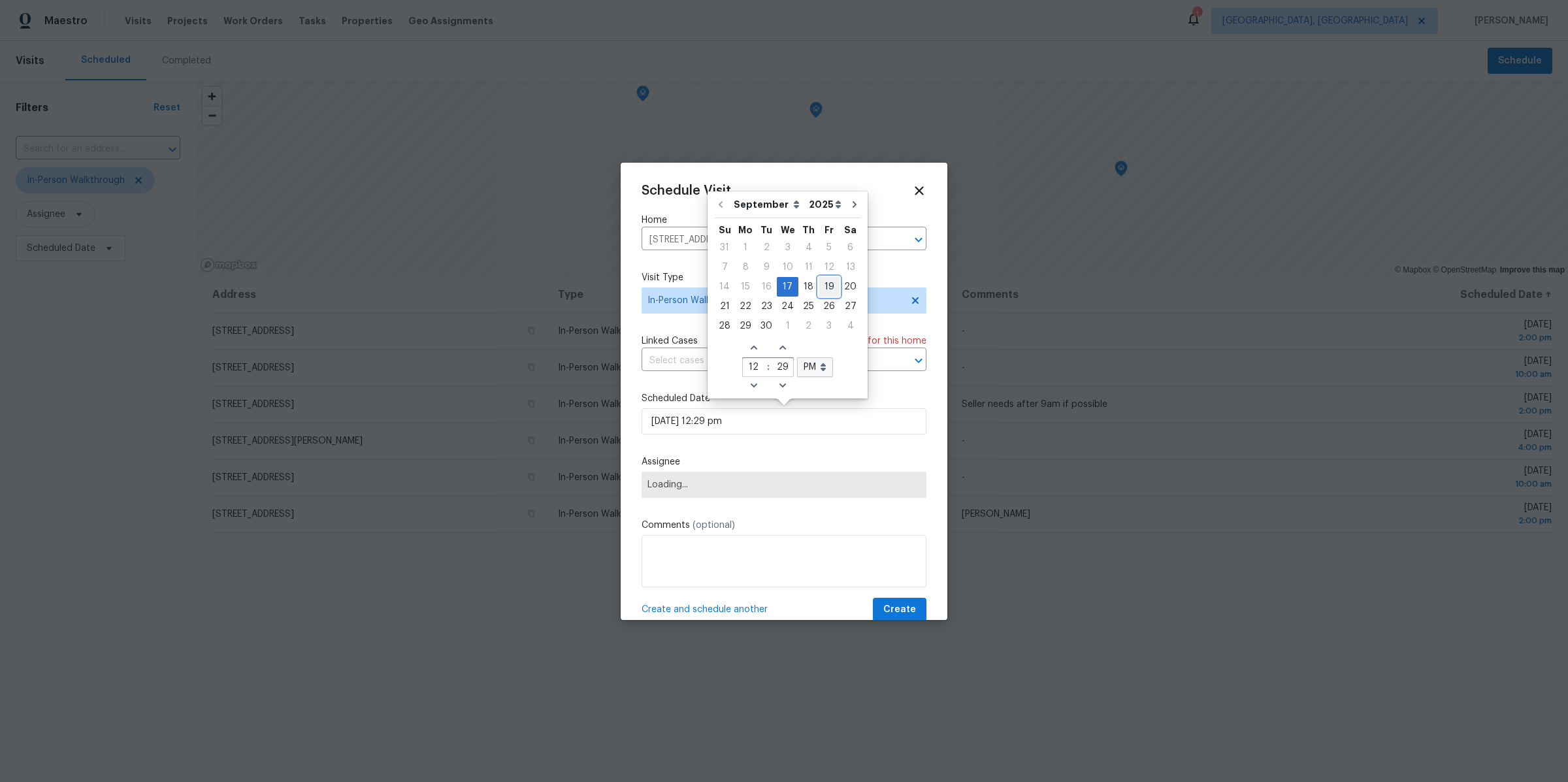
click at [823, 282] on div "19" at bounding box center [829, 287] width 21 height 18
type input "09/19/2025 12:29 pm"
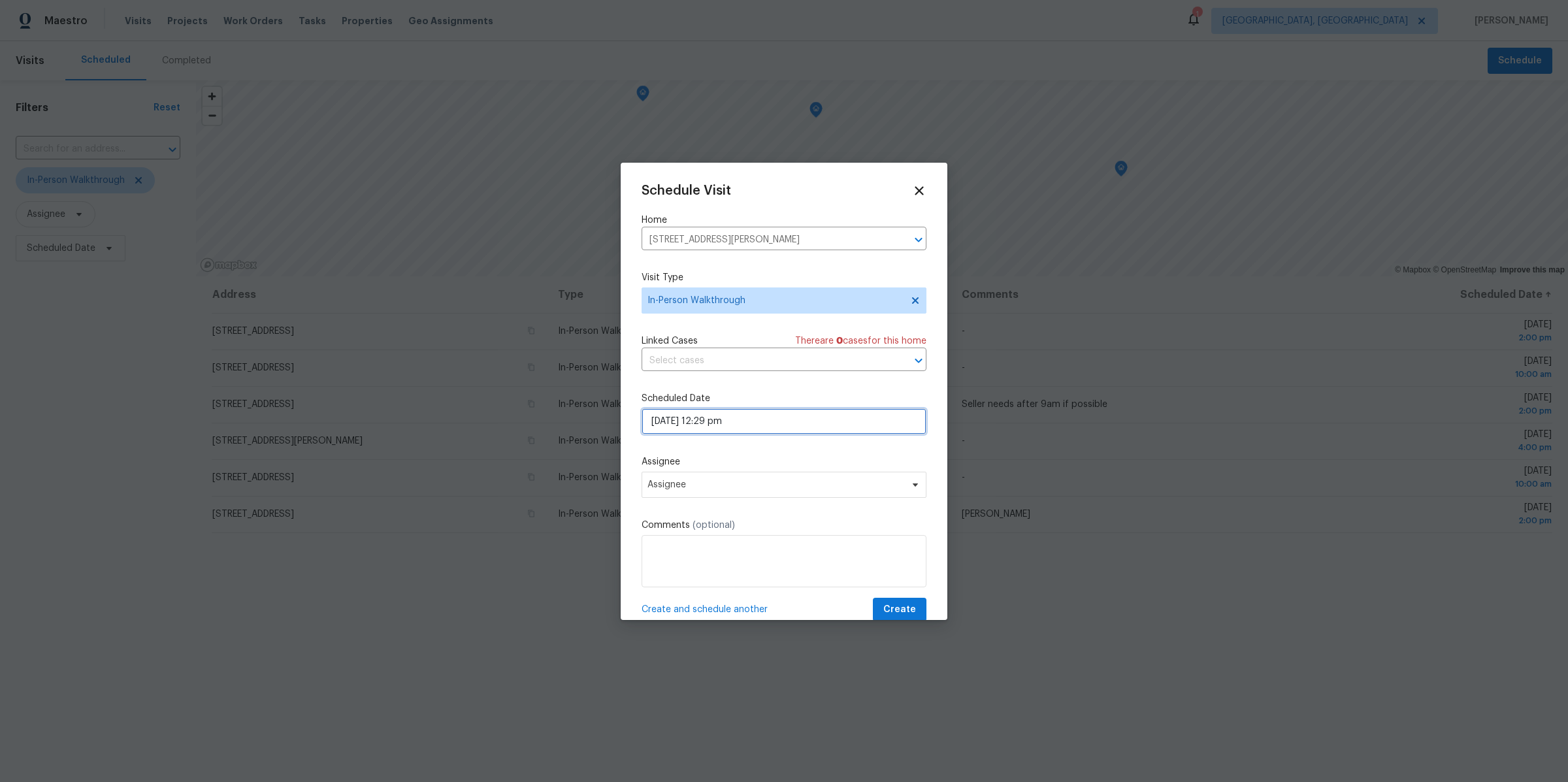
click at [749, 417] on input "09/19/2025 12:29 pm" at bounding box center [784, 421] width 284 height 26
select select "pm"
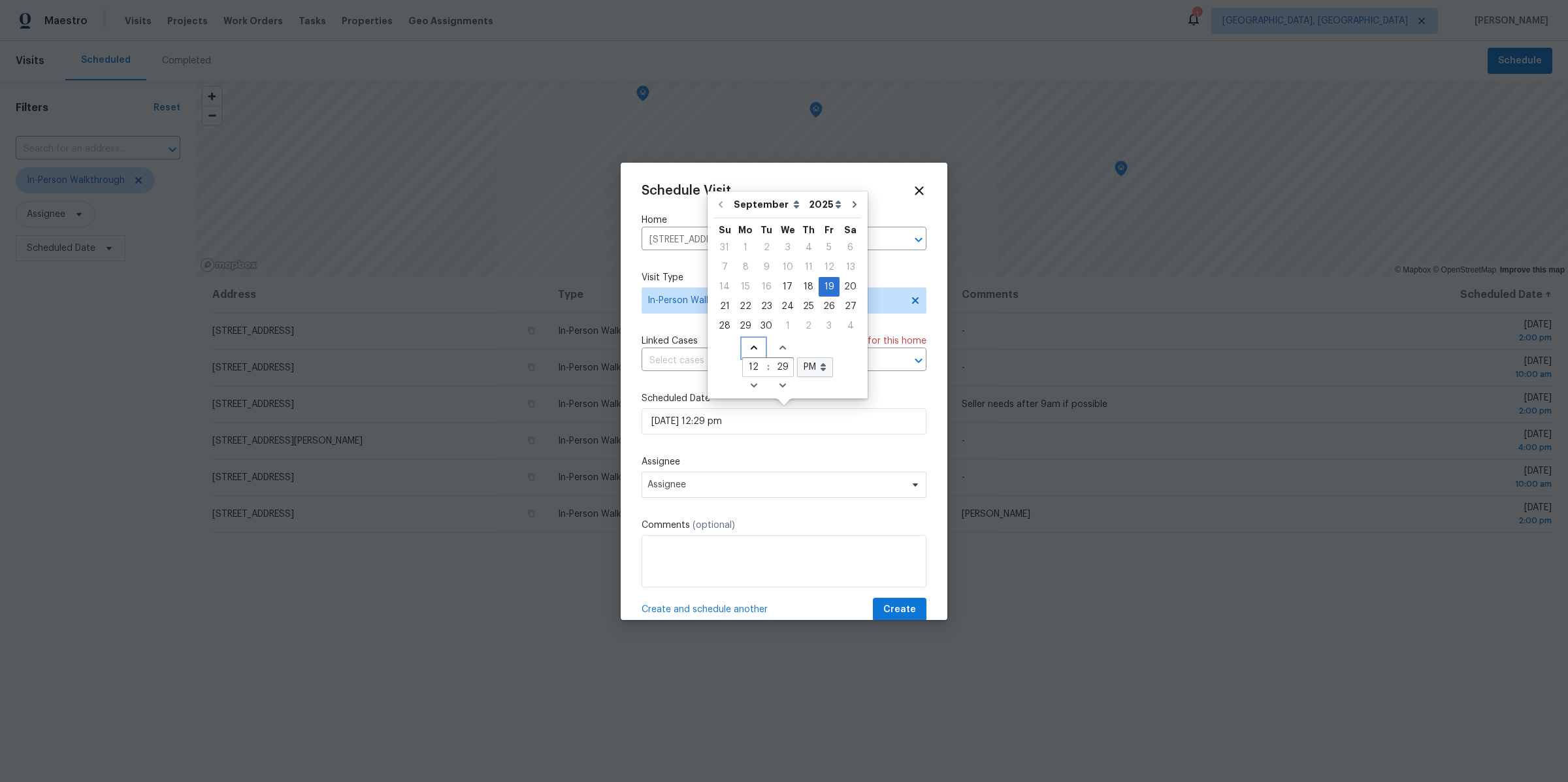
click at [750, 347] on icon "Increase hours (12hr clock)" at bounding box center [753, 348] width 7 height 4
type input "09/19/2025 1:29 pm"
type input "1"
drag, startPoint x: 771, startPoint y: 365, endPoint x: 808, endPoint y: 365, distance: 37.0
click at [807, 365] on div "Increase hours (12hr clock) Increase minutes 1 : 29 AM PM Open dropdown Decreas…" at bounding box center [787, 367] width 91 height 57
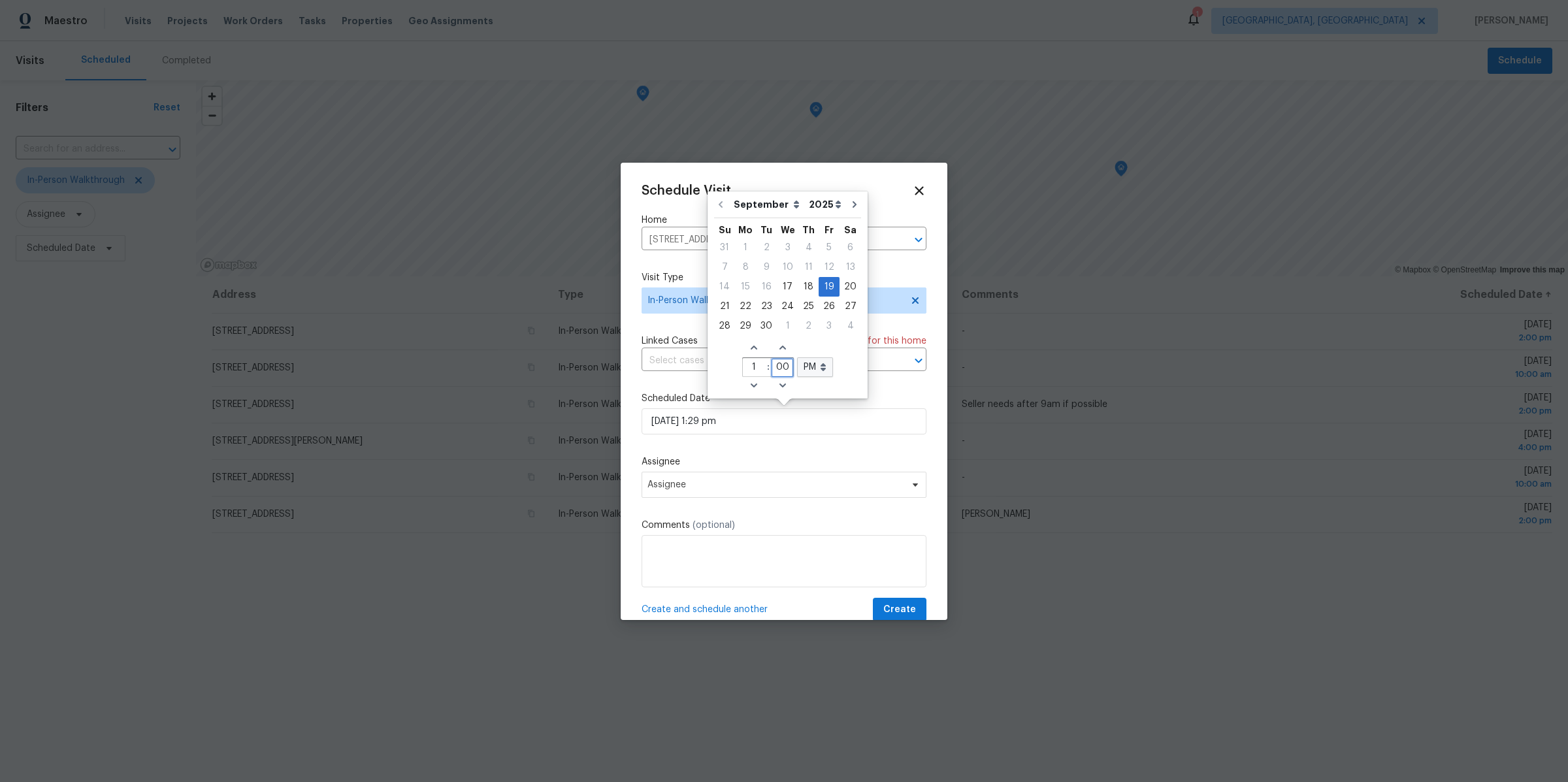
type input "00"
type input "09/19/2025 1:00 pm"
type input "00"
click at [778, 449] on div "Schedule Visit Home 1394 Dewitt Dr, Akron, OH 44313 ​ Visit Type In-Person Walk…" at bounding box center [784, 403] width 284 height 439
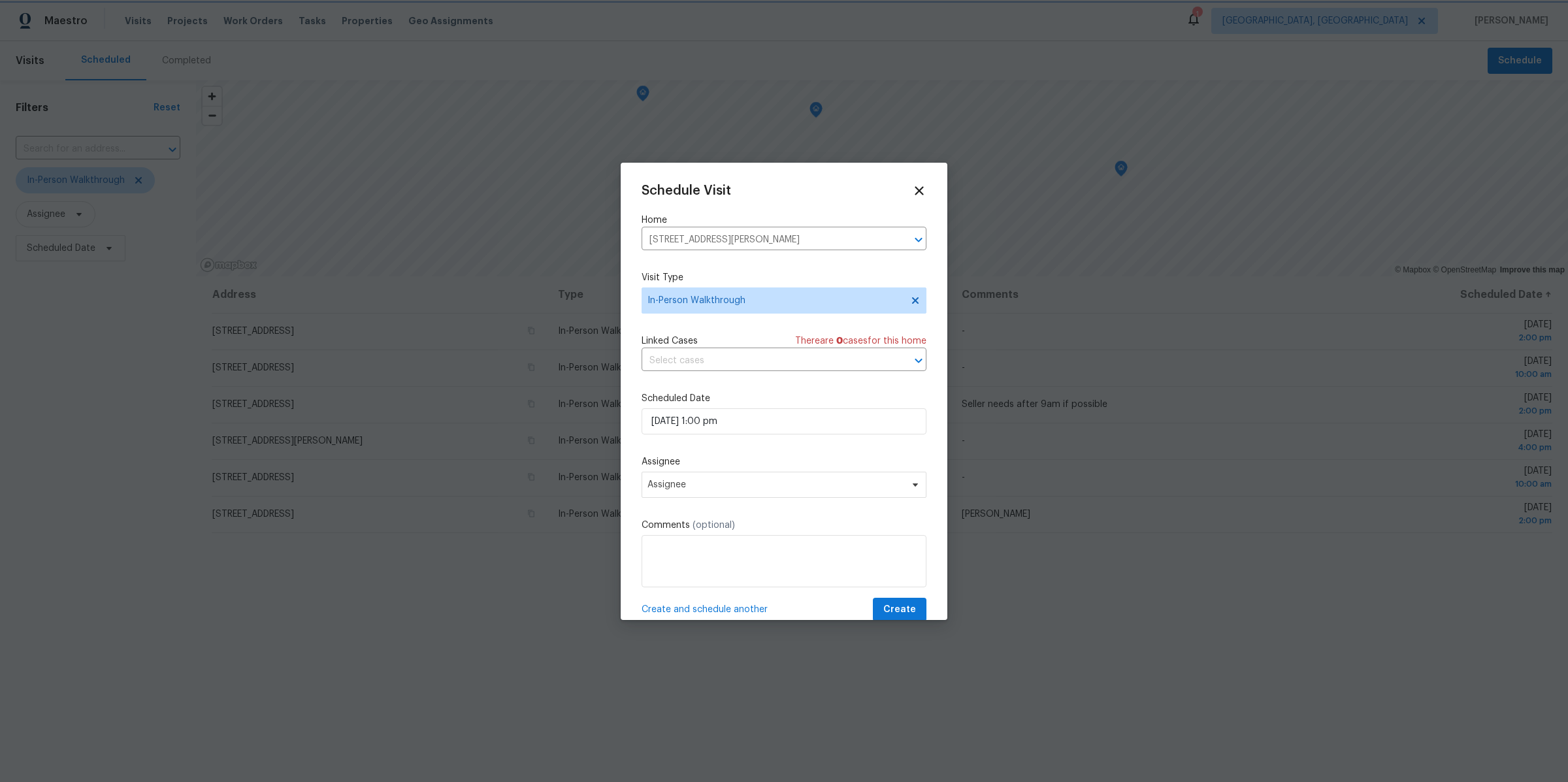
click at [718, 464] on label "Assignee" at bounding box center [784, 462] width 284 height 13
click at [699, 488] on span "Assignee" at bounding box center [775, 485] width 256 height 11
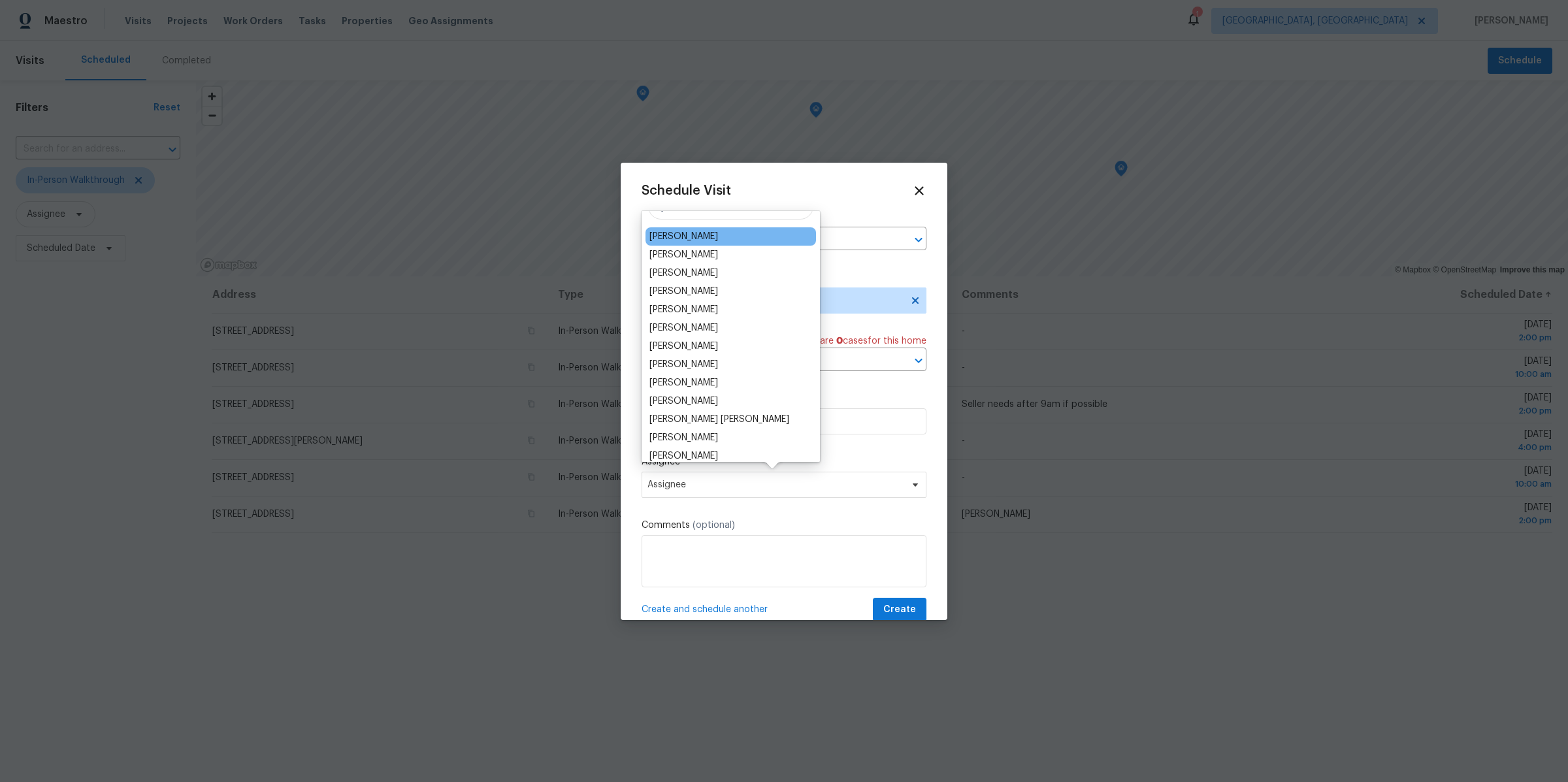
scroll to position [25, 0]
click at [713, 266] on div "Marissa Casias" at bounding box center [731, 270] width 170 height 18
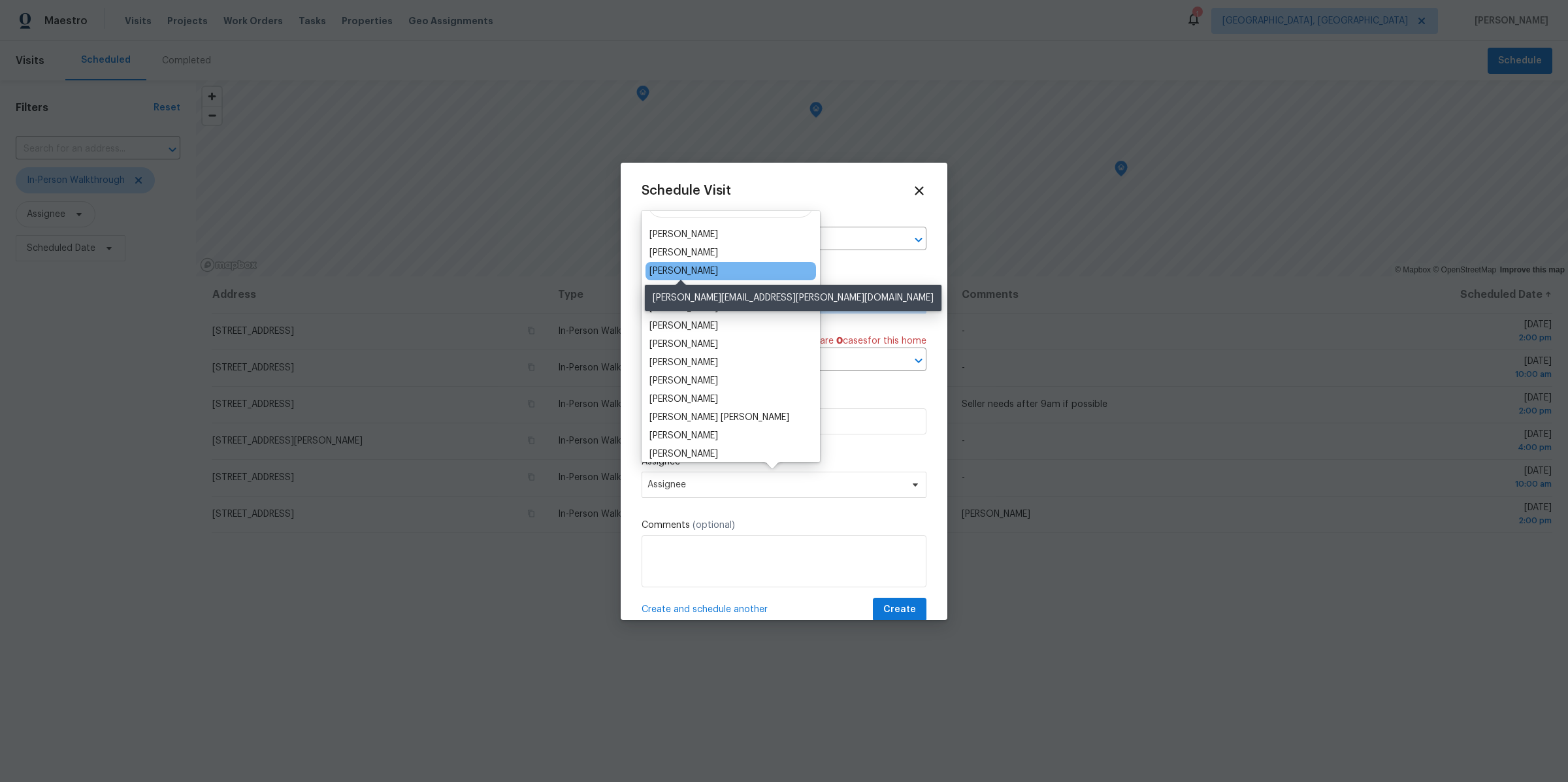
click at [679, 272] on div "Marissa Casias" at bounding box center [684, 271] width 69 height 13
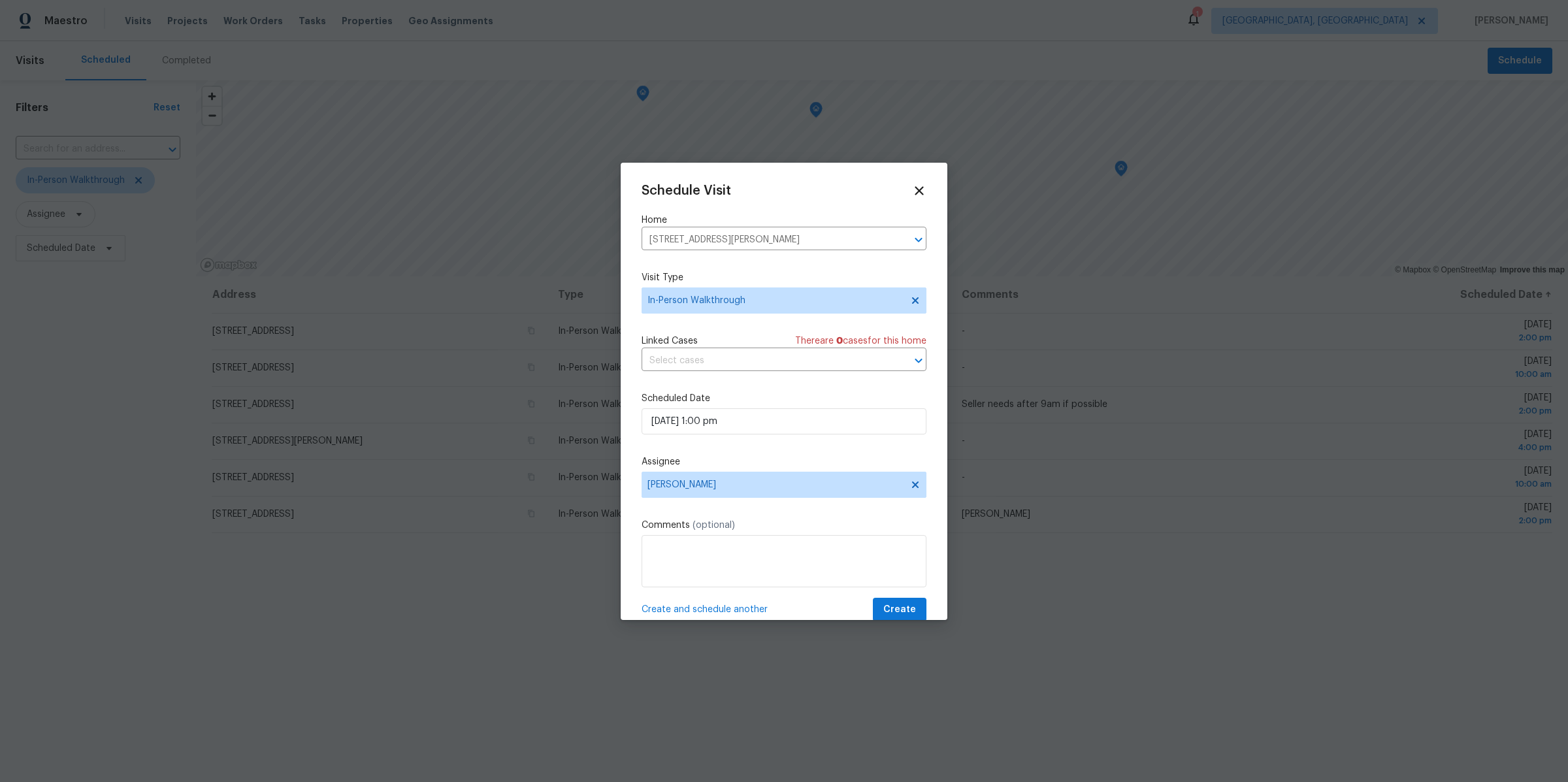
click at [711, 523] on span "(optional)" at bounding box center [714, 526] width 42 height 10
click at [713, 564] on textarea at bounding box center [784, 562] width 284 height 53
click at [895, 614] on span "Create" at bounding box center [899, 610] width 33 height 16
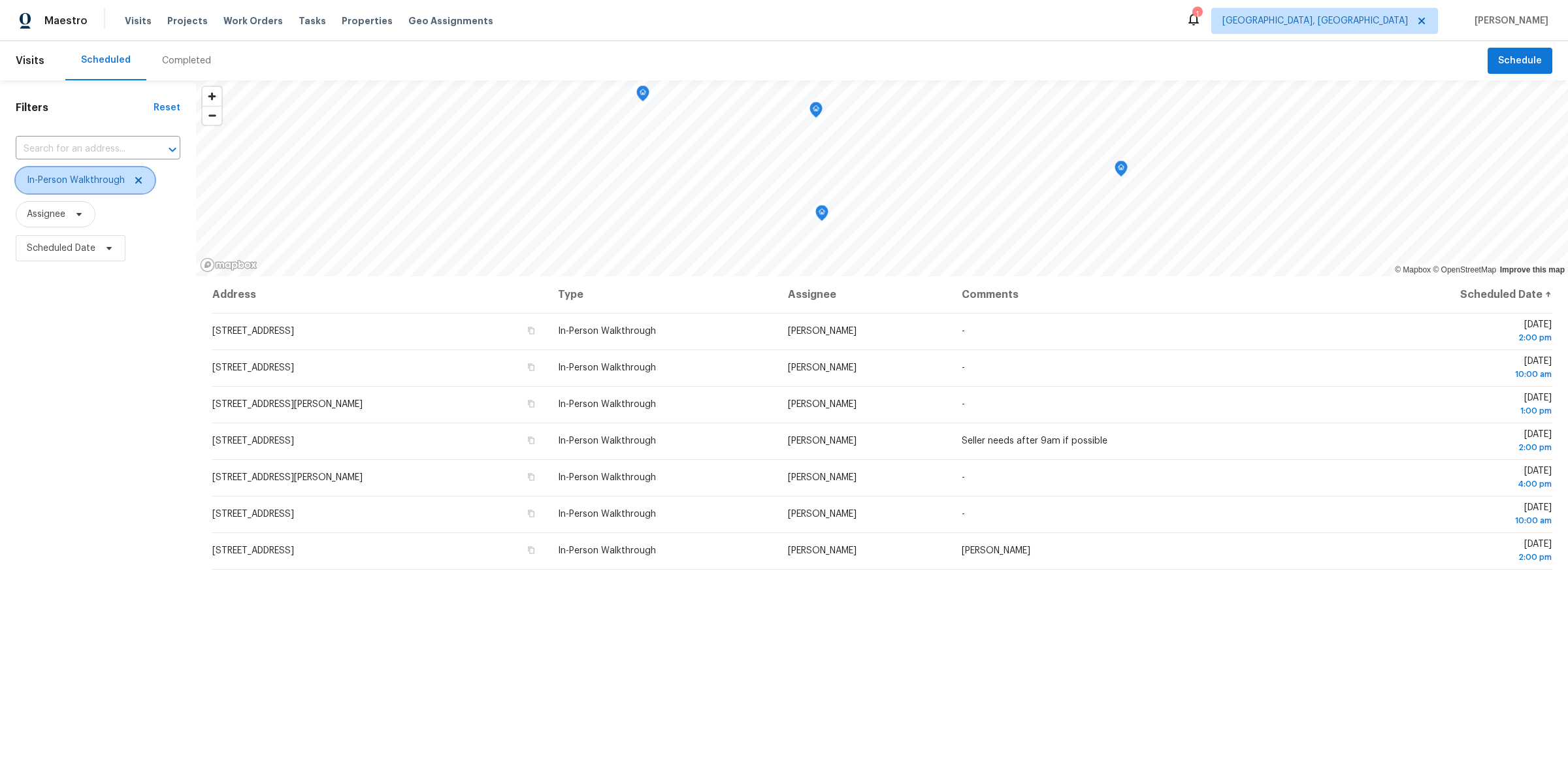
click at [138, 175] on icon at bounding box center [138, 180] width 11 height 11
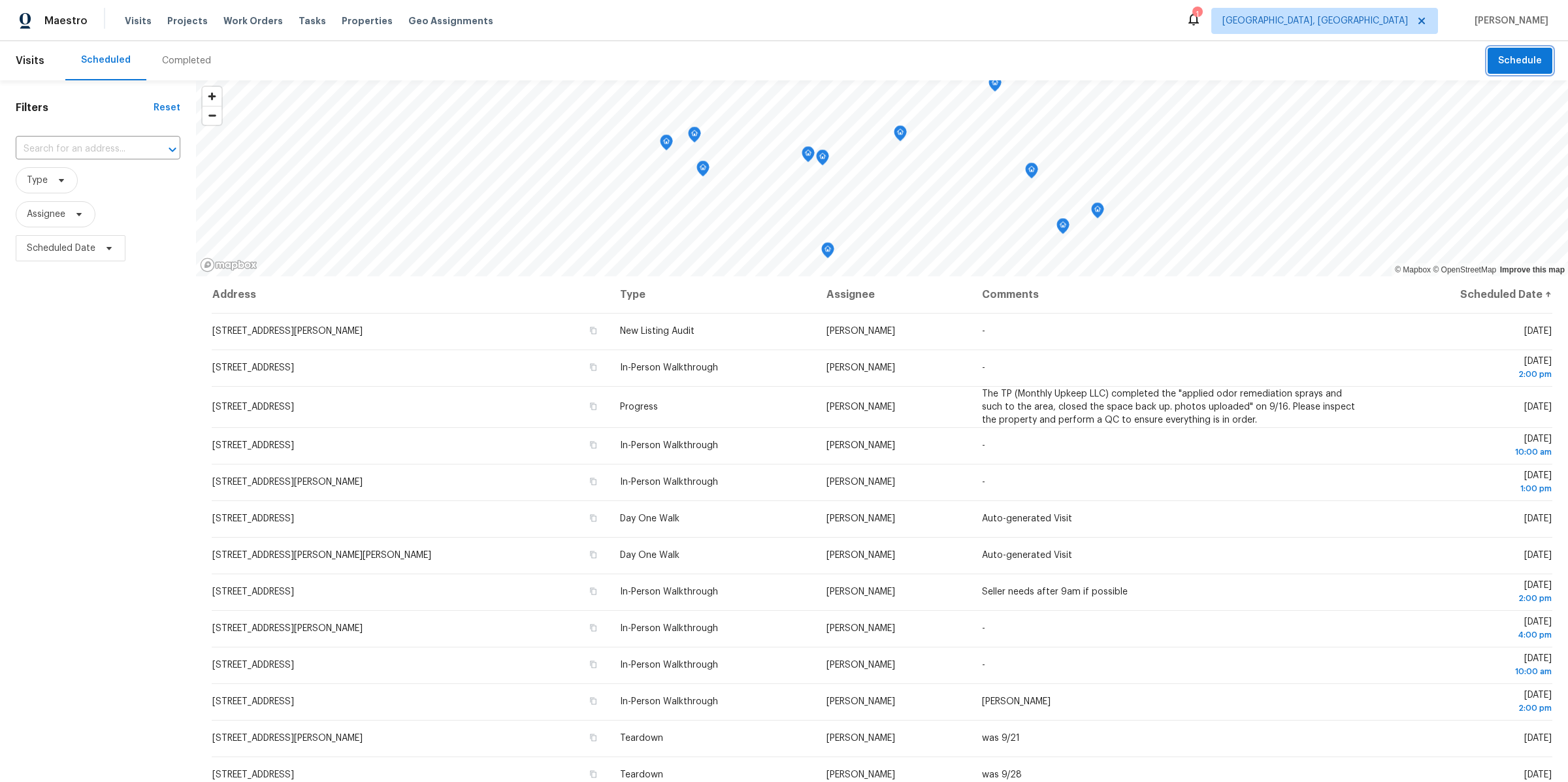
click at [1515, 63] on span "Schedule" at bounding box center [1520, 60] width 44 height 16
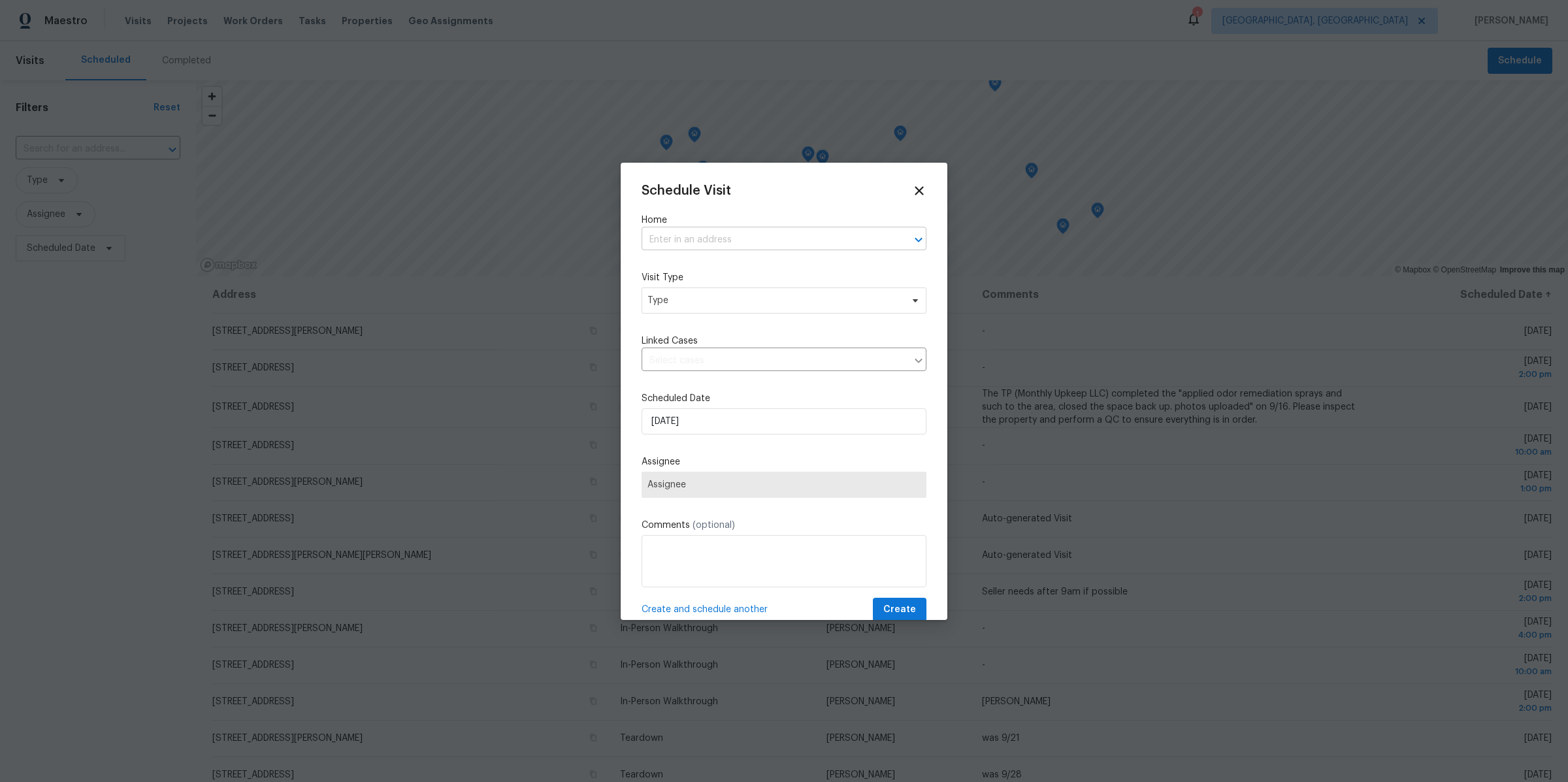
click at [746, 235] on input "text" at bounding box center [765, 240] width 248 height 20
type input "burton"
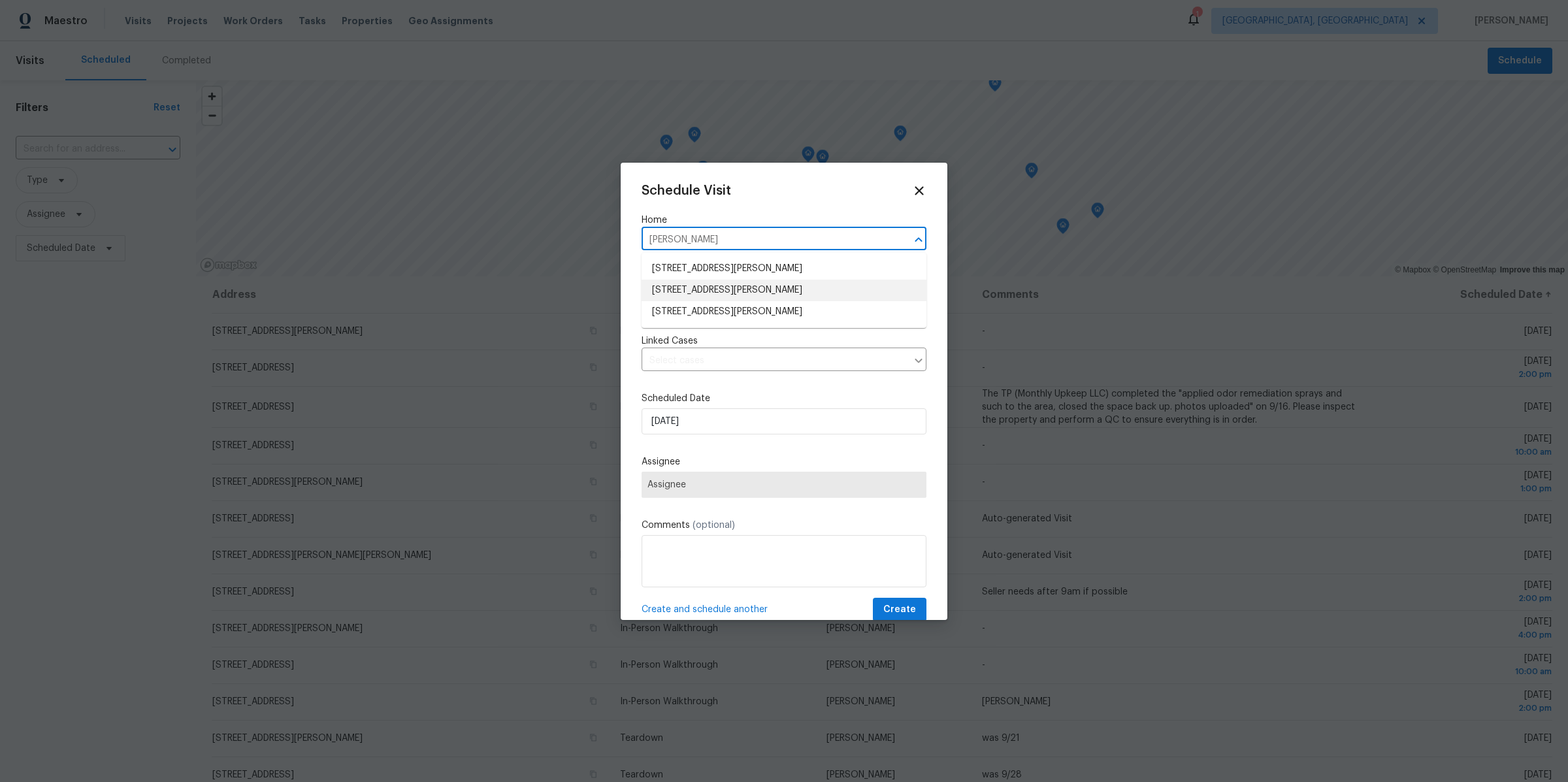
click at [751, 289] on li "9740 Burton Dr, Twinsburg, OH 44087" at bounding box center [784, 290] width 284 height 22
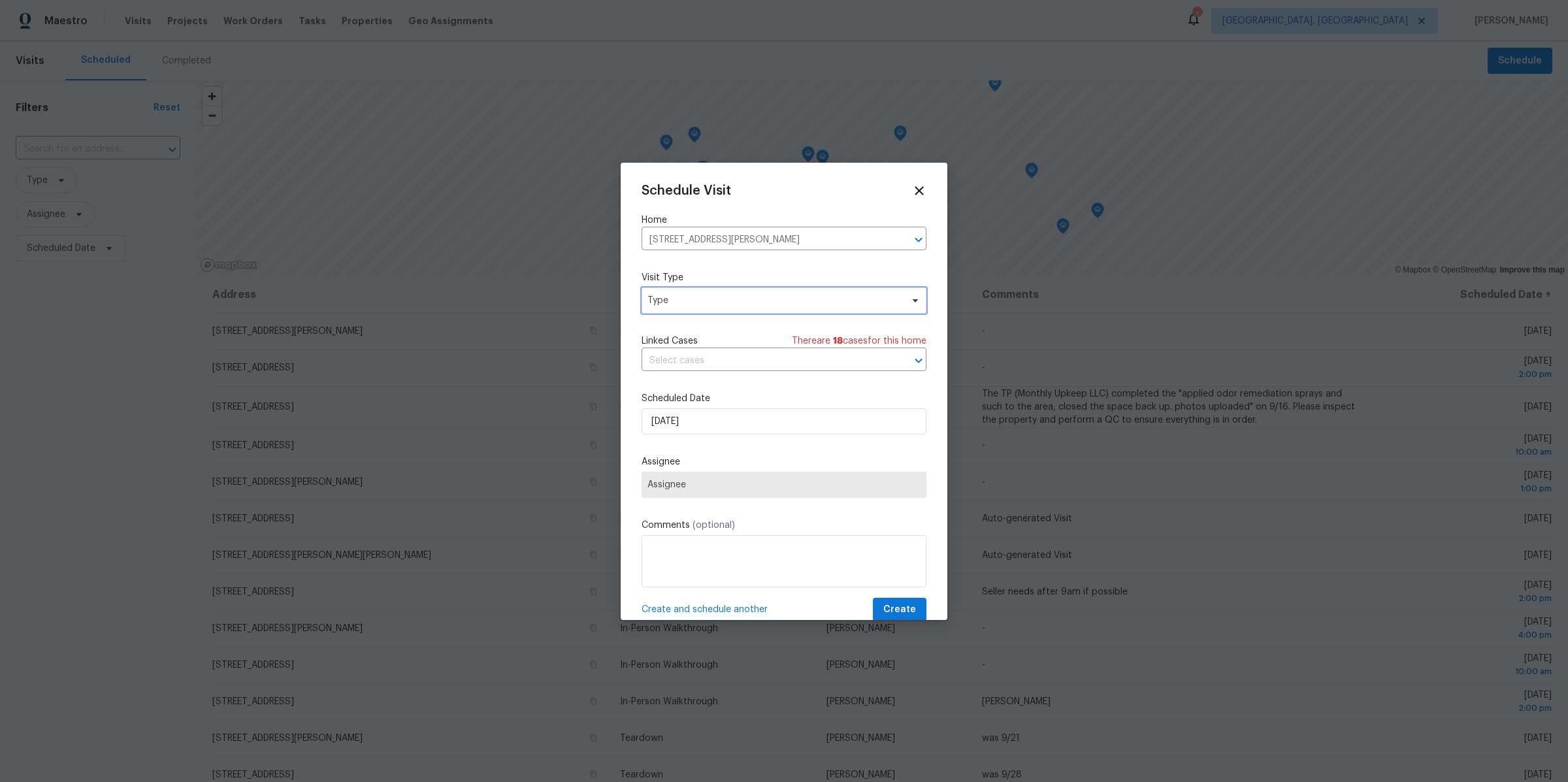
click at [720, 305] on span "Type" at bounding box center [774, 301] width 254 height 13
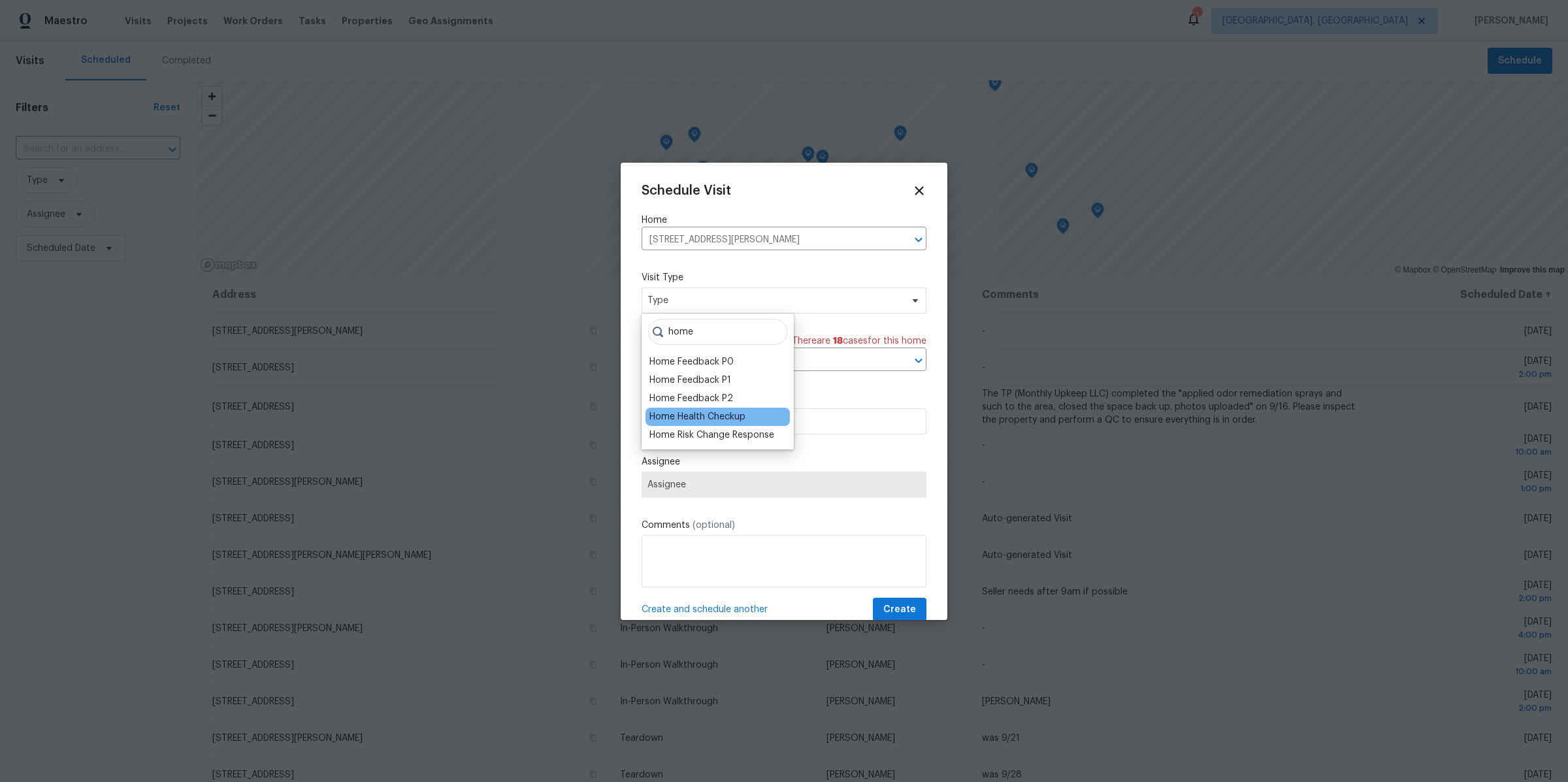
type input "home"
click at [672, 421] on div "Home Health Checkup" at bounding box center [697, 417] width 96 height 13
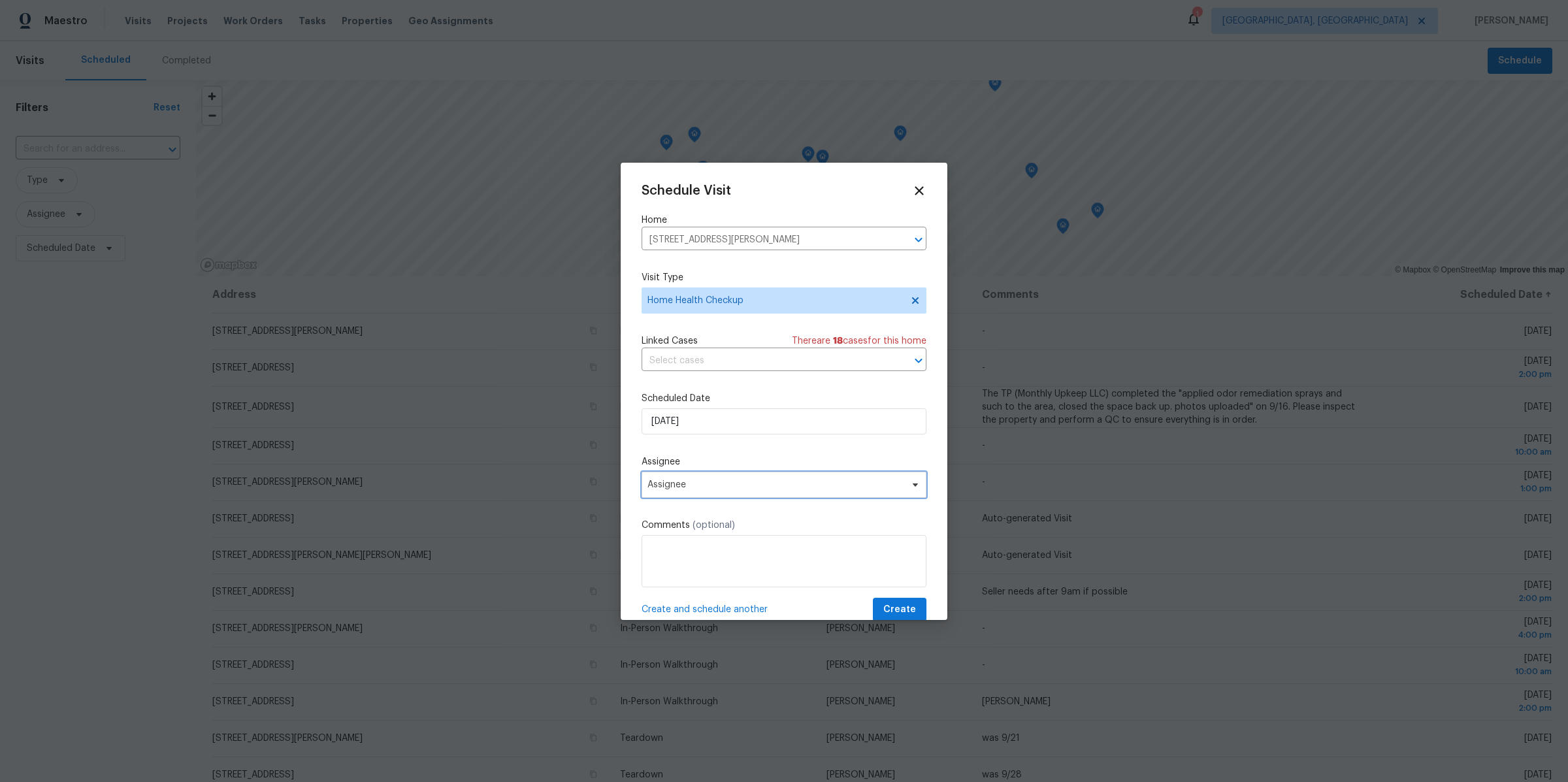
click at [677, 478] on span "Assignee" at bounding box center [784, 484] width 284 height 26
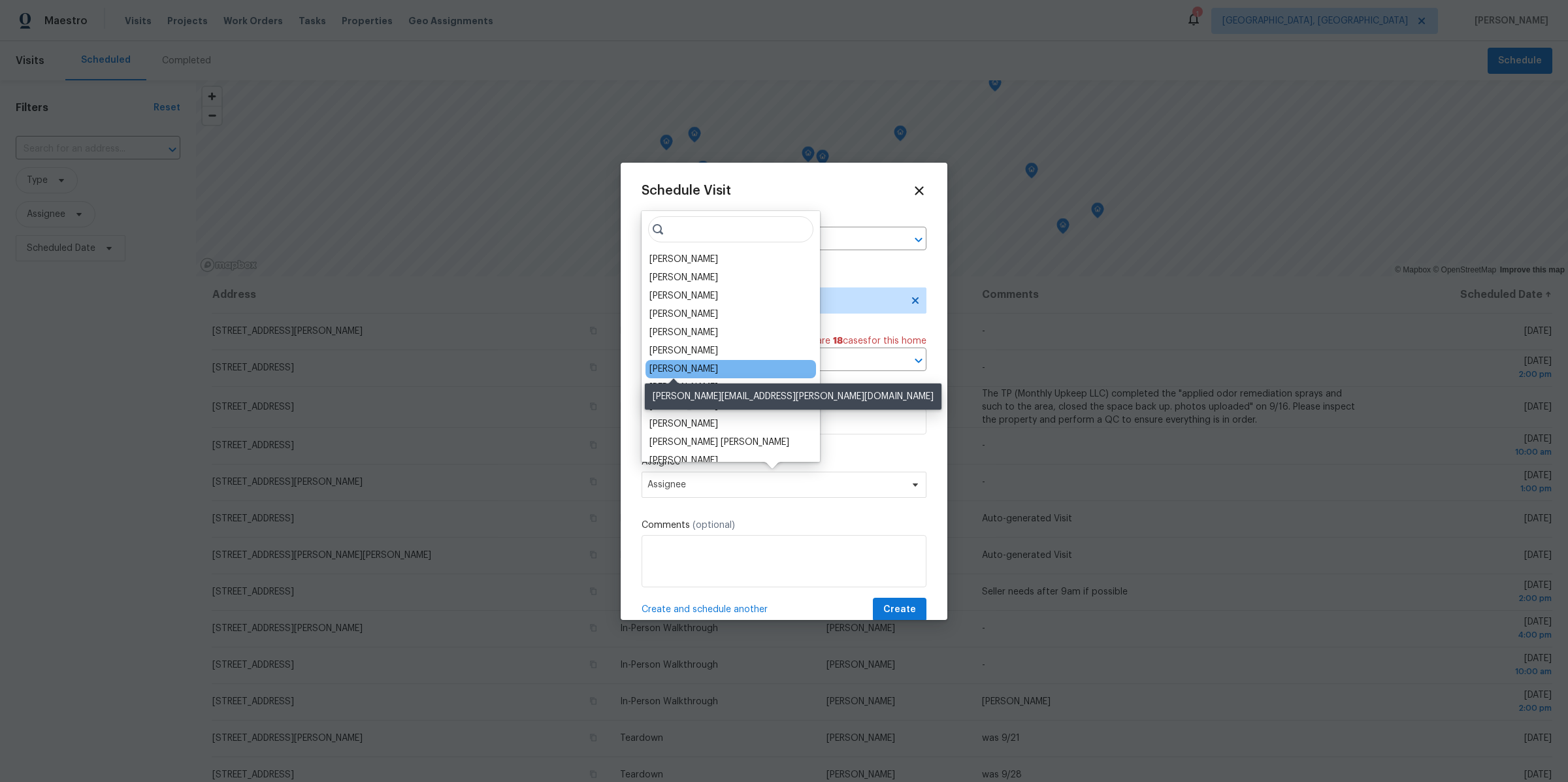
click at [672, 365] on div "[PERSON_NAME]" at bounding box center [684, 370] width 69 height 13
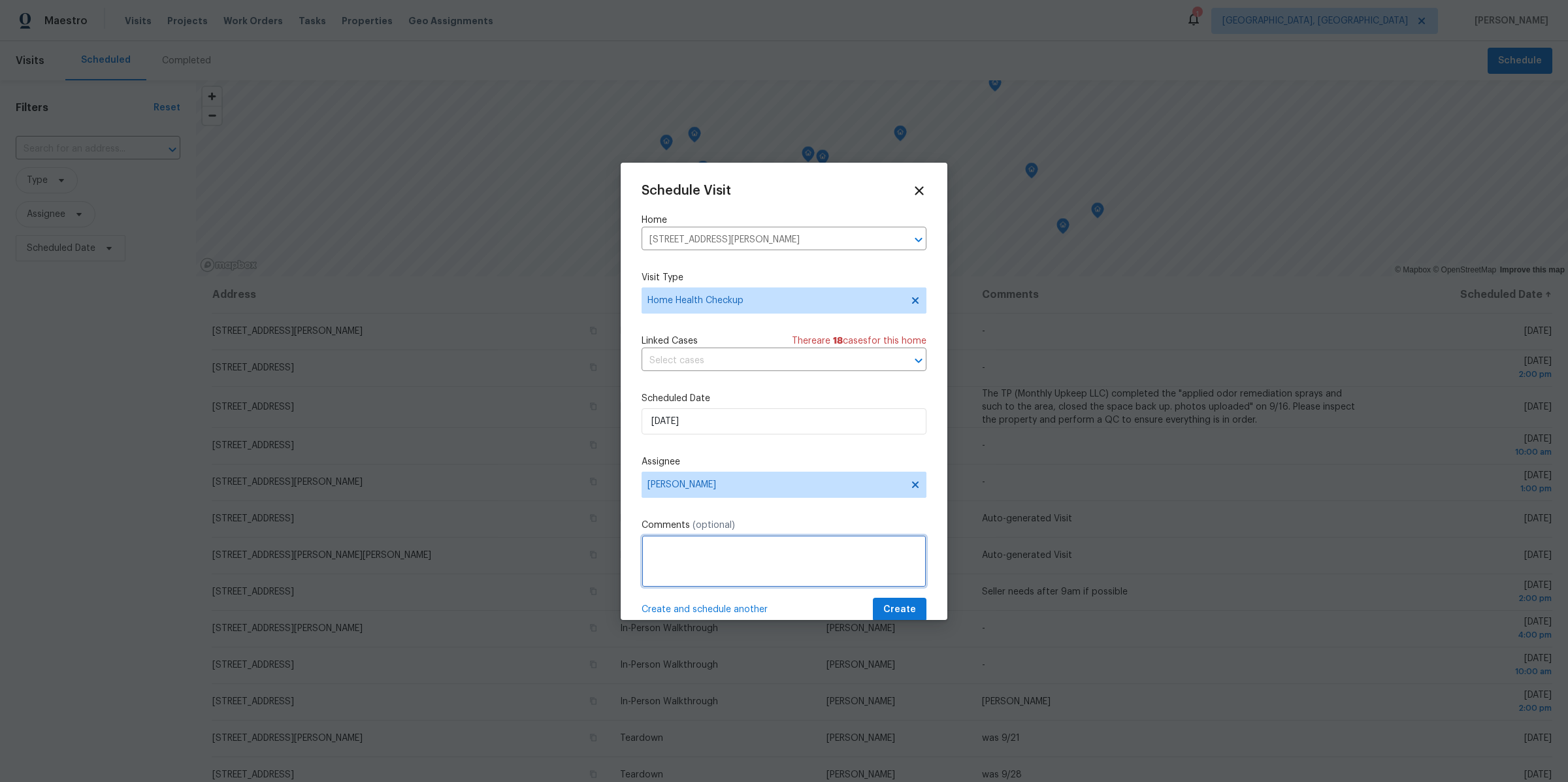
click at [783, 552] on textarea at bounding box center [784, 562] width 284 height 53
type textarea "Customer feedback on Cabinet condtion and countertops. "old""
click at [697, 610] on span "Create and schedule another" at bounding box center [705, 610] width 126 height 13
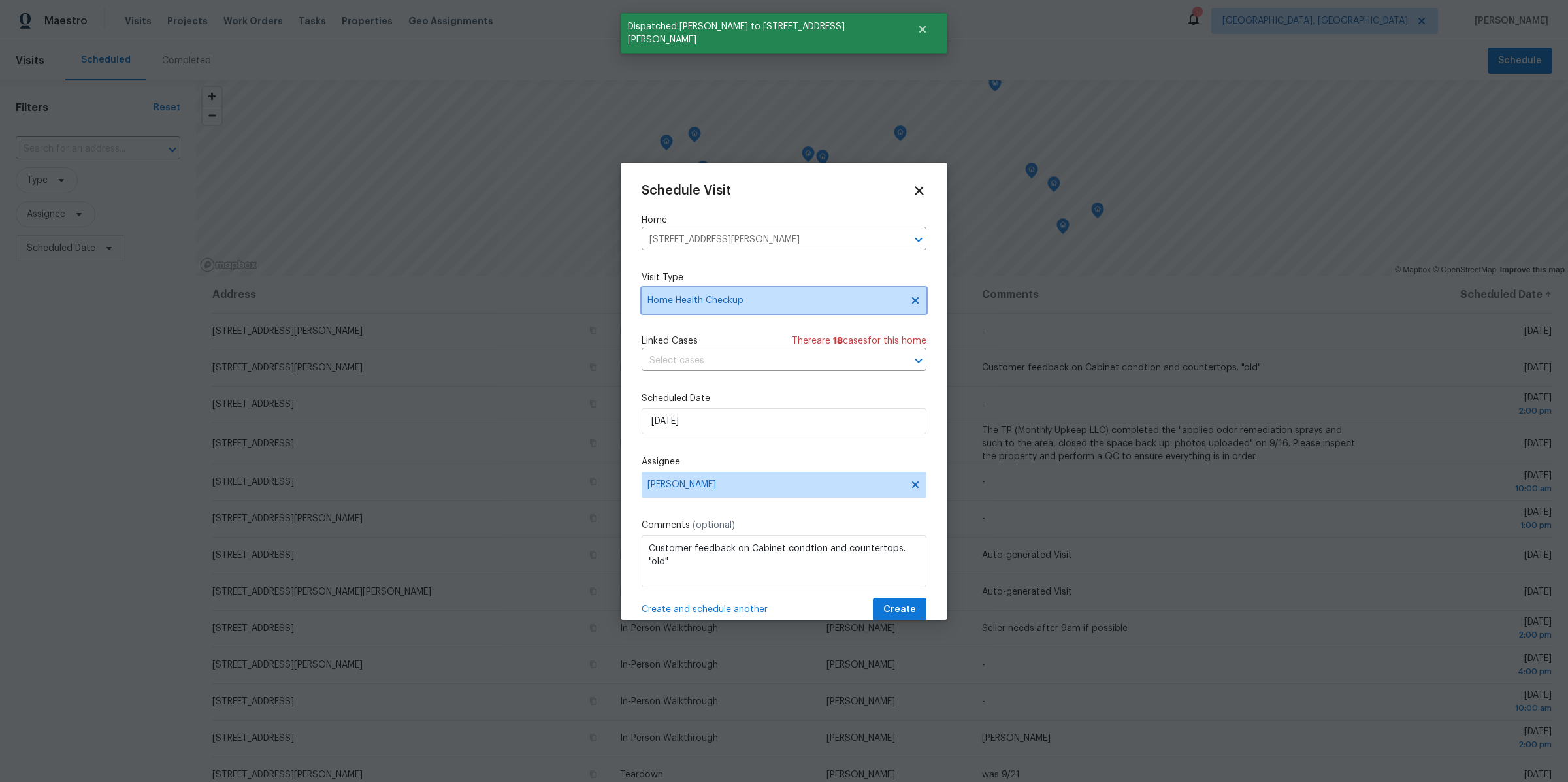
click at [917, 297] on icon at bounding box center [915, 300] width 7 height 7
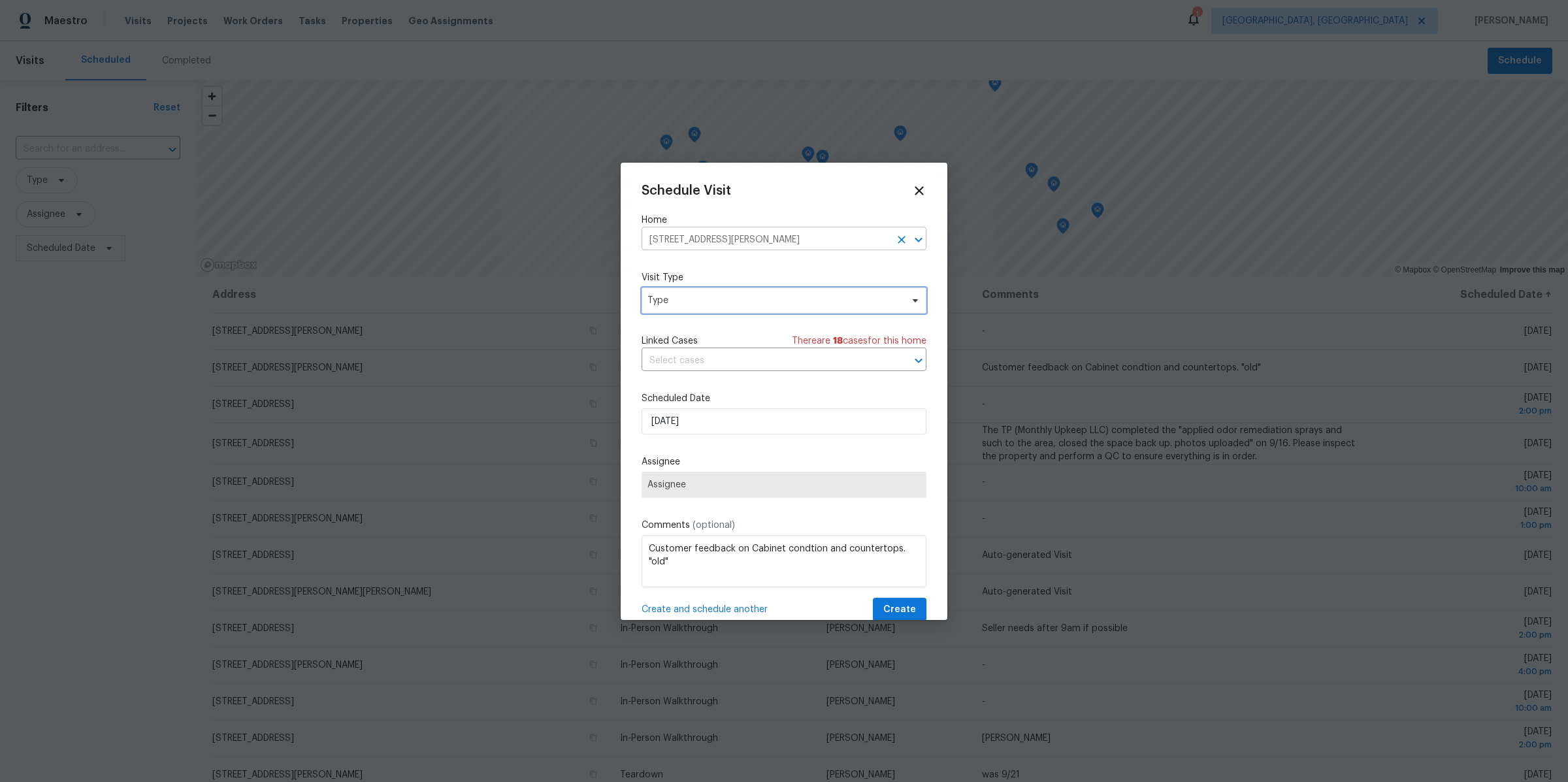
click at [902, 240] on icon "Clear" at bounding box center [901, 240] width 8 height 8
click at [805, 241] on input "text" at bounding box center [765, 240] width 248 height 20
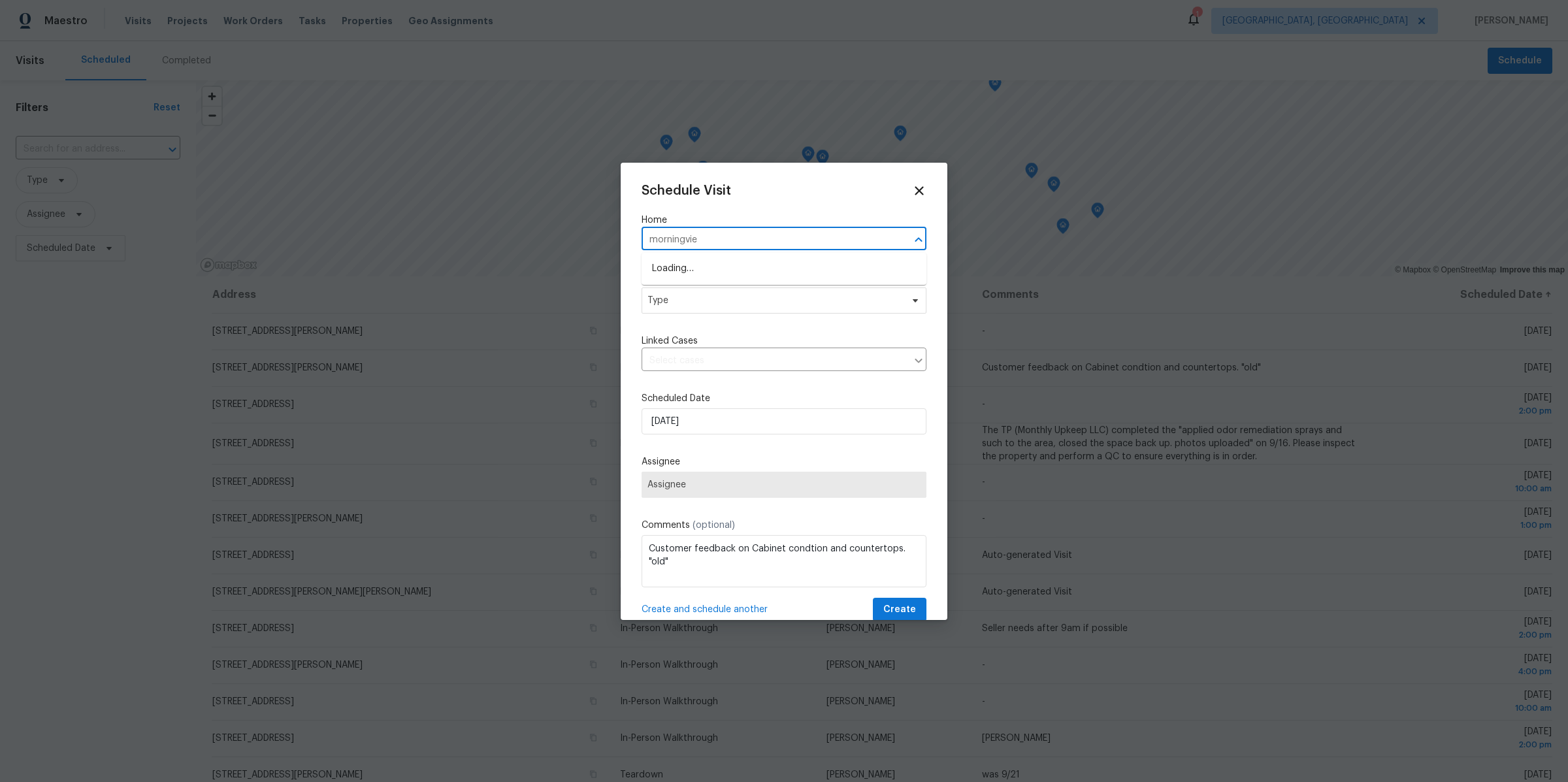
type input "morningview"
click at [796, 264] on li "970 Morningview Ave, Akron, OH 44305" at bounding box center [784, 268] width 284 height 22
click at [724, 301] on span "Type" at bounding box center [774, 301] width 254 height 13
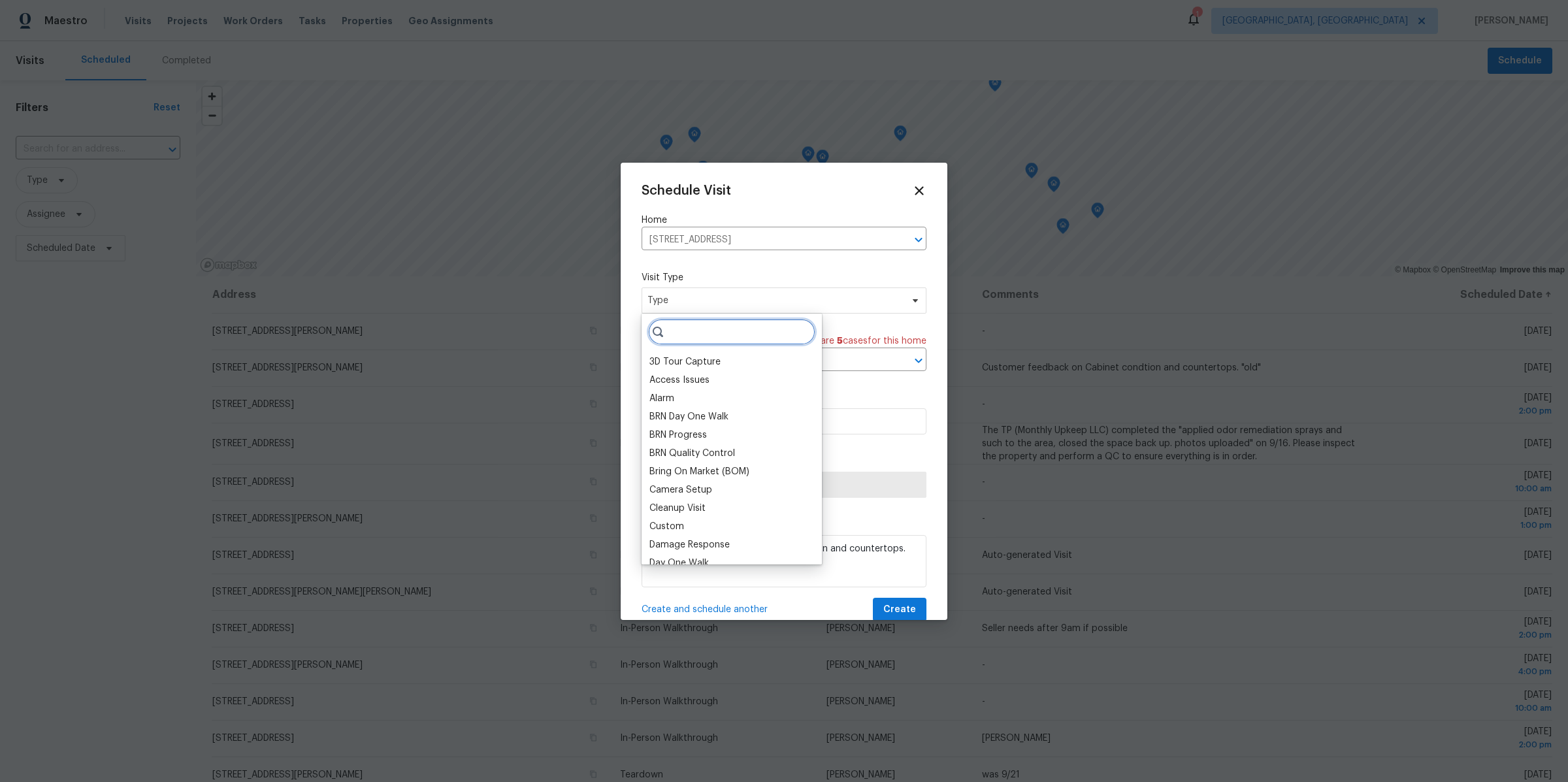
click at [722, 335] on input "search" at bounding box center [732, 332] width 168 height 26
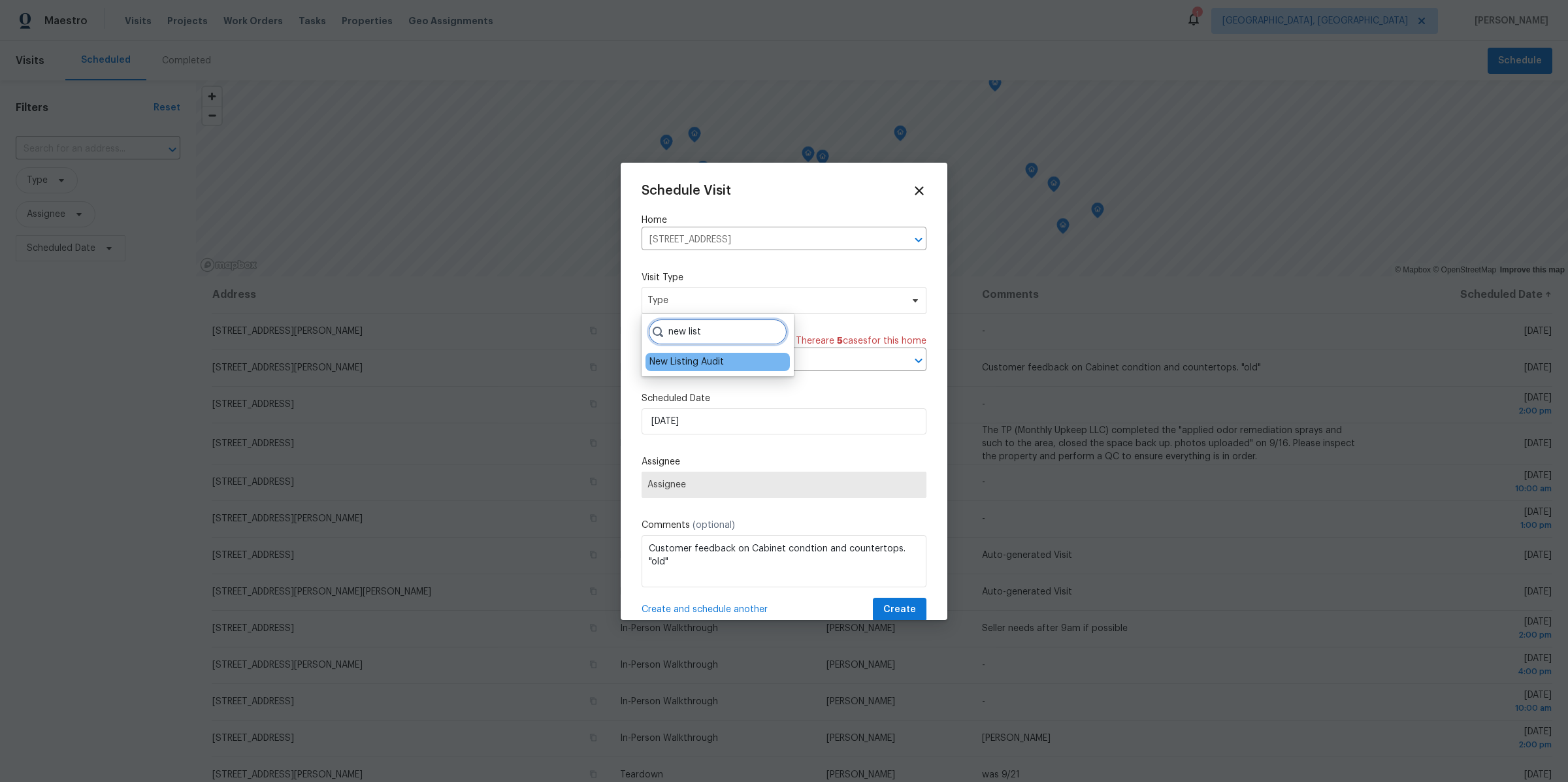
type input "new list"
click at [693, 363] on div "New Listing Audit" at bounding box center [687, 362] width 75 height 13
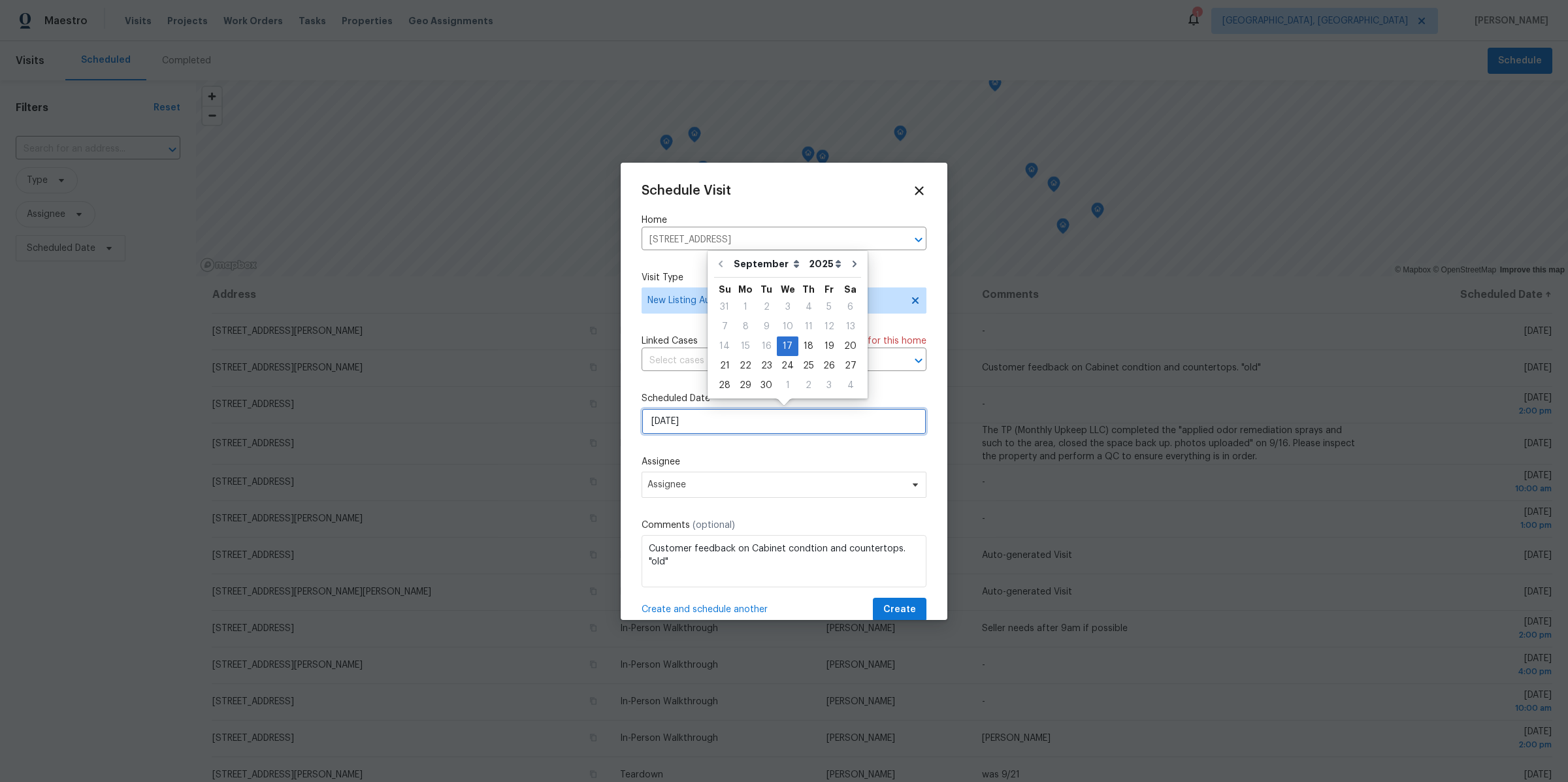
click at [682, 424] on input "9/17/2025" at bounding box center [784, 421] width 284 height 26
click at [673, 486] on span "Assignee" at bounding box center [775, 485] width 256 height 11
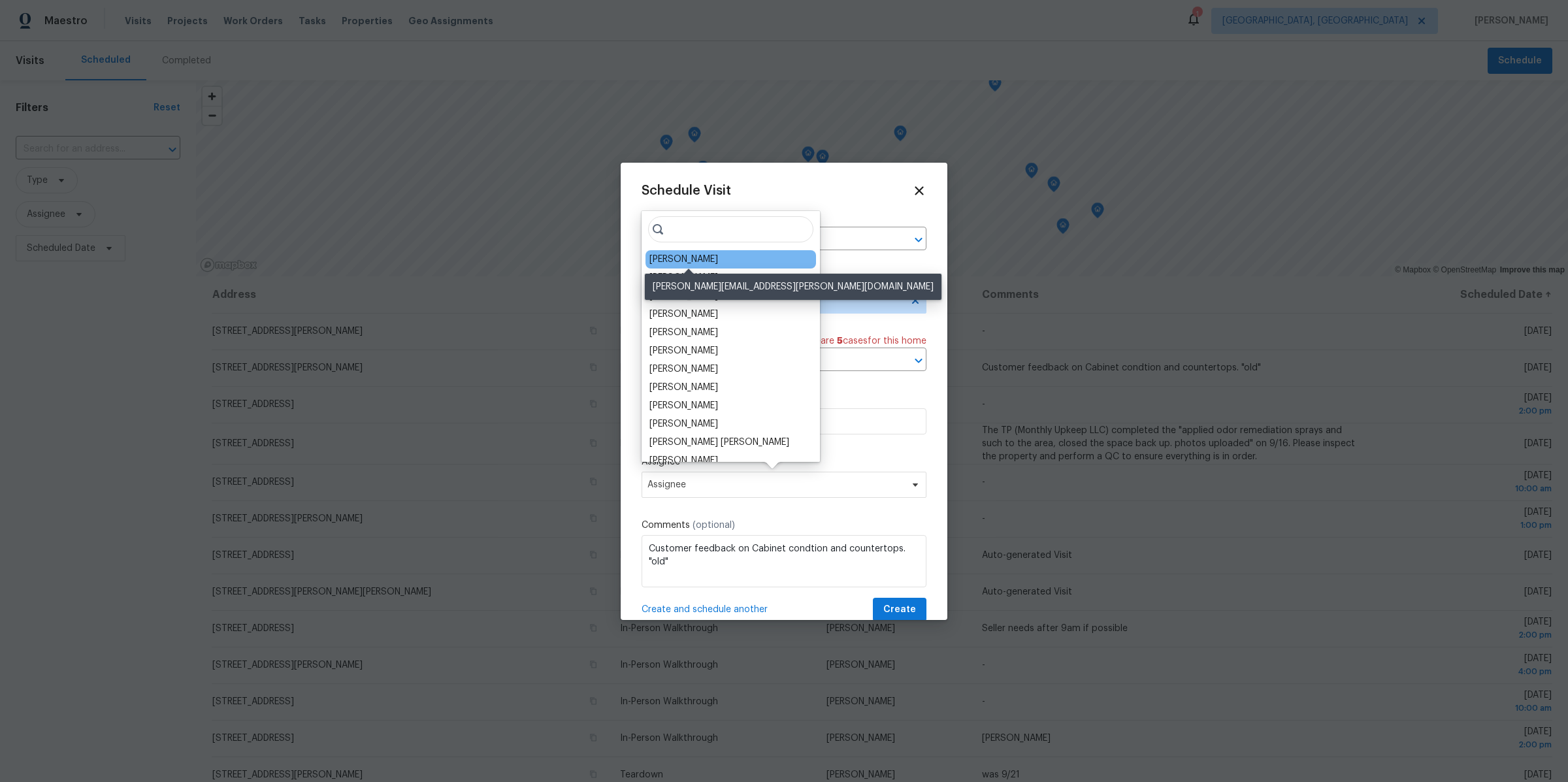
click at [670, 264] on div "[PERSON_NAME]" at bounding box center [684, 260] width 69 height 13
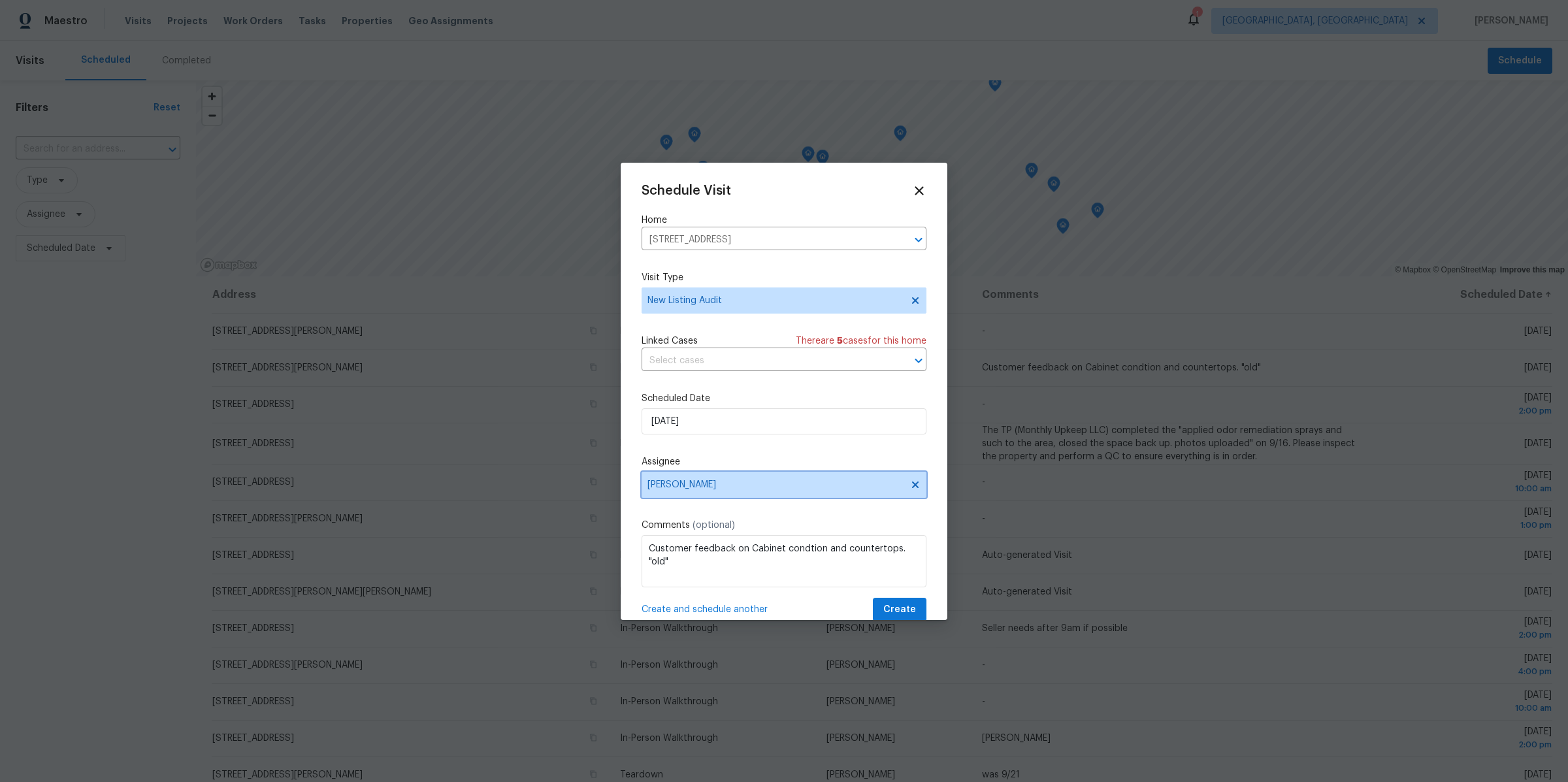
click at [666, 494] on span "[PERSON_NAME]" at bounding box center [784, 484] width 284 height 26
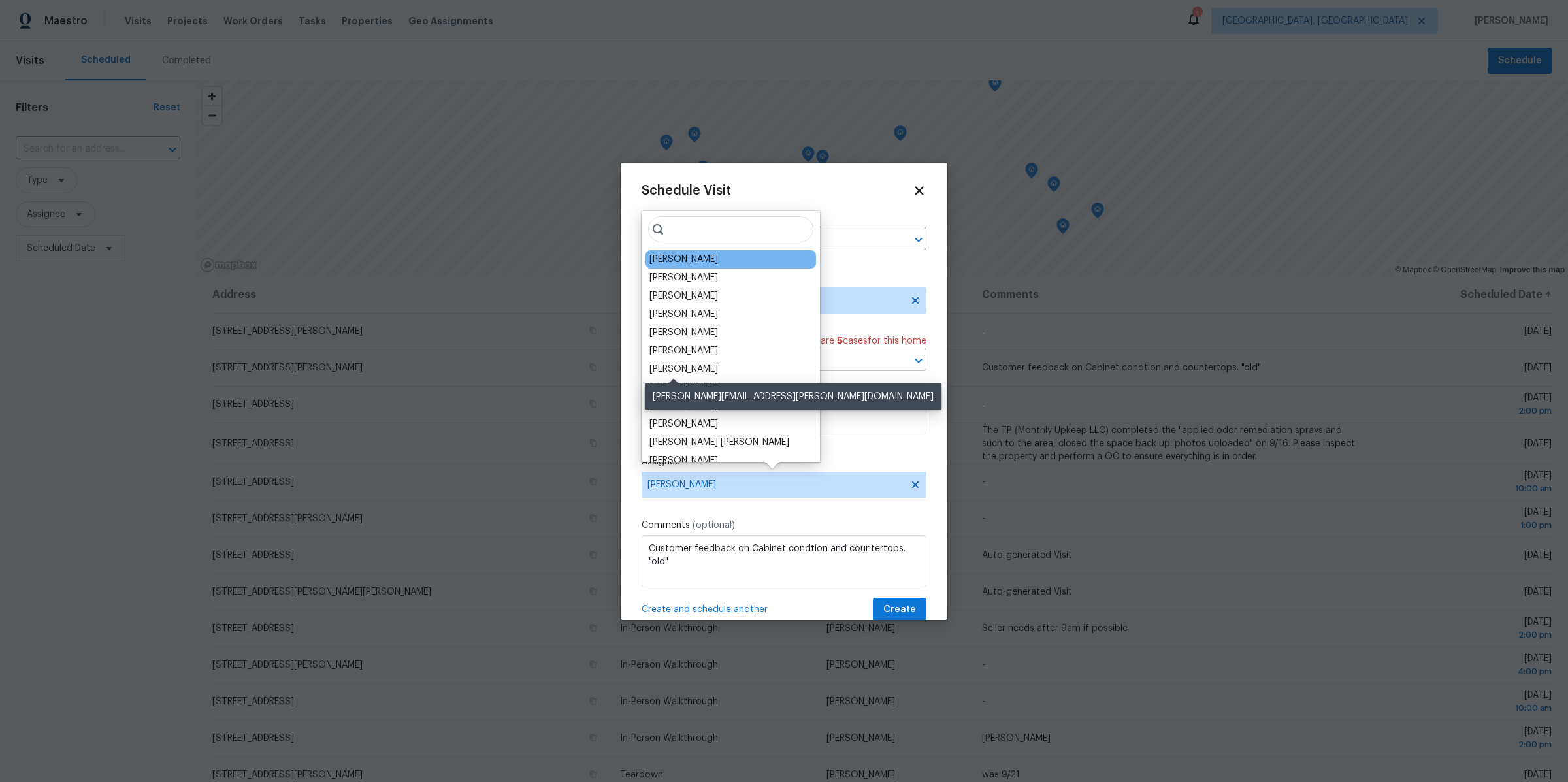
click at [672, 368] on div "[PERSON_NAME]" at bounding box center [684, 370] width 69 height 13
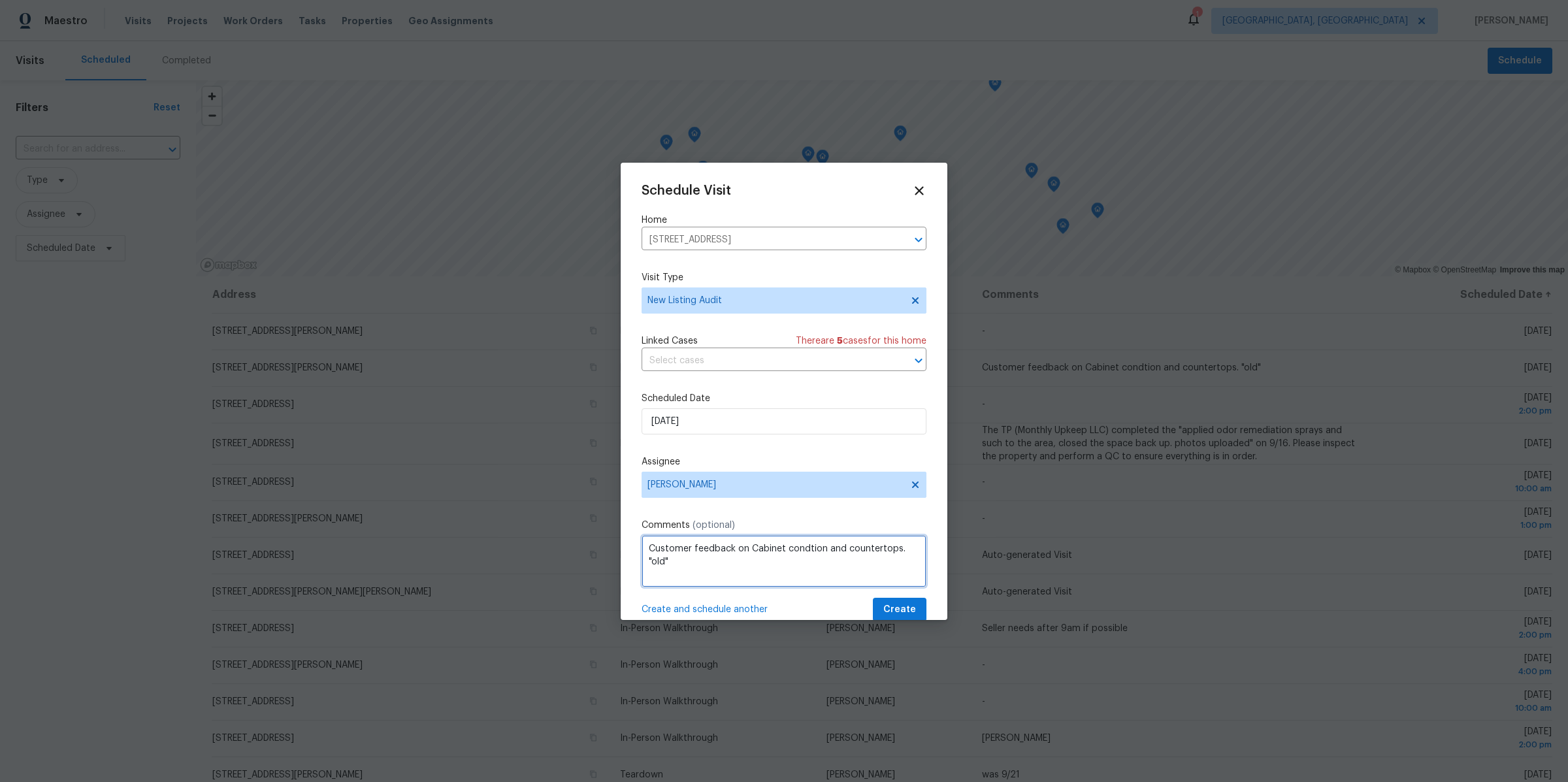
drag, startPoint x: 678, startPoint y: 573, endPoint x: 638, endPoint y: 528, distance: 60.2
click at [638, 528] on div "Schedule Visit Home 970 Morningview Ave, Akron, OH 44305 ​ Visit Type New Listi…" at bounding box center [784, 391] width 327 height 457
click at [675, 611] on span "Create and schedule another" at bounding box center [705, 610] width 126 height 13
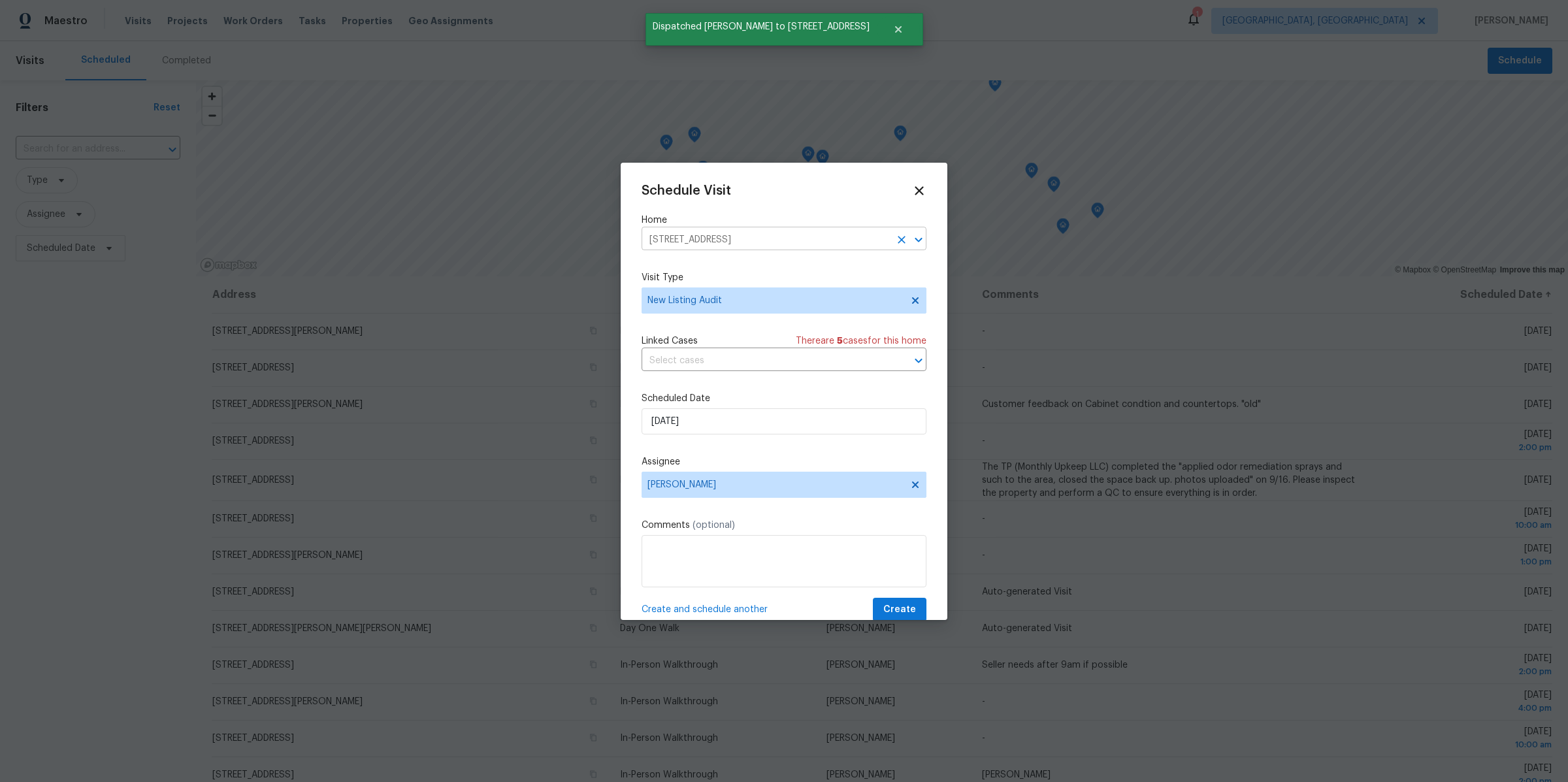
click at [900, 235] on icon "Clear" at bounding box center [901, 240] width 13 height 13
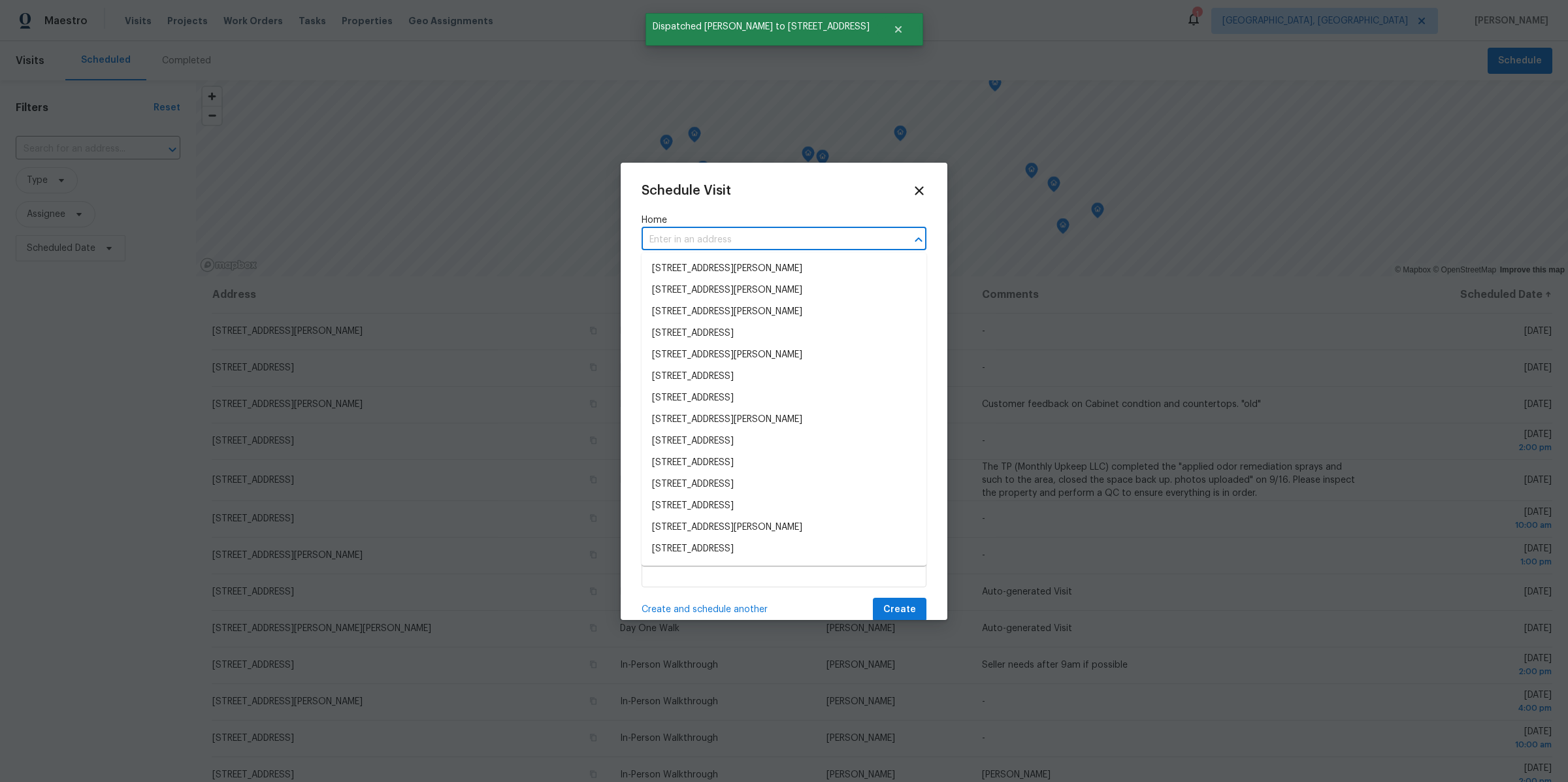
click at [829, 235] on input "text" at bounding box center [765, 240] width 248 height 20
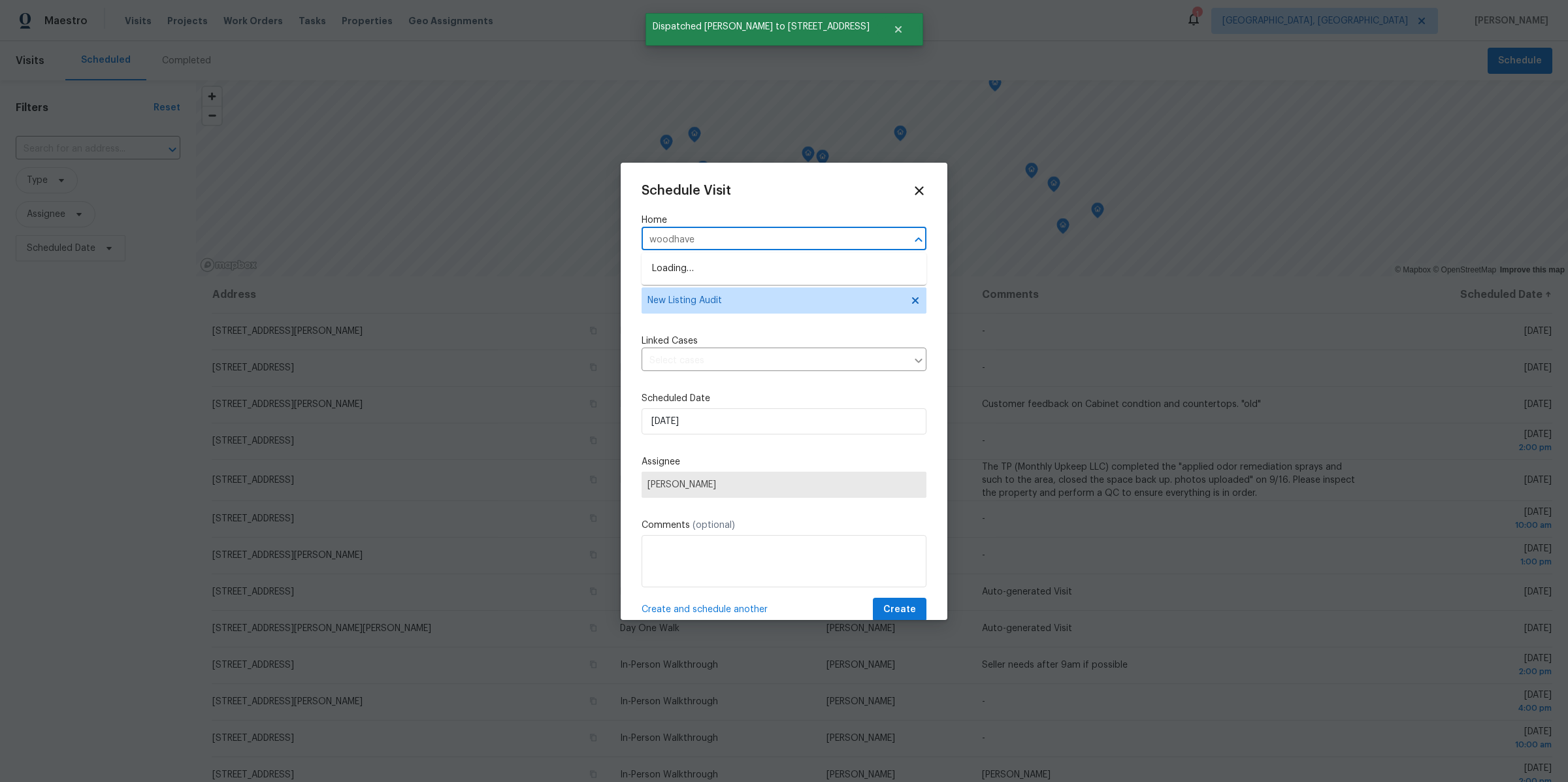
type input "woodhaven"
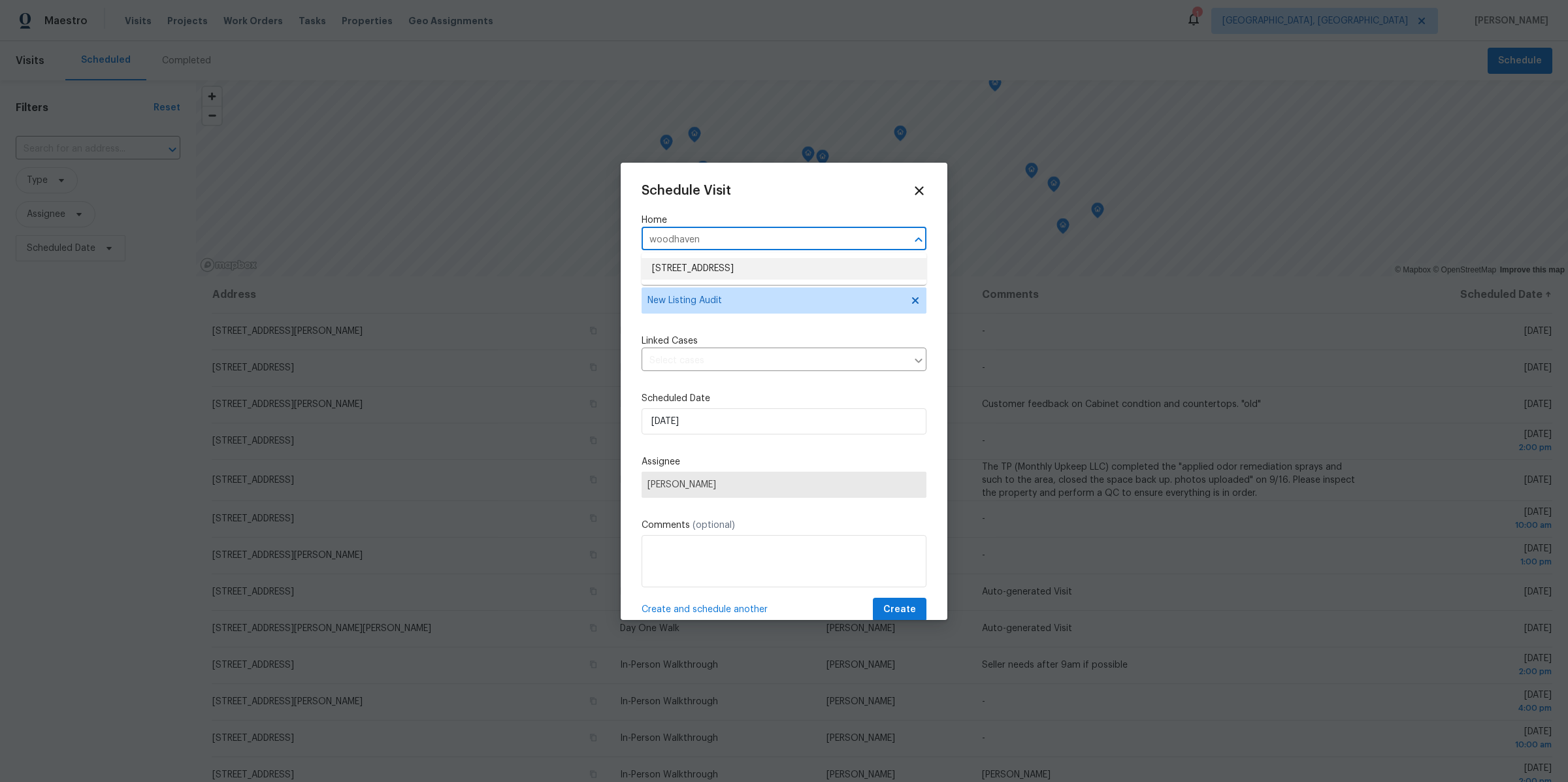
click at [790, 264] on li "7010 Woodhaven Ave, Cleveland, OH 44144" at bounding box center [784, 268] width 284 height 22
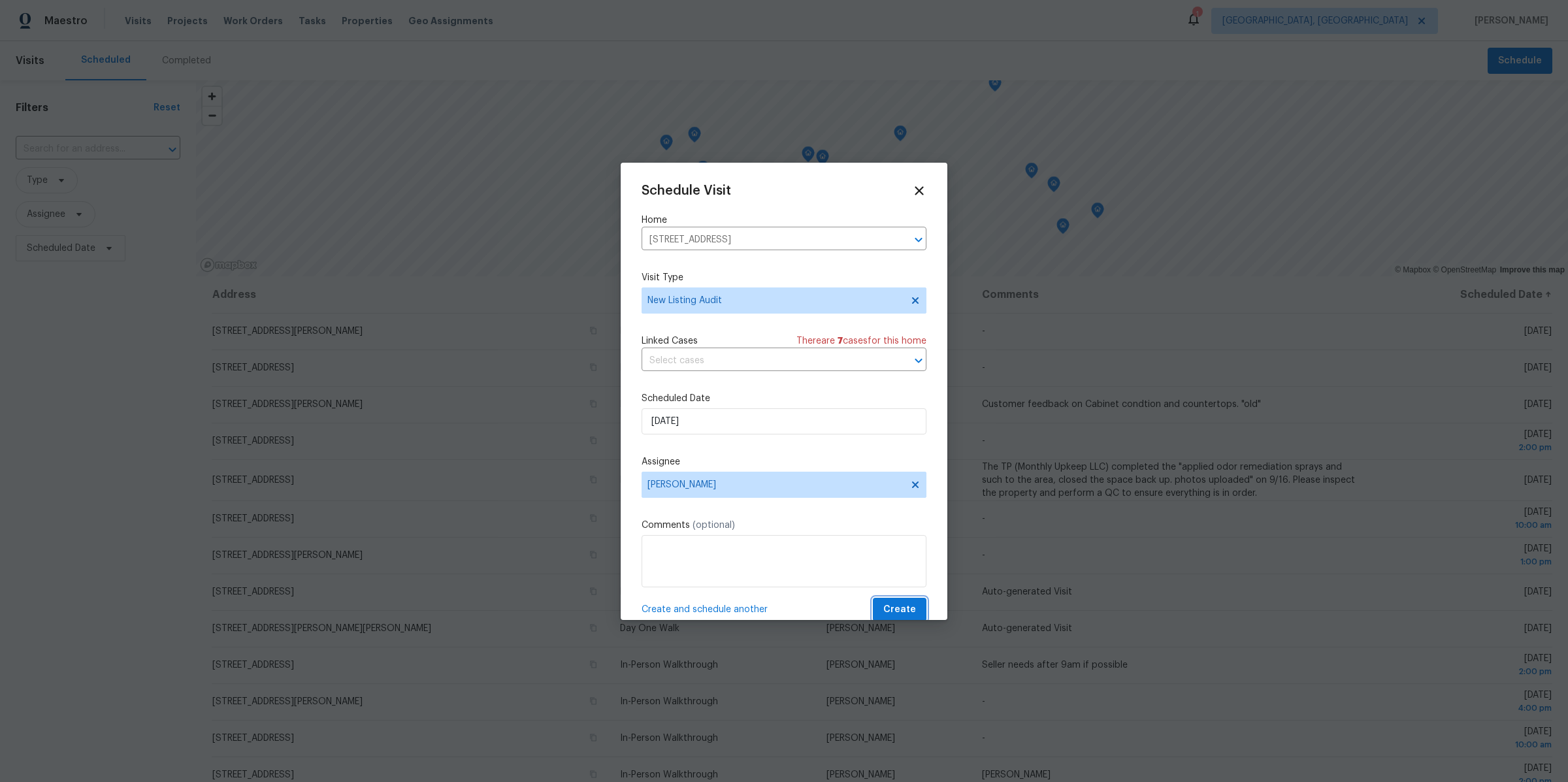
click at [893, 610] on span "Create" at bounding box center [899, 610] width 33 height 16
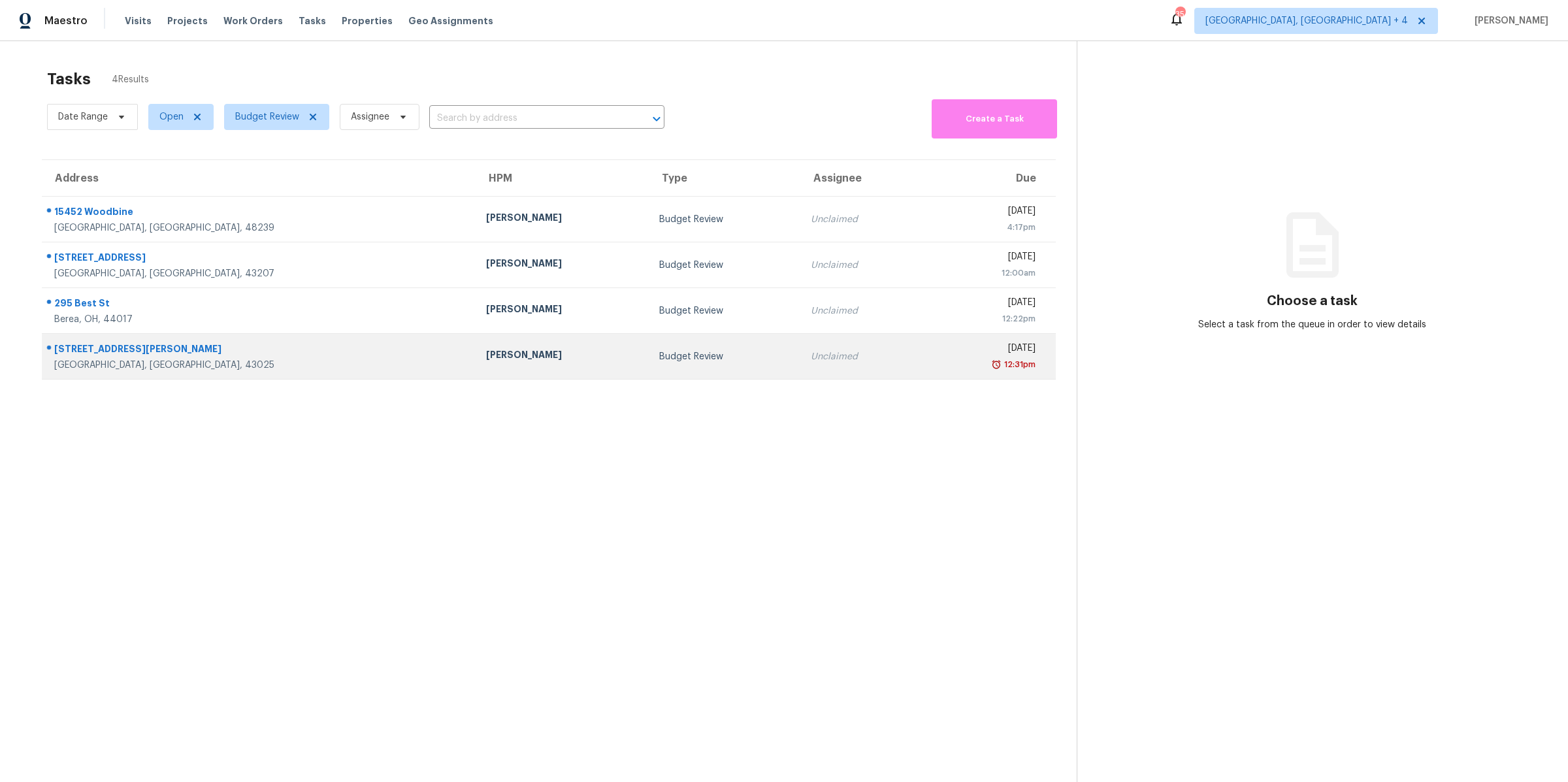
click at [932, 365] on div "12:31pm" at bounding box center [984, 365] width 103 height 13
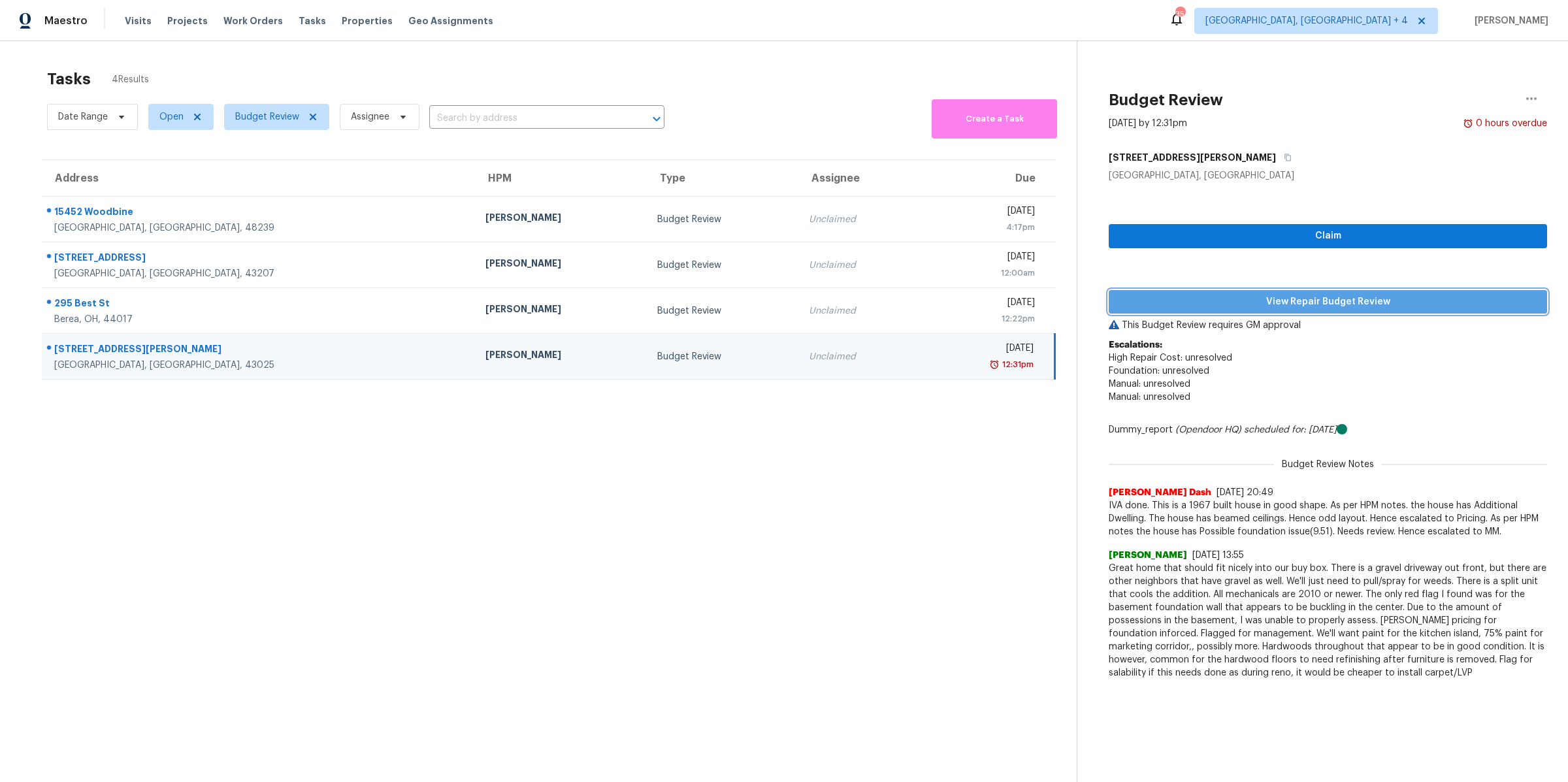
click at [1303, 305] on span "View Repair Budget Review" at bounding box center [1328, 302] width 418 height 16
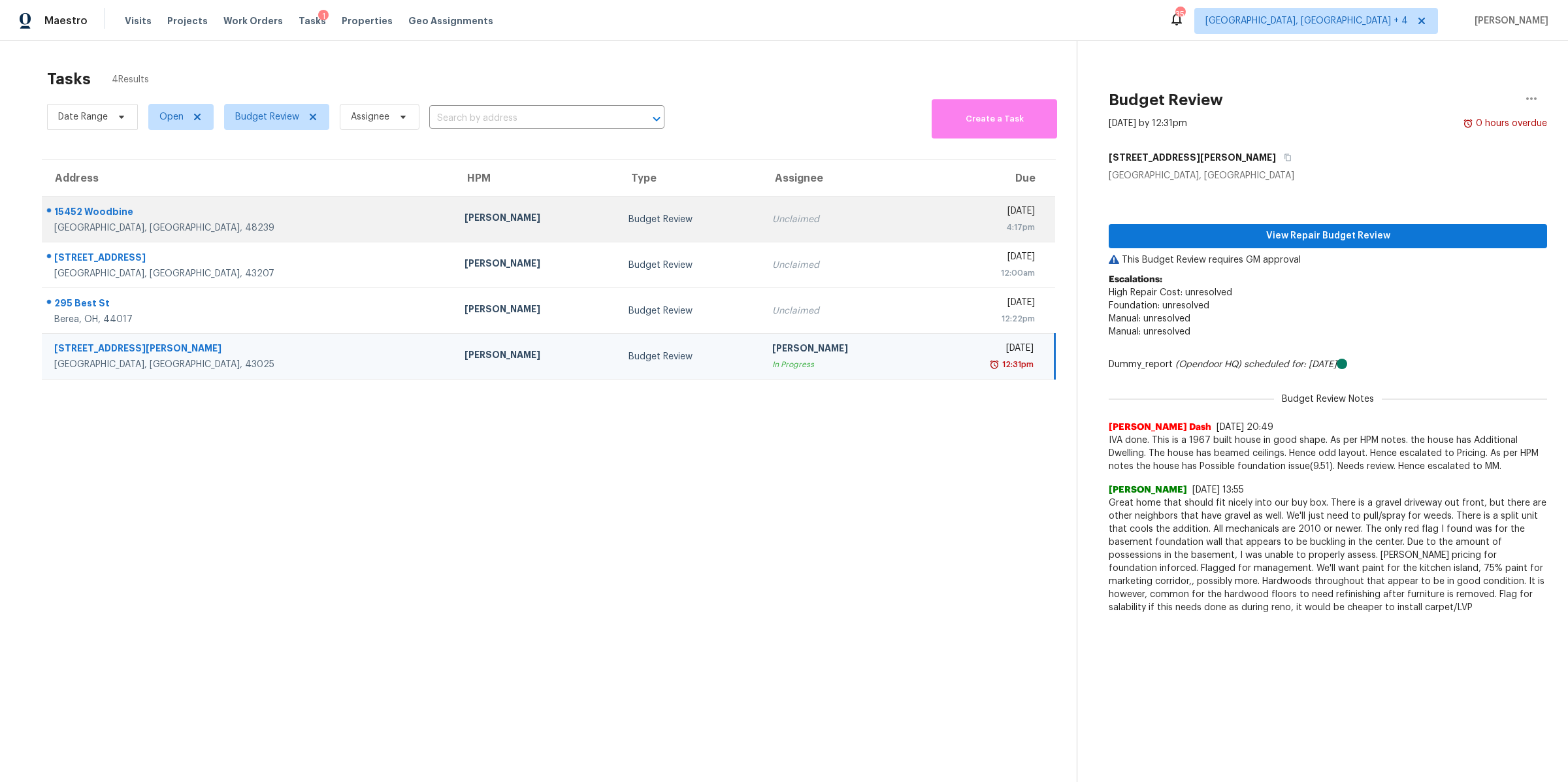
click at [936, 217] on div "[DATE]" at bounding box center [985, 212] width 99 height 16
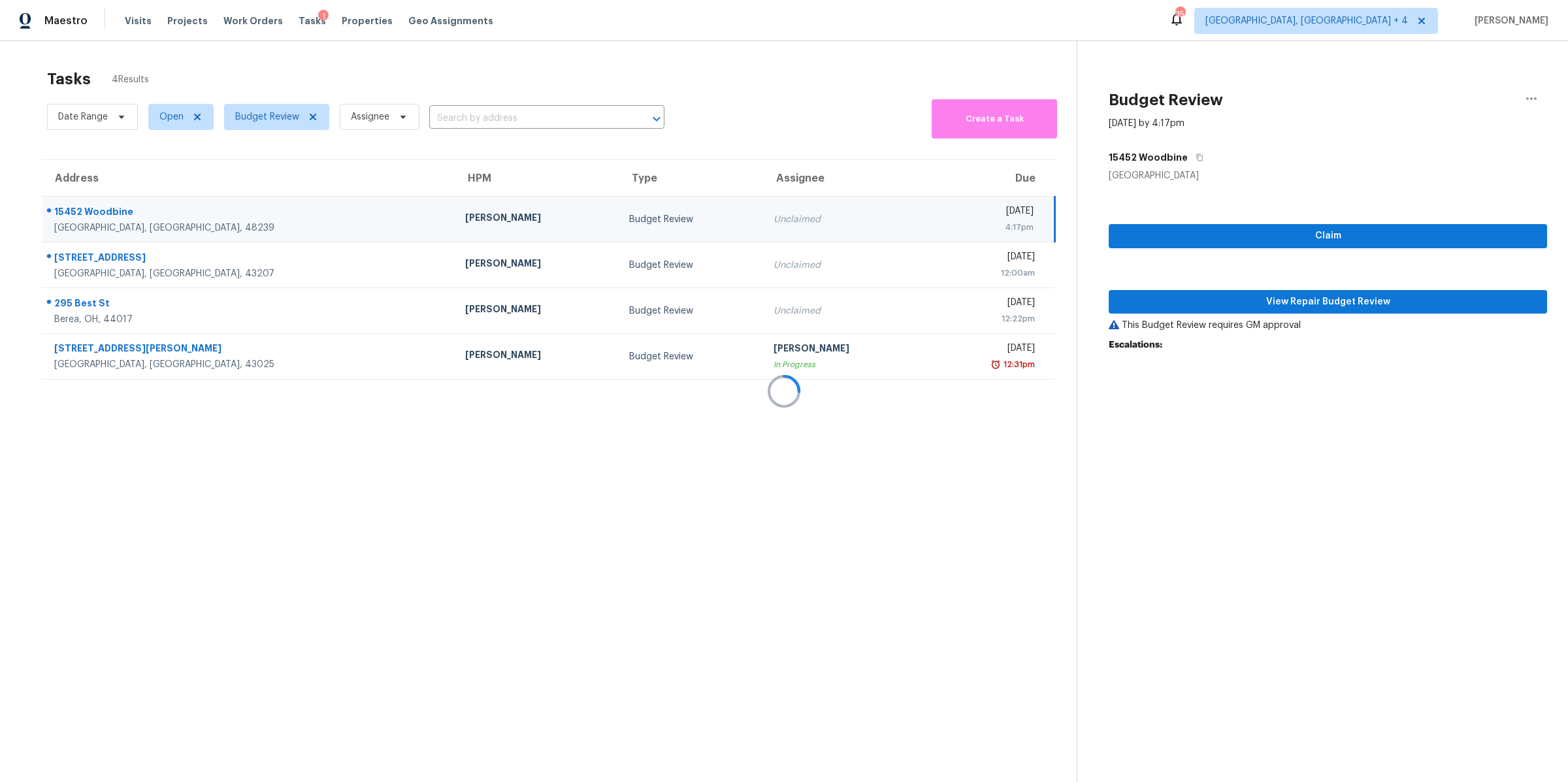
click at [1207, 310] on div at bounding box center [784, 391] width 1568 height 782
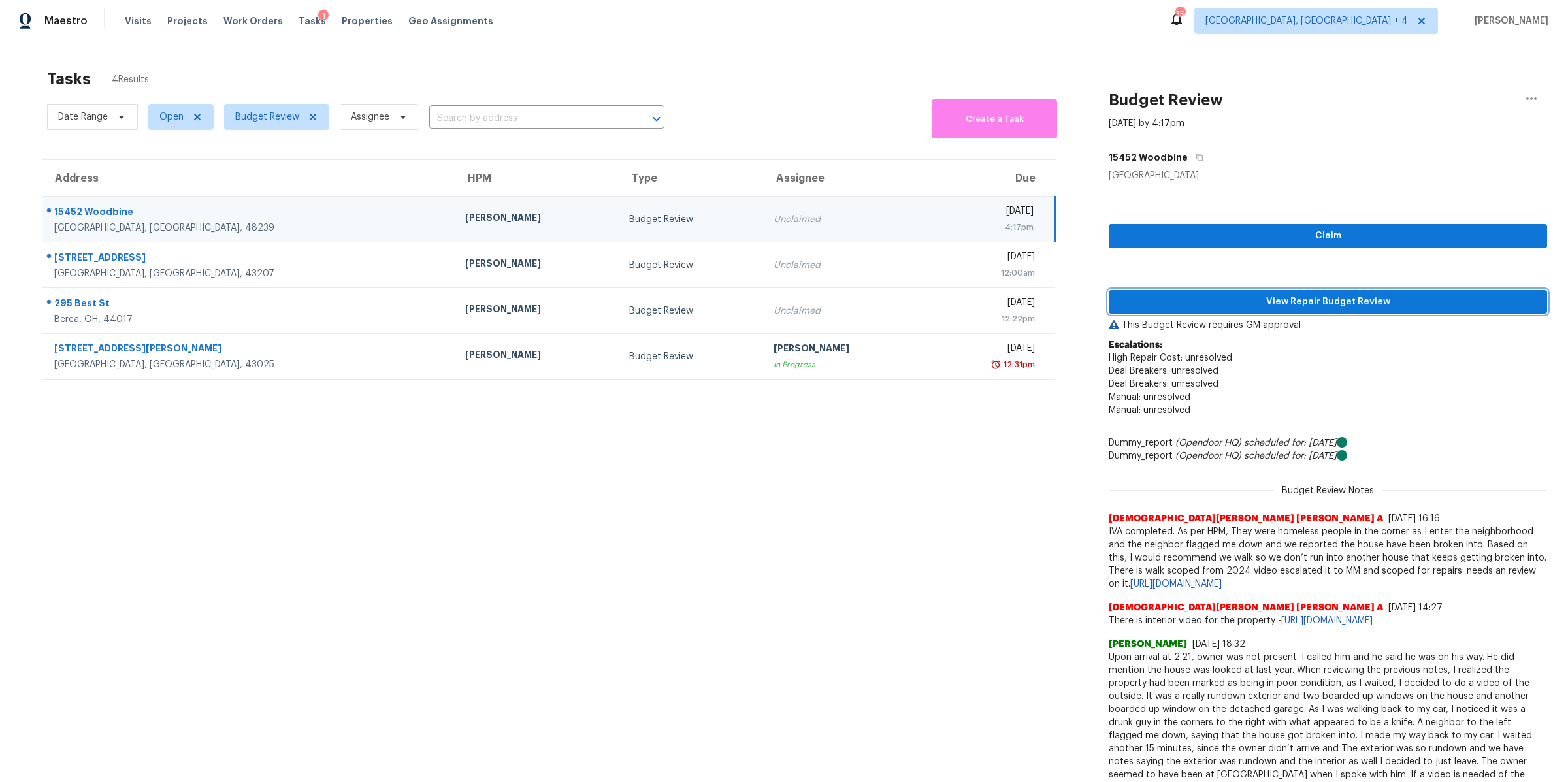
click at [1207, 310] on button "View Repair Budget Review" at bounding box center [1328, 302] width 439 height 24
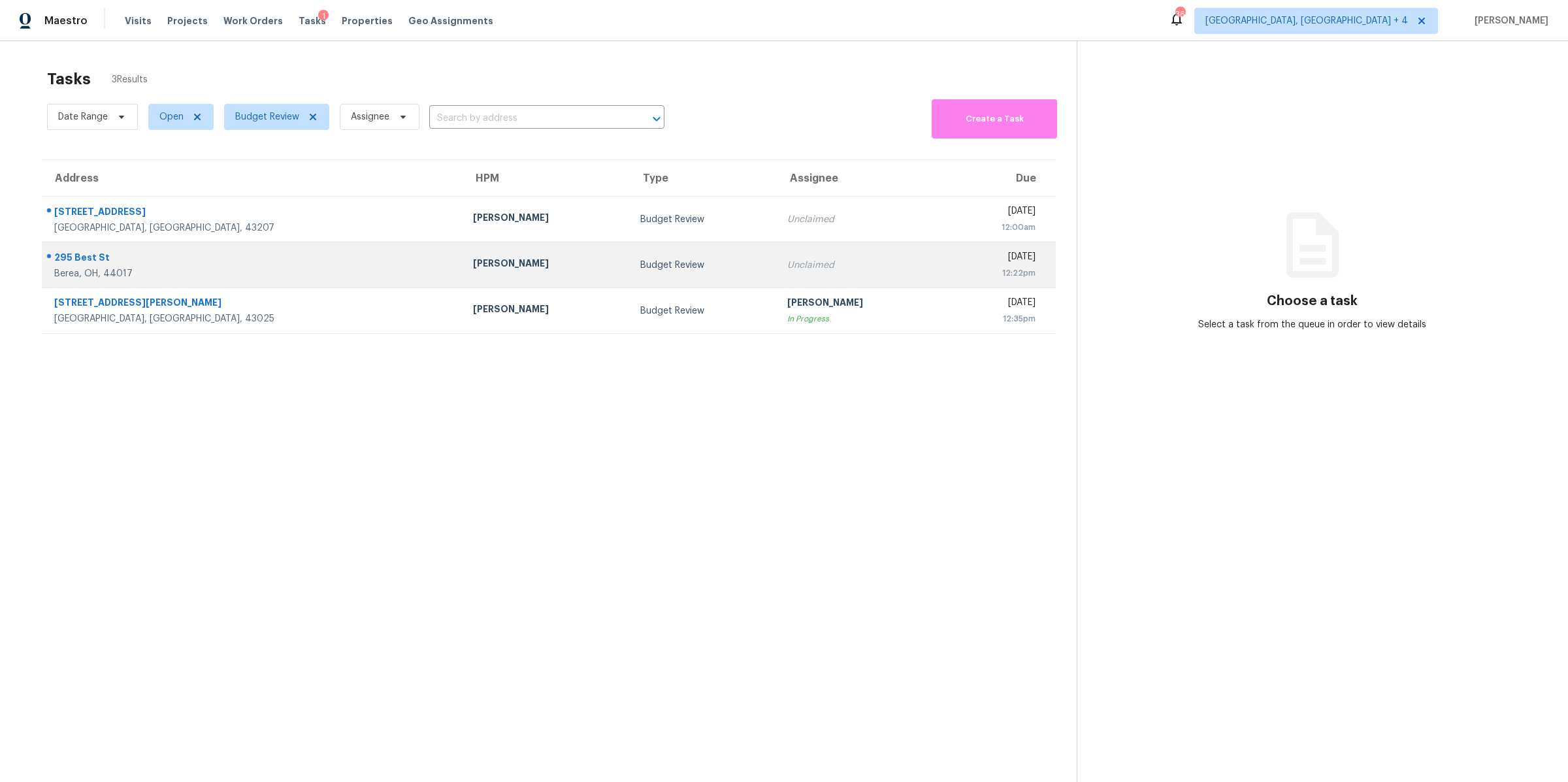
click at [777, 254] on td "Unclaimed" at bounding box center [860, 265] width 168 height 46
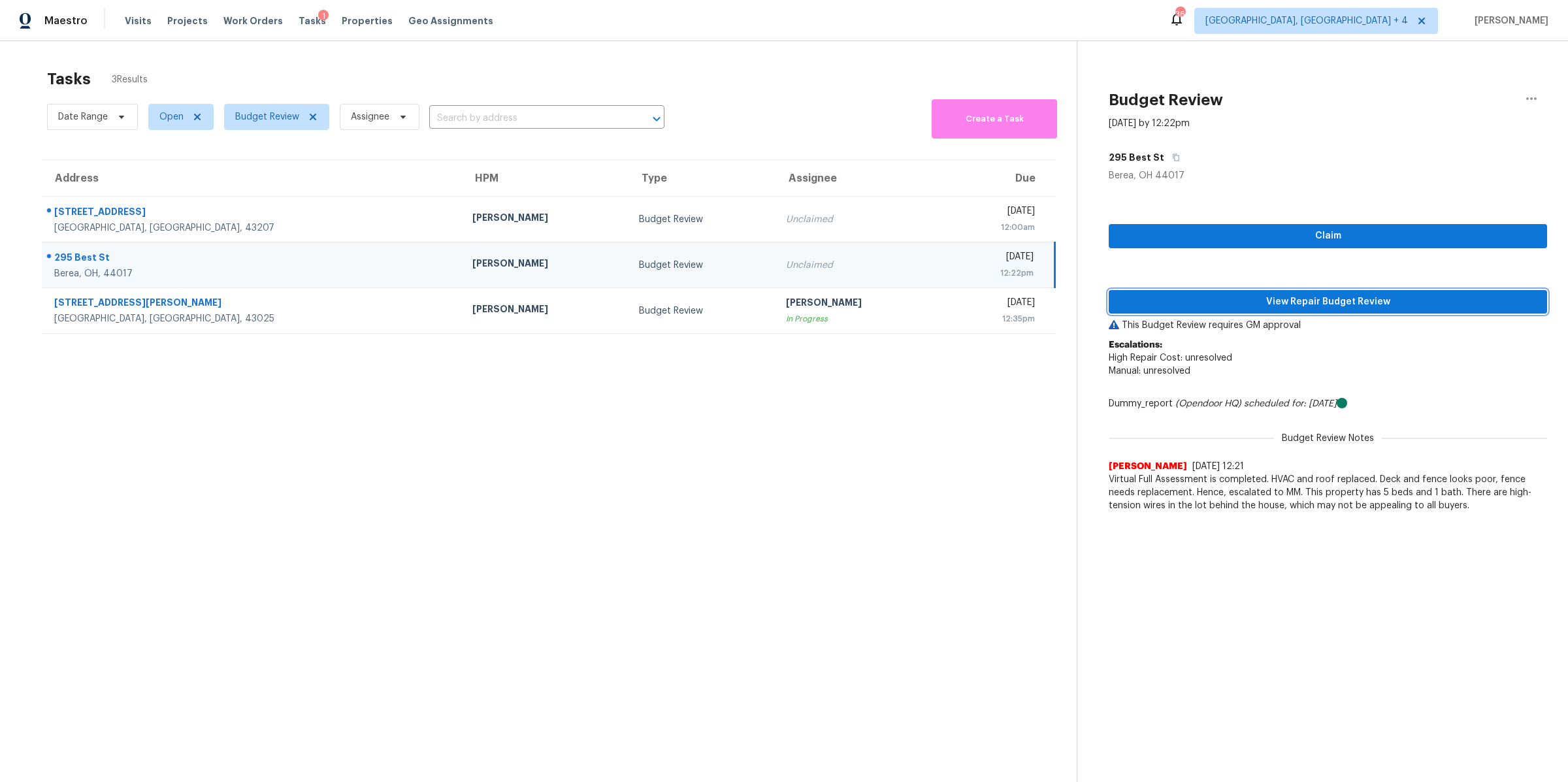
click at [1155, 298] on span "View Repair Budget Review" at bounding box center [1328, 302] width 418 height 16
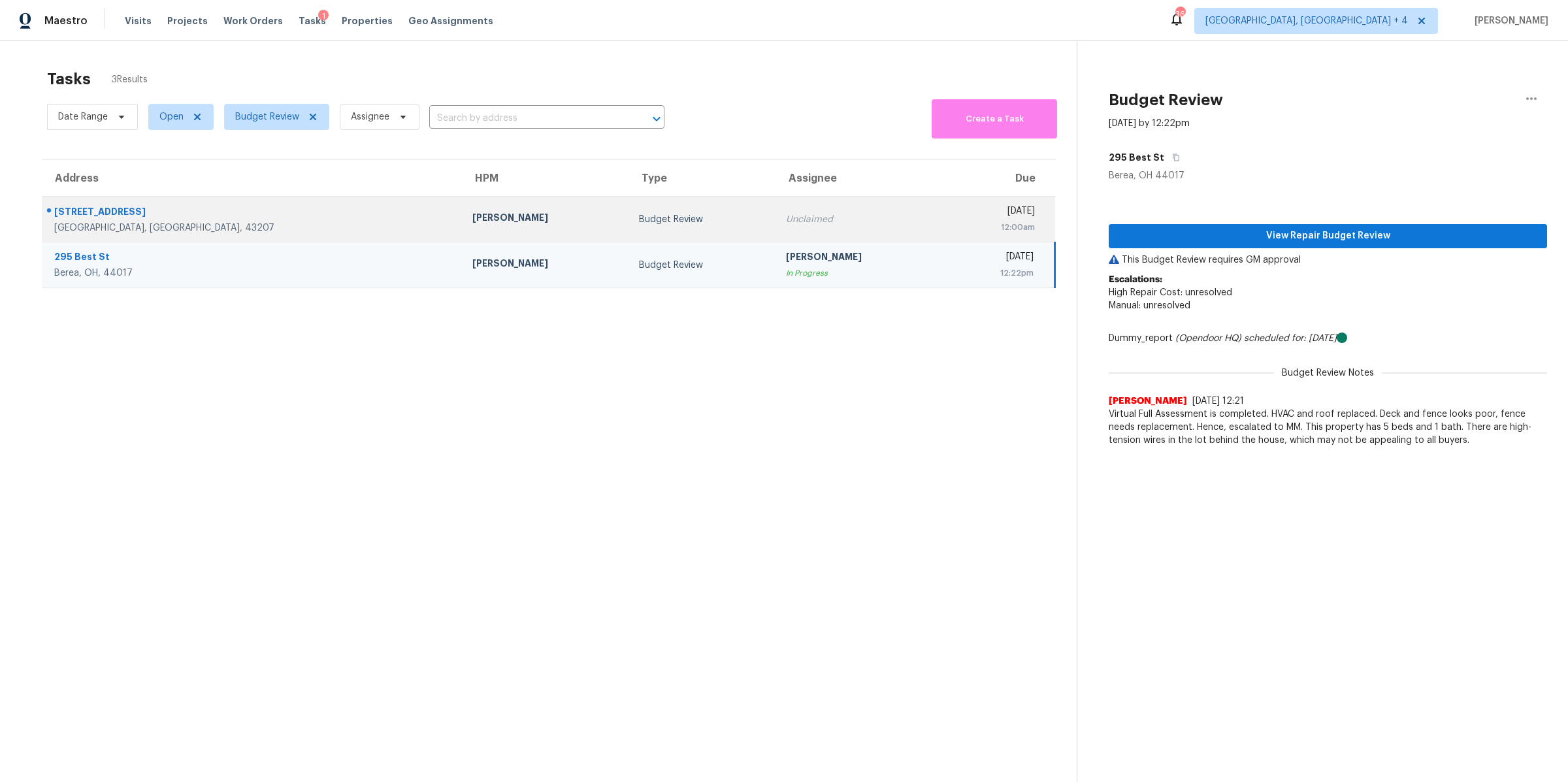
click at [785, 221] on div "Unclaimed" at bounding box center [858, 219] width 147 height 13
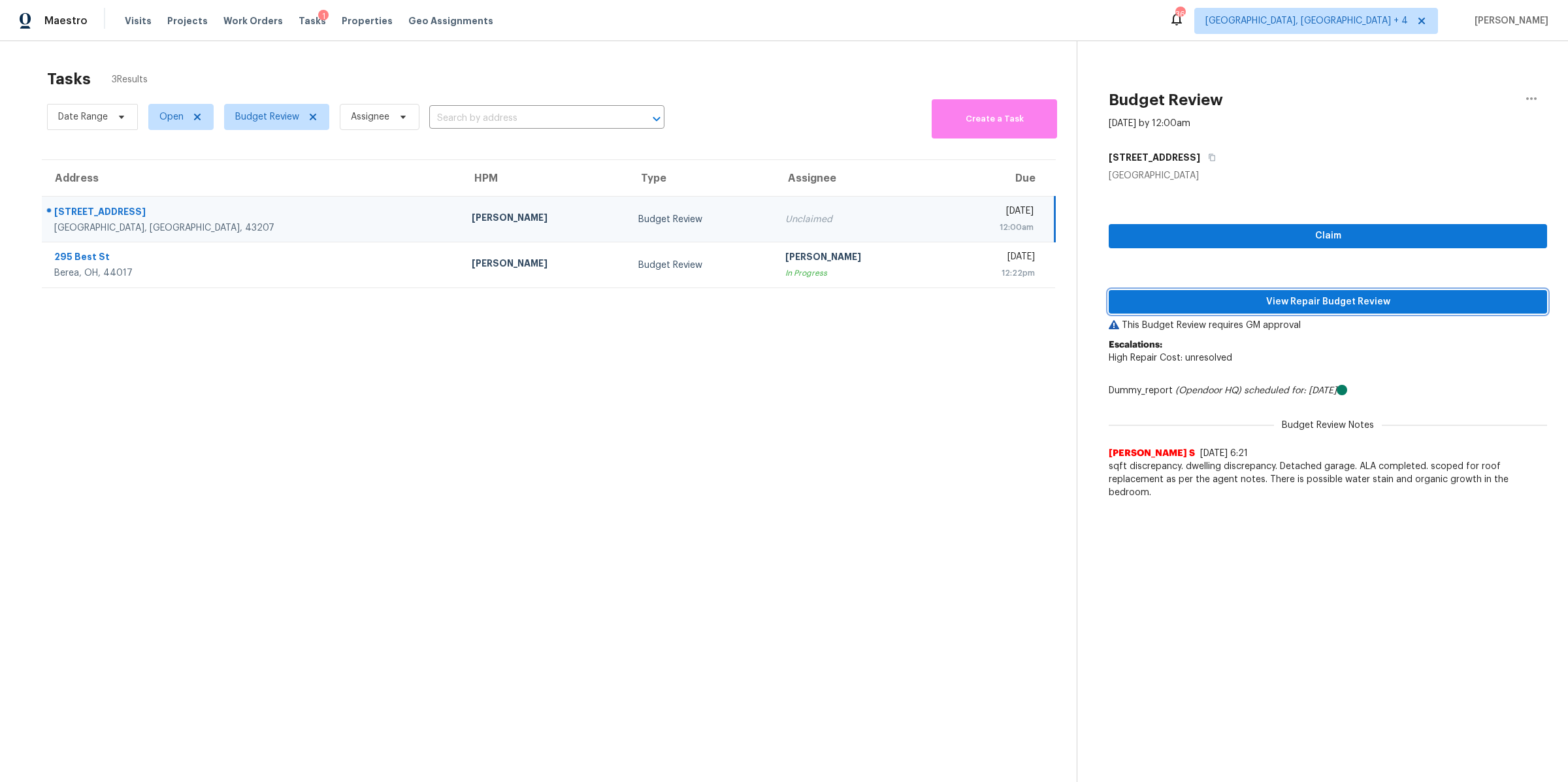
click at [1238, 306] on span "View Repair Budget Review" at bounding box center [1328, 302] width 418 height 16
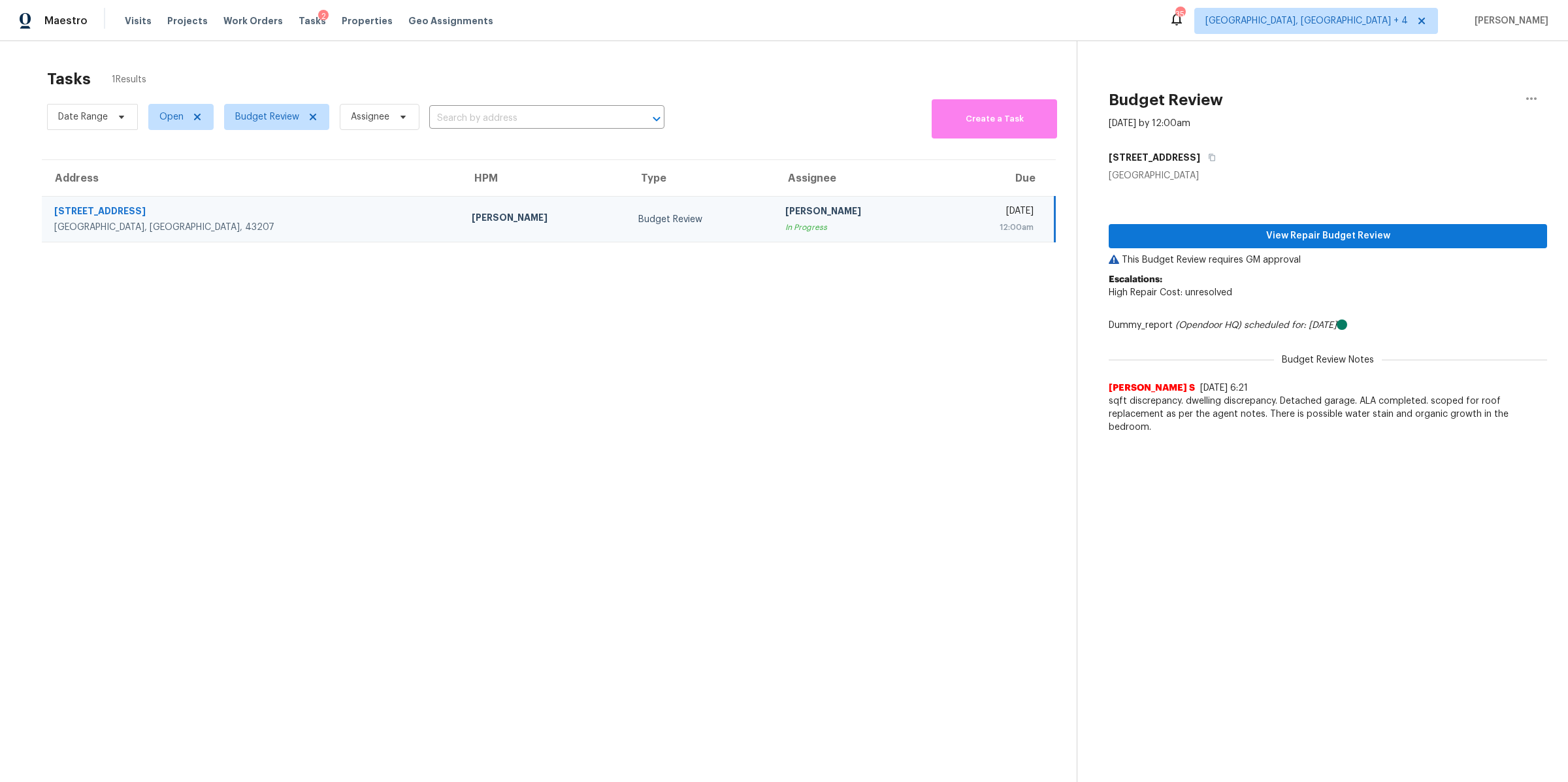
click at [710, 437] on section "Tasks 1 Results Date Range Open Budget Review Assignee ​ Create a Task Address …" at bounding box center [549, 443] width 1056 height 762
